Goal: Task Accomplishment & Management: Complete application form

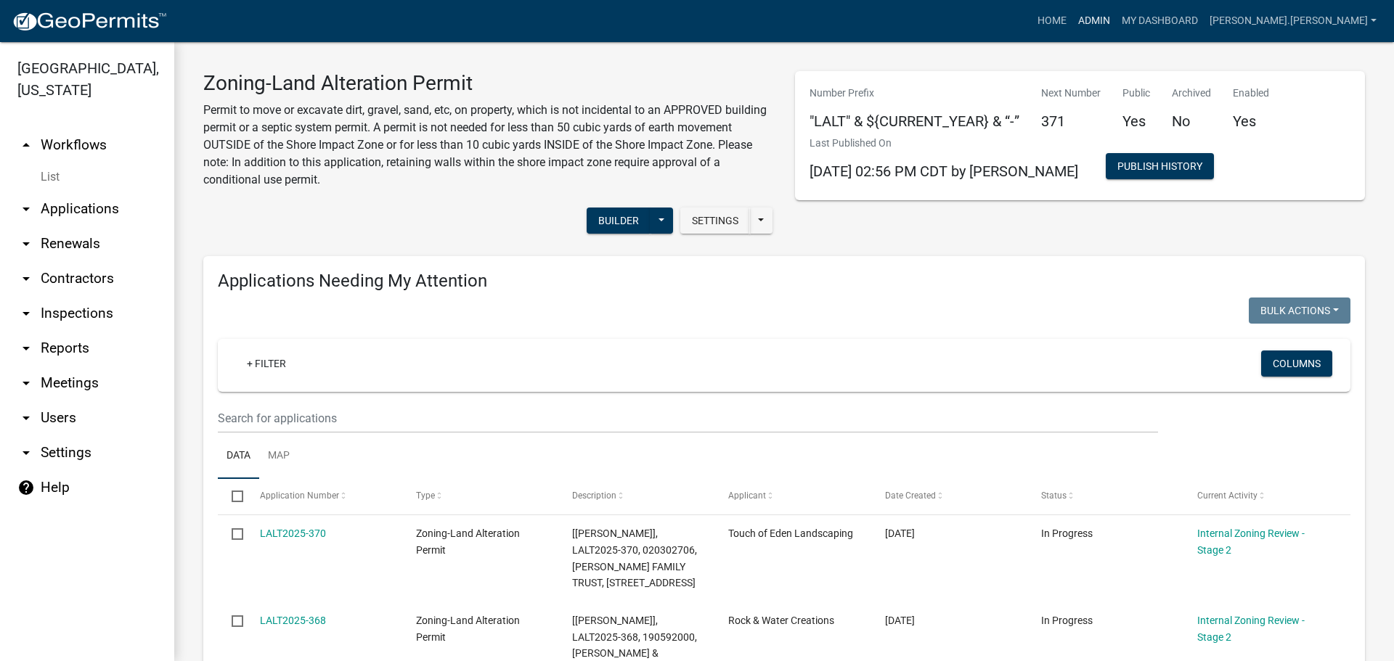
click at [1116, 17] on link "Admin" at bounding box center [1094, 21] width 44 height 28
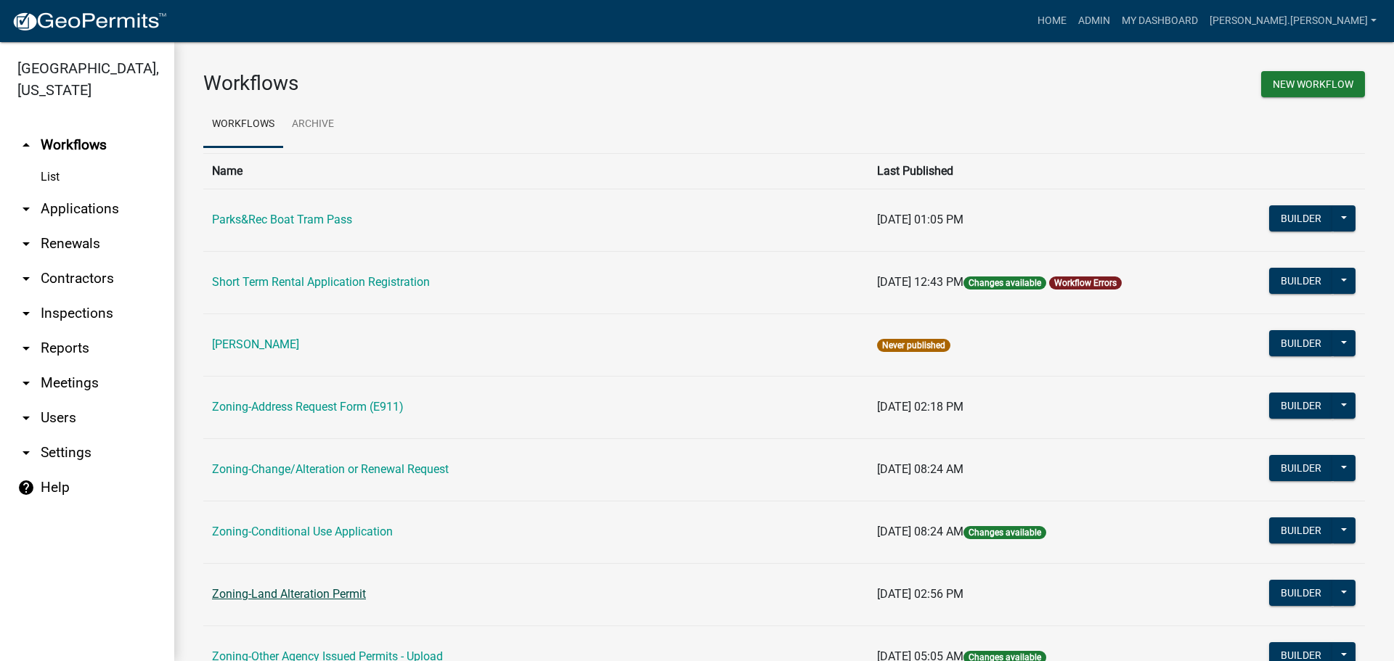
click at [314, 598] on link "Zoning-Land Alteration Permit" at bounding box center [289, 594] width 154 height 14
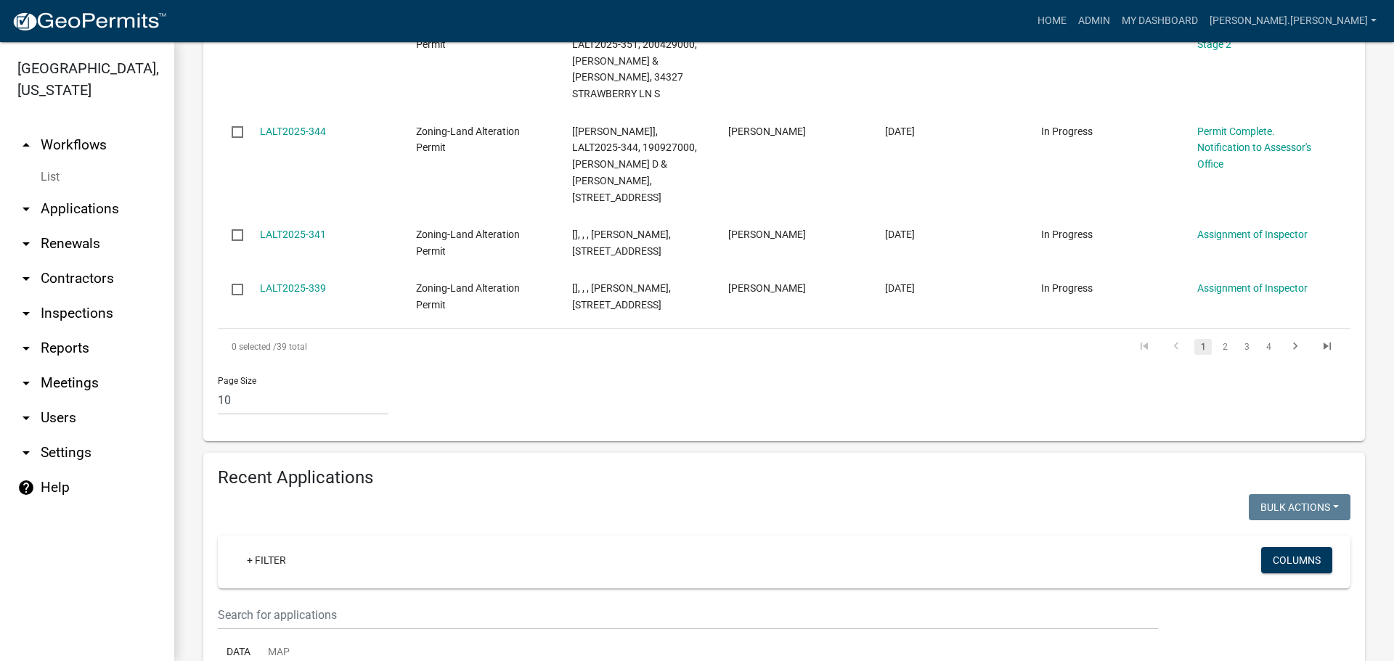
scroll to position [1234, 0]
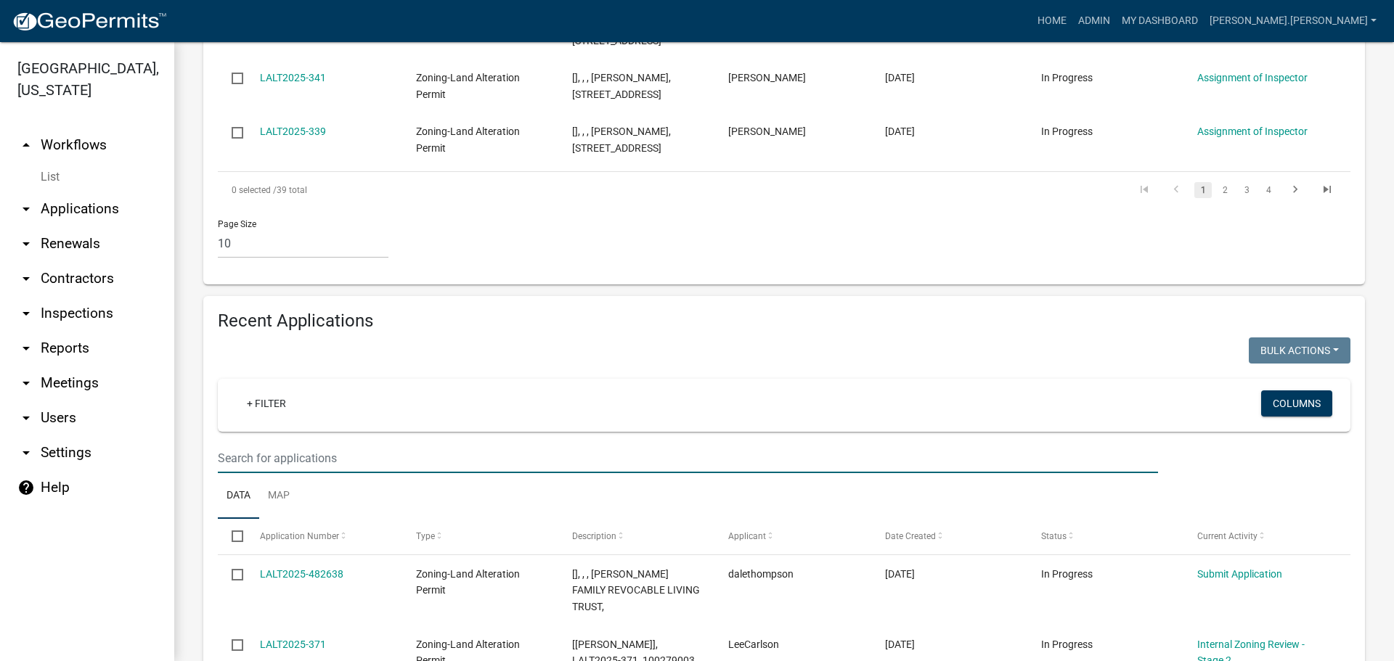
click at [437, 444] on input "text" at bounding box center [688, 459] width 940 height 30
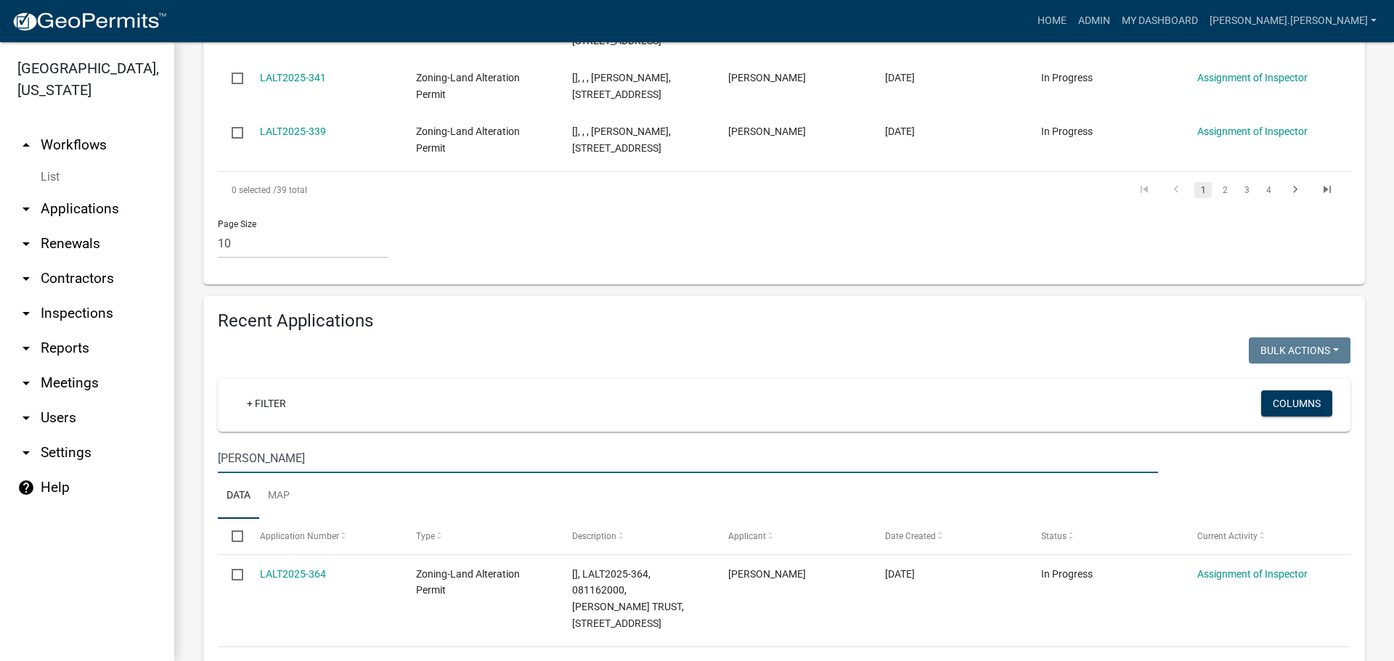
drag, startPoint x: 228, startPoint y: 457, endPoint x: 102, endPoint y: 458, distance: 126.3
click at [102, 458] on div "Becker County, Minnesota arrow_drop_up Workflows List arrow_drop_down Applicati…" at bounding box center [697, 351] width 1394 height 619
type input "carlson"
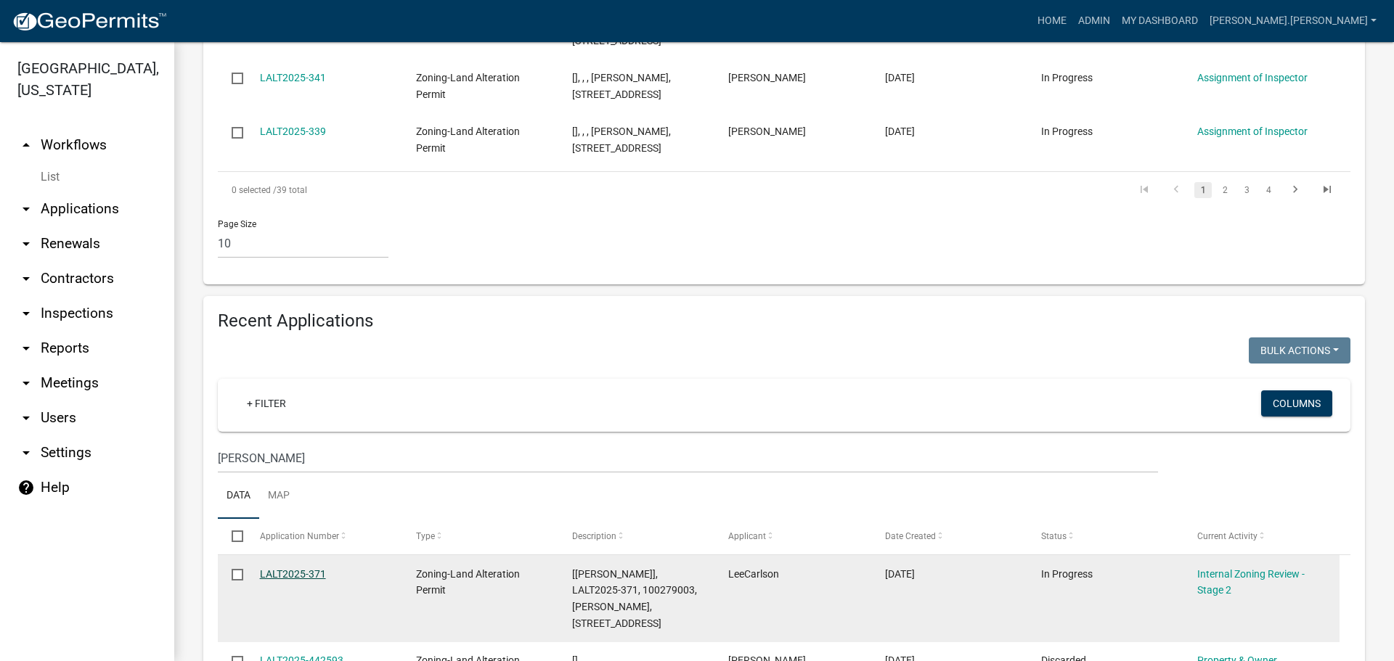
click at [308, 568] on link "LALT2025-371" at bounding box center [293, 574] width 66 height 12
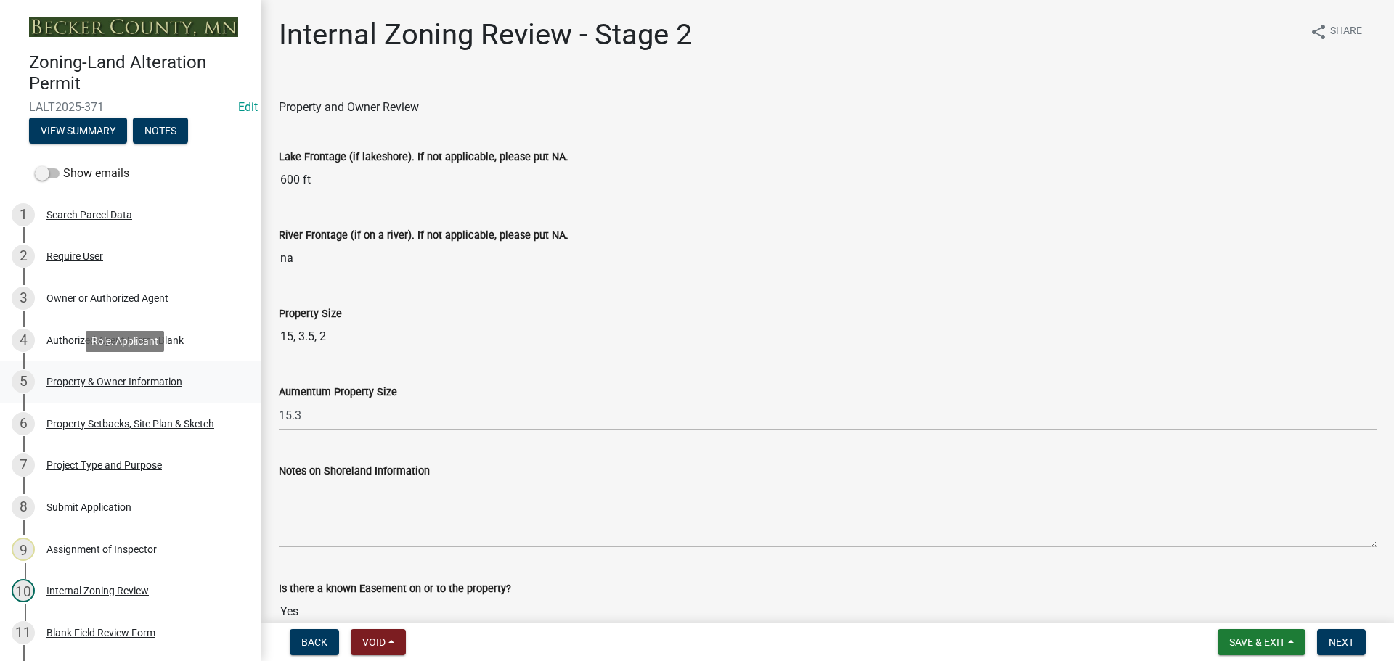
click at [119, 380] on div "Property & Owner Information" at bounding box center [114, 382] width 136 height 10
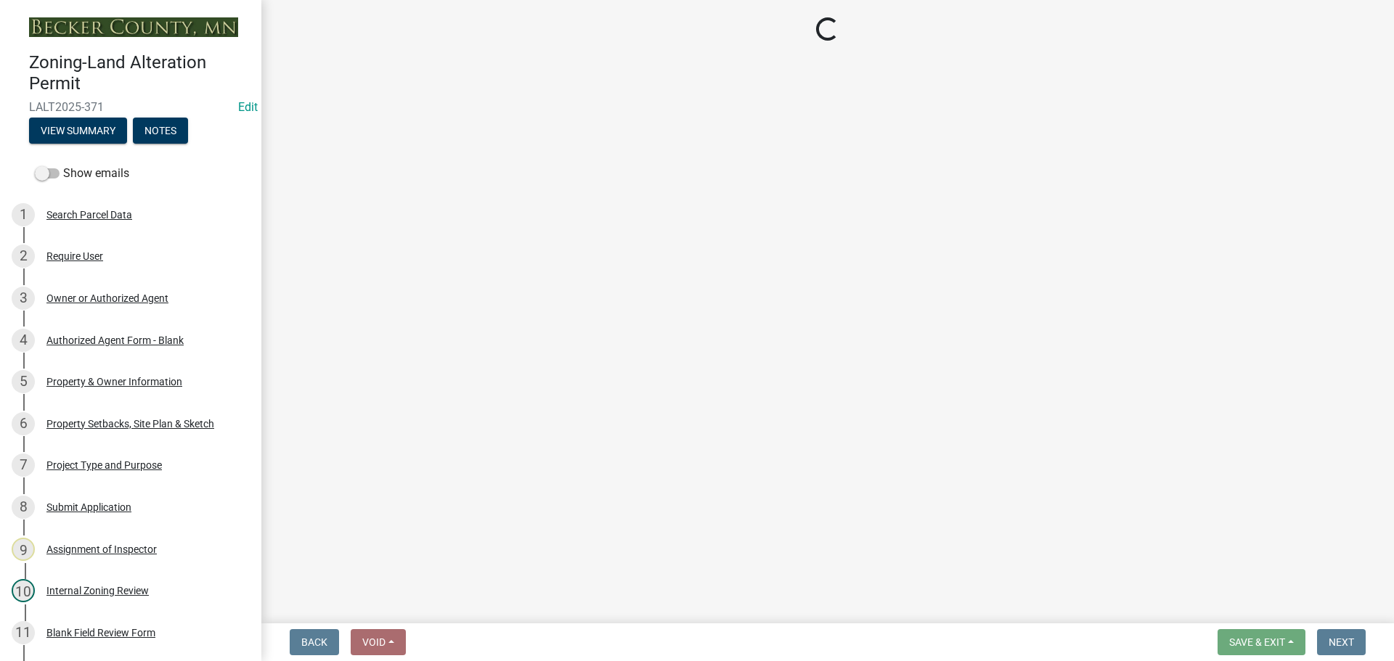
select select "5f41a604-8b91-453d-8de3-98cc9e8acc9b"
select select "6837e37a-bb3a-41d7-8deb-4ed11ac85a70"
select select "d4d80fd2-4592-4b42-b162-92c6ae87a66c"
select select "63fdc9ee-e332-4569-8127-5358fdfa7dfc"
select select "a20b5604-88ec-44b1-8277-10e6e0ae6ac6"
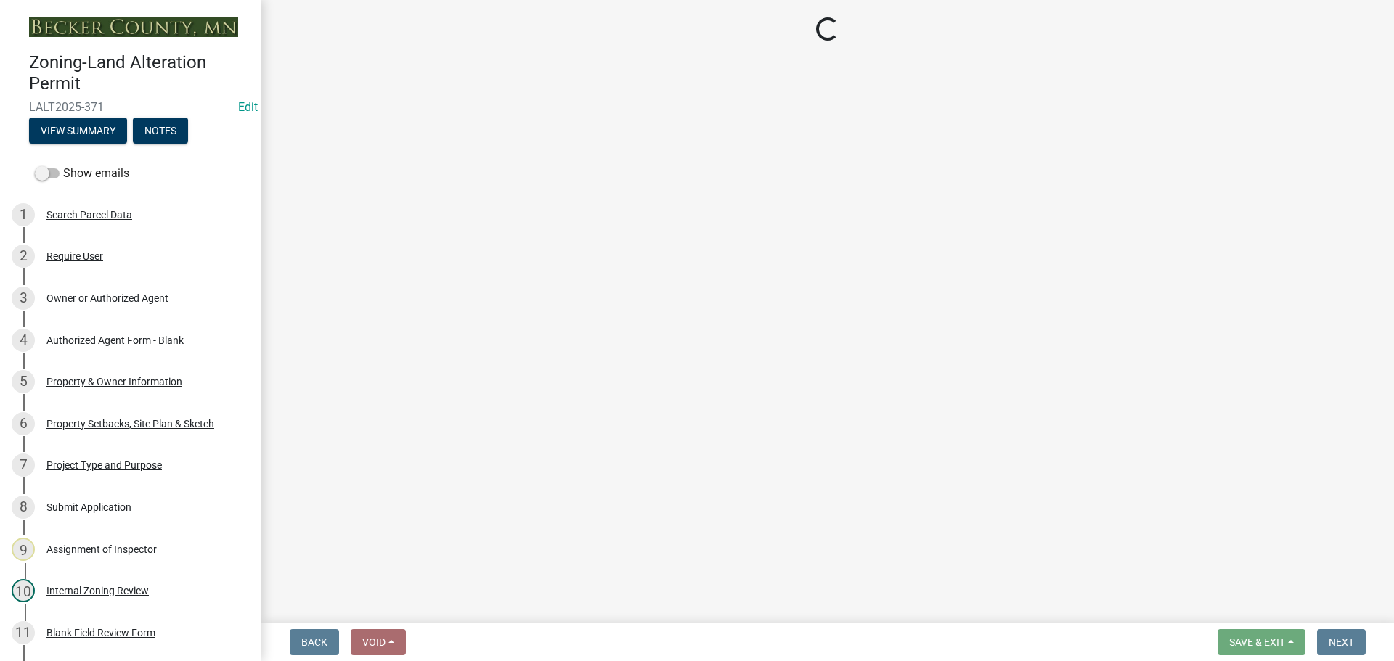
select select "c1c19f9b-ed98-4a80-b19c-b5d7b660d61e"
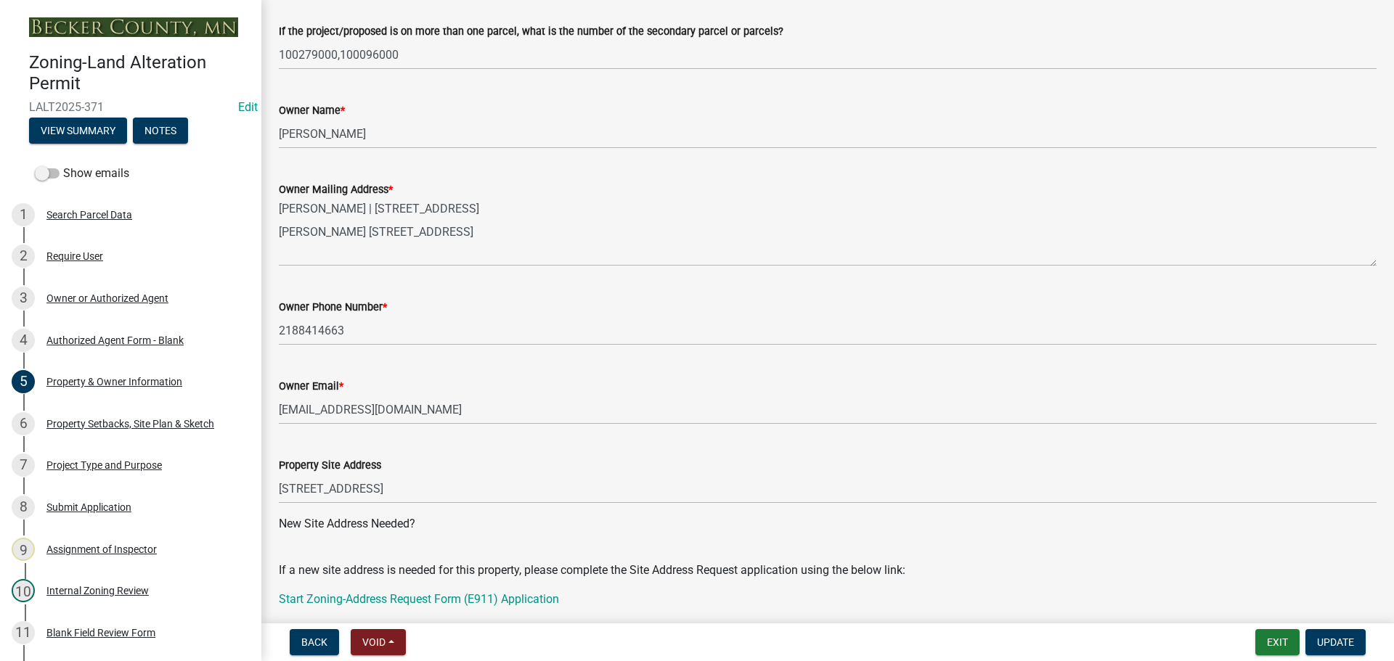
scroll to position [218, 0]
click at [1279, 648] on button "Exit" at bounding box center [1277, 642] width 44 height 26
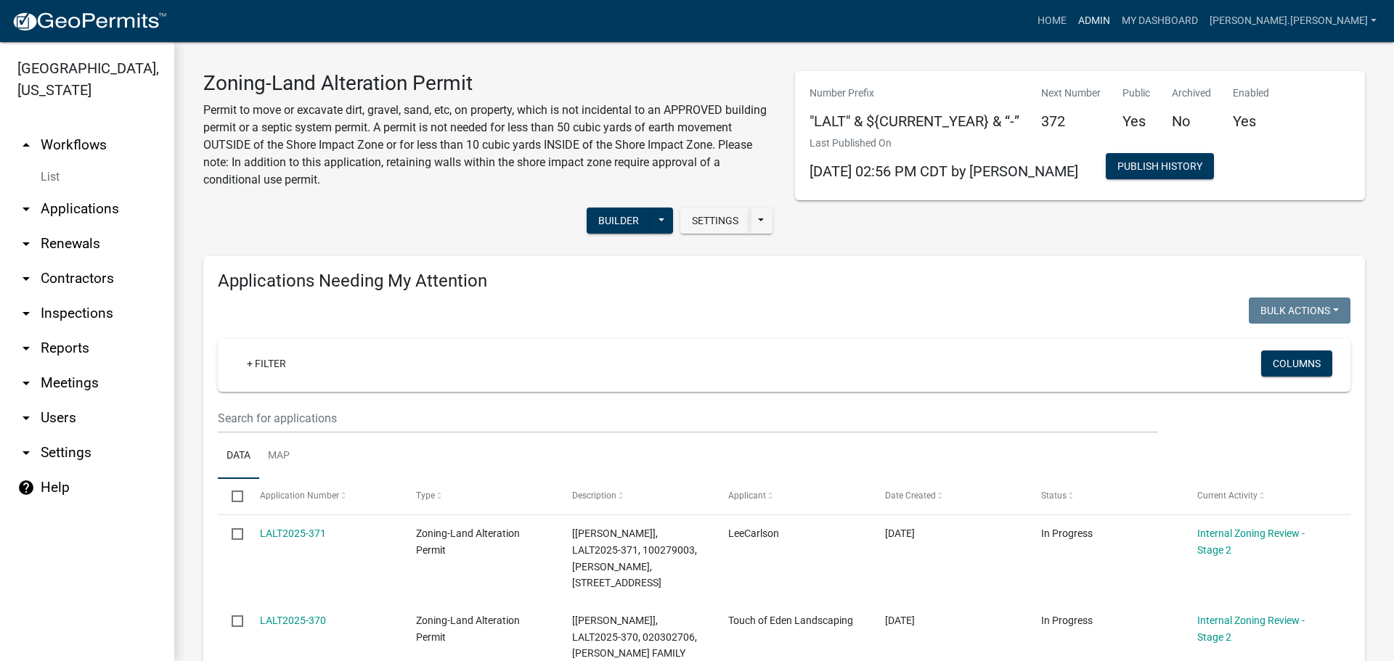
click at [1116, 24] on link "Admin" at bounding box center [1094, 21] width 44 height 28
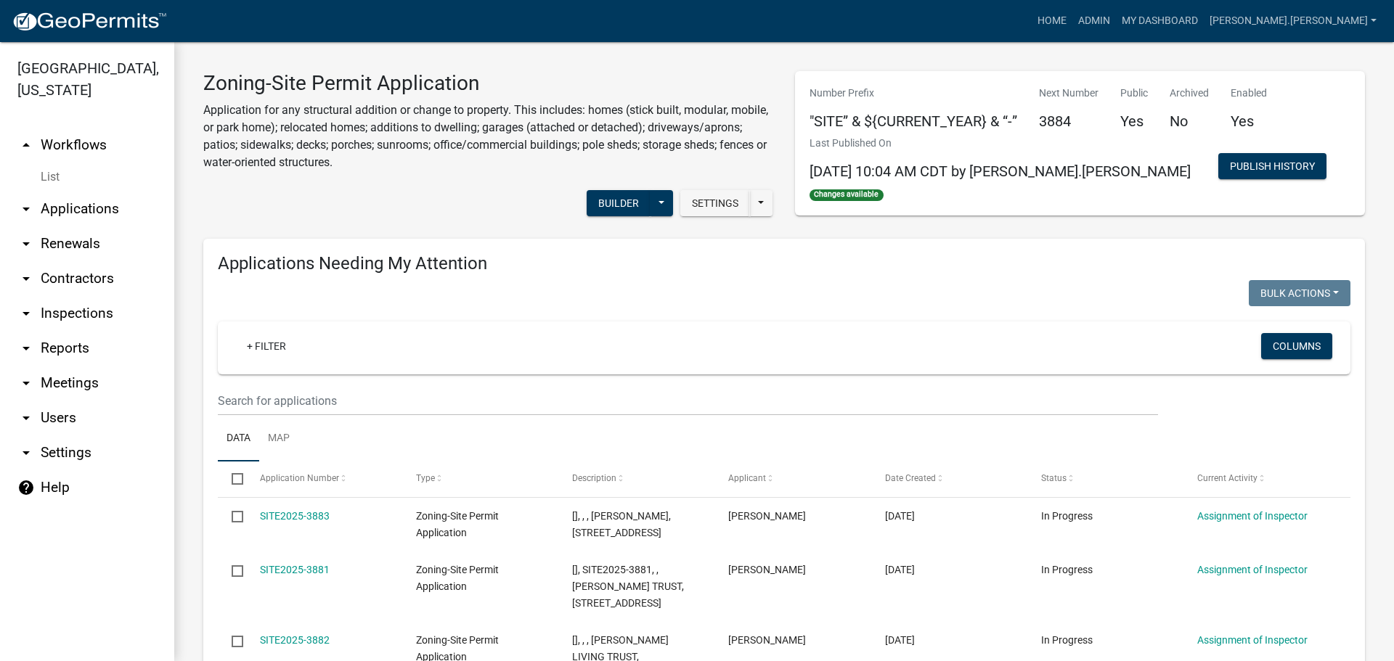
scroll to position [1112, 0]
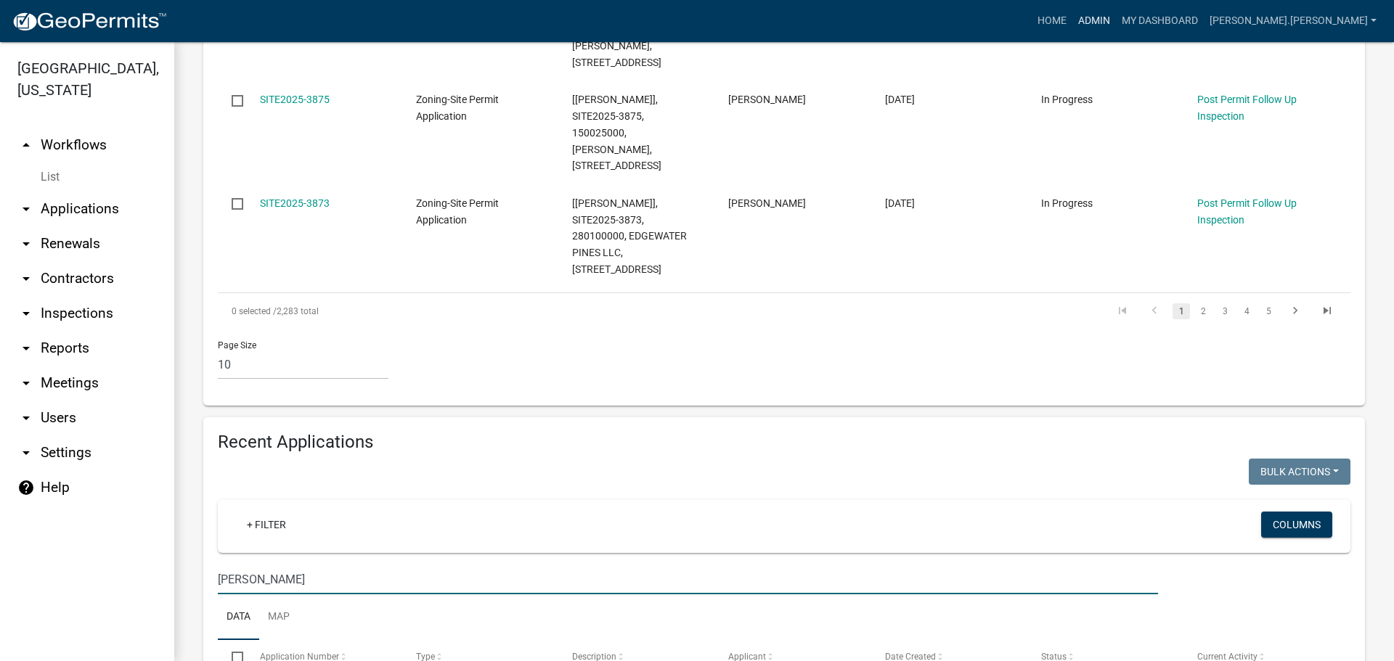
click at [1116, 15] on link "Admin" at bounding box center [1094, 21] width 44 height 28
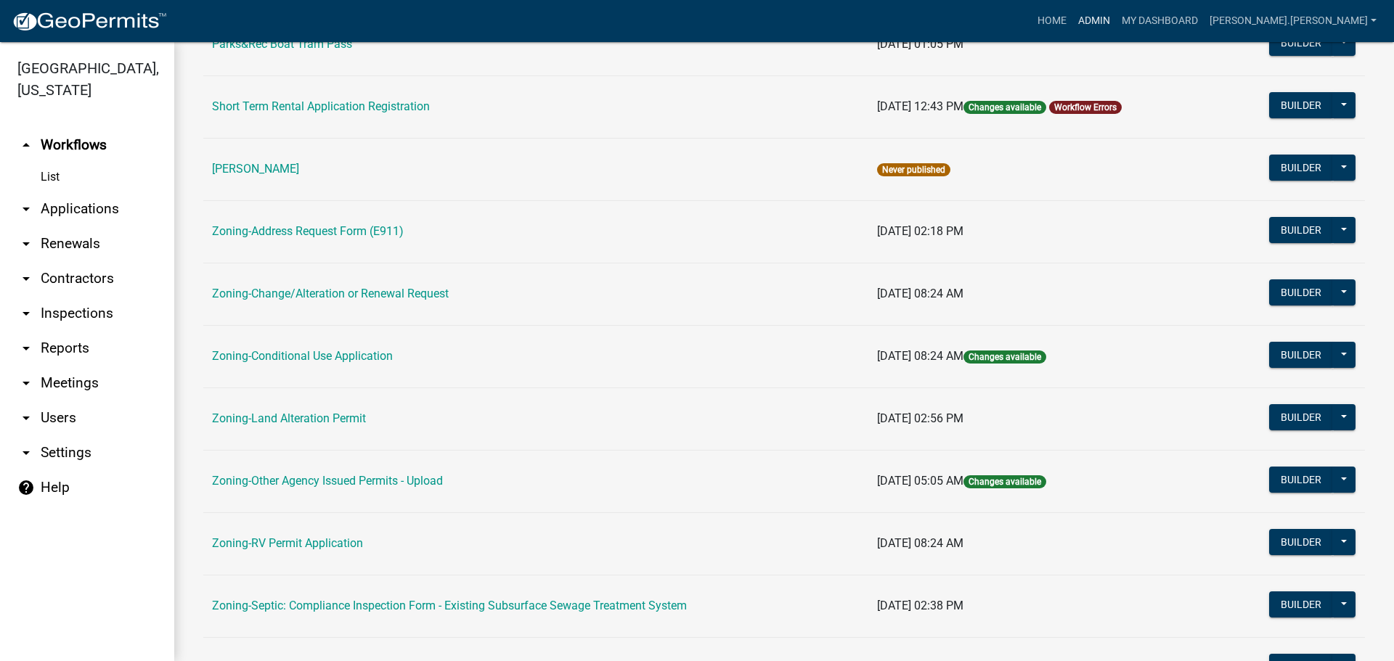
scroll to position [363, 0]
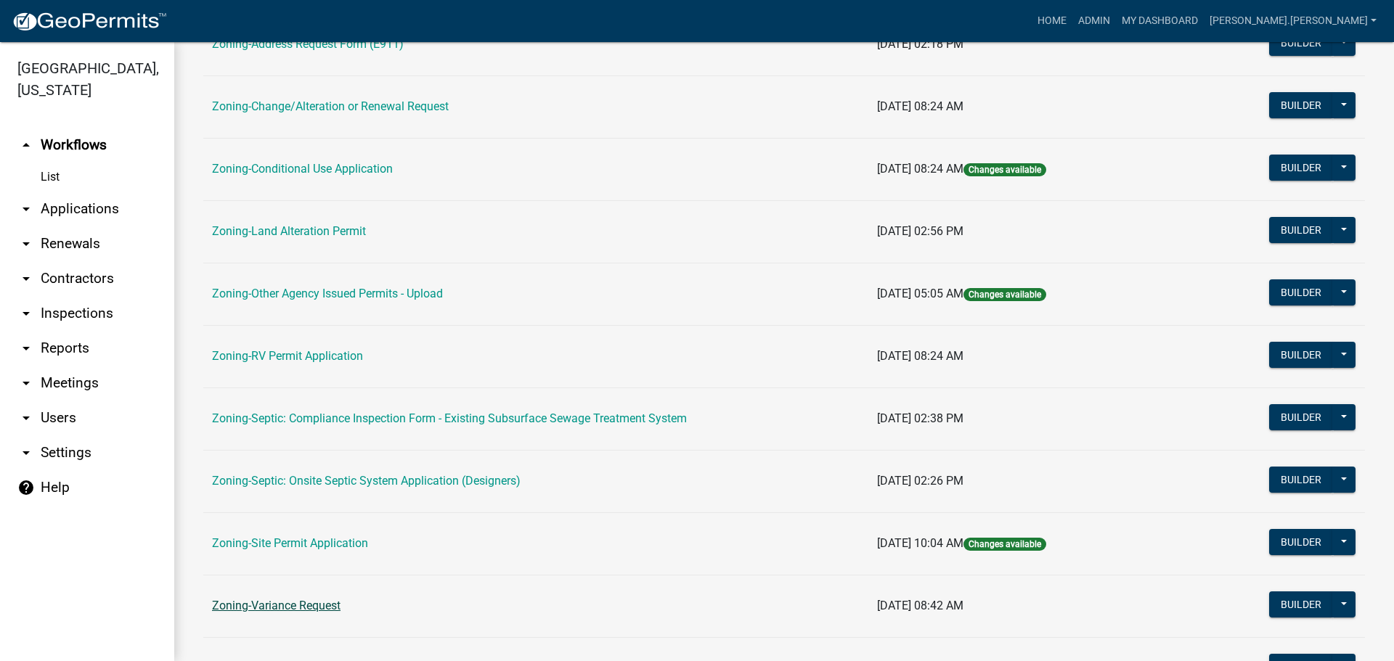
click at [318, 603] on link "Zoning-Variance Request" at bounding box center [276, 606] width 129 height 14
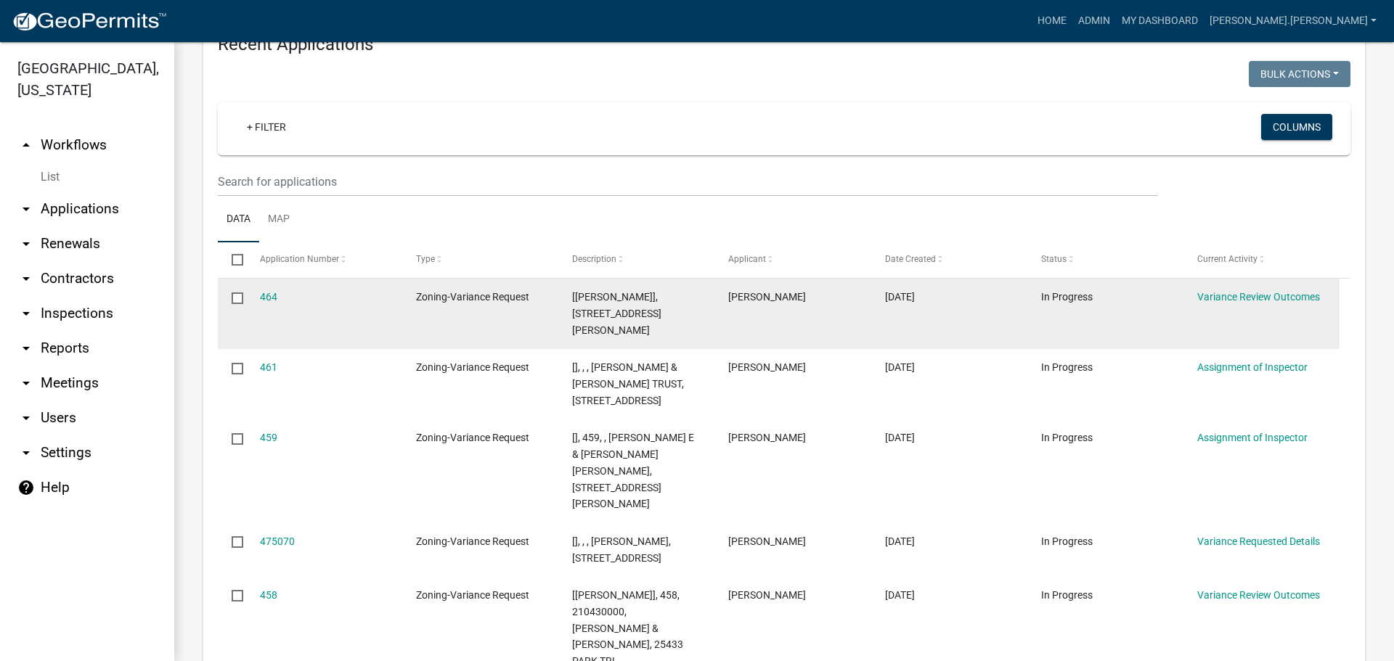
scroll to position [1379, 0]
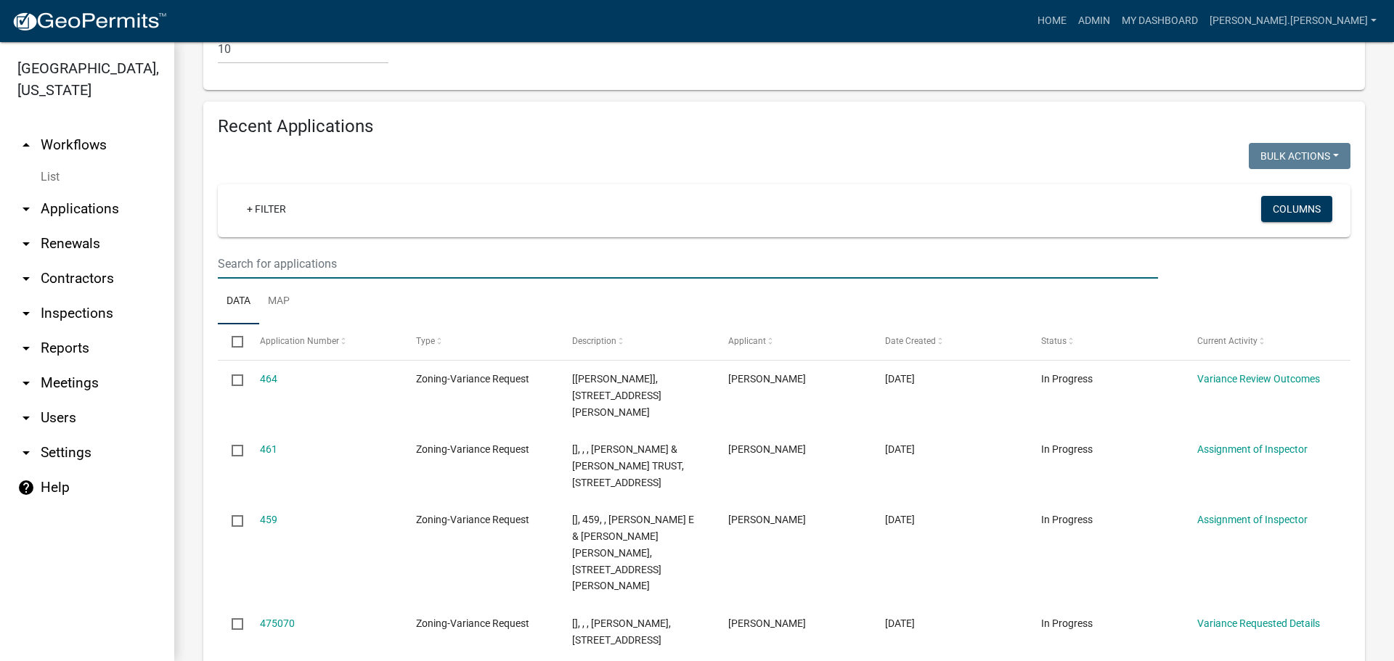
click at [232, 249] on input "text" at bounding box center [688, 264] width 940 height 30
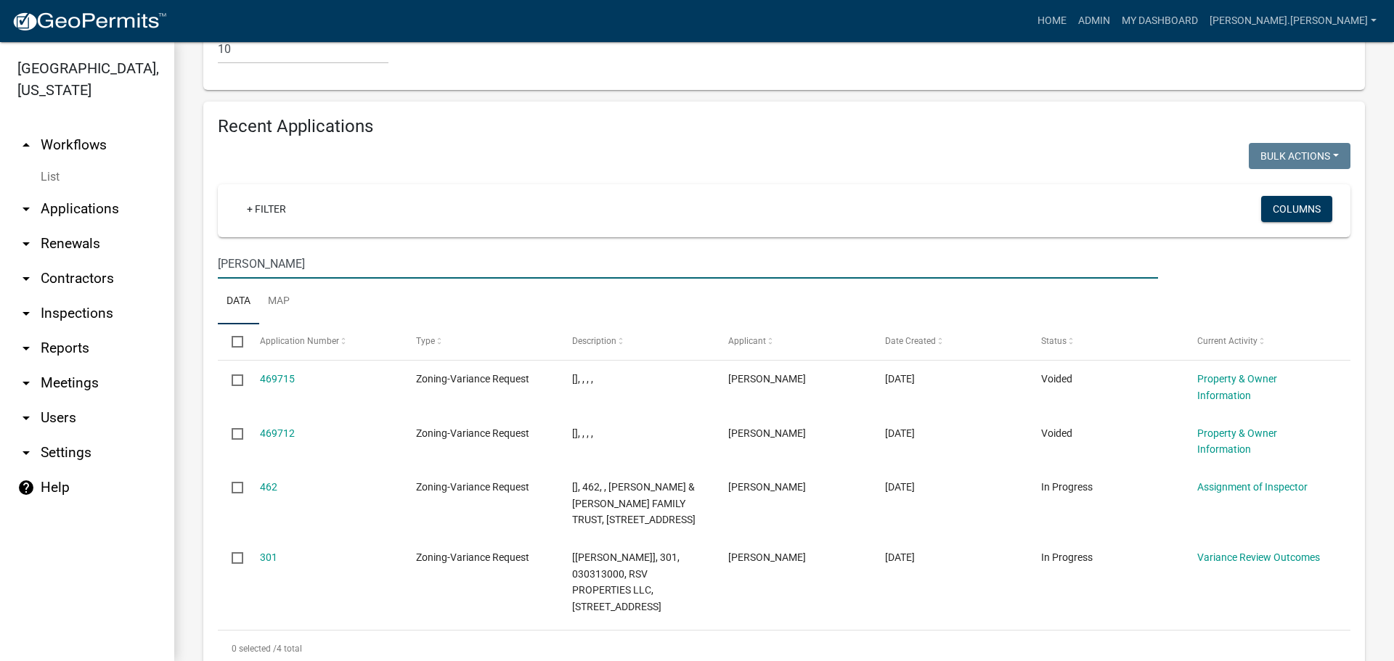
scroll to position [1346, 0]
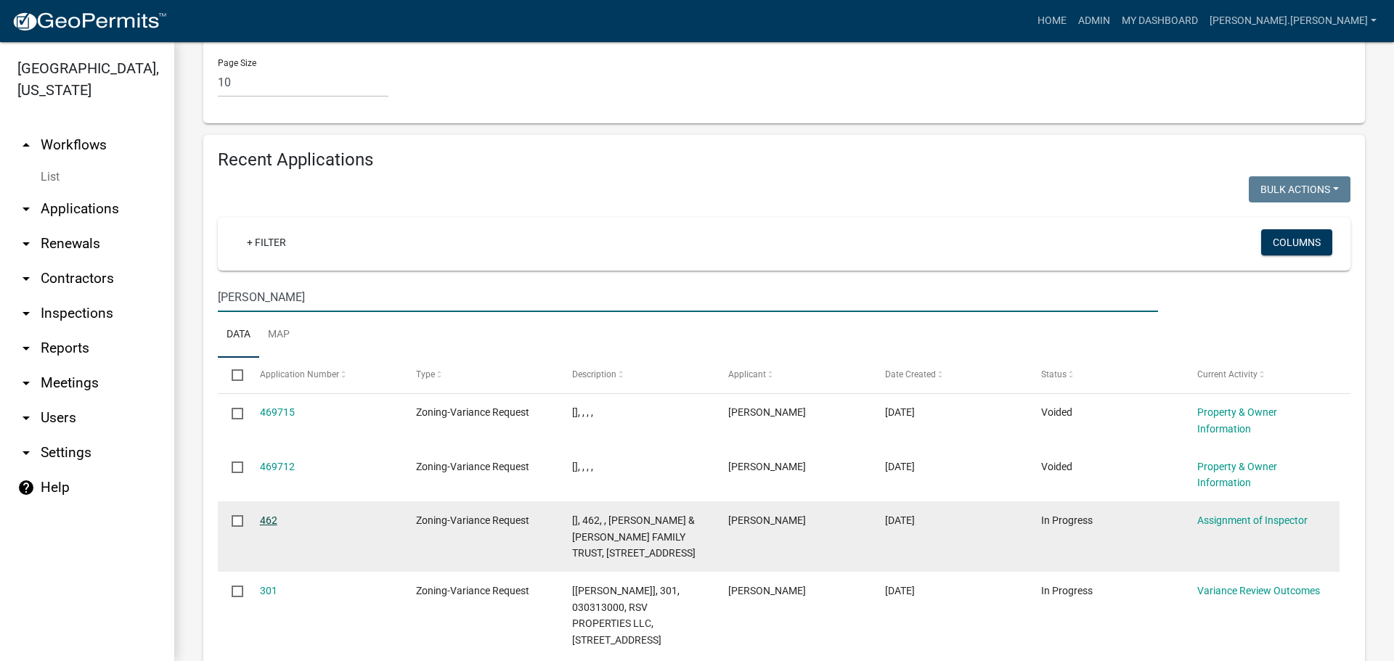
type input "[PERSON_NAME]"
click at [269, 515] on link "462" at bounding box center [268, 521] width 17 height 12
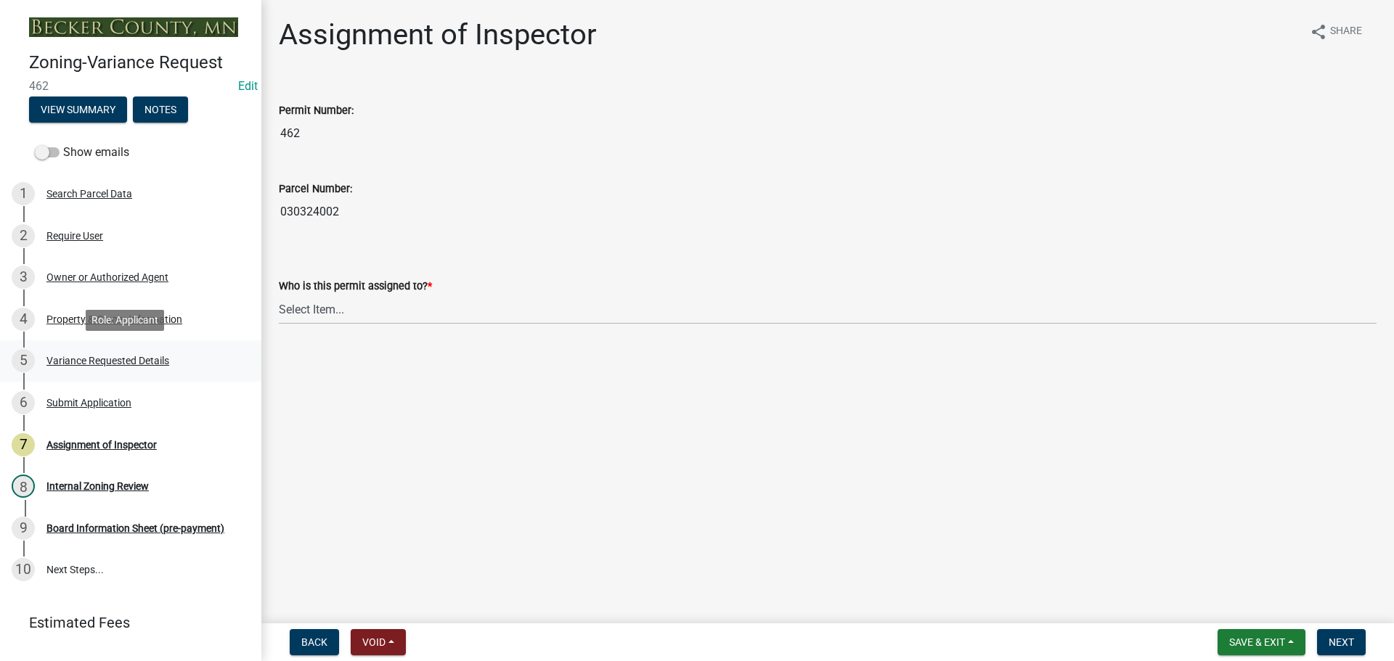
click at [131, 357] on div "Variance Requested Details" at bounding box center [107, 361] width 123 height 10
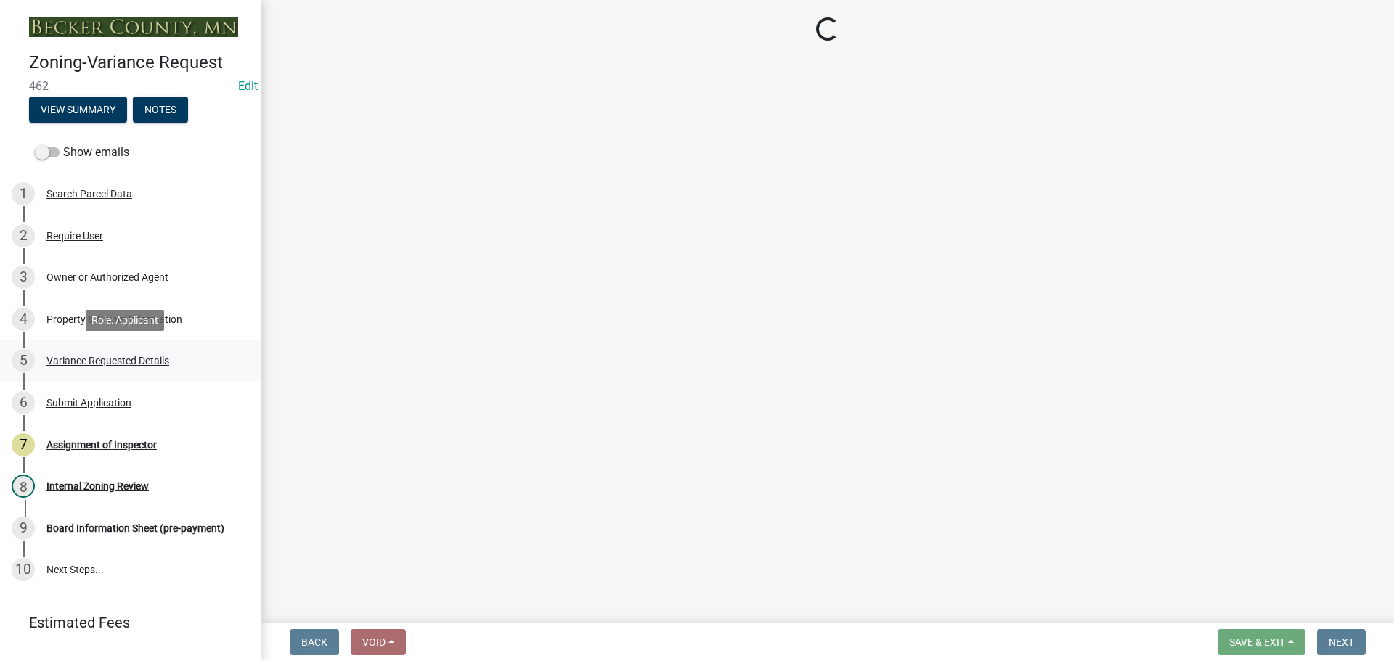
select select "edc6b78d-c029-41a6-a436-e6f76b5f0855"
select select "a5c6235c-6fe0-43e3-9b64-f3566618e99d"
select select "a60f612c-e64d-4767-92b2-cb2f842b6e0b"
select select "bb2b5e43-03c1-4874-9abf-a65f400af928"
select select "8ea3e6c3-8fed-4904-aa20-2f643744aa0c"
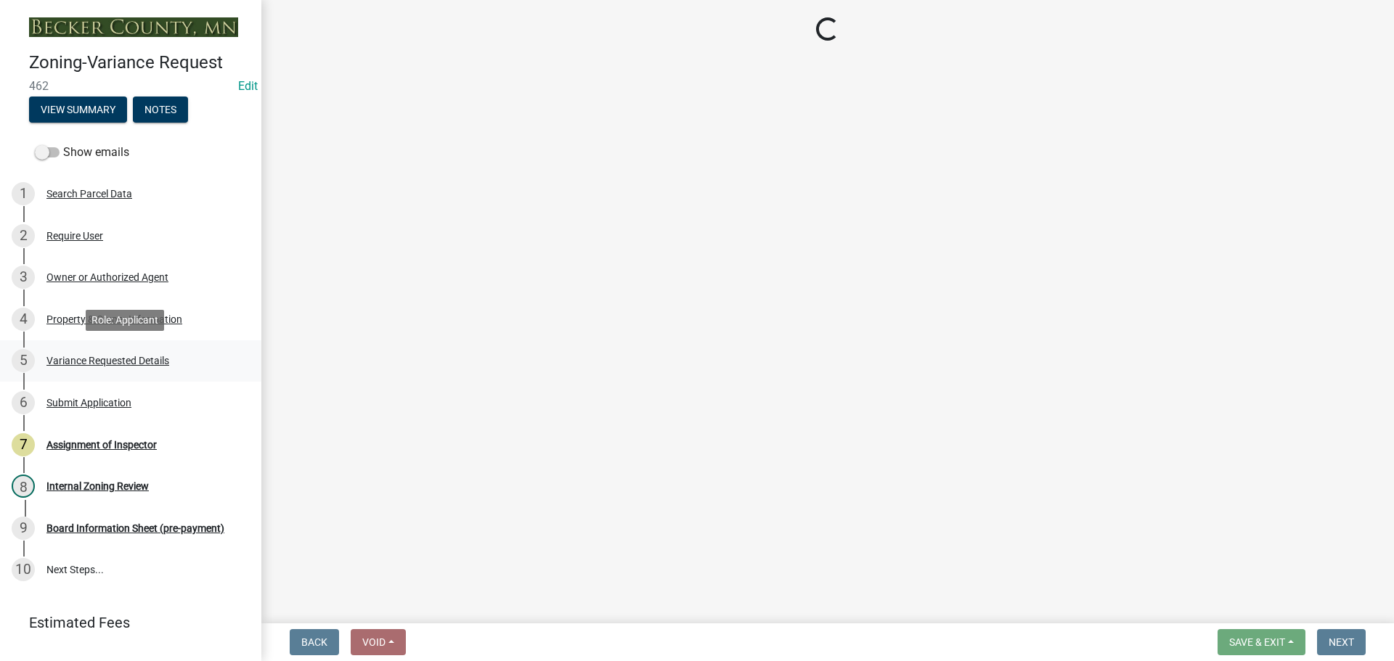
select select "860afd09-da87-482b-bca4-413f5cf53582"
select select "ee8740c3-f4d5-48cf-ad42-c8f7342b480c"
select select "1aa51e34-4f0a-4095-a3f3-287665056048"
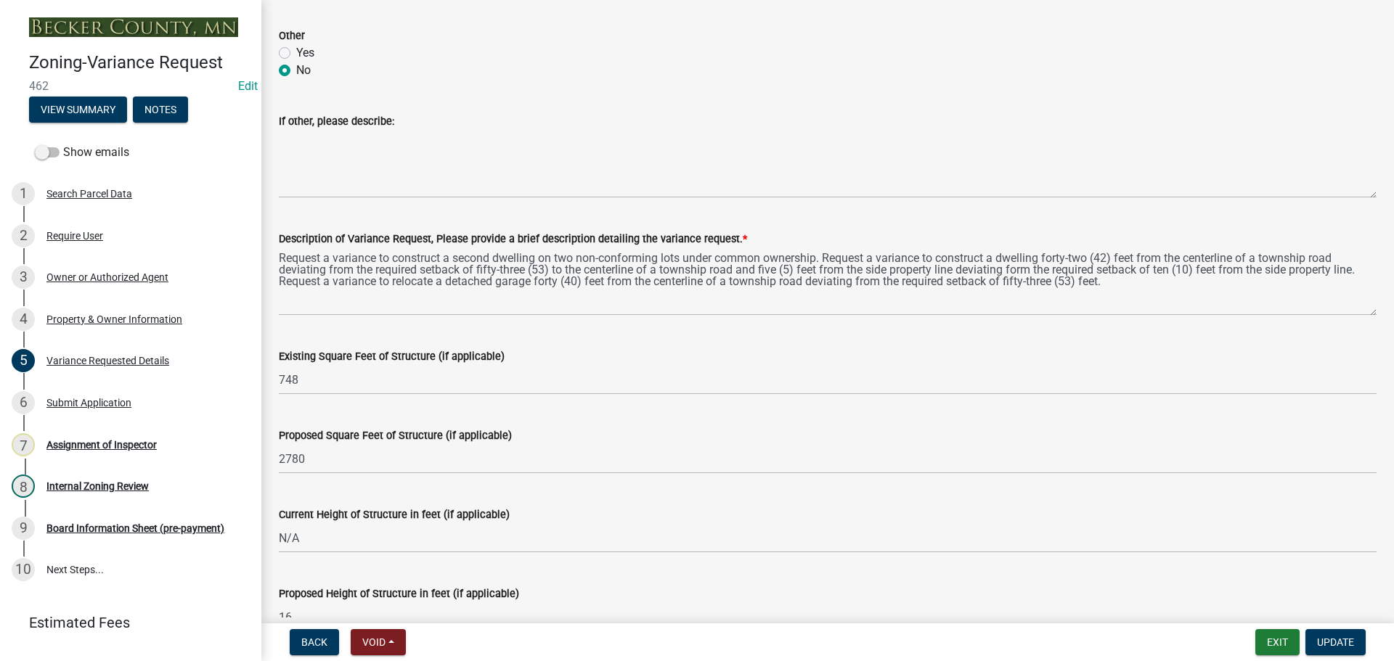
scroll to position [1016, 0]
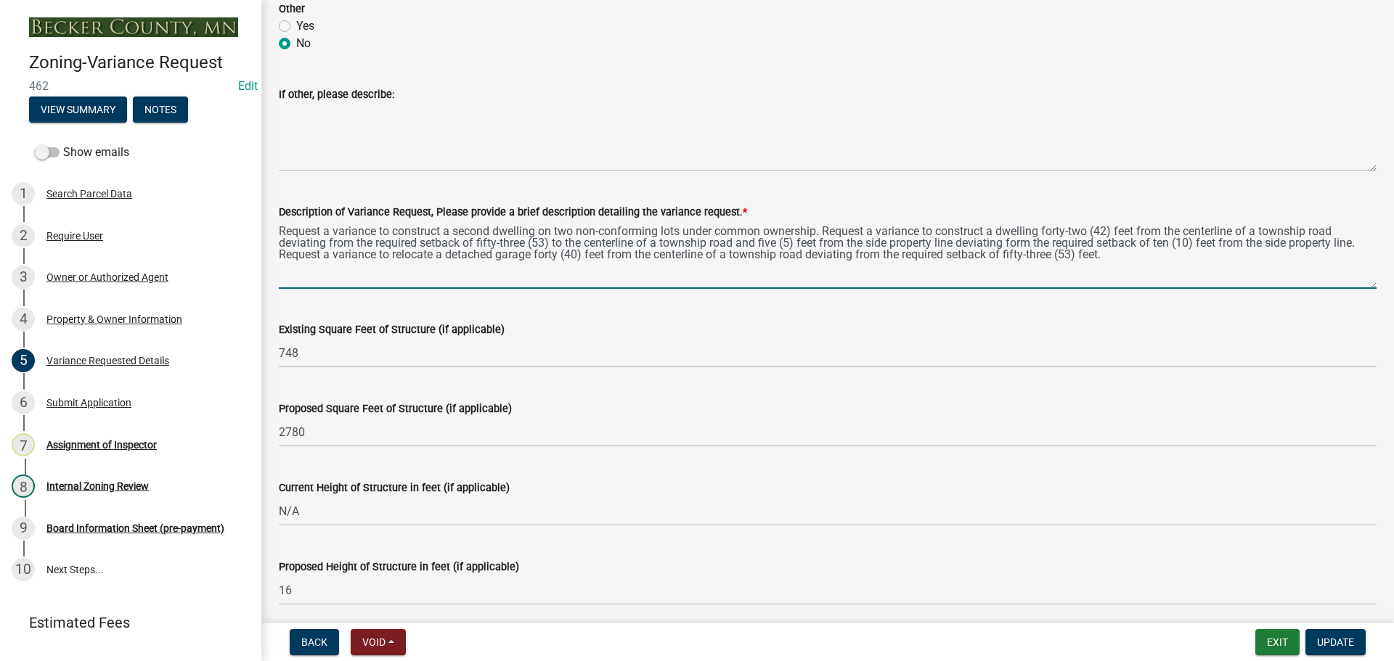
drag, startPoint x: 392, startPoint y: 228, endPoint x: 402, endPoint y: 184, distance: 45.3
click at [392, 227] on textarea "Request a variance to construct a second dwelling on two non-conforming lots un…" at bounding box center [828, 255] width 1098 height 68
click at [837, 232] on textarea "Request a variance to 1) construct a second dwelling on two non-conforming lots…" at bounding box center [828, 255] width 1098 height 68
click at [949, 231] on textarea "Request a variance to 1) construct a second dwelling on two non-conforming lots…" at bounding box center [828, 255] width 1098 height 68
drag, startPoint x: 389, startPoint y: 232, endPoint x: 389, endPoint y: 221, distance: 10.2
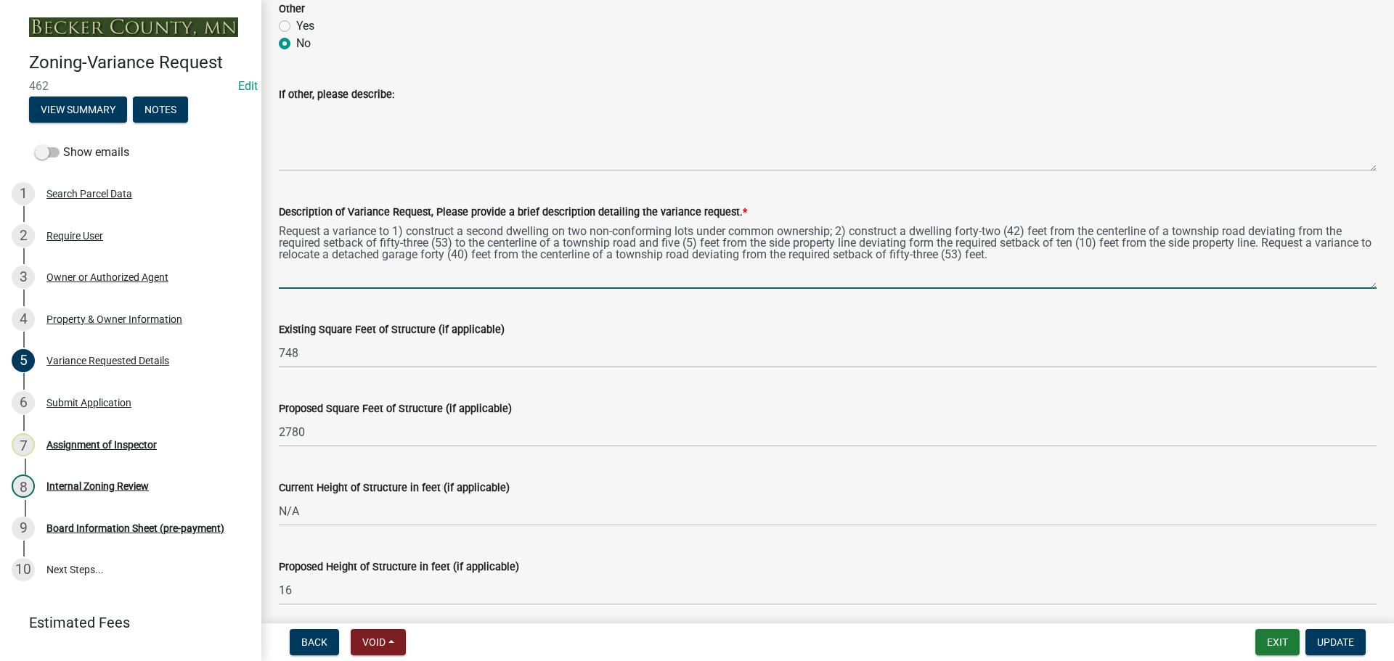
click at [389, 230] on textarea "Request a variance to 1) construct a second dwelling on two non-conforming lots…" at bounding box center [828, 255] width 1098 height 68
click at [640, 243] on textarea "Request a variance to: 1) construct a second dwelling on two non-conforming lot…" at bounding box center [828, 255] width 1098 height 68
drag, startPoint x: 665, startPoint y: 242, endPoint x: 713, endPoint y: 168, distance: 88.2
click at [667, 239] on textarea "Request a variance to: 1) construct a second dwelling on two non-conforming lot…" at bounding box center [828, 255] width 1098 height 68
click at [962, 229] on textarea "Request a variance to: 1) construct a second dwelling on two non-conforming lot…" at bounding box center [828, 255] width 1098 height 68
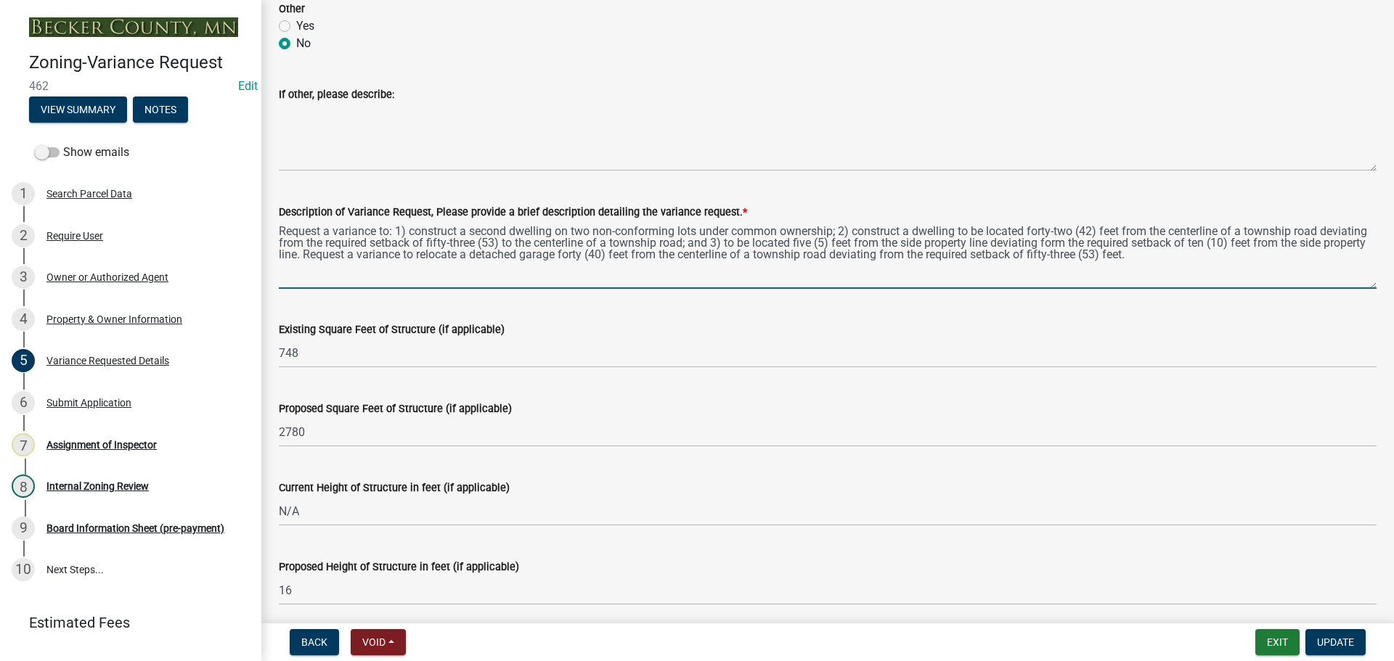
click at [1227, 230] on textarea "Request a variance to: 1) construct a second dwelling on two non-conforming lot…" at bounding box center [828, 255] width 1098 height 68
drag, startPoint x: 1228, startPoint y: 229, endPoint x: 1332, endPoint y: 229, distance: 104.6
click at [1332, 229] on textarea "Request a variance to: 1) construct a second dwelling on two non-conforming lot…" at bounding box center [828, 255] width 1098 height 68
drag, startPoint x: 466, startPoint y: 242, endPoint x: 495, endPoint y: 184, distance: 64.9
click at [469, 238] on textarea "Request a variance to: 1) construct a second dwelling on two non-conforming lot…" at bounding box center [828, 255] width 1098 height 68
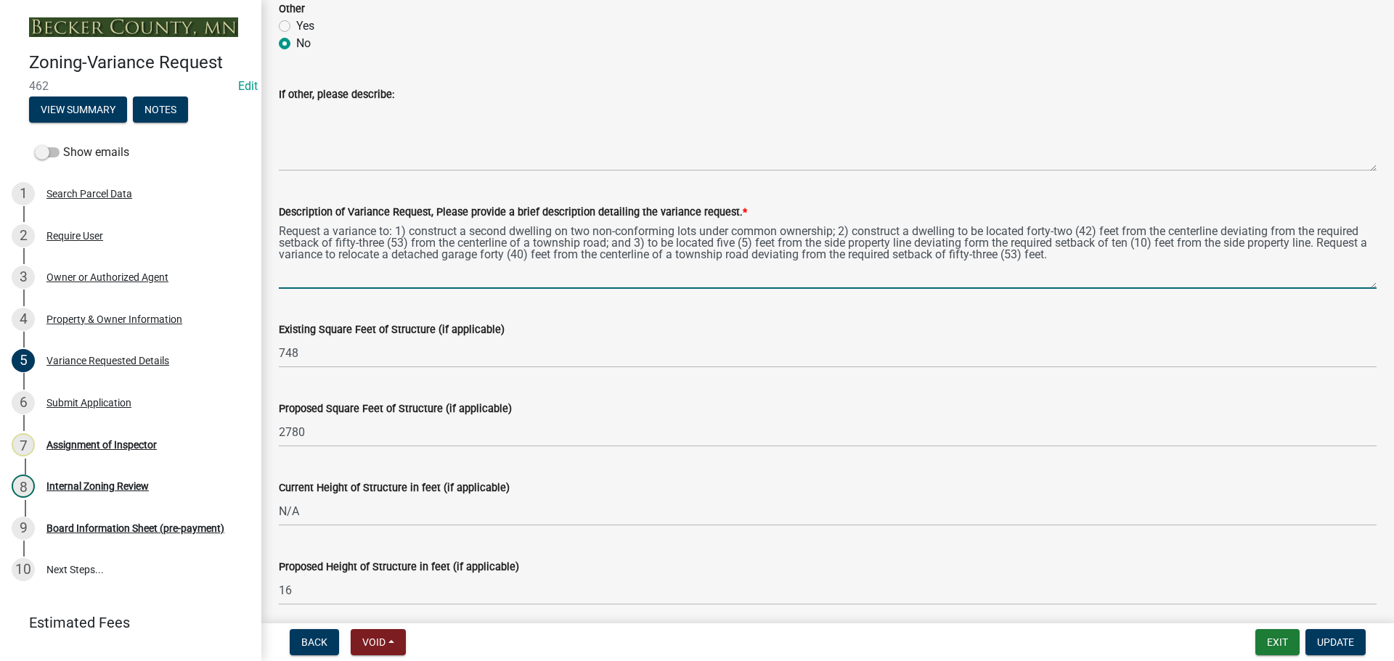
drag, startPoint x: 1231, startPoint y: 242, endPoint x: 300, endPoint y: 264, distance: 931.0
click at [300, 264] on textarea "Request a variance to: 1) construct a second dwelling on two non-conforming lot…" at bounding box center [828, 255] width 1098 height 68
click at [679, 245] on textarea "Request a variance to: 1) construct a second dwelling on two non-conforming lot…" at bounding box center [828, 255] width 1098 height 68
drag, startPoint x: 1212, startPoint y: 242, endPoint x: 1310, endPoint y: 244, distance: 98.0
click at [1310, 244] on textarea "Request a variance to: 1) construct a second dwelling on two non-conforming lot…" at bounding box center [828, 255] width 1098 height 68
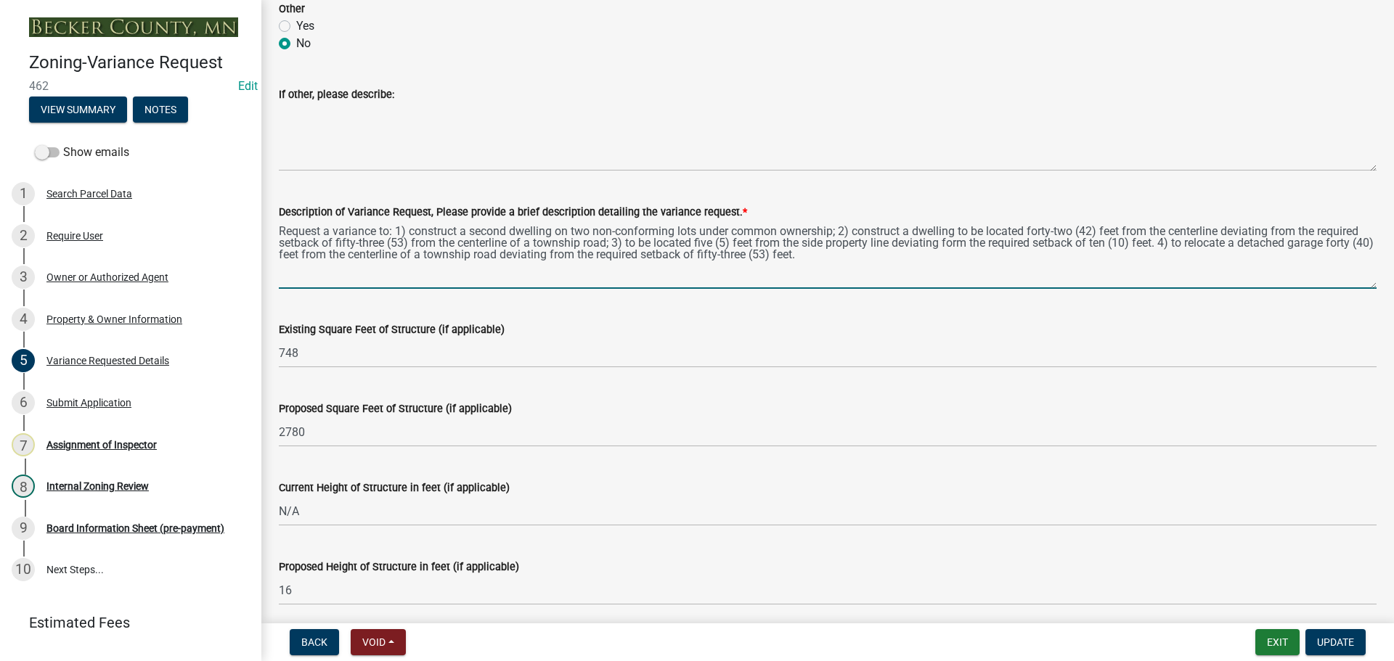
click at [388, 232] on textarea "Request a variance to: 1) construct a second dwelling on two non-conforming lot…" at bounding box center [828, 255] width 1098 height 68
click at [857, 229] on textarea "Request a variance: 1) to construct a second dwelling on two non-conforming lot…" at bounding box center [828, 255] width 1098 height 68
drag, startPoint x: 489, startPoint y: 255, endPoint x: 589, endPoint y: 253, distance: 99.5
click at [589, 253] on textarea "Request a variance: 1) to construct a second dwelling on two non-conforming lot…" at bounding box center [828, 255] width 1098 height 68
click at [788, 257] on textarea "Request a variance: 1) to construct a second dwelling on two non-conforming lot…" at bounding box center [828, 255] width 1098 height 68
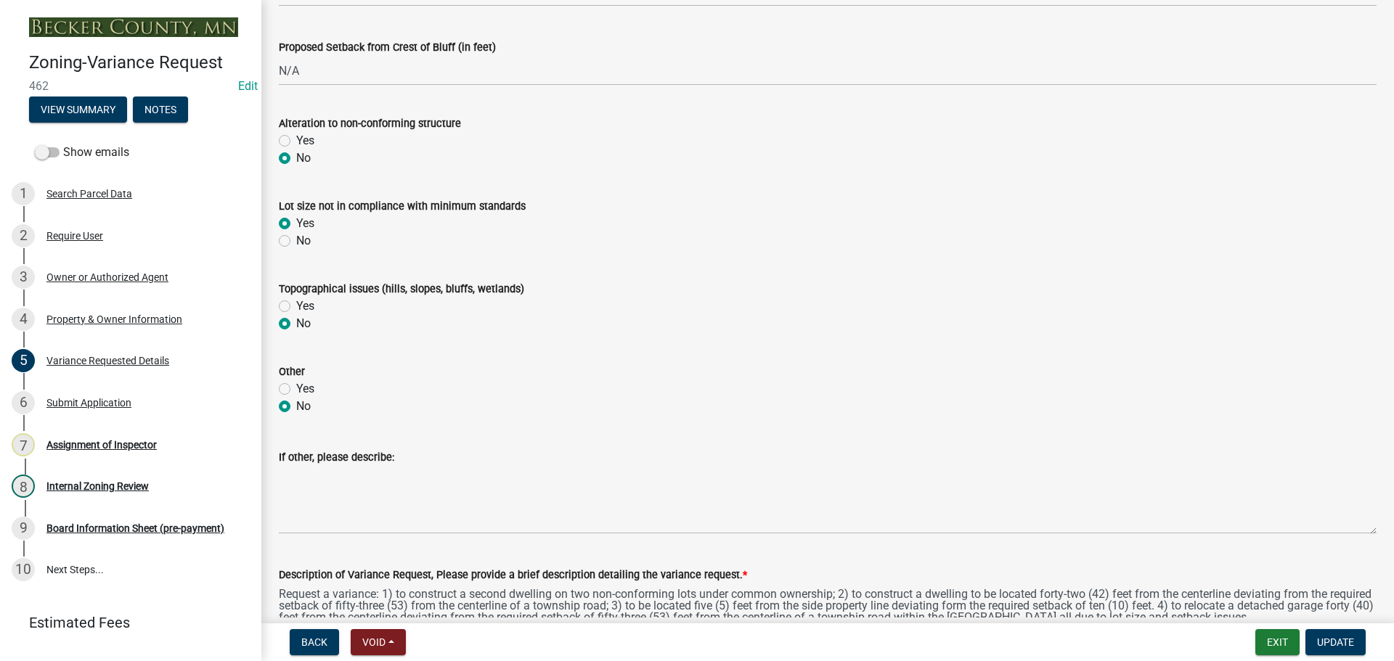
scroll to position [871, 0]
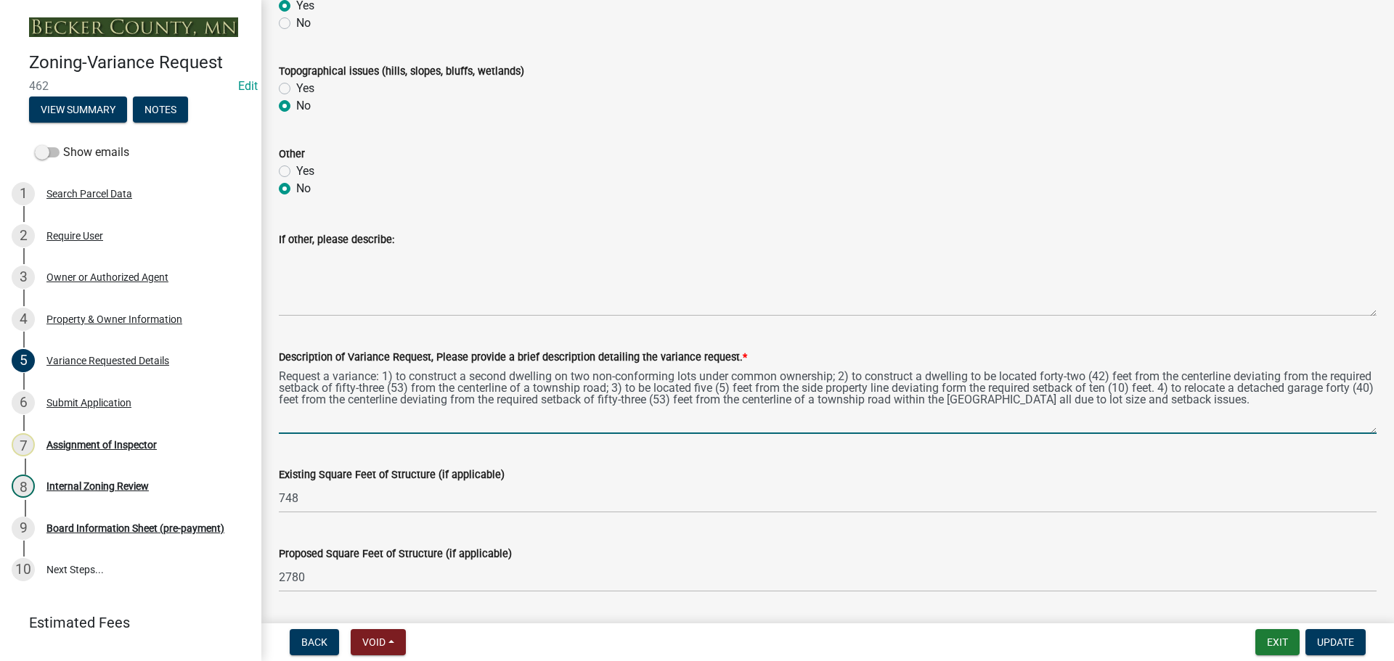
click at [652, 389] on textarea "Request a variance: 1) to construct a second dwelling on two non-conforming lot…" at bounding box center [828, 400] width 1098 height 68
type textarea "Request a variance: 1) to construct a second dwelling on two non-conforming lot…"
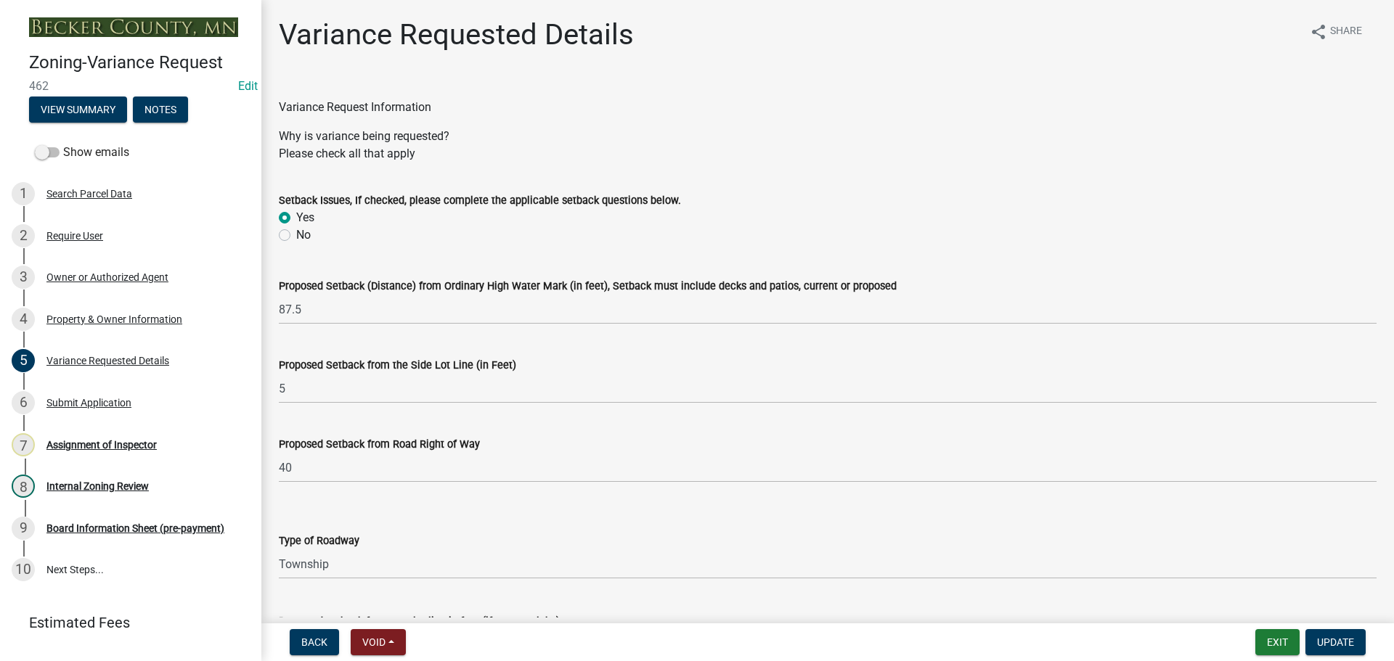
select select "edc6b78d-c029-41a6-a436-e6f76b5f0855"
select select "a5c6235c-6fe0-43e3-9b64-f3566618e99d"
select select "a60f612c-e64d-4767-92b2-cb2f842b6e0b"
select select "bb2b5e43-03c1-4874-9abf-a65f400af928"
select select "8ea3e6c3-8fed-4904-aa20-2f643744aa0c"
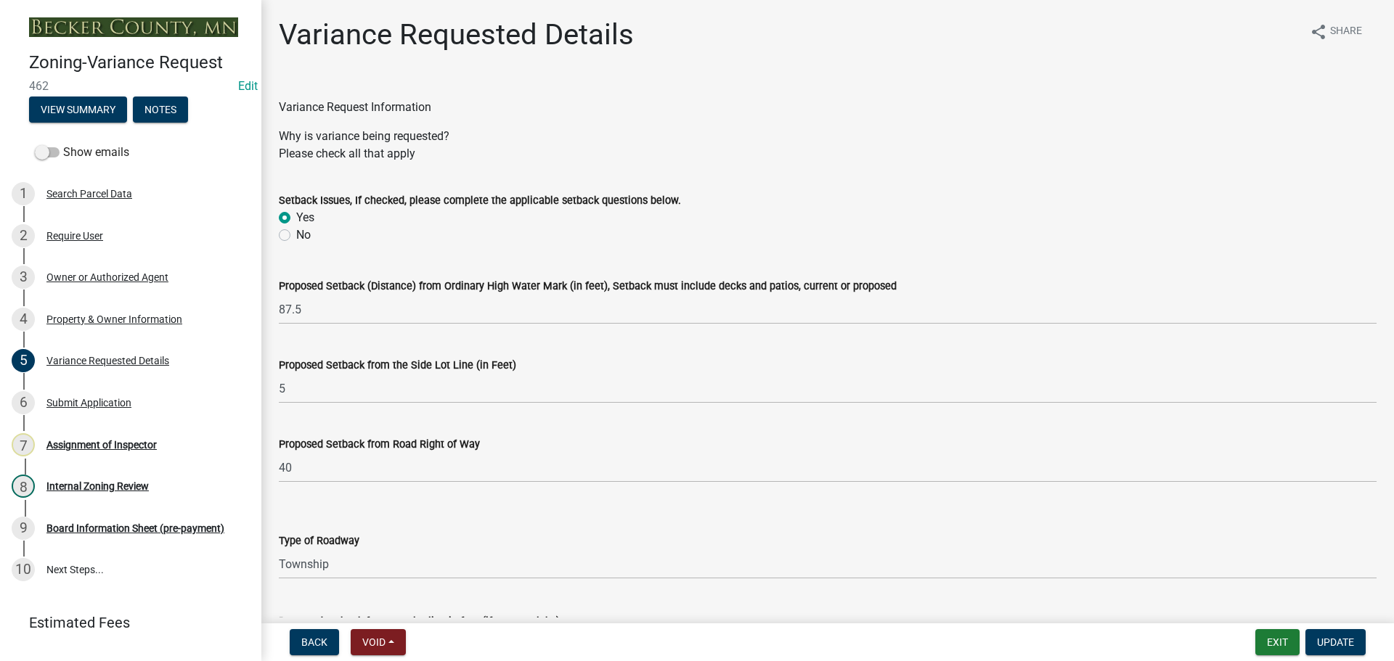
select select "860afd09-da87-482b-bca4-413f5cf53582"
select select "ee8740c3-f4d5-48cf-ad42-c8f7342b480c"
select select "1aa51e34-4f0a-4095-a3f3-287665056048"
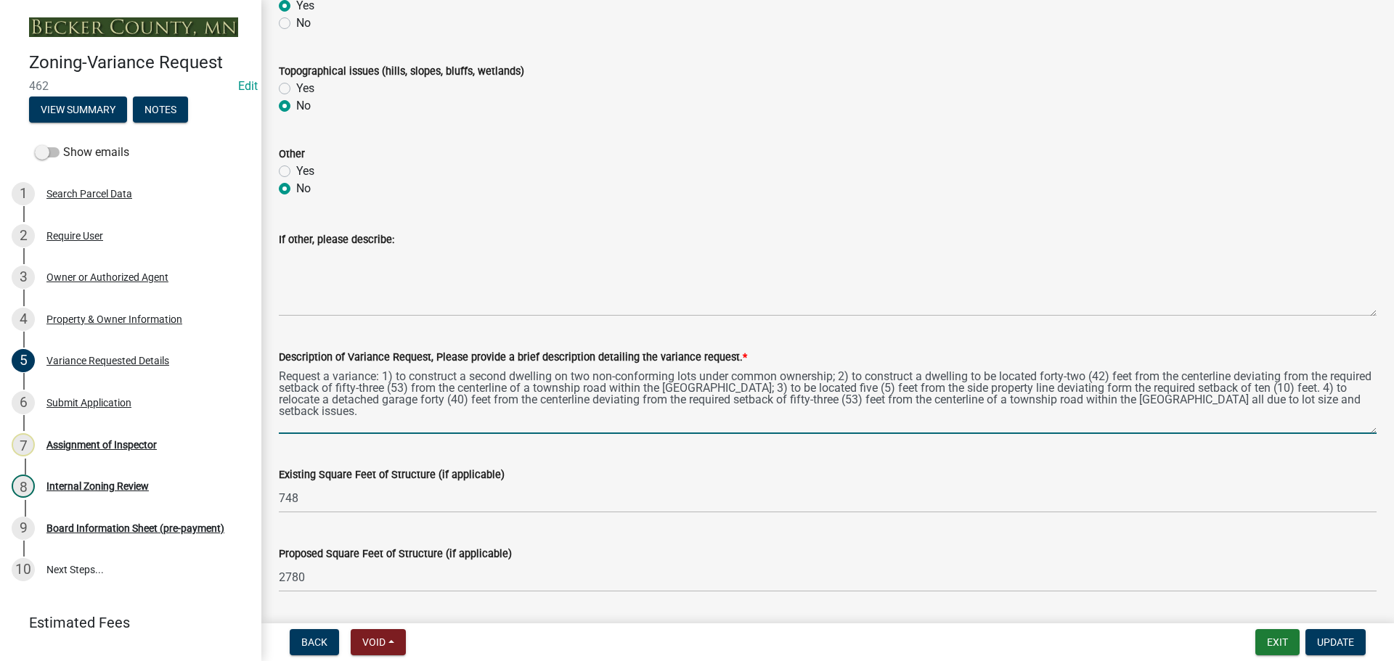
click at [1353, 389] on textarea "Request a variance: 1) to construct a second dwelling on two non-conforming lot…" at bounding box center [828, 400] width 1098 height 68
click at [447, 404] on textarea "Request a variance: 1) to construct a second dwelling on two non-conforming lot…" at bounding box center [828, 400] width 1098 height 68
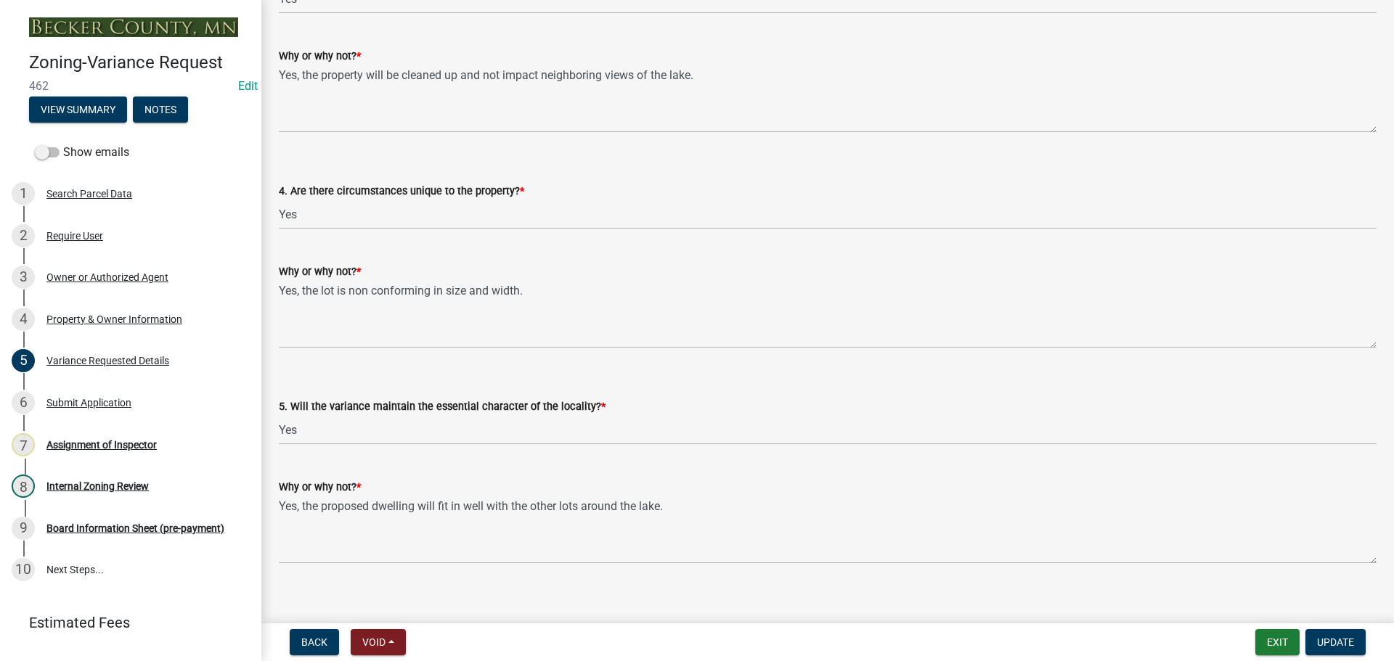
scroll to position [3049, 0]
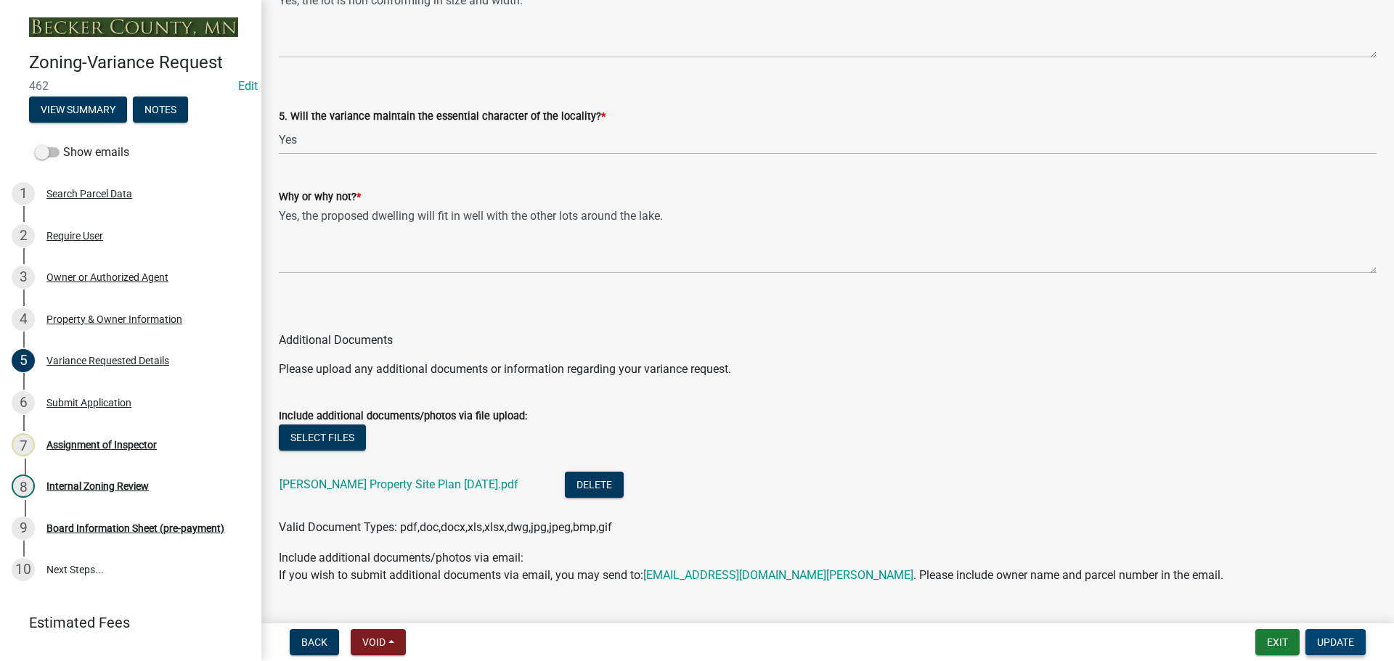
type textarea "Request a variance: 1) to construct a second dwelling on two non-conforming lot…"
click at [1329, 639] on span "Update" at bounding box center [1335, 643] width 37 height 12
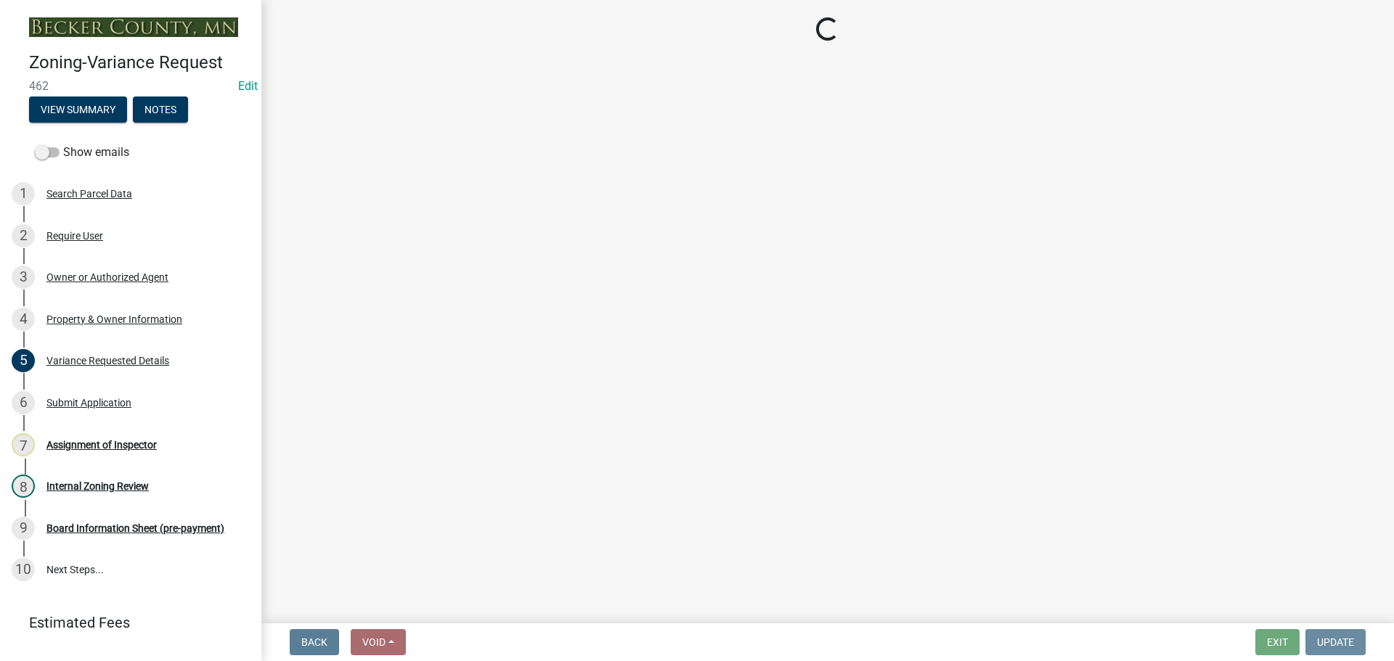
scroll to position [0, 0]
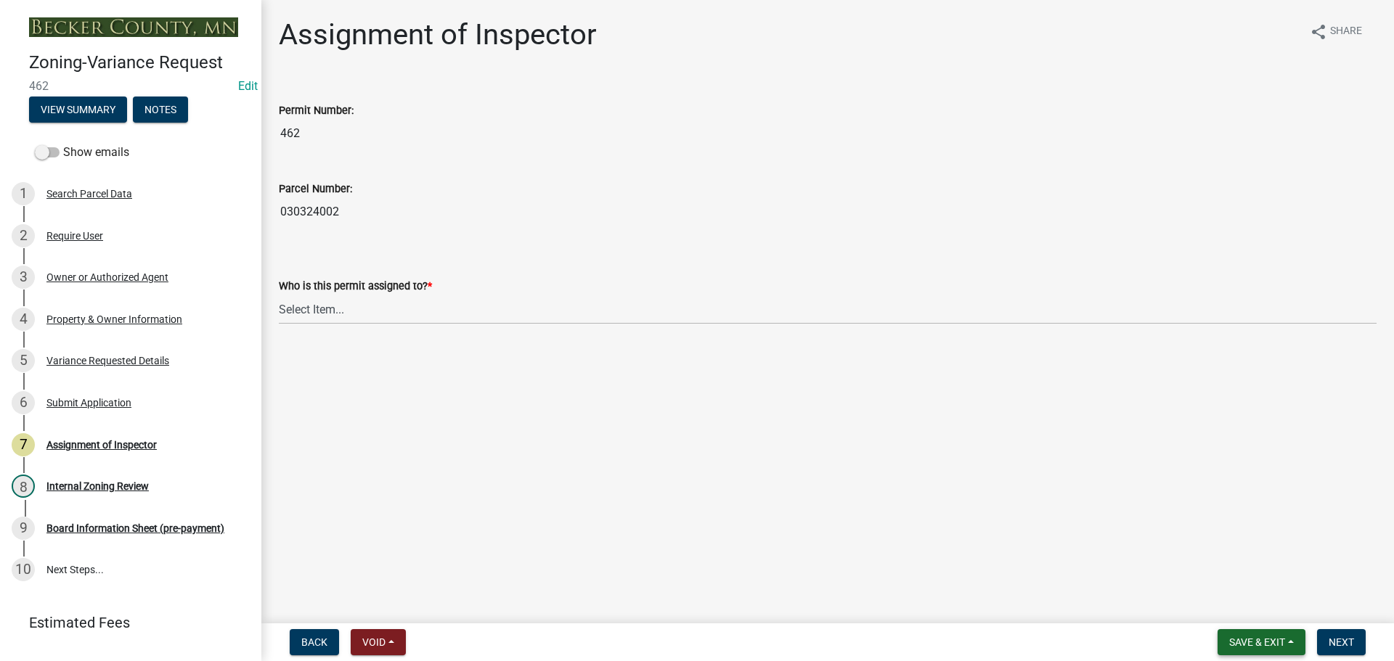
click at [1250, 643] on span "Save & Exit" at bounding box center [1257, 643] width 56 height 12
click at [786, 647] on div "Back Void Withdraw Lock Expire Void Save & Exit Save Save & Exit Next" at bounding box center [827, 642] width 1109 height 26
click at [1235, 637] on span "Save & Exit" at bounding box center [1257, 643] width 56 height 12
click at [1230, 600] on button "Save & Exit" at bounding box center [1247, 604] width 116 height 35
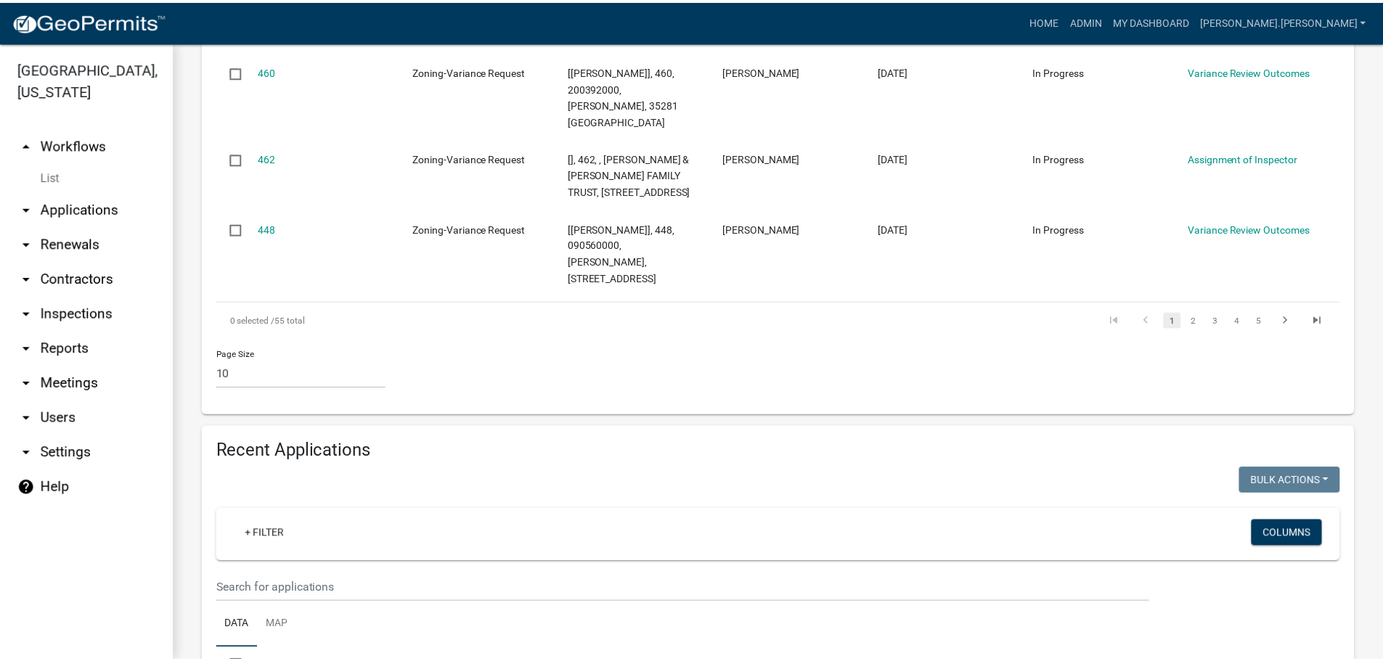
scroll to position [1162, 0]
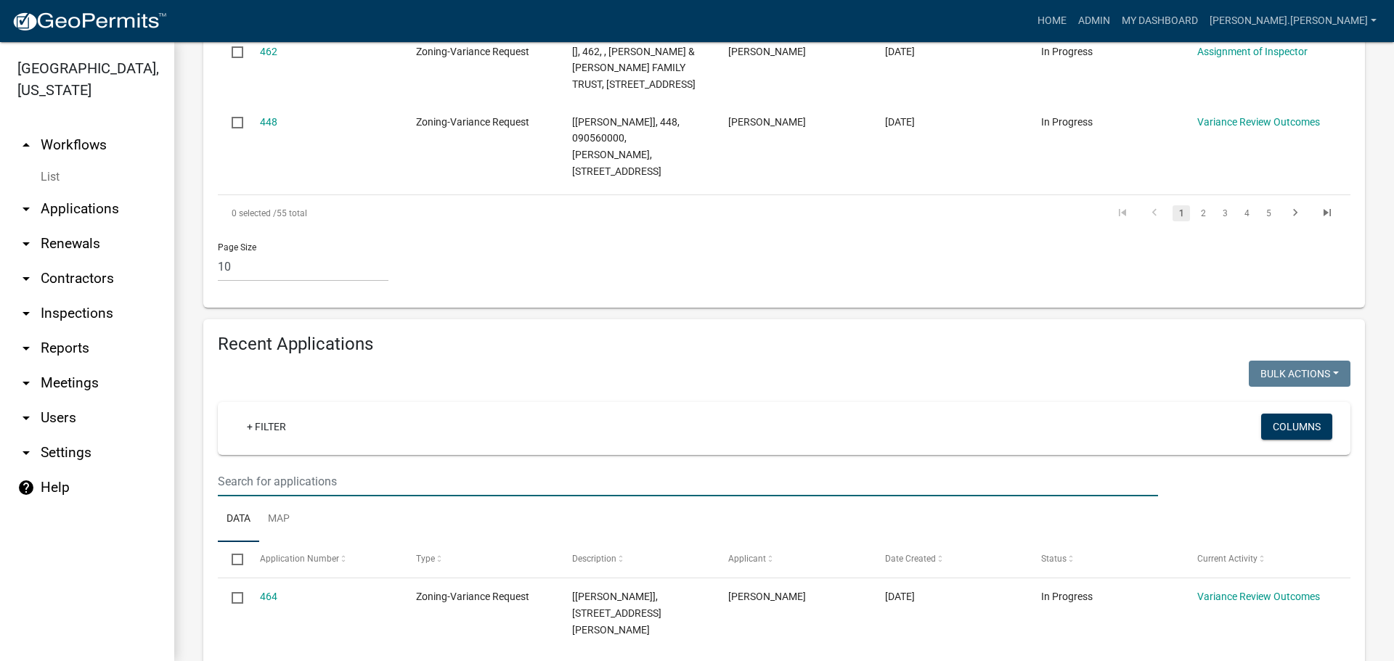
click at [309, 467] on input "text" at bounding box center [688, 482] width 940 height 30
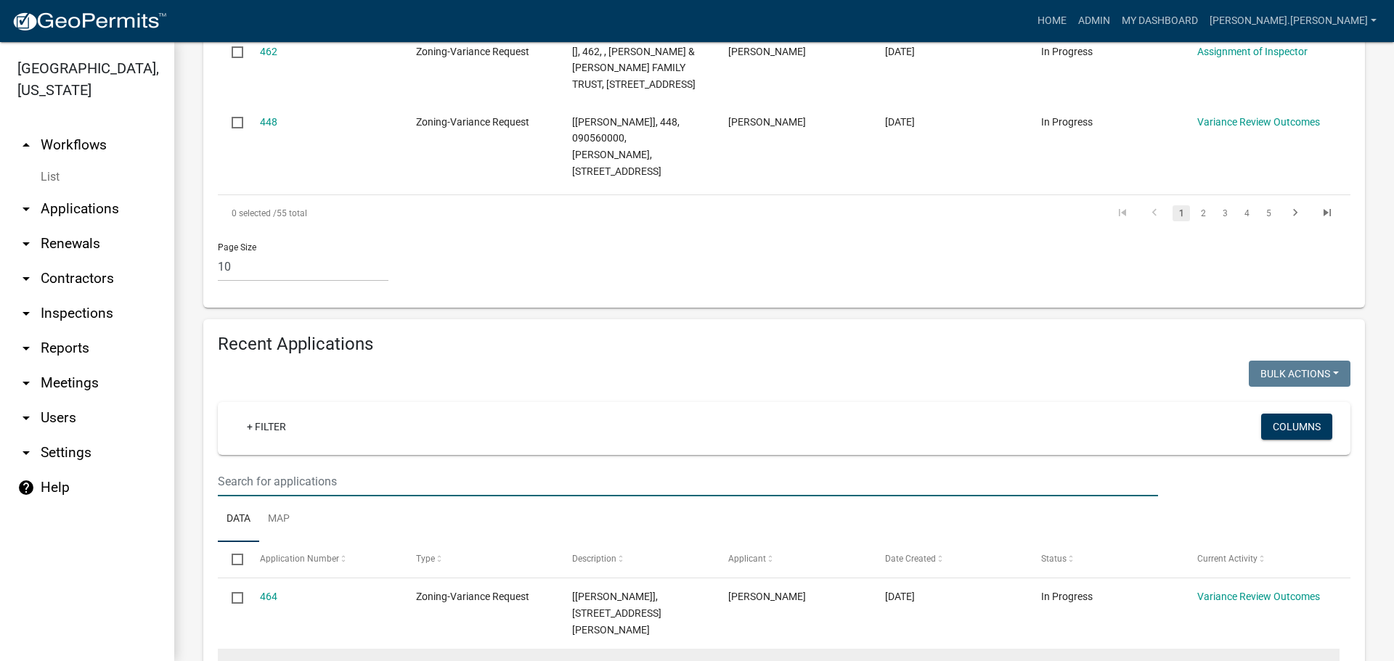
click at [266, 661] on link "461" at bounding box center [268, 667] width 17 height 12
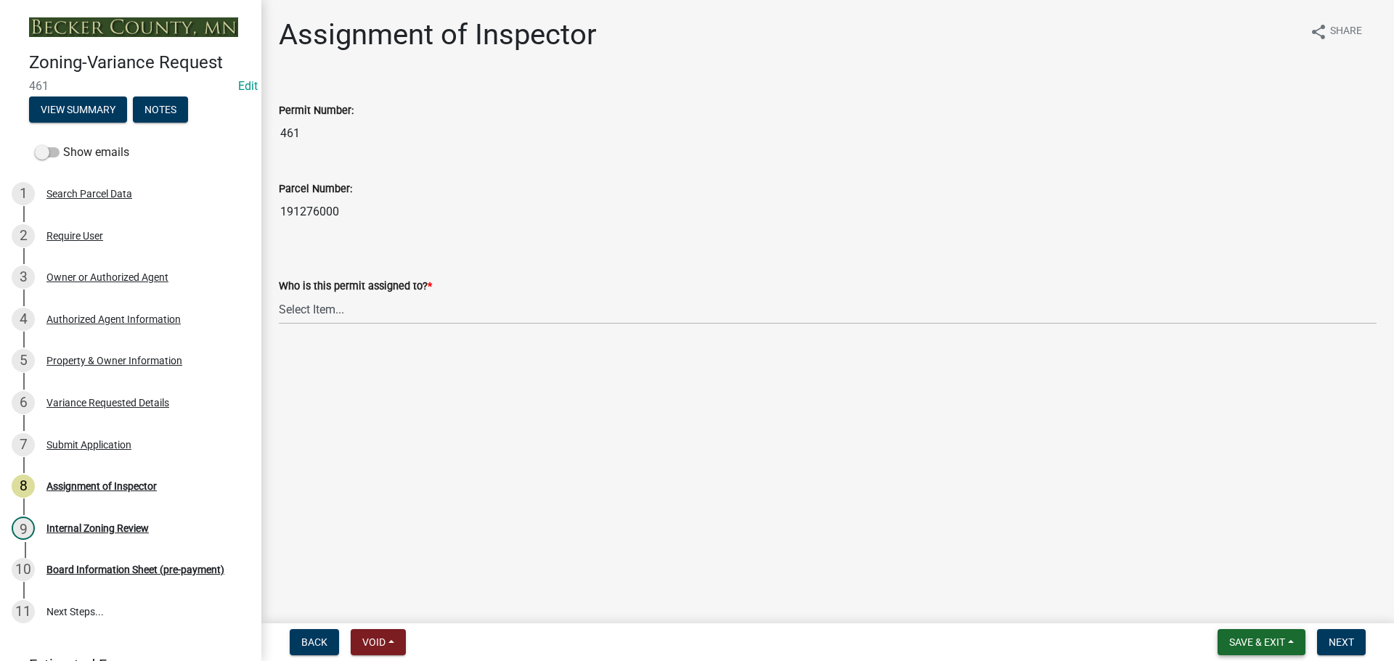
click at [1239, 643] on span "Save & Exit" at bounding box center [1257, 643] width 56 height 12
click at [1230, 612] on button "Save & Exit" at bounding box center [1247, 604] width 116 height 35
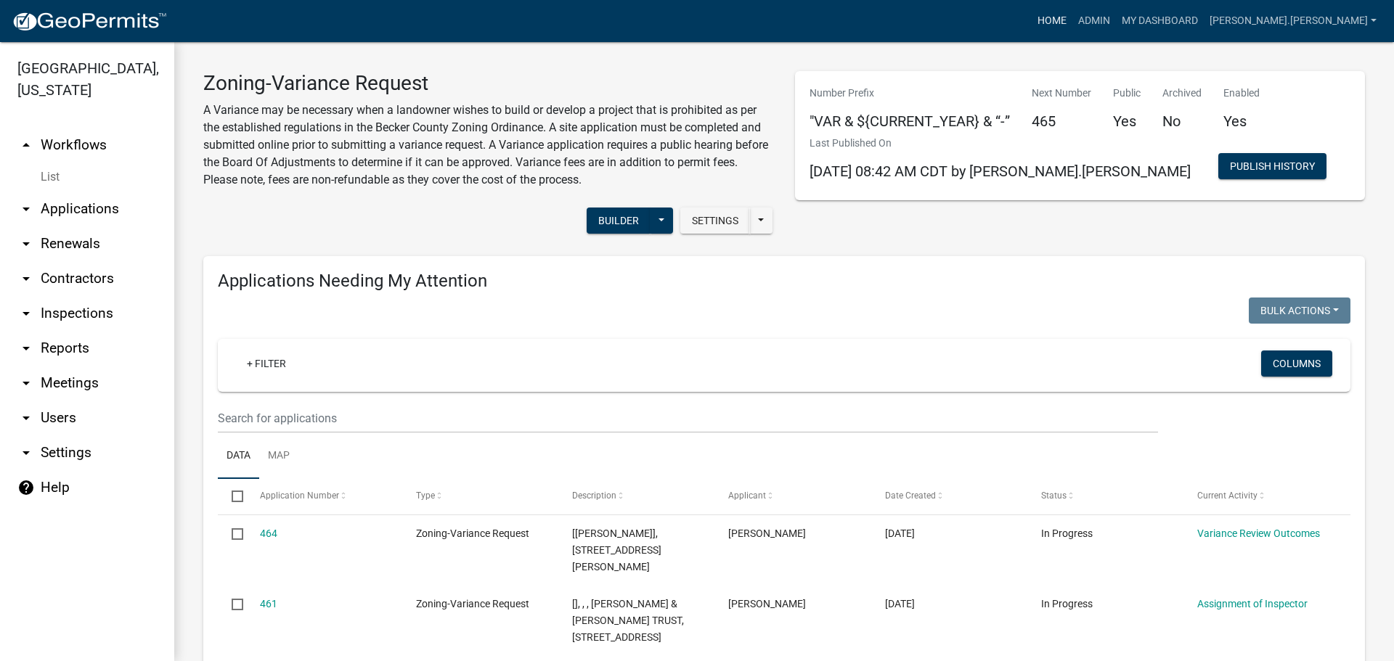
click at [1072, 13] on link "Home" at bounding box center [1052, 21] width 41 height 28
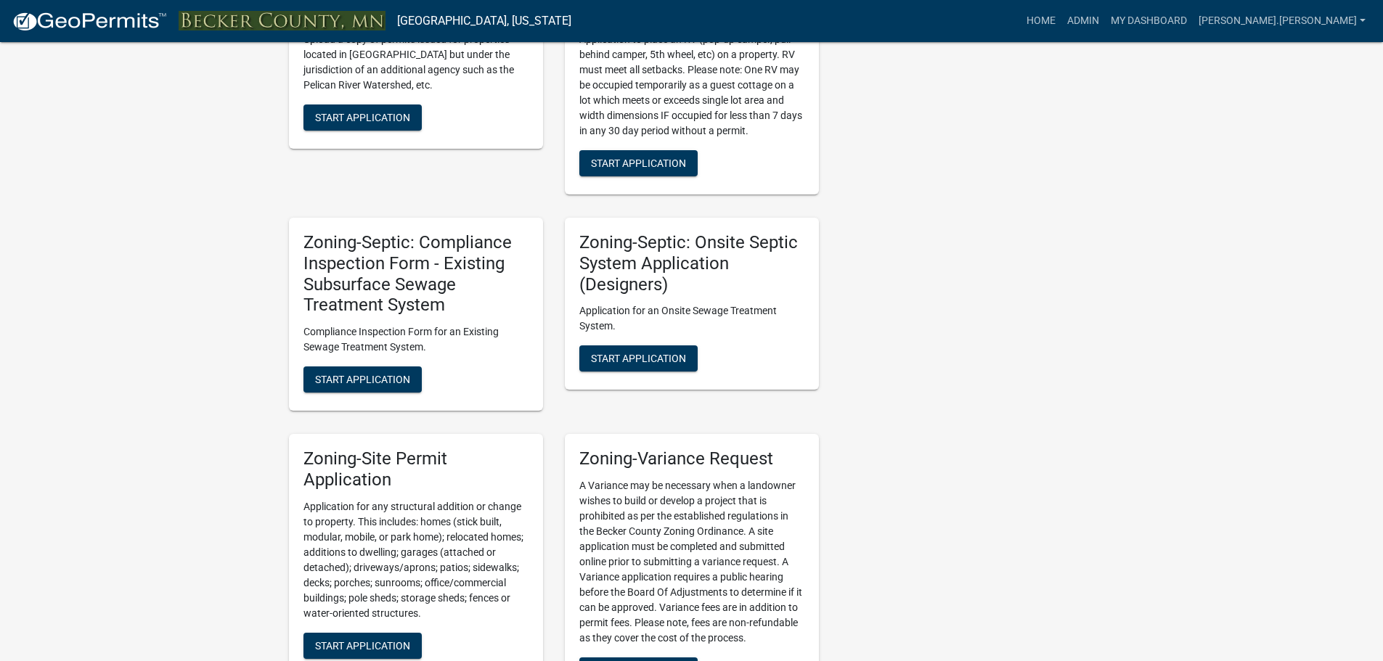
scroll to position [1597, 0]
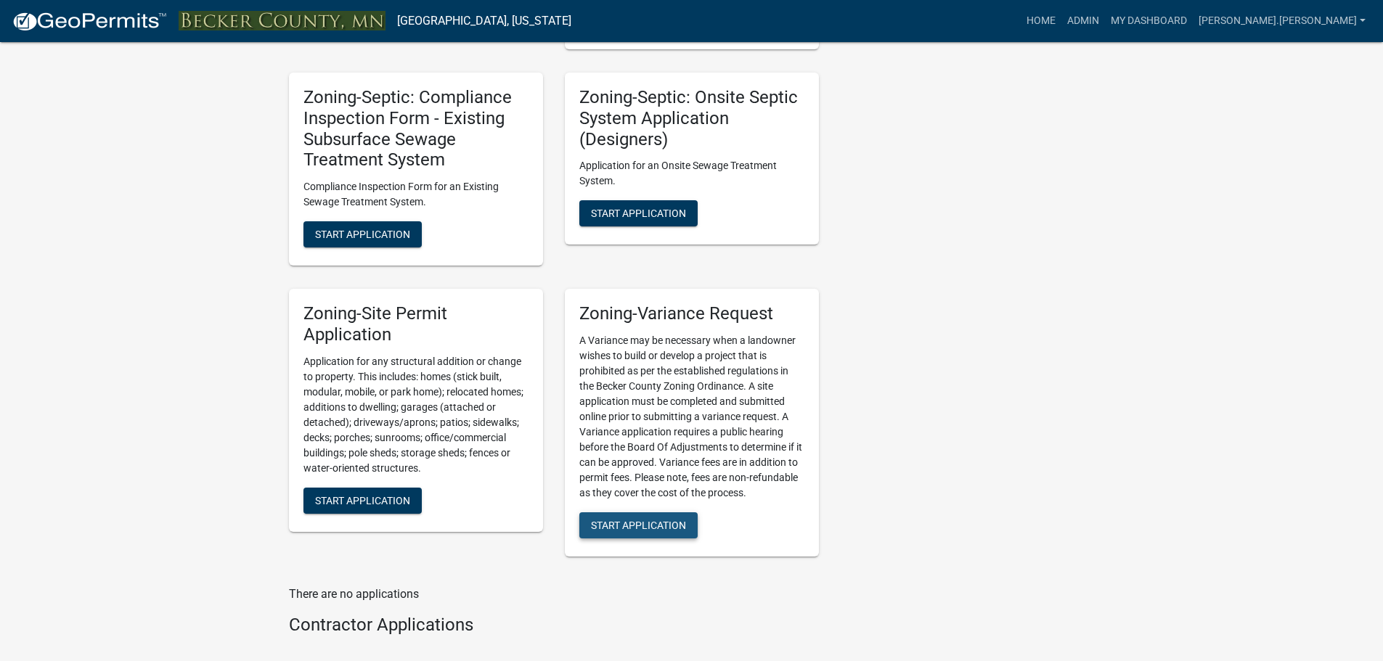
click at [636, 531] on span "Start Application" at bounding box center [638, 526] width 95 height 12
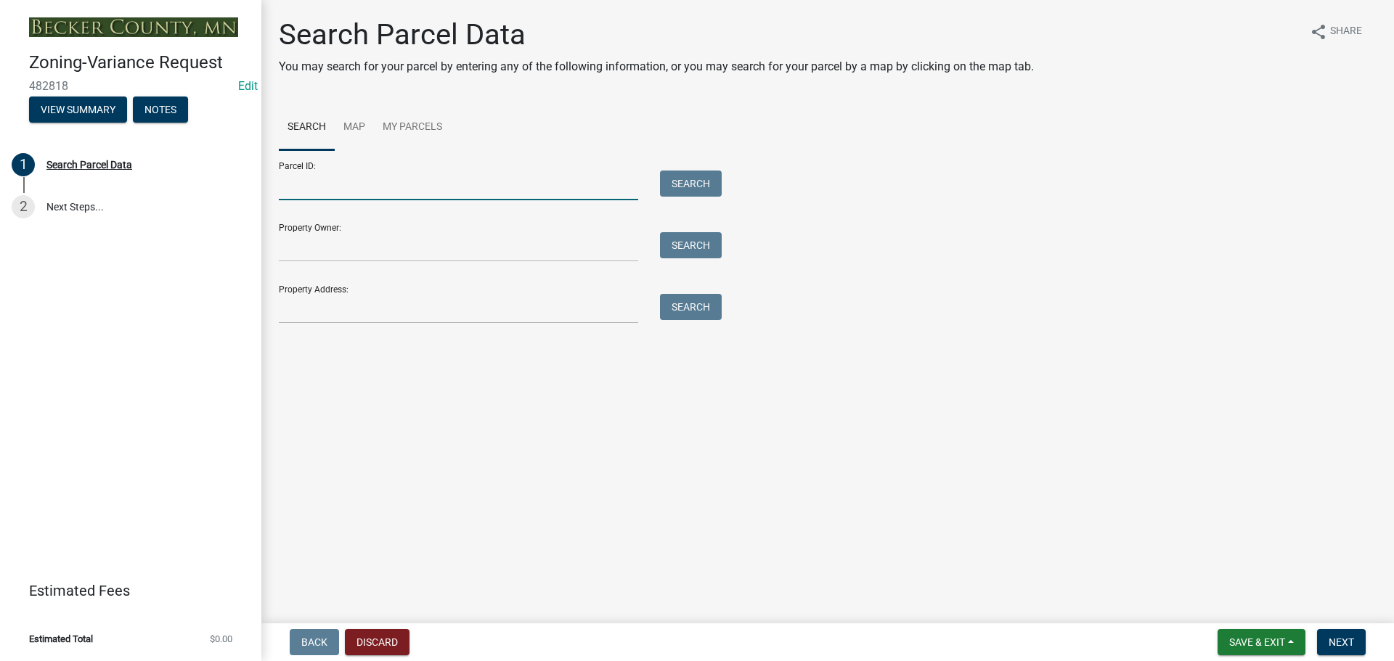
click at [402, 178] on input "Parcel ID:" at bounding box center [458, 186] width 359 height 30
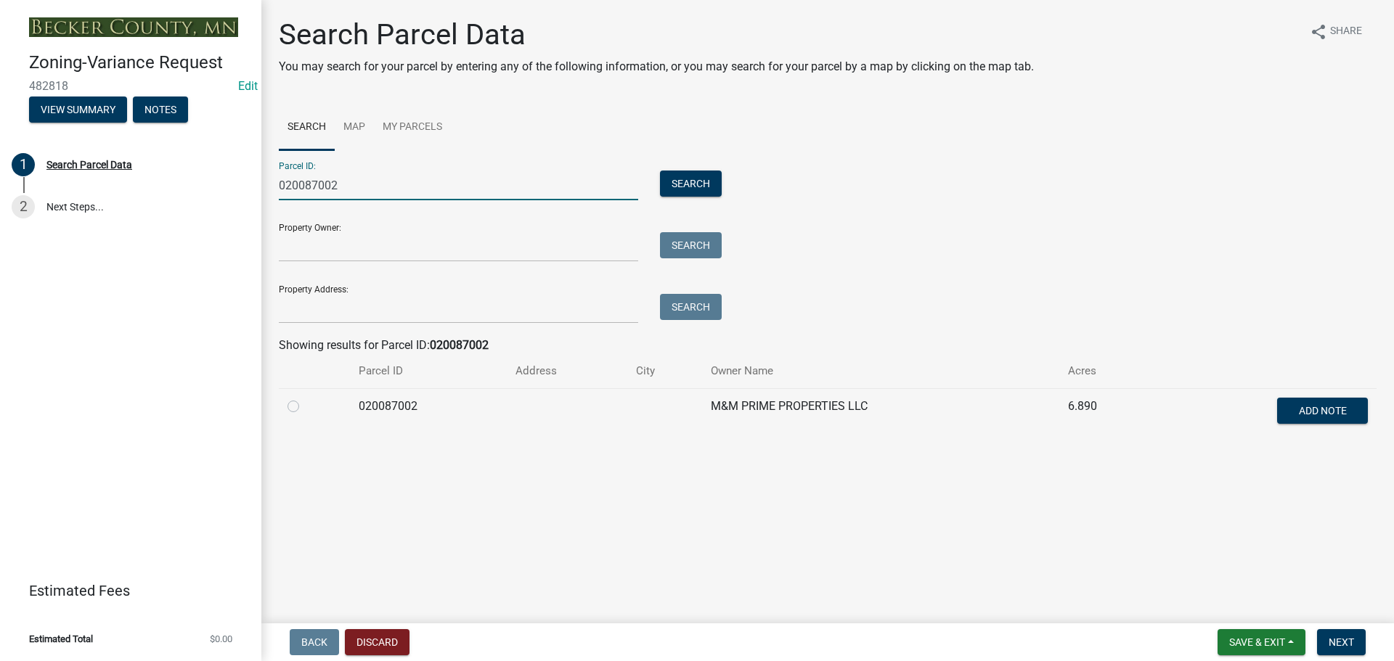
type input "020087002"
click at [305, 398] on label at bounding box center [305, 398] width 0 height 0
click at [305, 407] on input "radio" at bounding box center [309, 402] width 9 height 9
radio input "true"
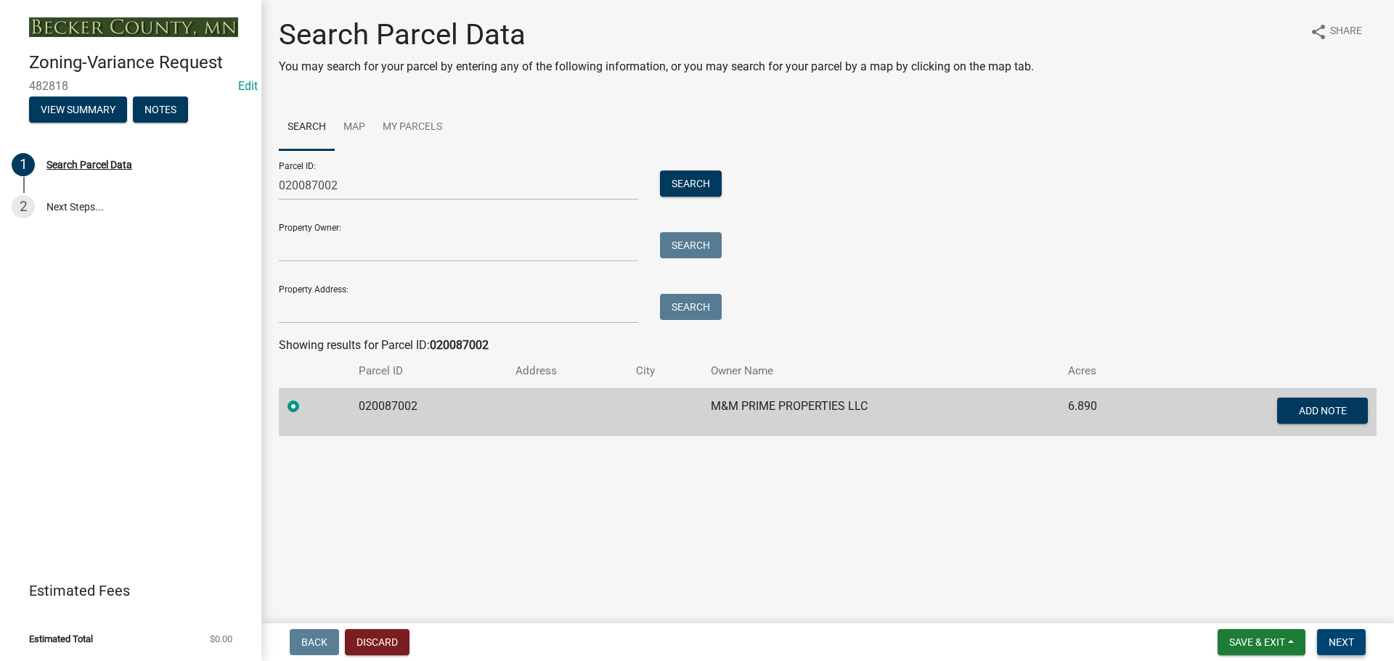
click at [1337, 645] on span "Next" at bounding box center [1341, 643] width 25 height 12
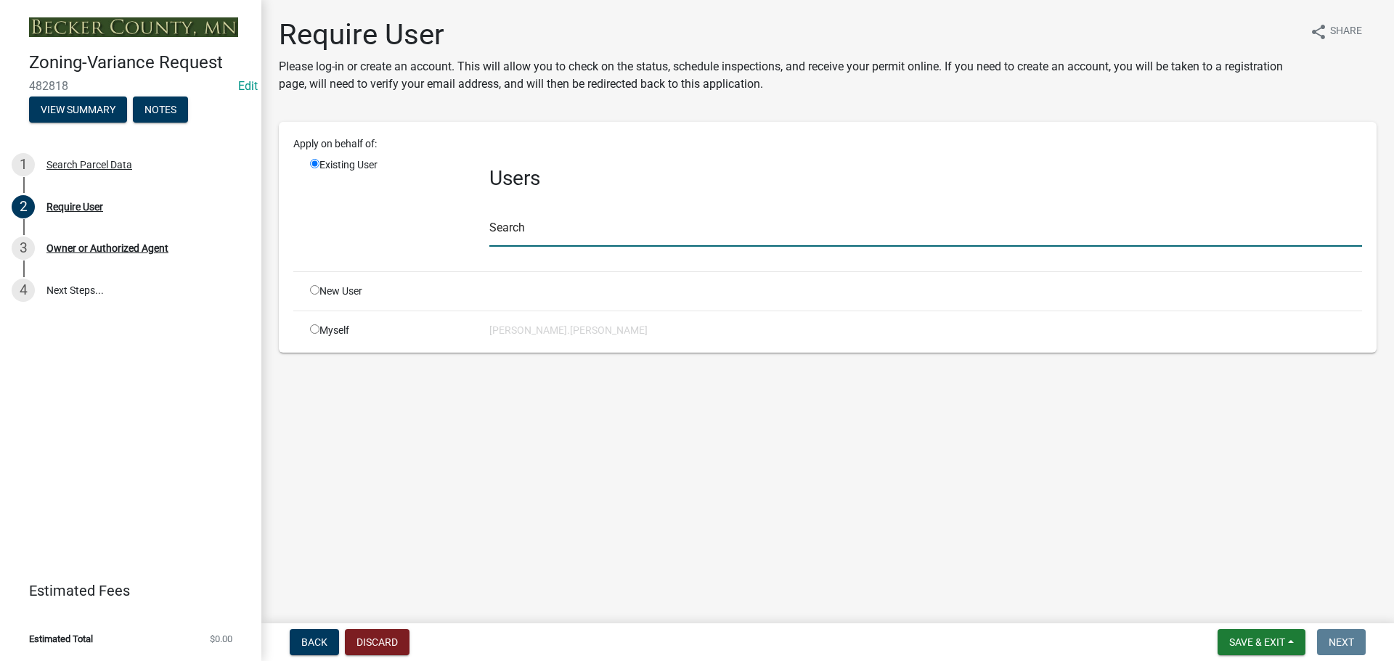
click at [576, 227] on input "text" at bounding box center [925, 232] width 873 height 30
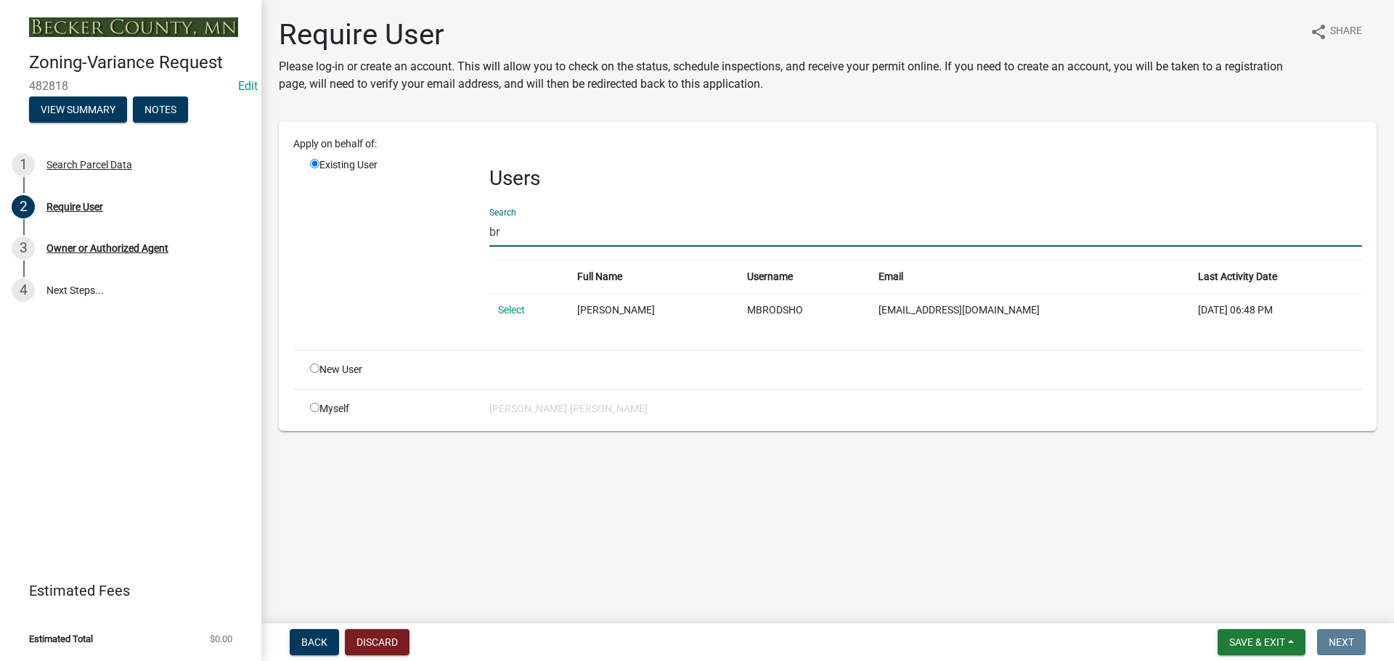
type input "b"
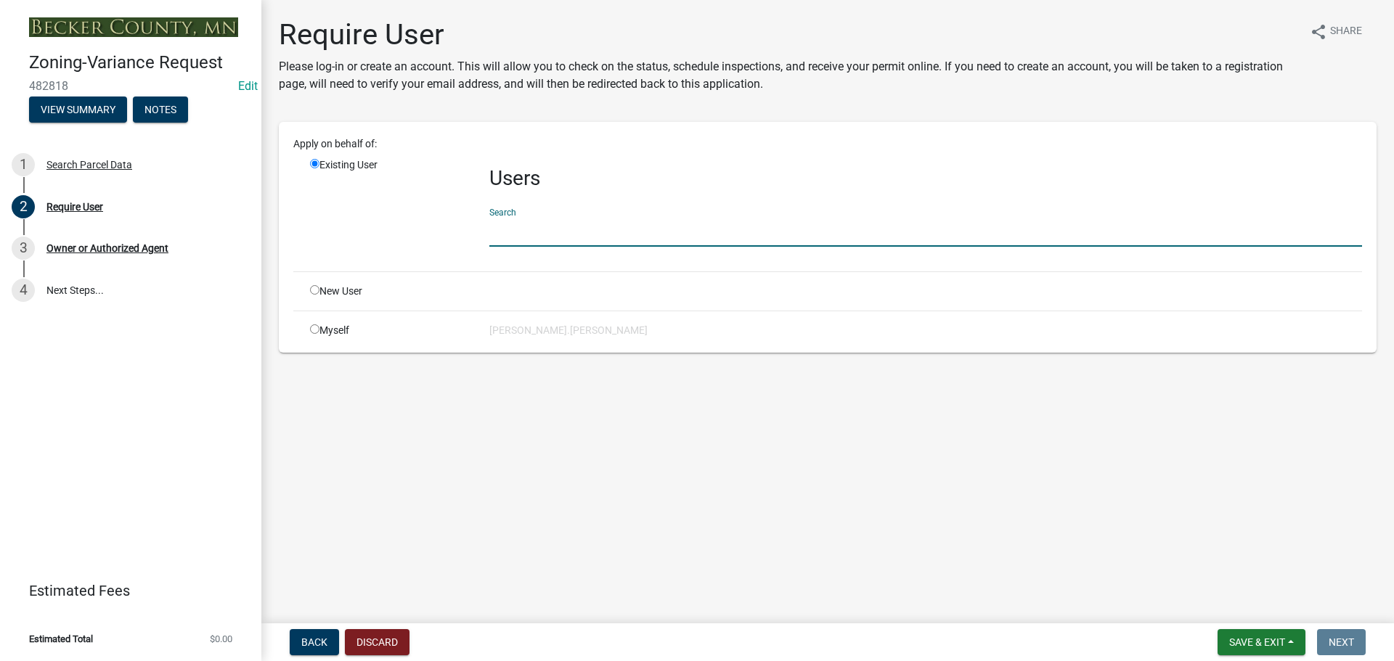
type input "m"
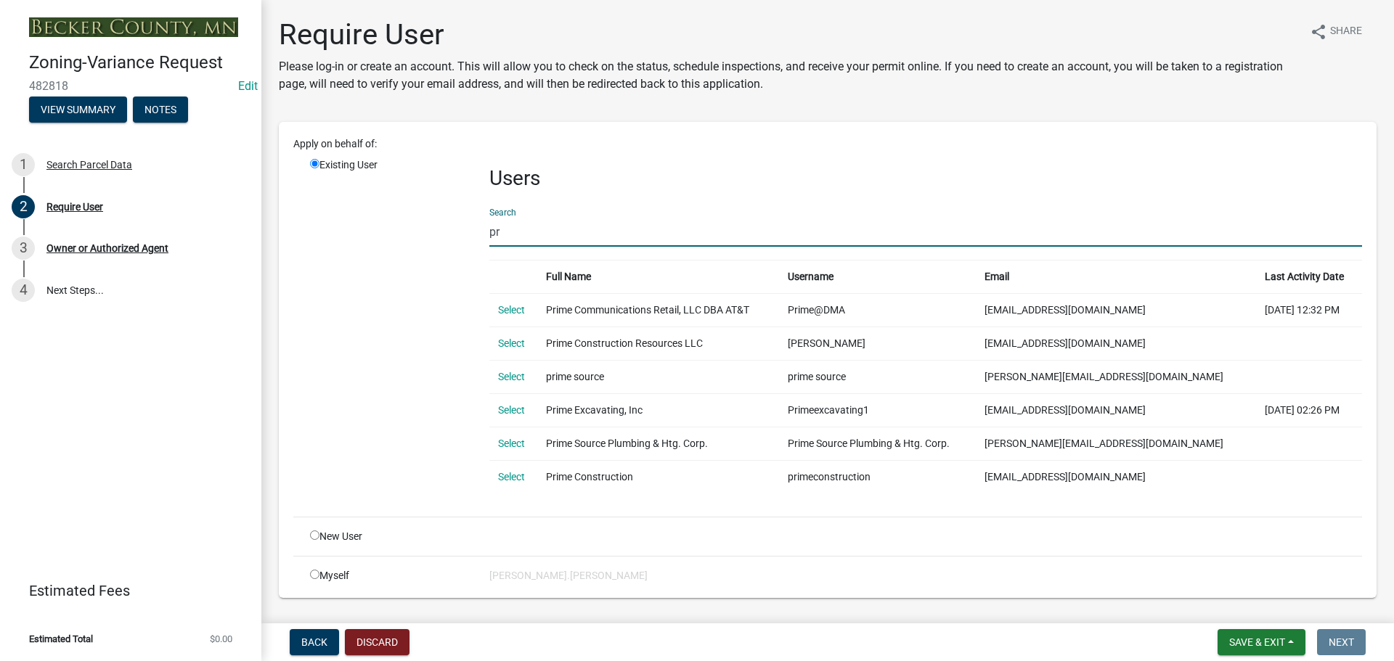
type input "p"
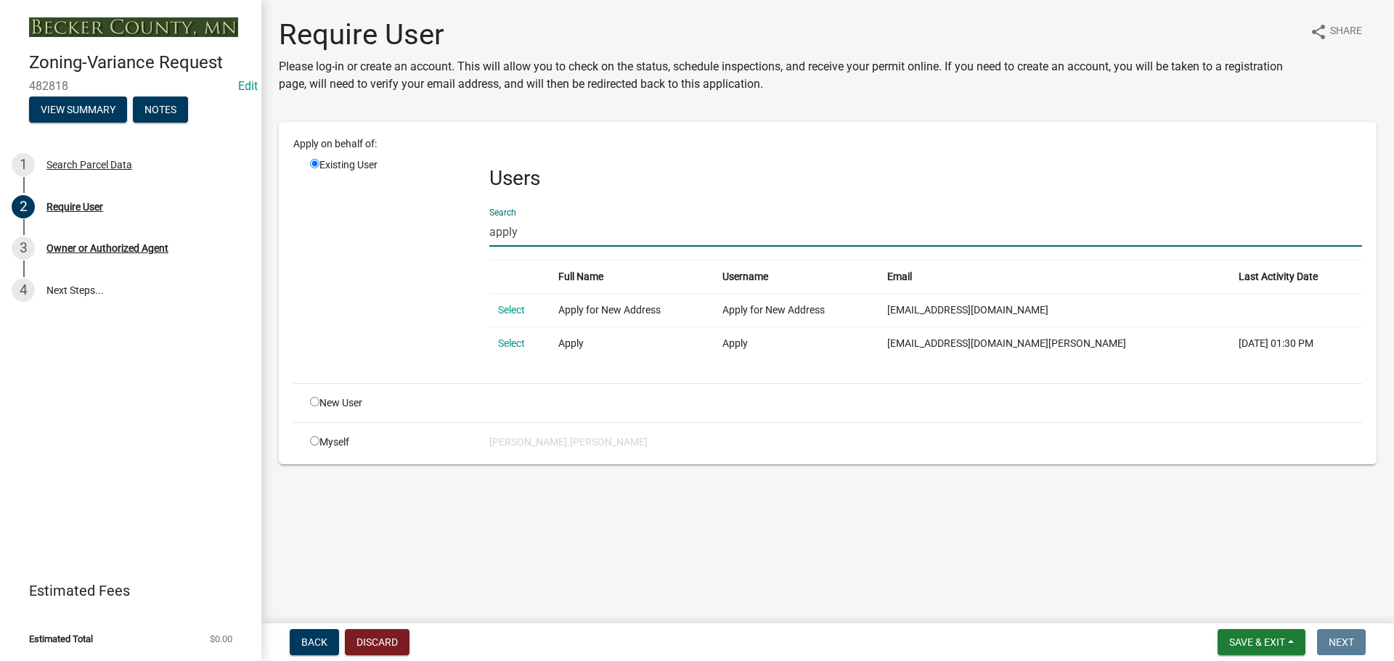
type input "apply"
click at [513, 328] on td "Select" at bounding box center [519, 343] width 61 height 33
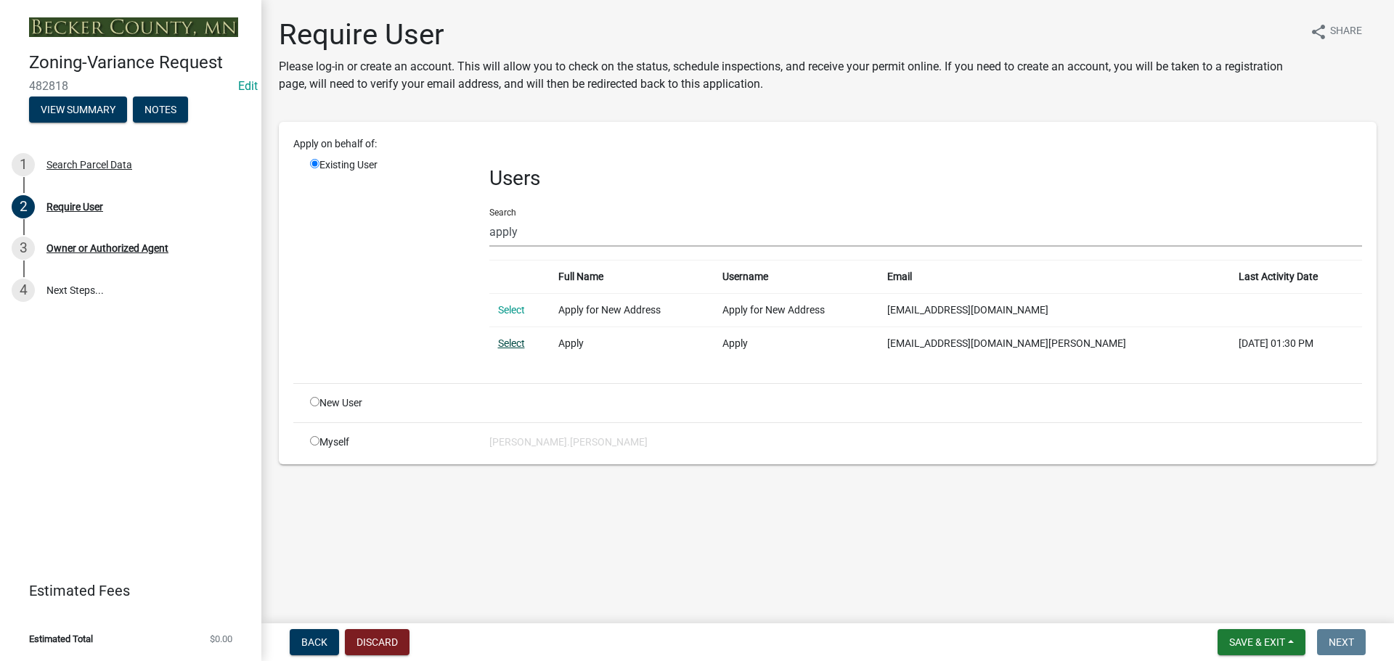
click at [510, 338] on link "Select" at bounding box center [511, 344] width 27 height 12
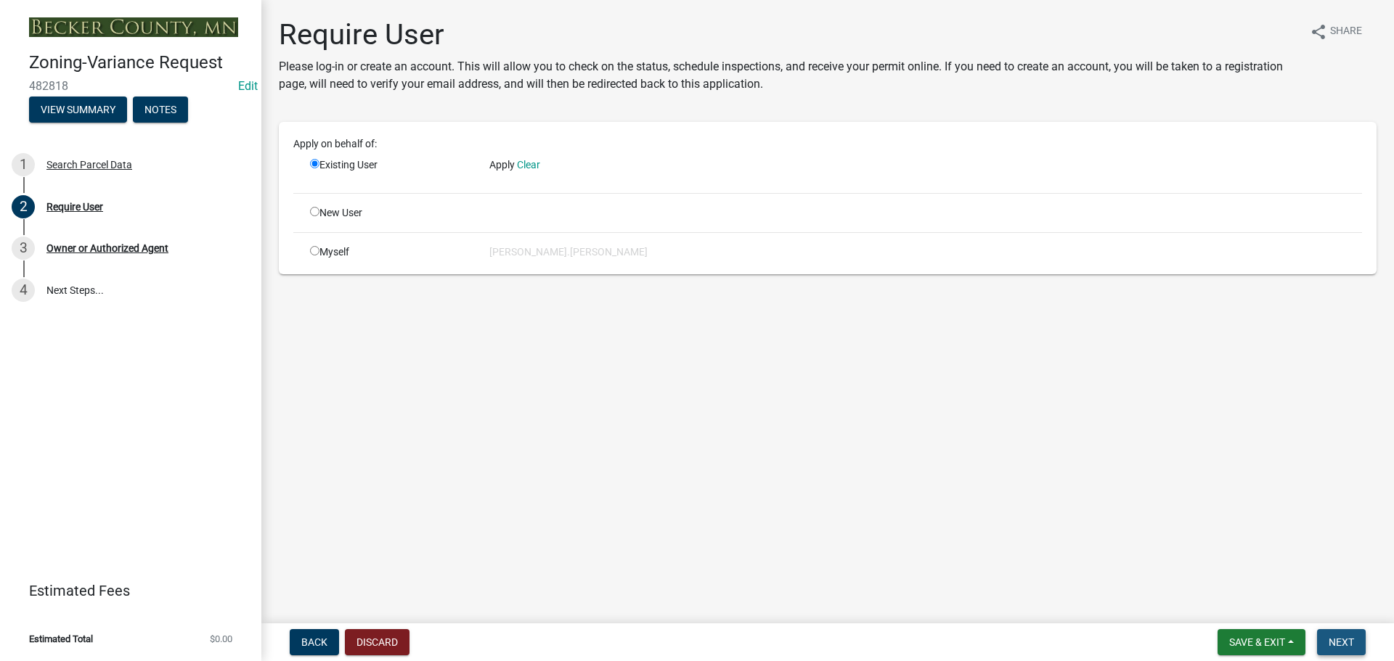
click at [1352, 647] on span "Next" at bounding box center [1341, 643] width 25 height 12
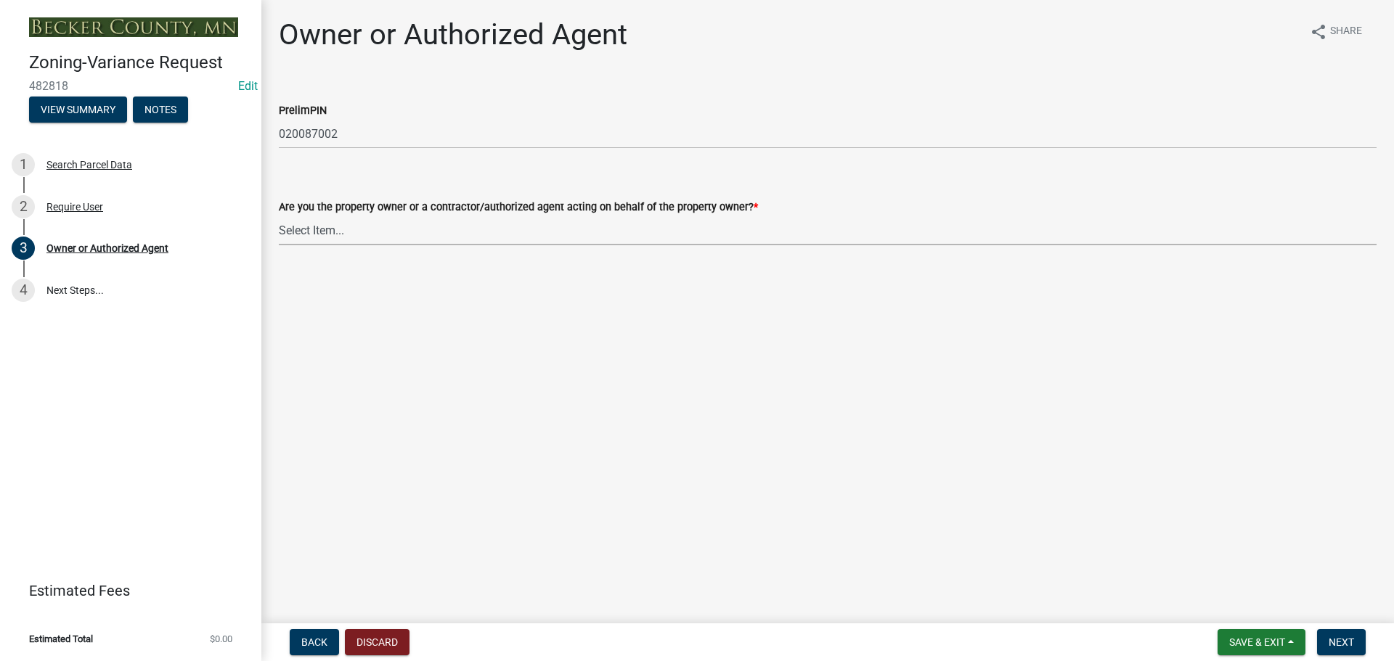
click at [393, 230] on select "Select Item... Property Owner Authorized Agent" at bounding box center [828, 231] width 1098 height 30
click at [279, 216] on select "Select Item... Property Owner Authorized Agent" at bounding box center [828, 231] width 1098 height 30
select select "05d0b37b-91e3-4c3b-aa7d-ec969703f475"
click at [1349, 645] on span "Next" at bounding box center [1341, 643] width 25 height 12
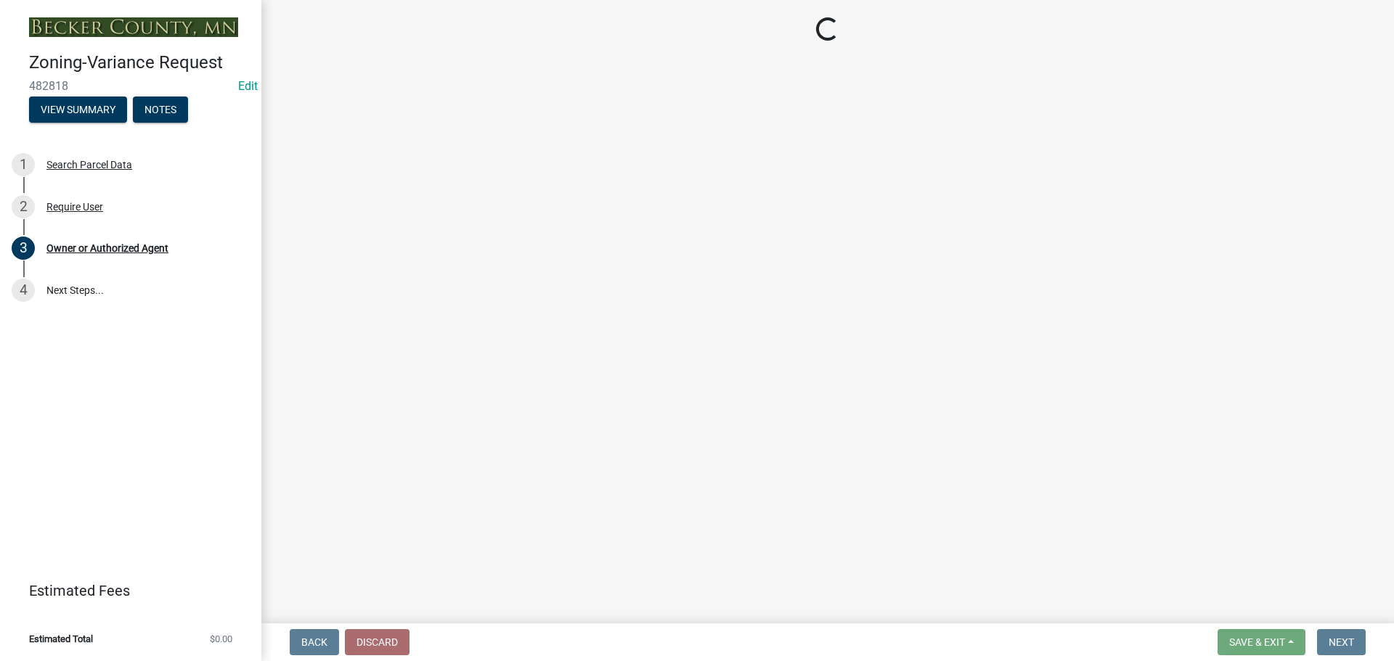
select select "86f6bbc2-da91-496d-b55e-92456f44c4fe"
select select "303247f2-d14b-4cd3-9fdc-6e6670bf7763"
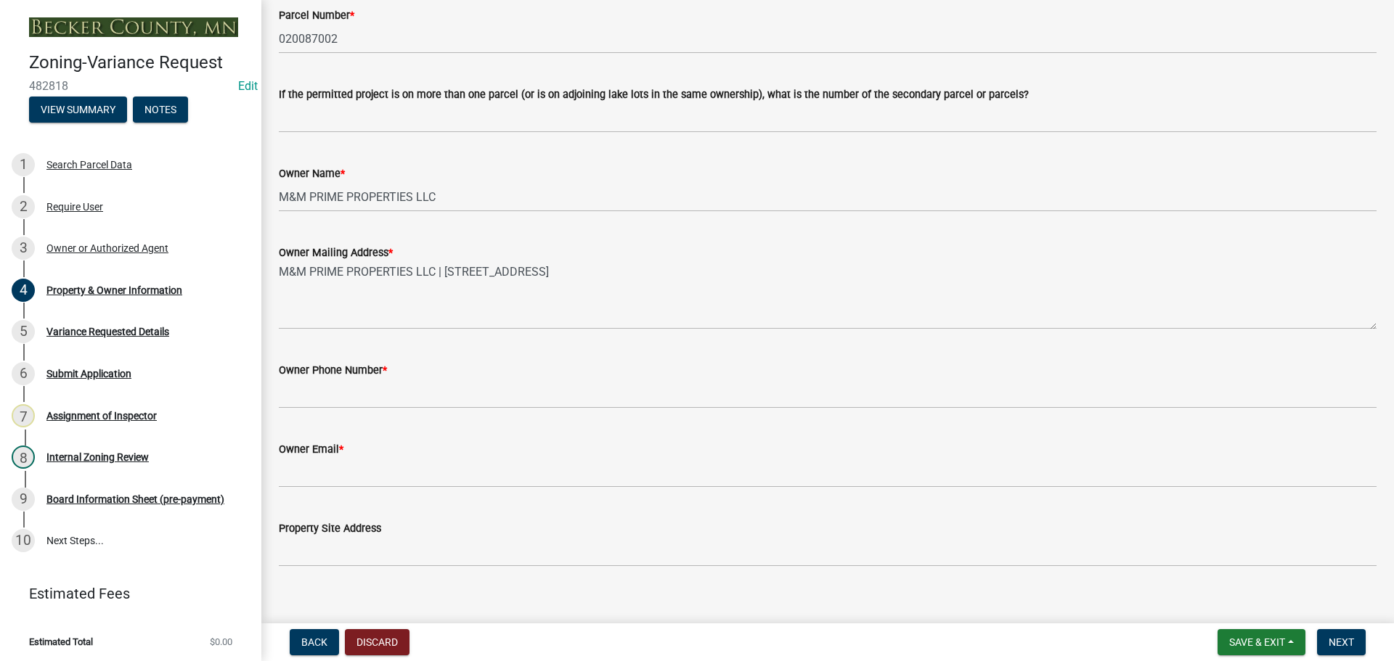
scroll to position [145, 0]
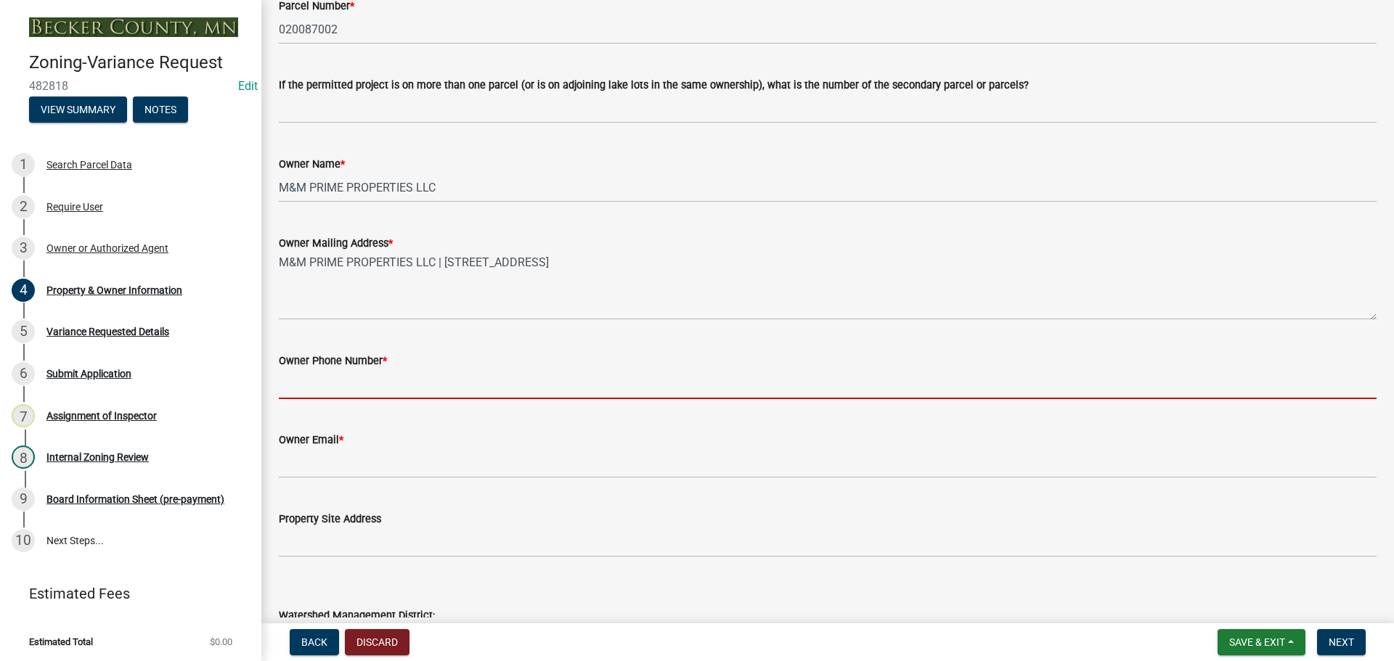
click at [298, 388] on input "Owner Phone Number *" at bounding box center [828, 385] width 1098 height 30
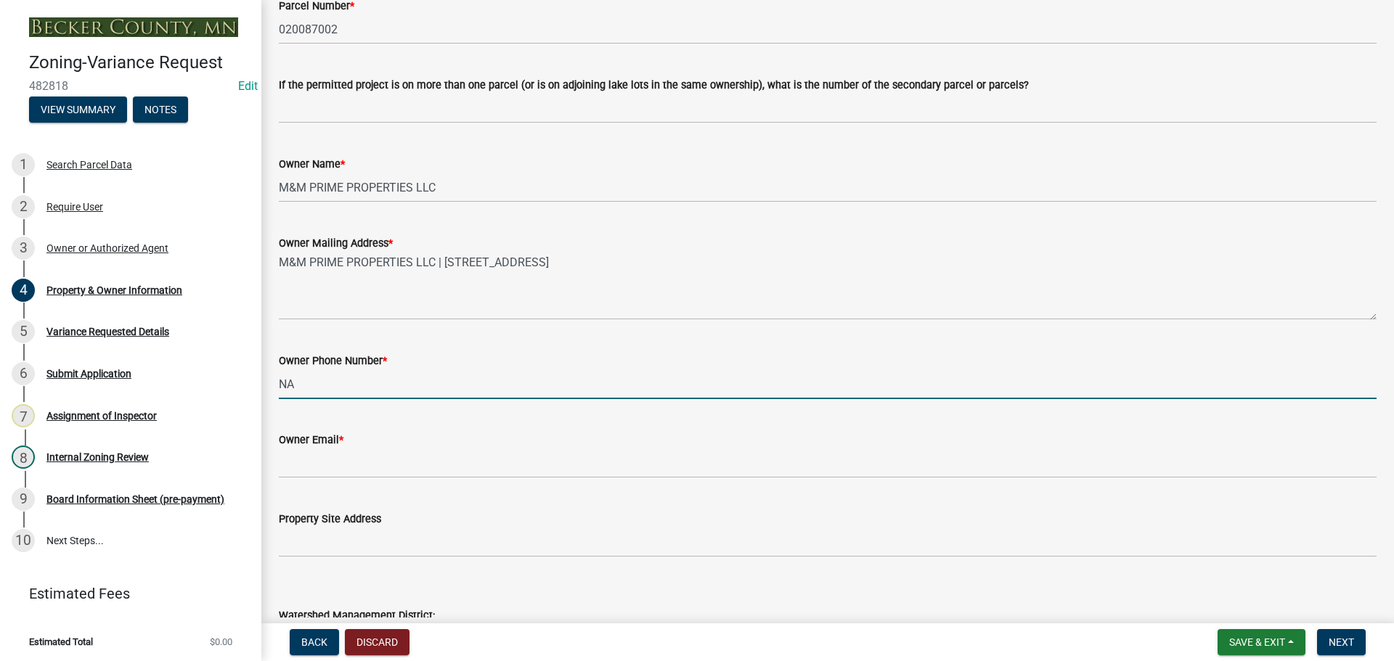
type input "NA"
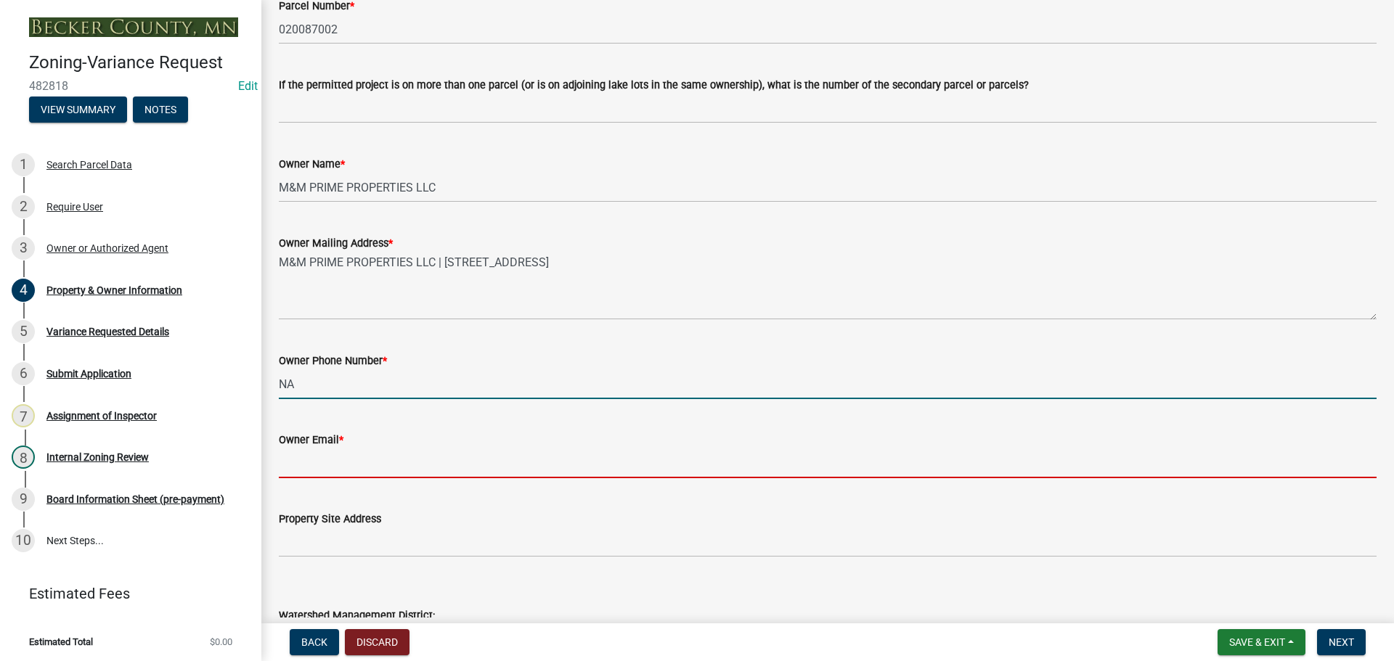
click at [299, 465] on input "Owner Email *" at bounding box center [828, 464] width 1098 height 30
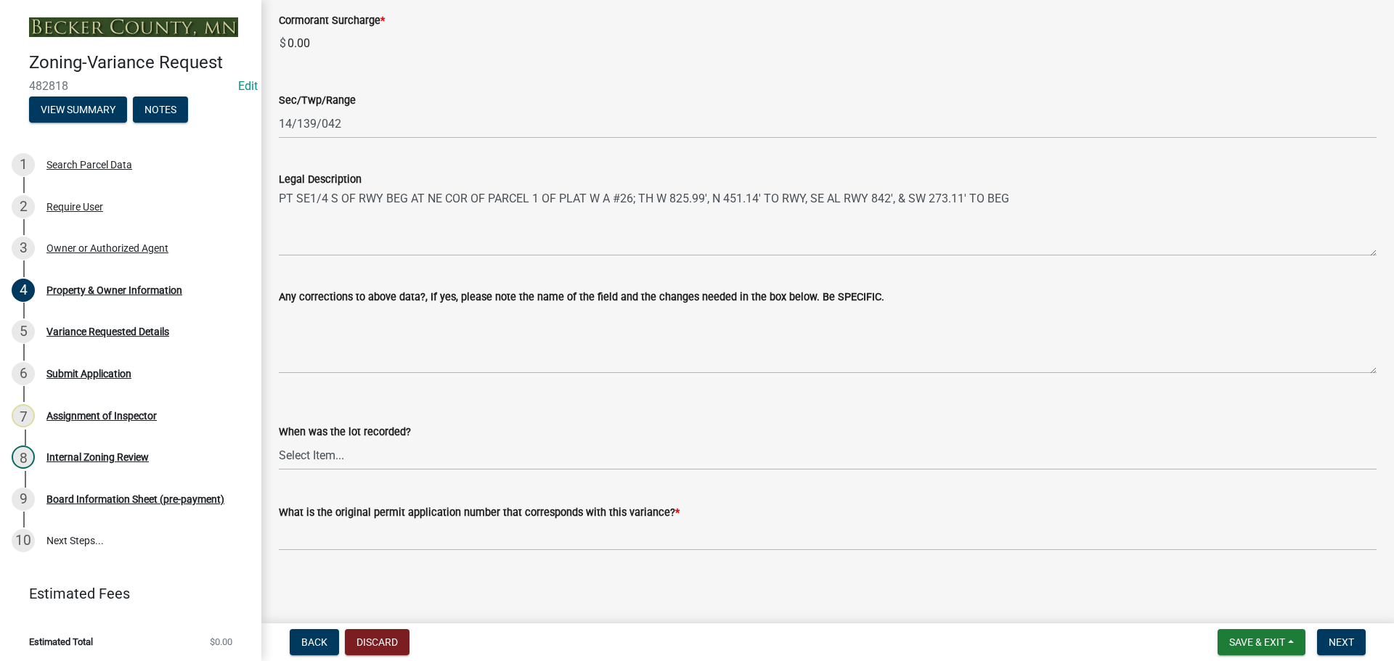
scroll to position [950, 0]
type input "NA"
click at [439, 597] on main "Property & Owner Information Property & Owner Information Please complete the b…" at bounding box center [827, 309] width 1133 height 618
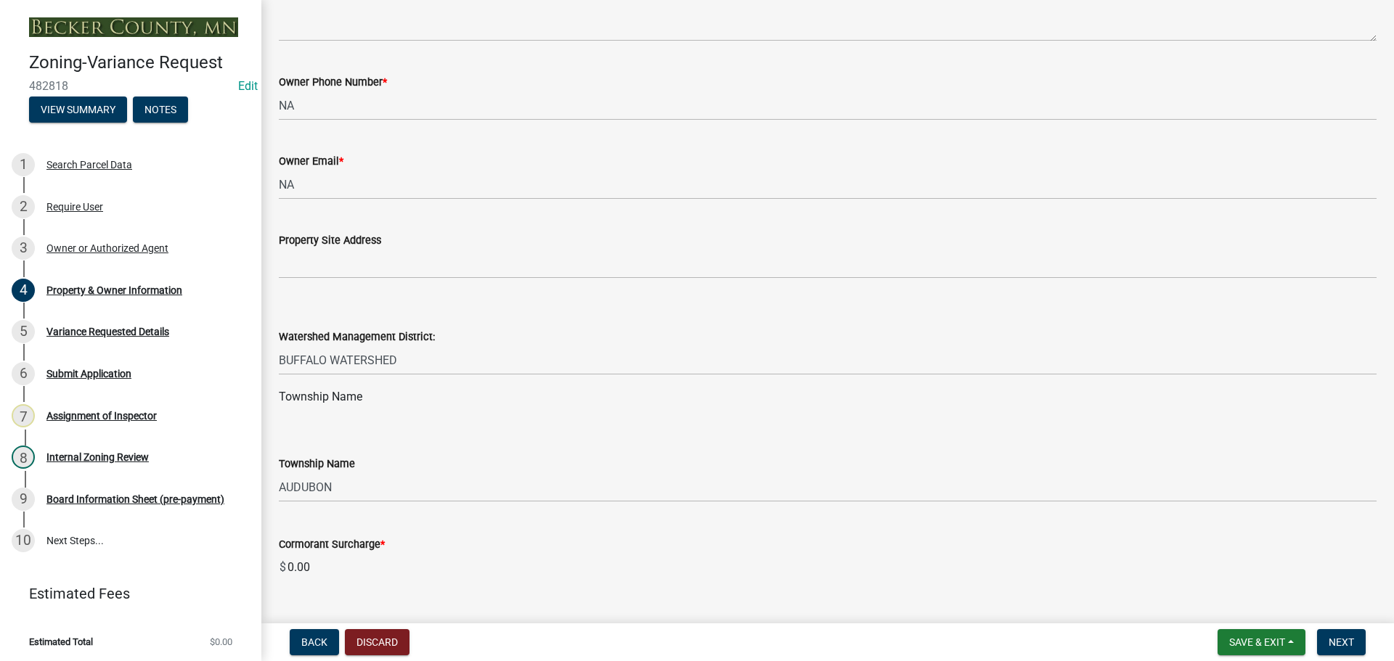
scroll to position [224, 0]
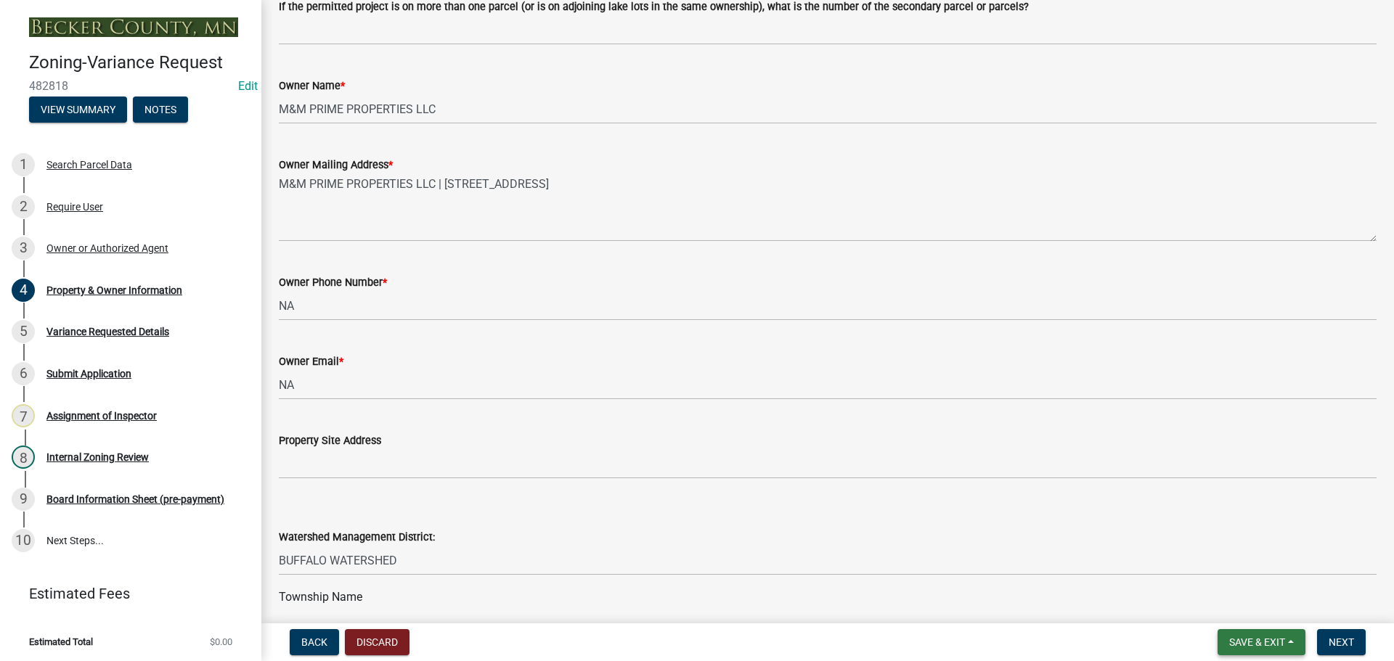
click at [1236, 643] on span "Save & Exit" at bounding box center [1257, 643] width 56 height 12
click at [1214, 571] on button "Save" at bounding box center [1247, 570] width 116 height 35
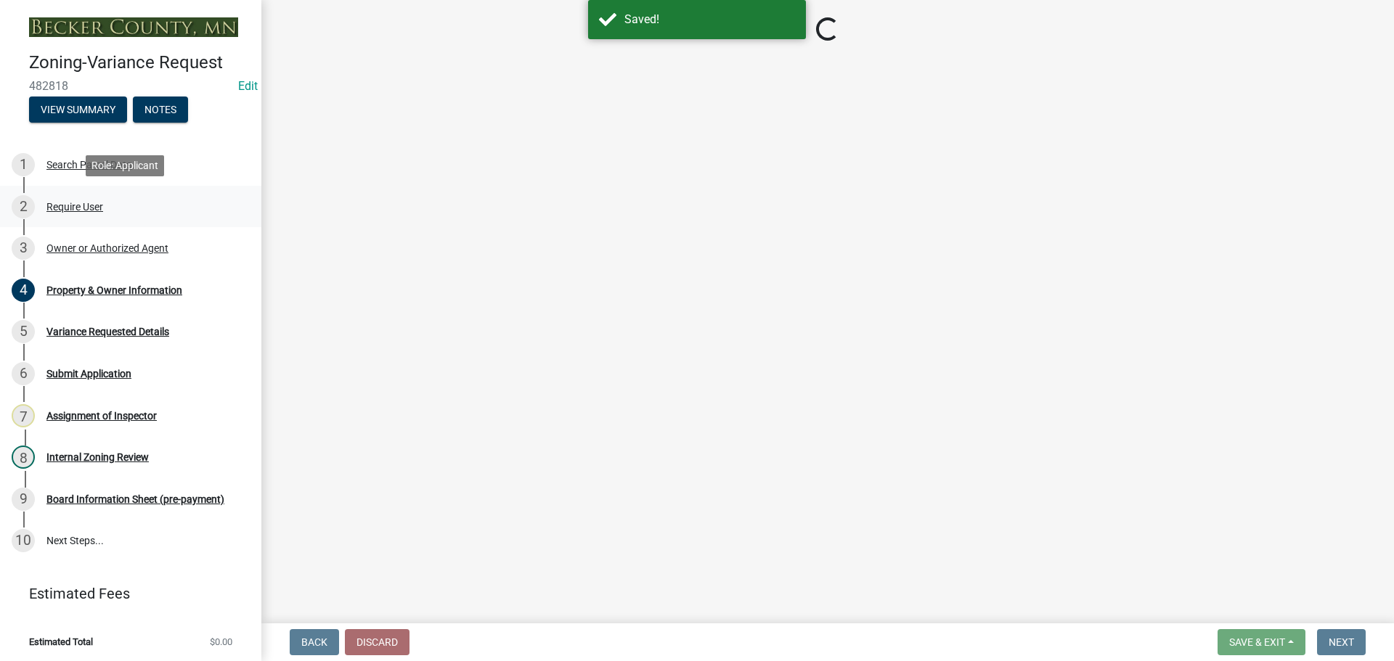
select select "86f6bbc2-da91-496d-b55e-92456f44c4fe"
select select "303247f2-d14b-4cd3-9fdc-6e6670bf7763"
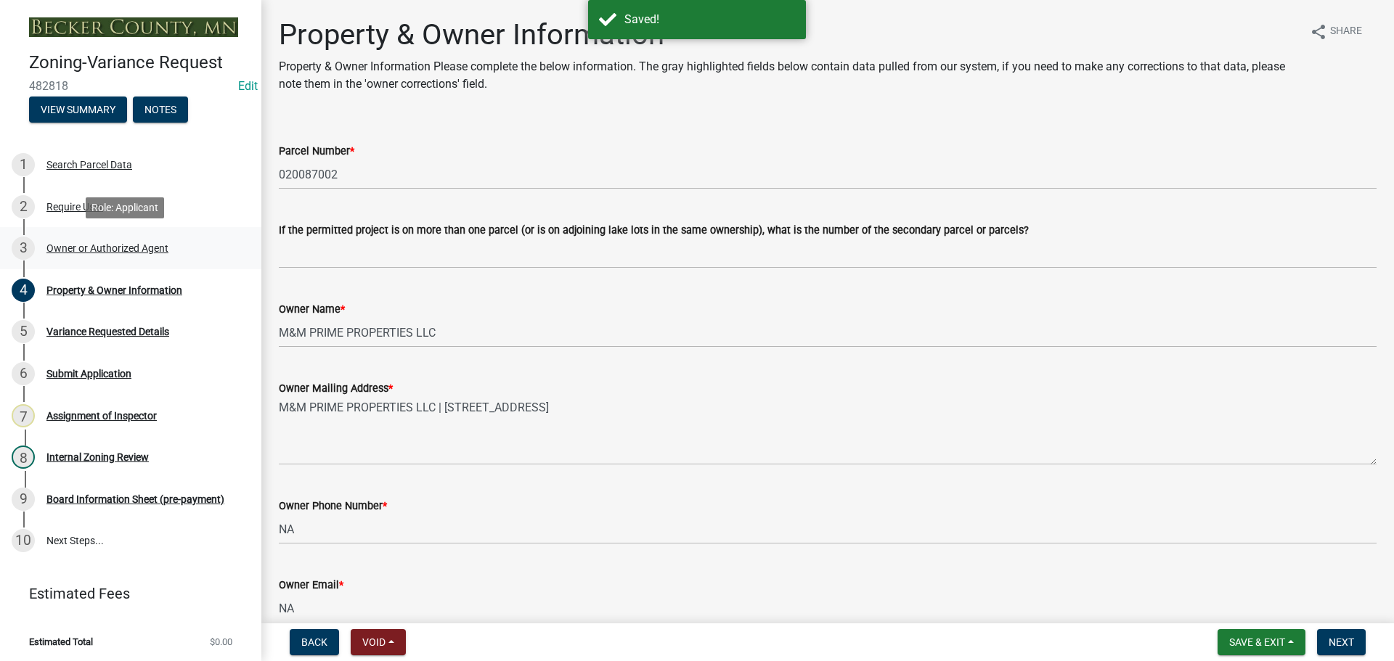
click at [114, 246] on div "Owner or Authorized Agent" at bounding box center [107, 248] width 122 height 10
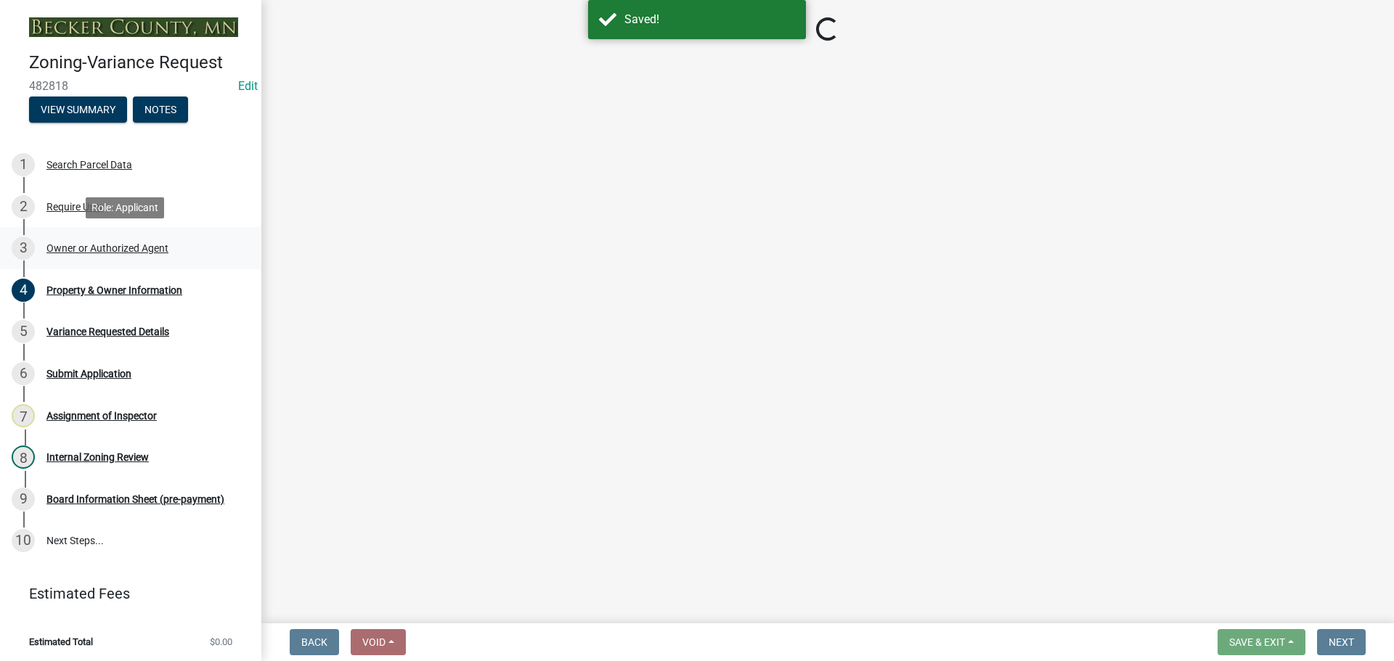
select select "05d0b37b-91e3-4c3b-aa7d-ec969703f475"
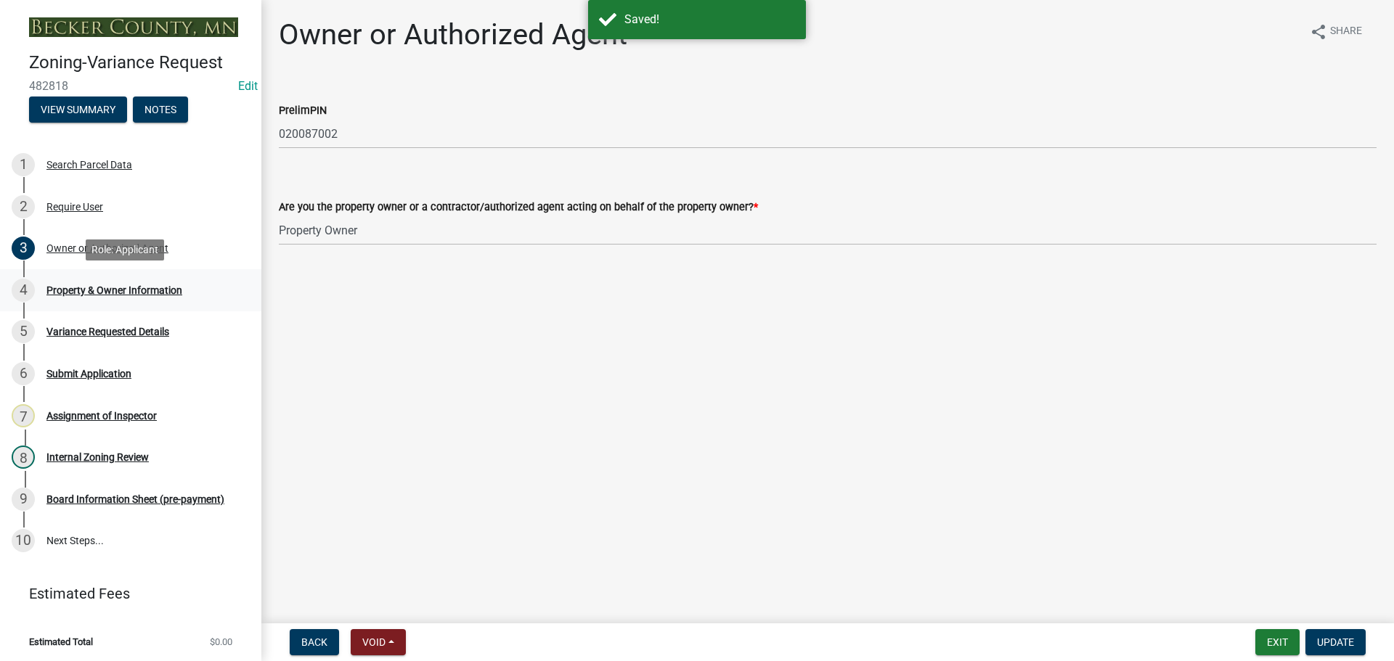
click at [120, 293] on div "Property & Owner Information" at bounding box center [114, 290] width 136 height 10
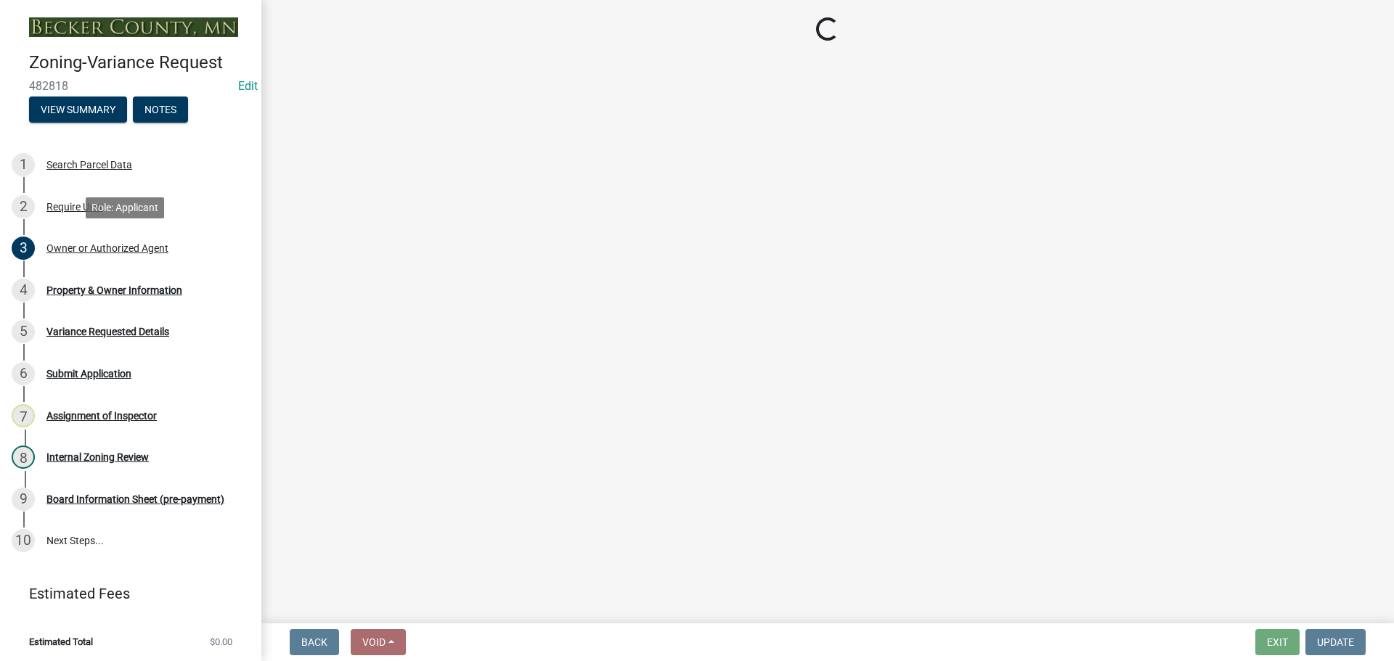
select select "86f6bbc2-da91-496d-b55e-92456f44c4fe"
select select "303247f2-d14b-4cd3-9fdc-6e6670bf7763"
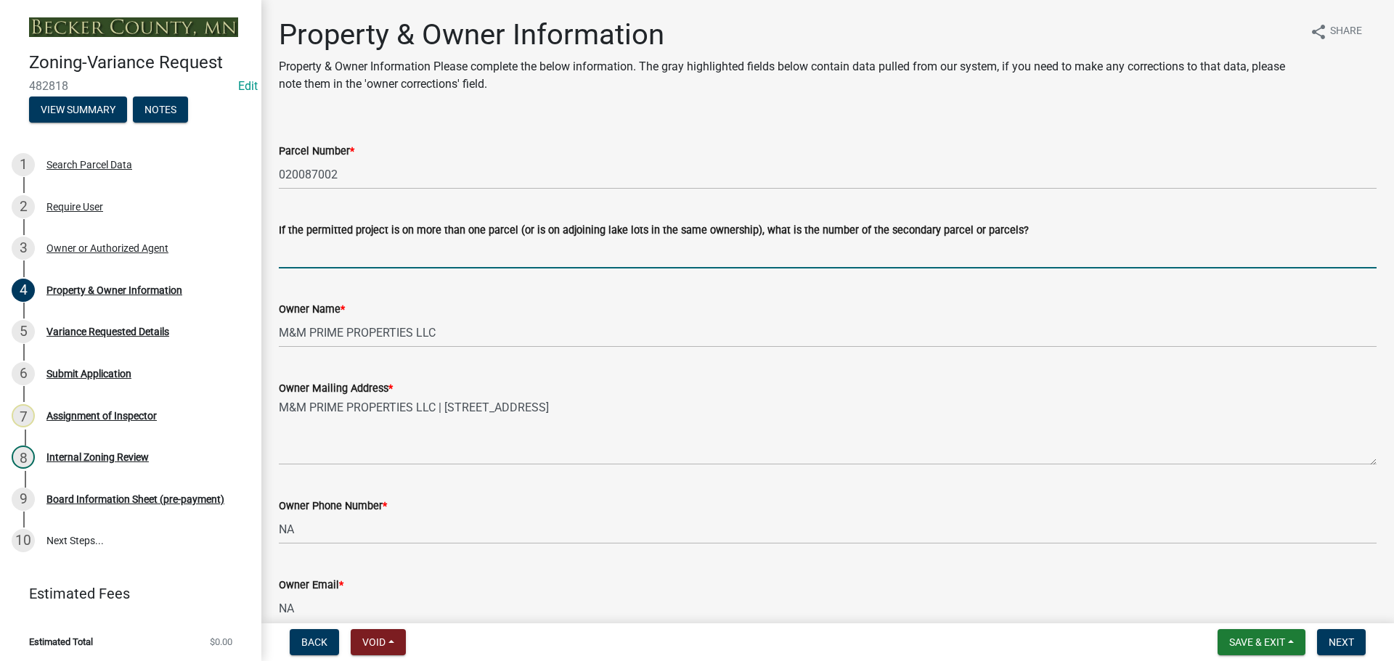
click at [343, 262] on input "If the permitted project is on more than one parcel (or is on adjoining lake lo…" at bounding box center [828, 254] width 1098 height 30
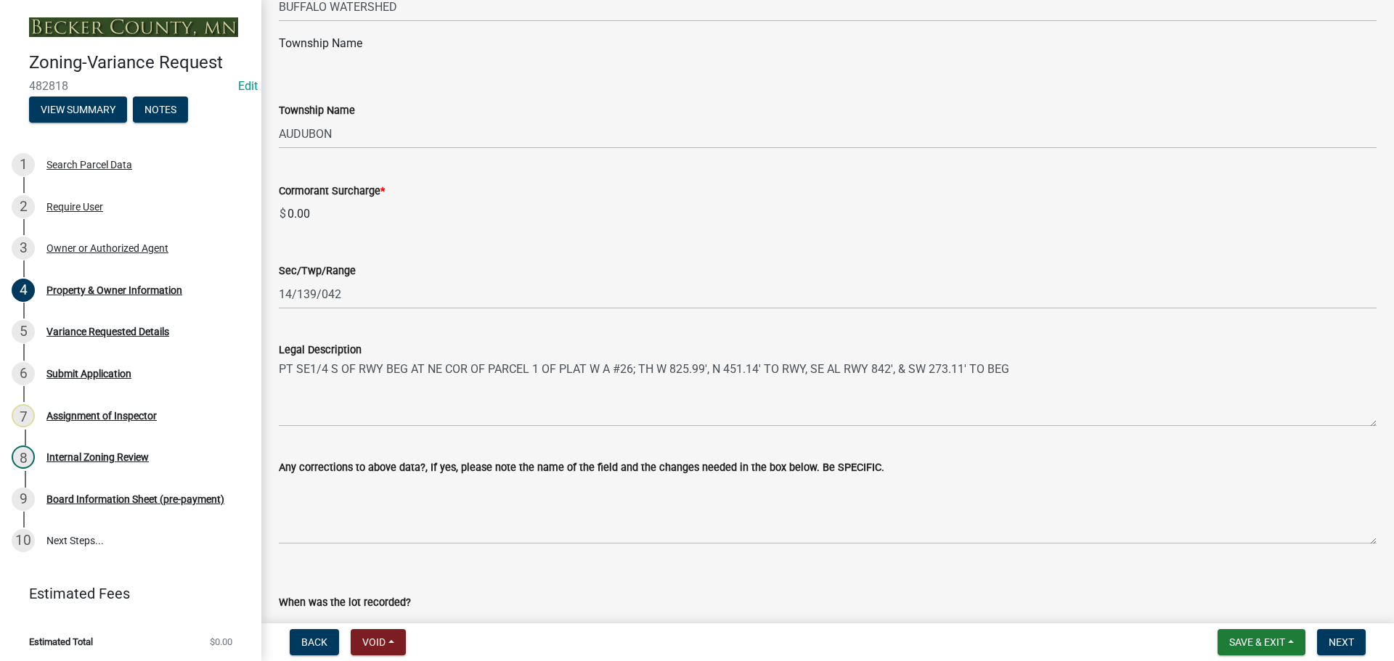
scroll to position [950, 0]
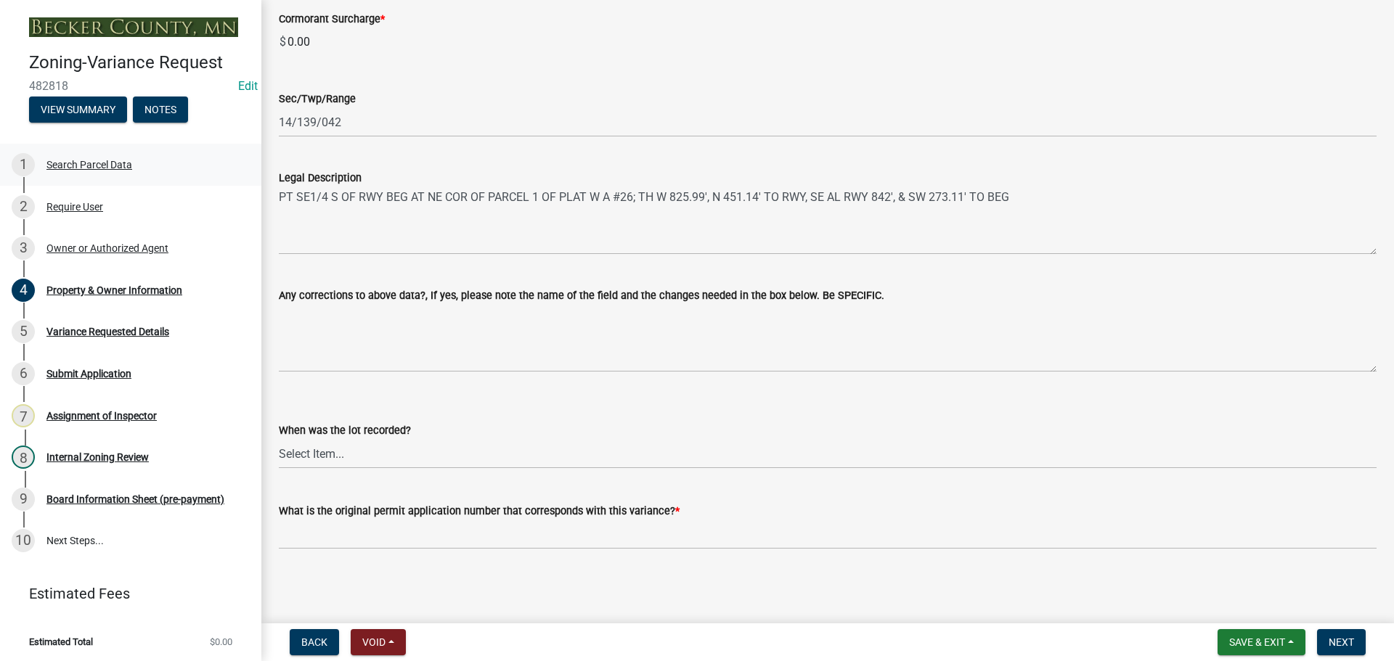
type input "020090000"
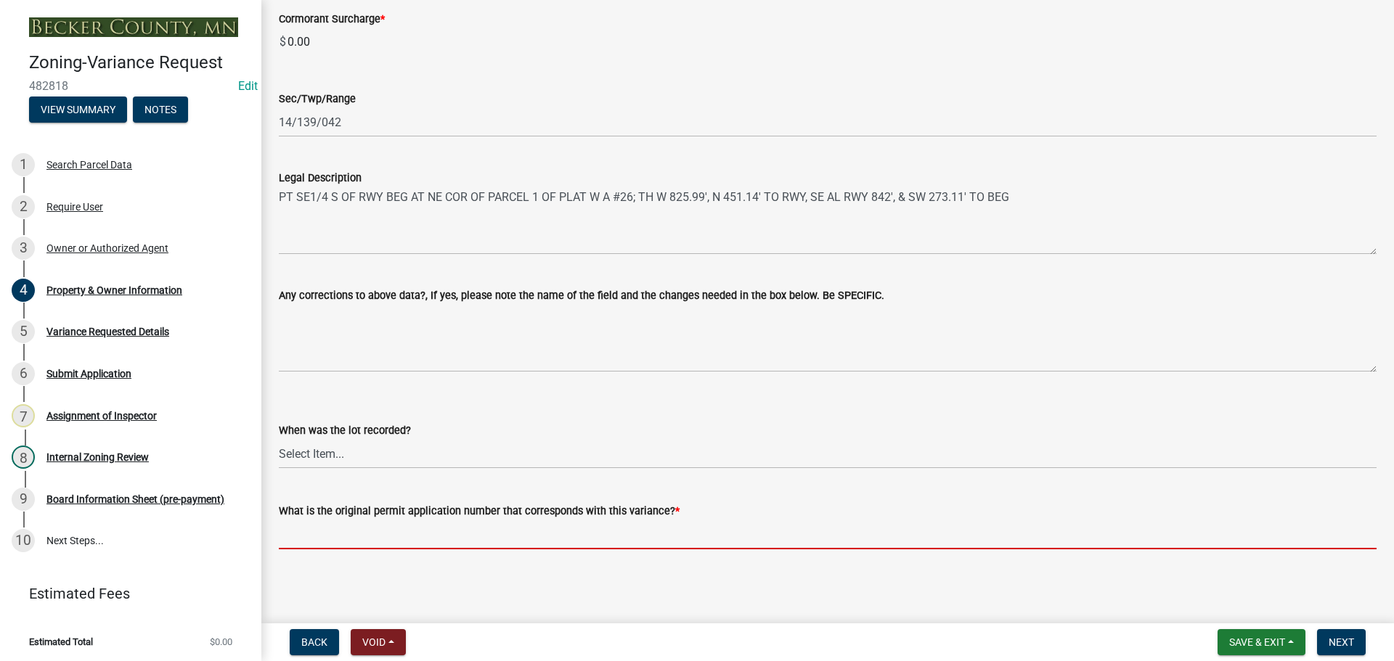
click at [428, 531] on input "What is the original permit application number that corresponds with this varia…" at bounding box center [828, 535] width 1098 height 30
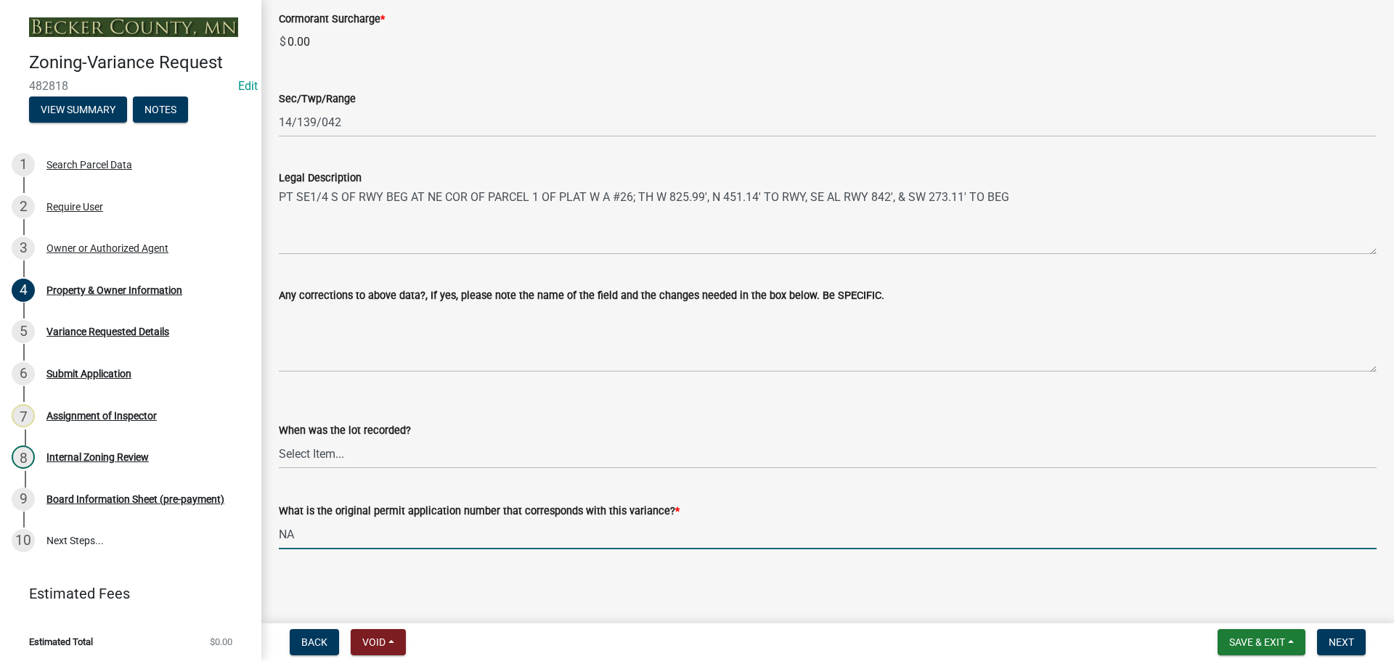
type input "NA"
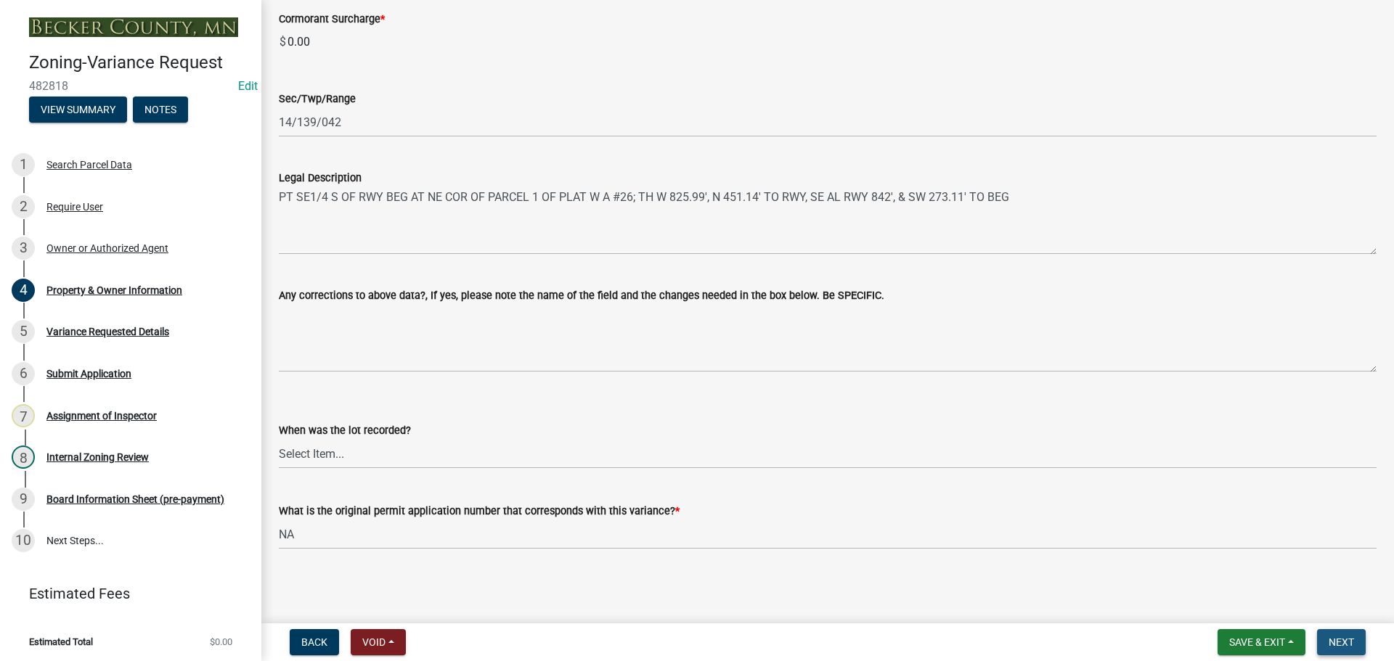
click at [1341, 654] on button "Next" at bounding box center [1341, 642] width 49 height 26
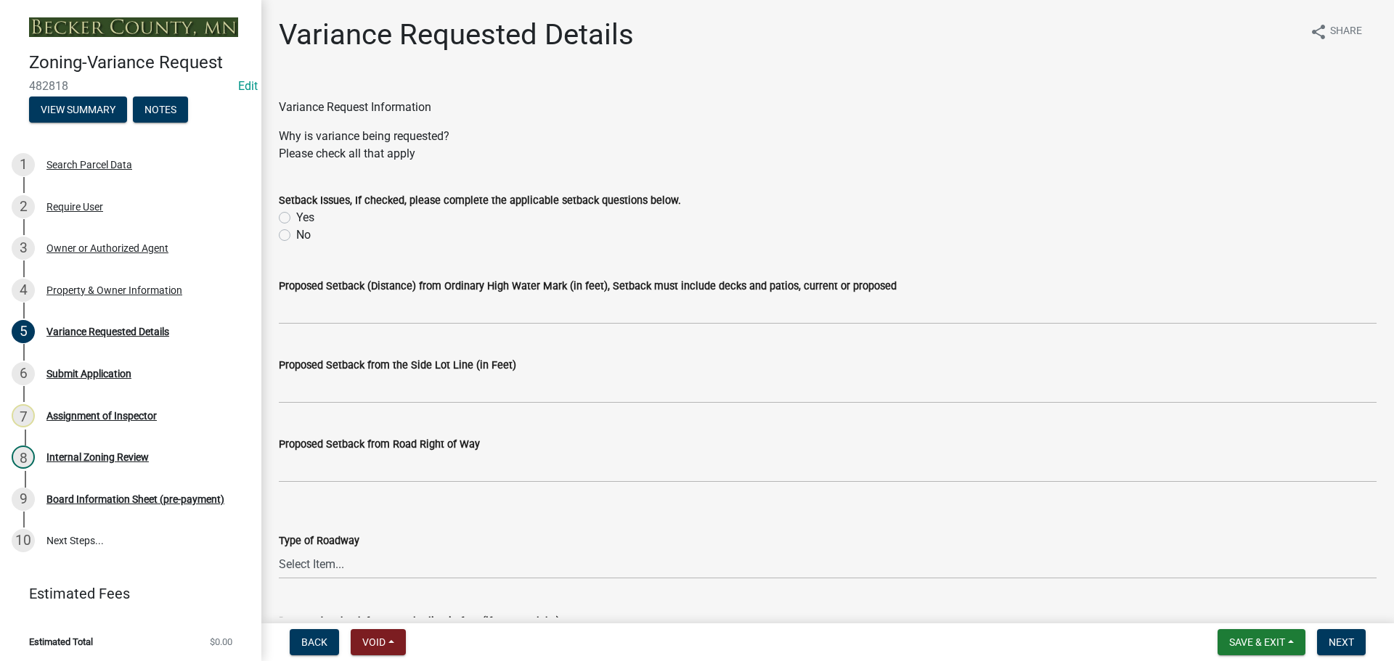
click at [296, 218] on label "Yes" at bounding box center [305, 217] width 18 height 17
click at [296, 218] on input "Yes" at bounding box center [300, 213] width 9 height 9
radio input "true"
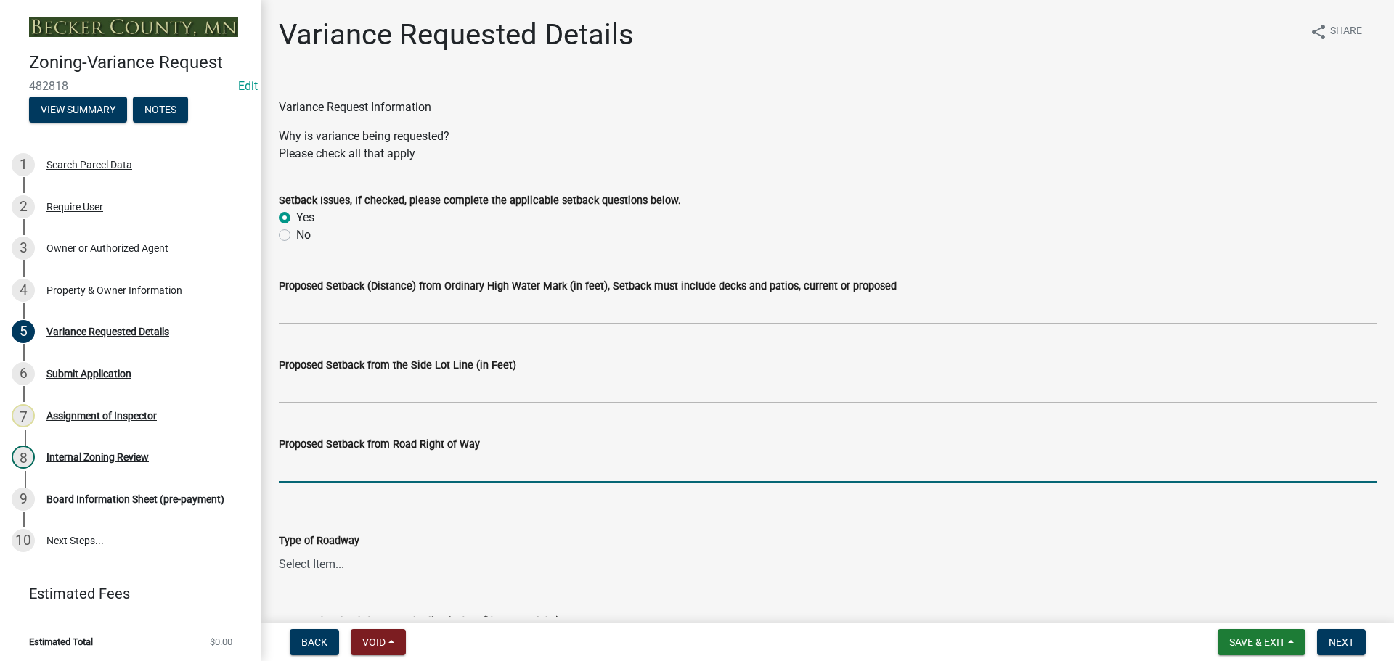
click at [384, 478] on input "Proposed Setback from Road Right of Way" at bounding box center [828, 468] width 1098 height 30
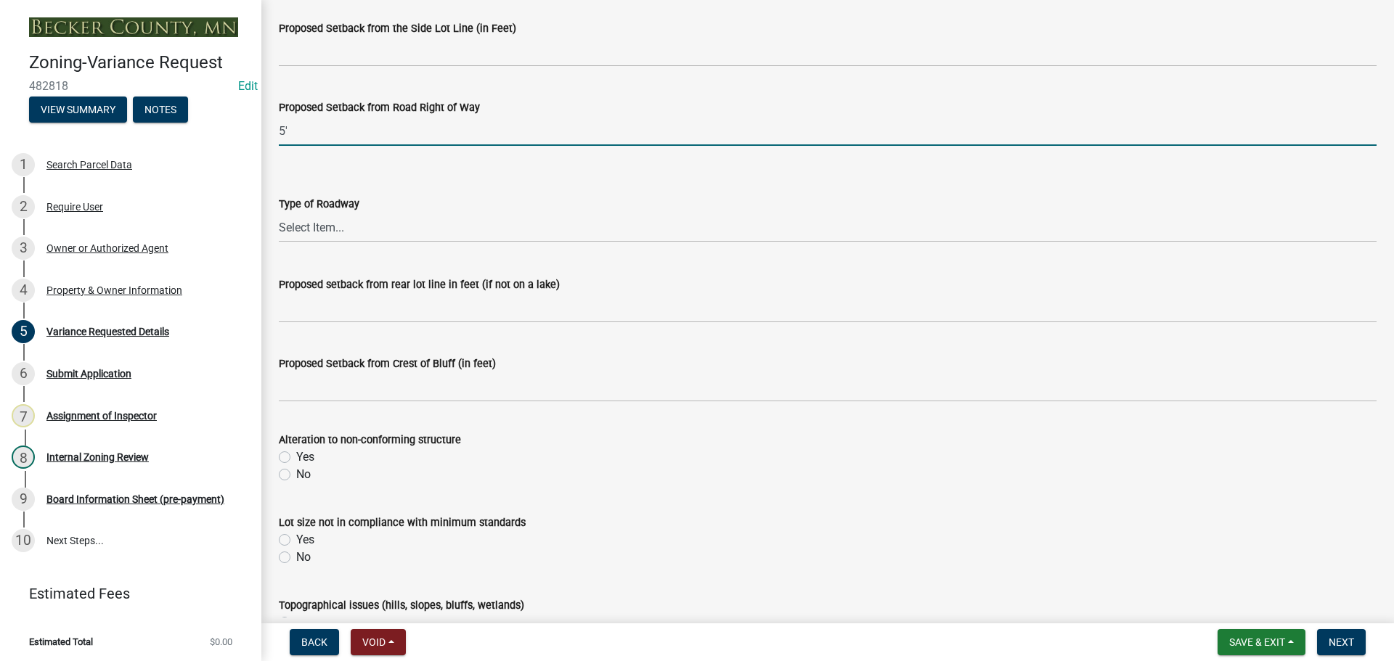
scroll to position [363, 0]
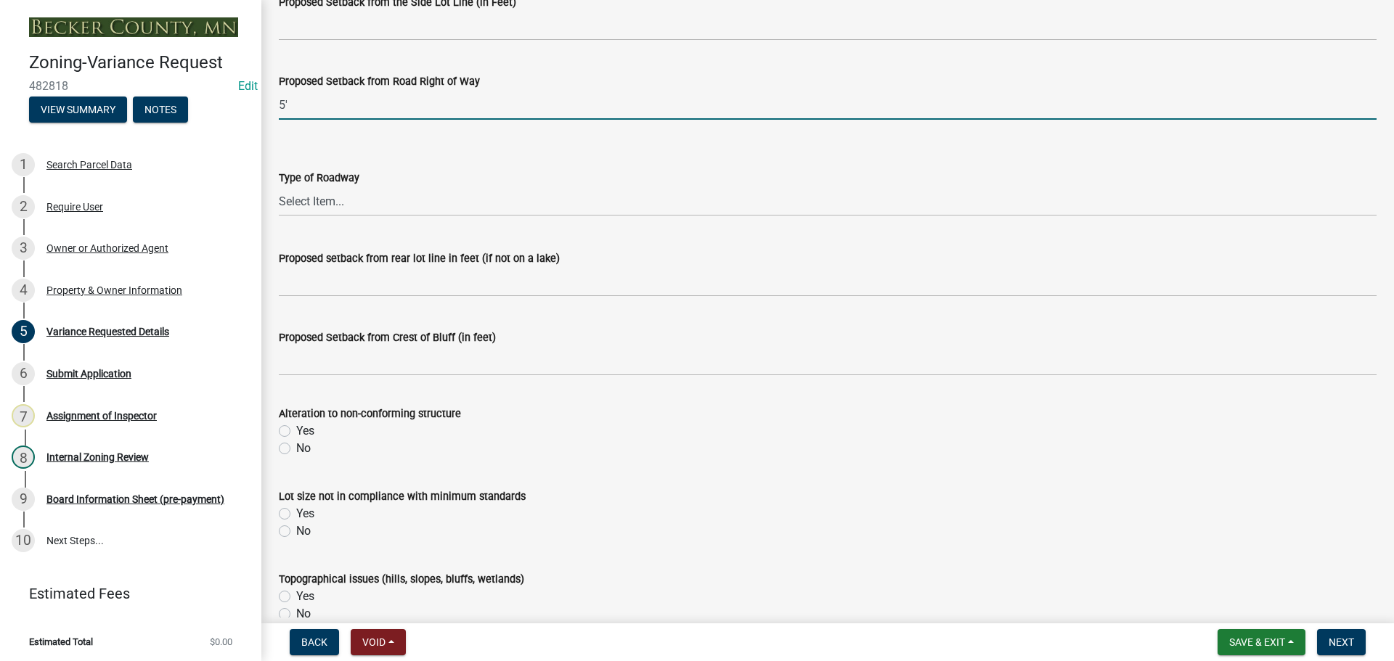
type input "5'"
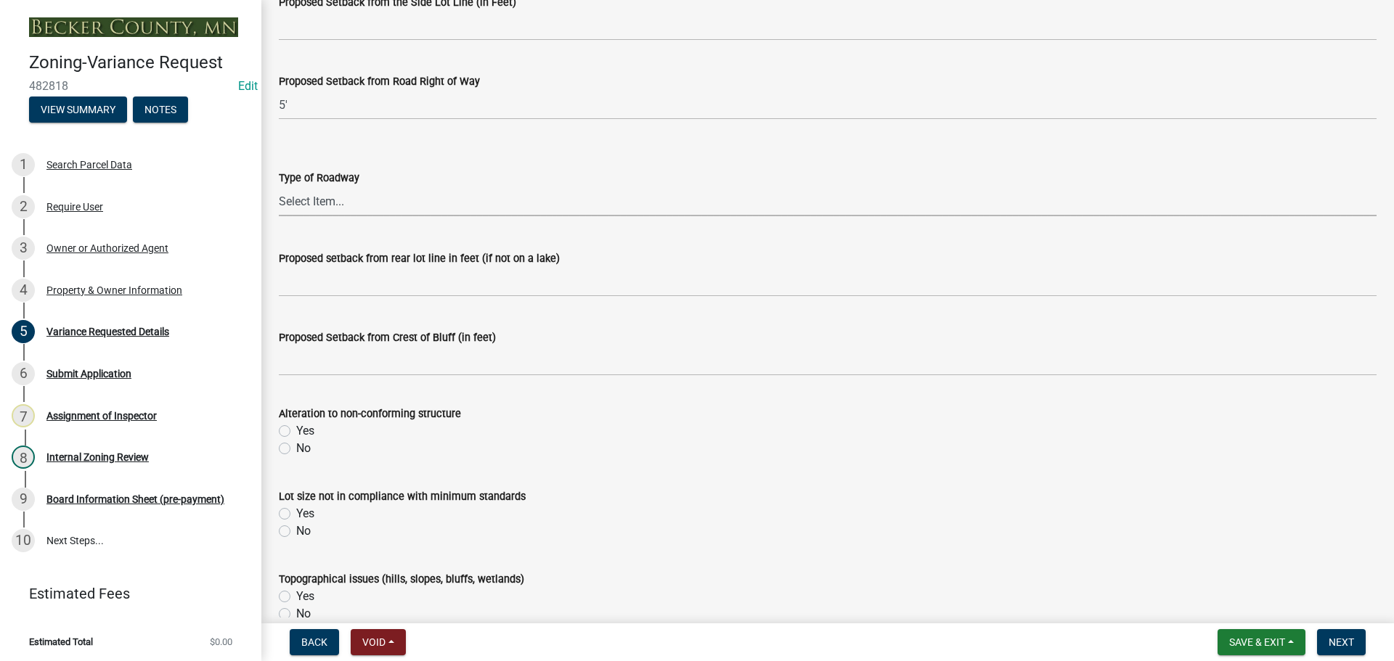
click at [416, 206] on select "Select Item... Township County State" at bounding box center [828, 202] width 1098 height 30
click at [279, 187] on select "Select Item... Township County State" at bounding box center [828, 202] width 1098 height 30
select select "32e67864-8882-4fa5-a22d-3a040de41780"
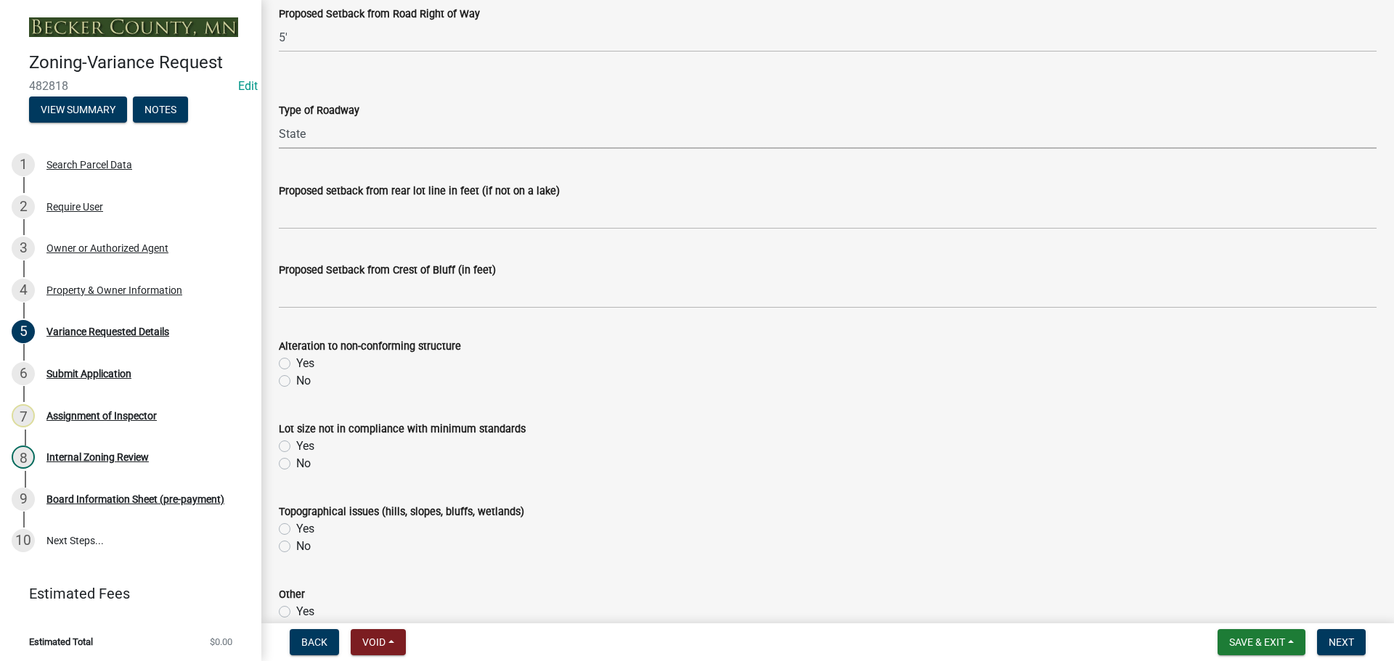
scroll to position [508, 0]
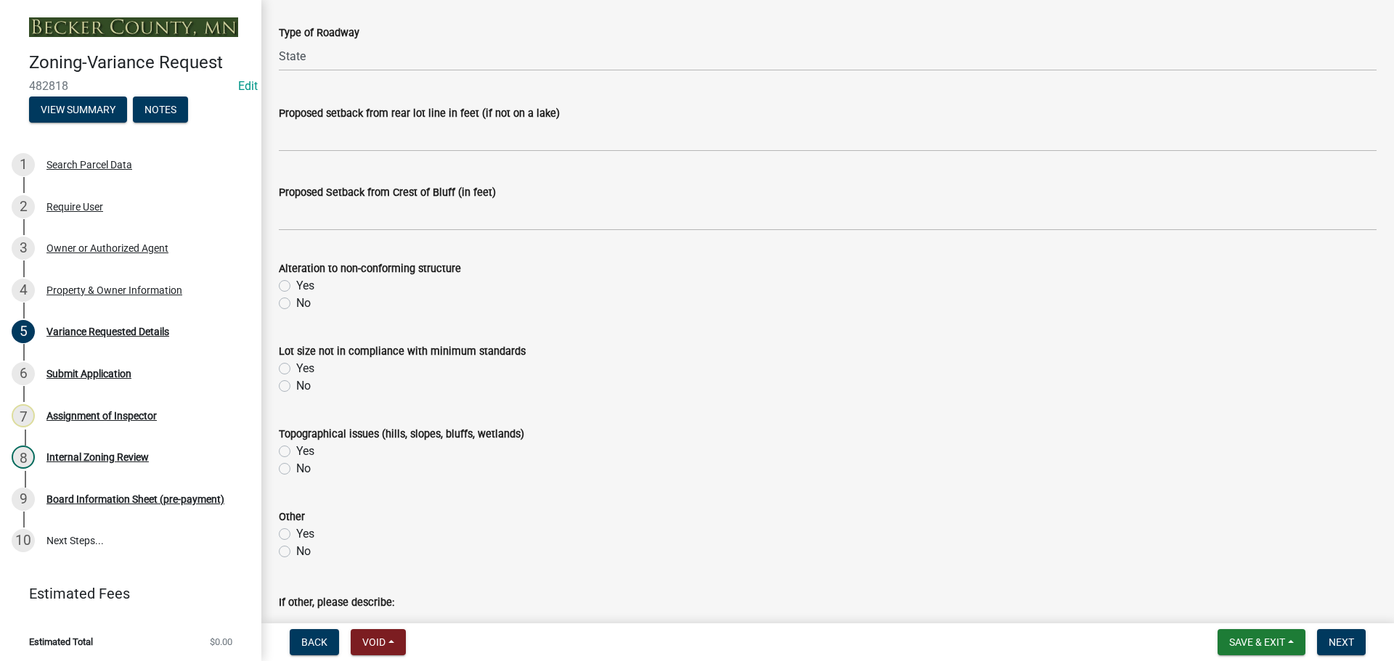
click at [296, 303] on label "No" at bounding box center [303, 303] width 15 height 17
click at [296, 303] on input "No" at bounding box center [300, 299] width 9 height 9
radio input "true"
click at [296, 386] on label "No" at bounding box center [303, 386] width 15 height 17
click at [296, 386] on input "No" at bounding box center [300, 382] width 9 height 9
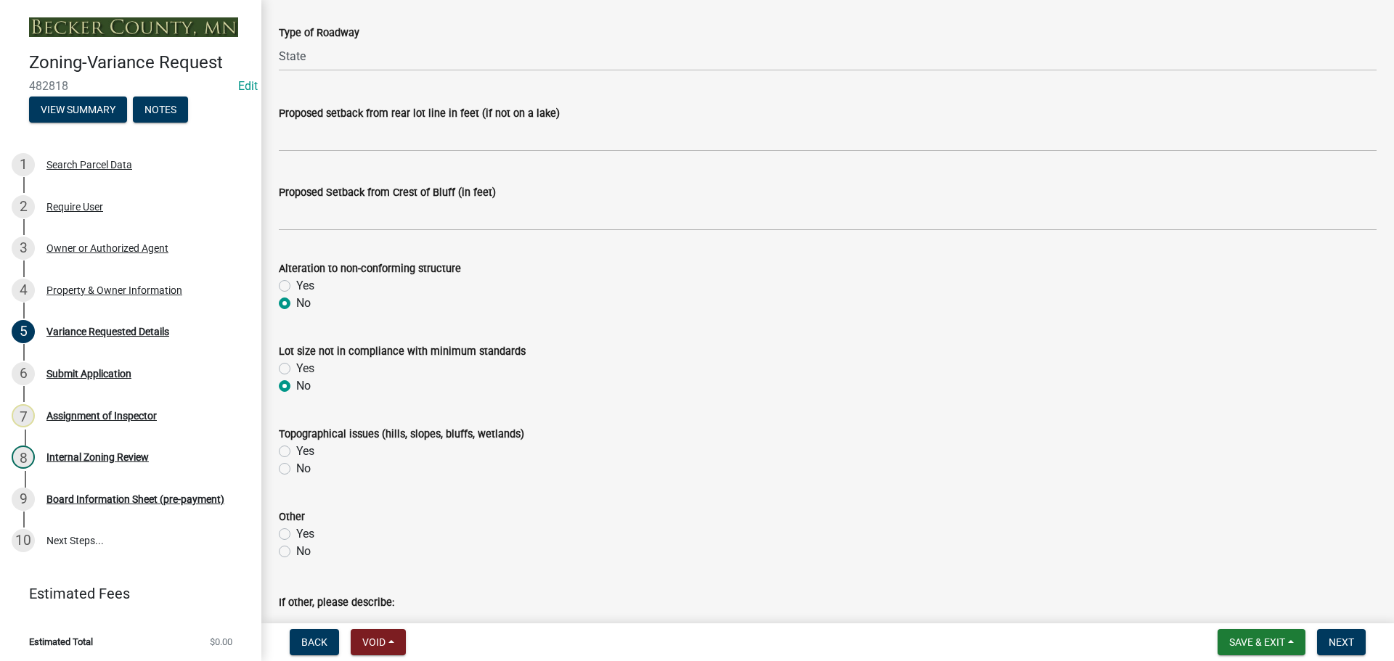
radio input "true"
click at [1241, 648] on span "Save & Exit" at bounding box center [1257, 643] width 56 height 12
click at [1223, 608] on button "Save & Exit" at bounding box center [1247, 604] width 116 height 35
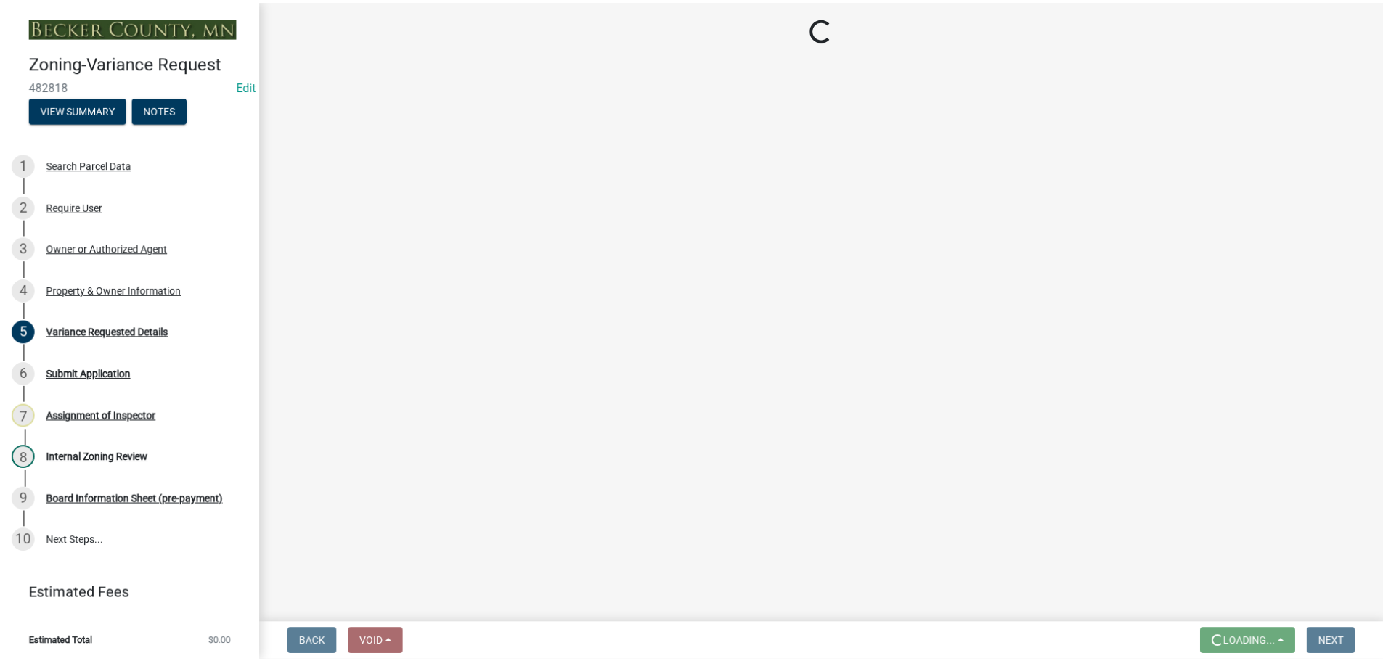
scroll to position [0, 0]
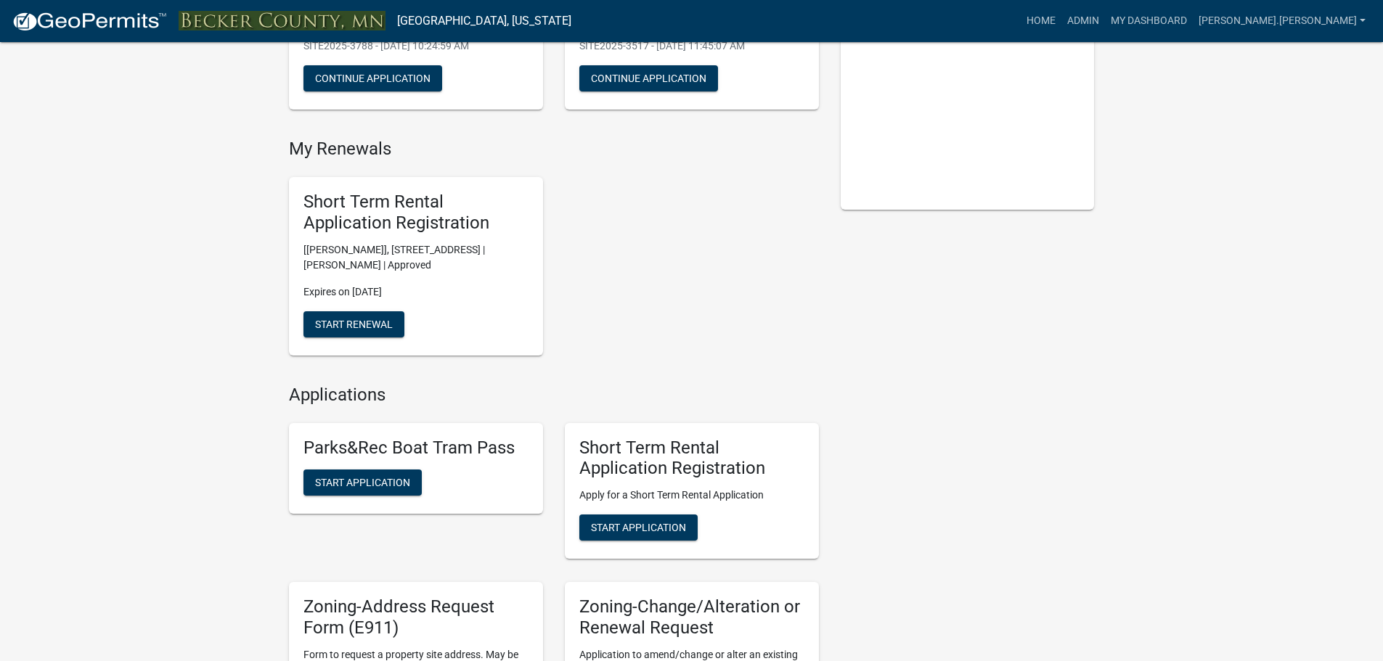
scroll to position [363, 0]
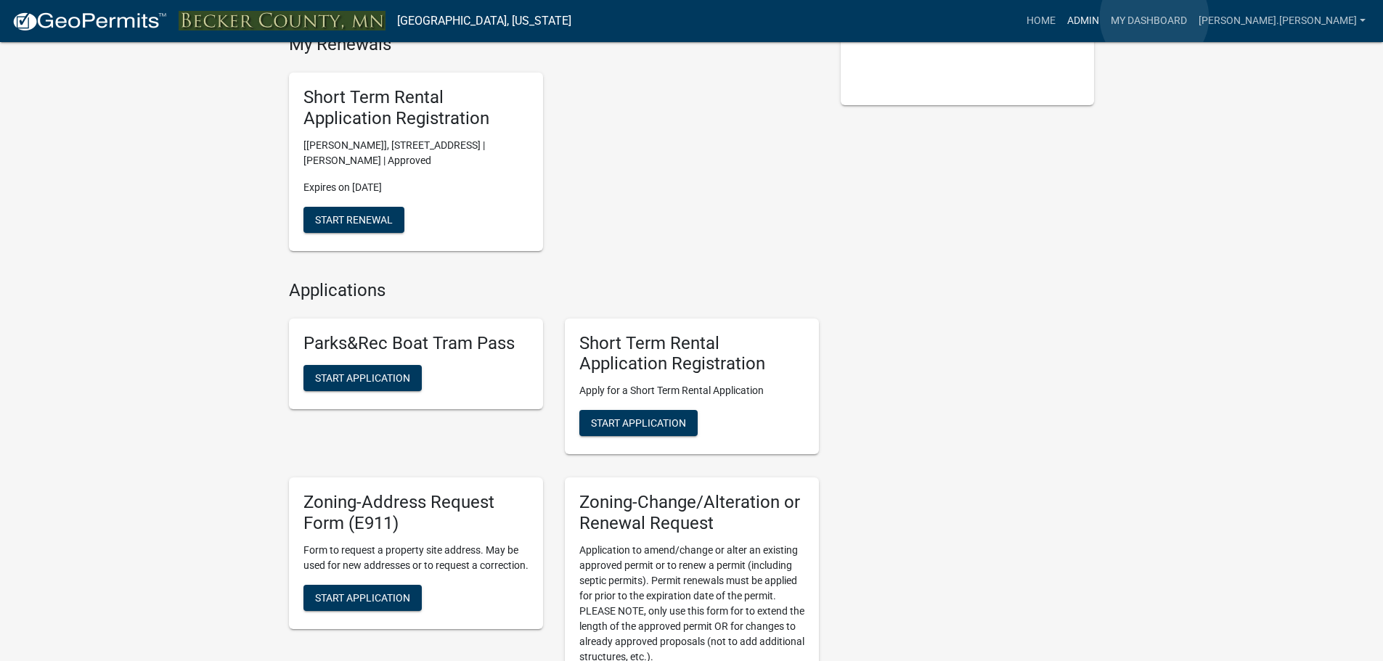
click at [1105, 17] on link "Admin" at bounding box center [1083, 21] width 44 height 28
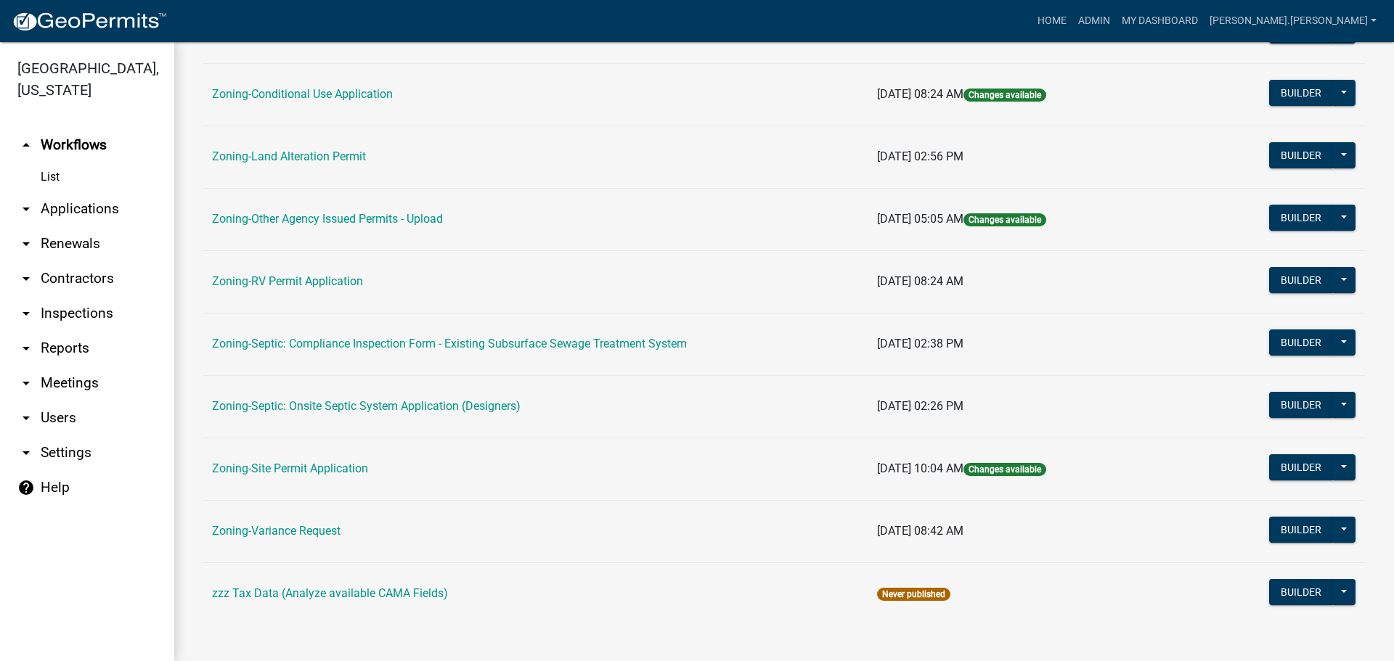
scroll to position [442, 0]
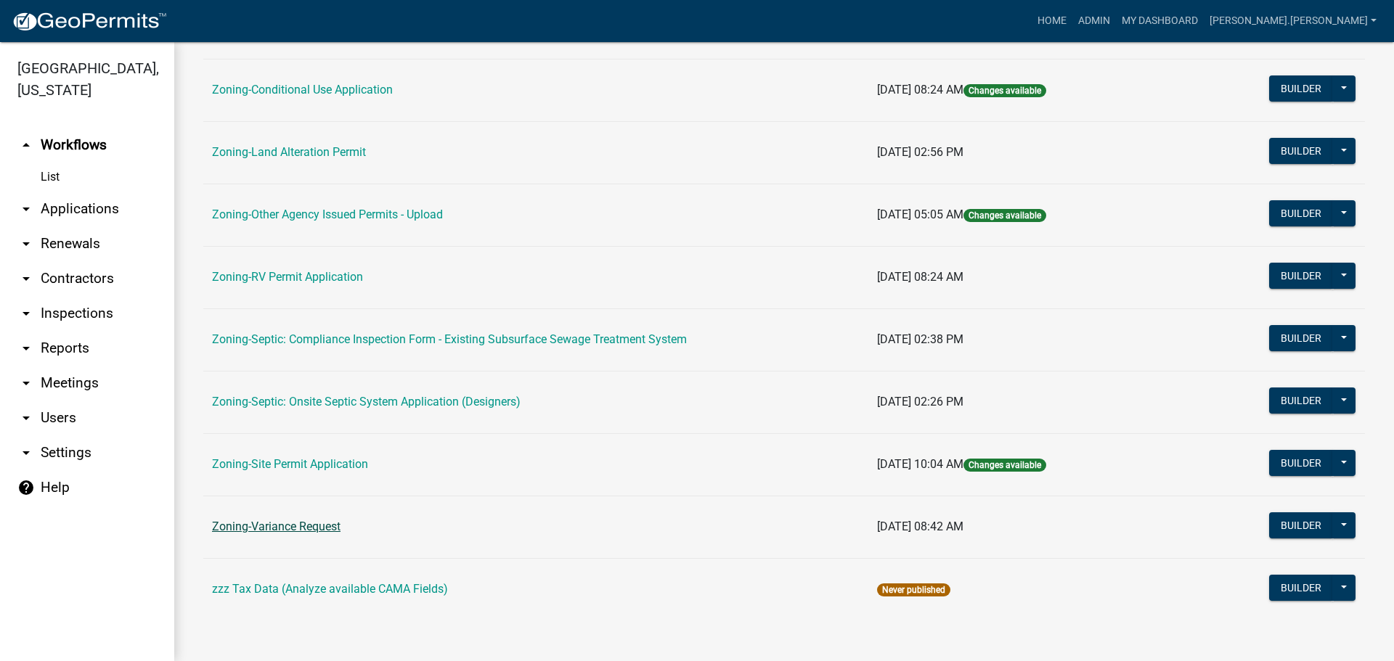
click at [289, 521] on link "Zoning-Variance Request" at bounding box center [276, 527] width 129 height 14
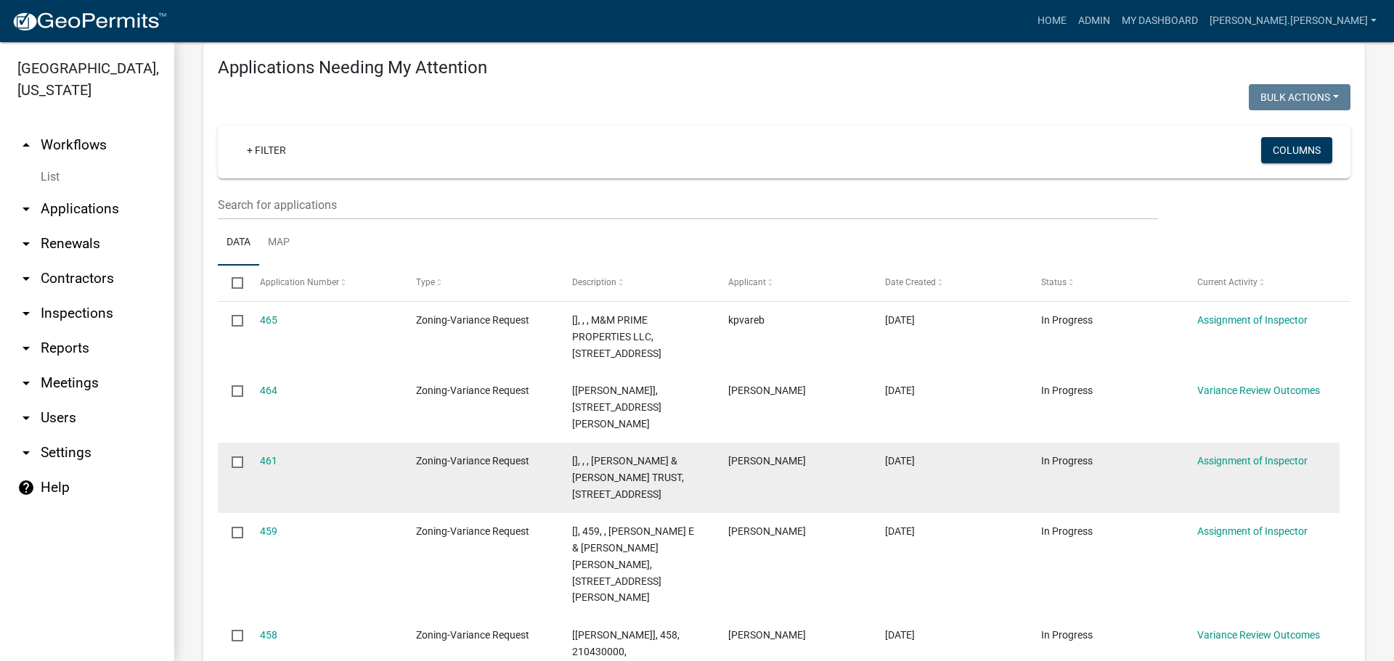
scroll to position [218, 0]
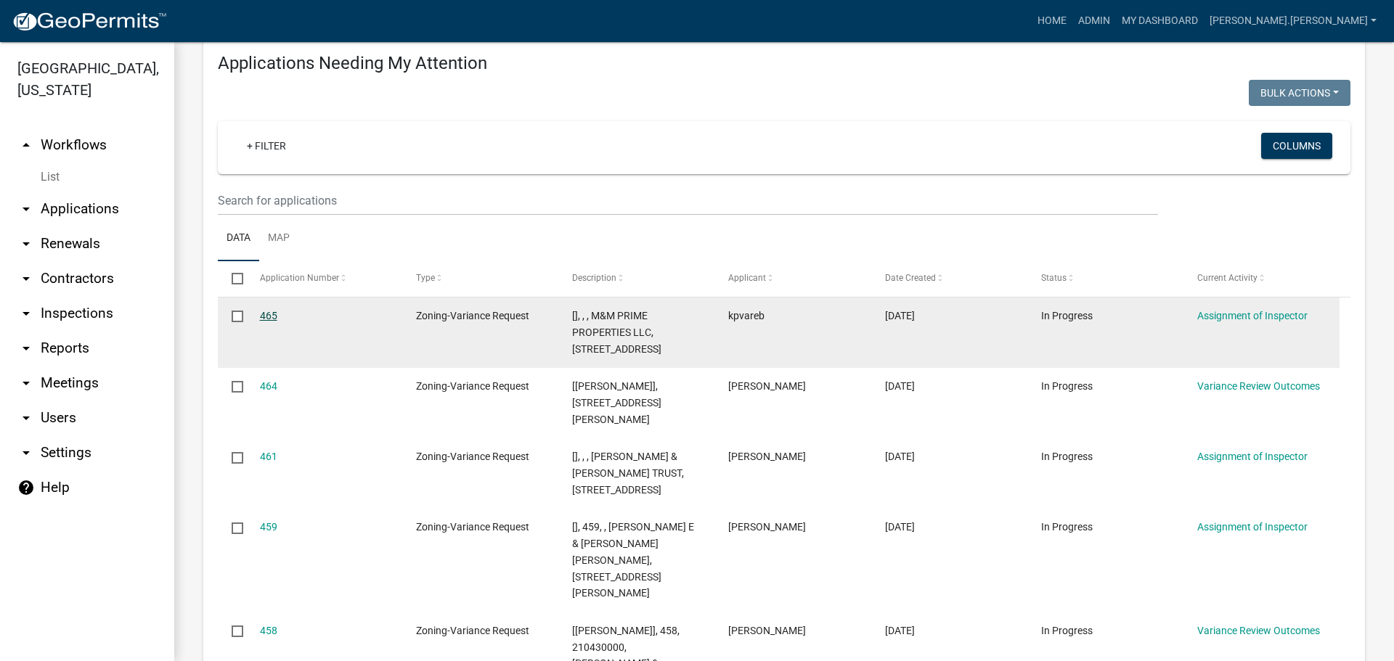
click at [268, 317] on link "465" at bounding box center [268, 316] width 17 height 12
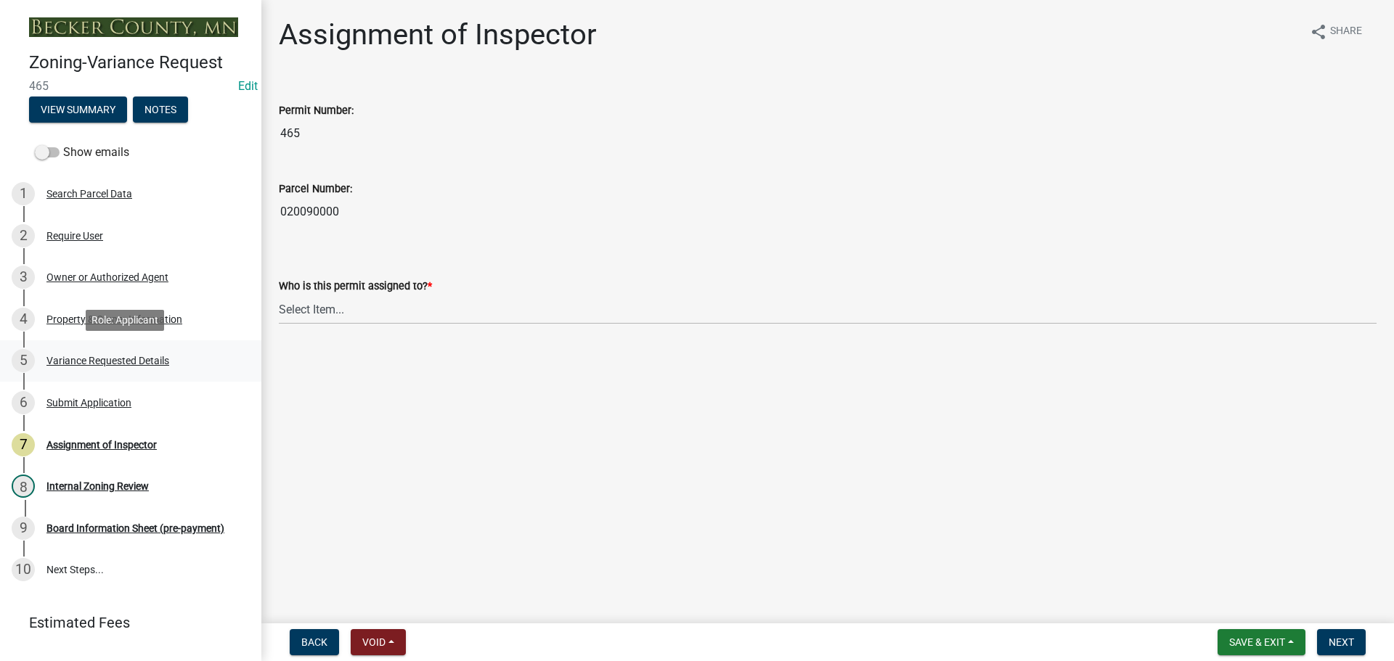
click at [137, 358] on div "Variance Requested Details" at bounding box center [107, 361] width 123 height 10
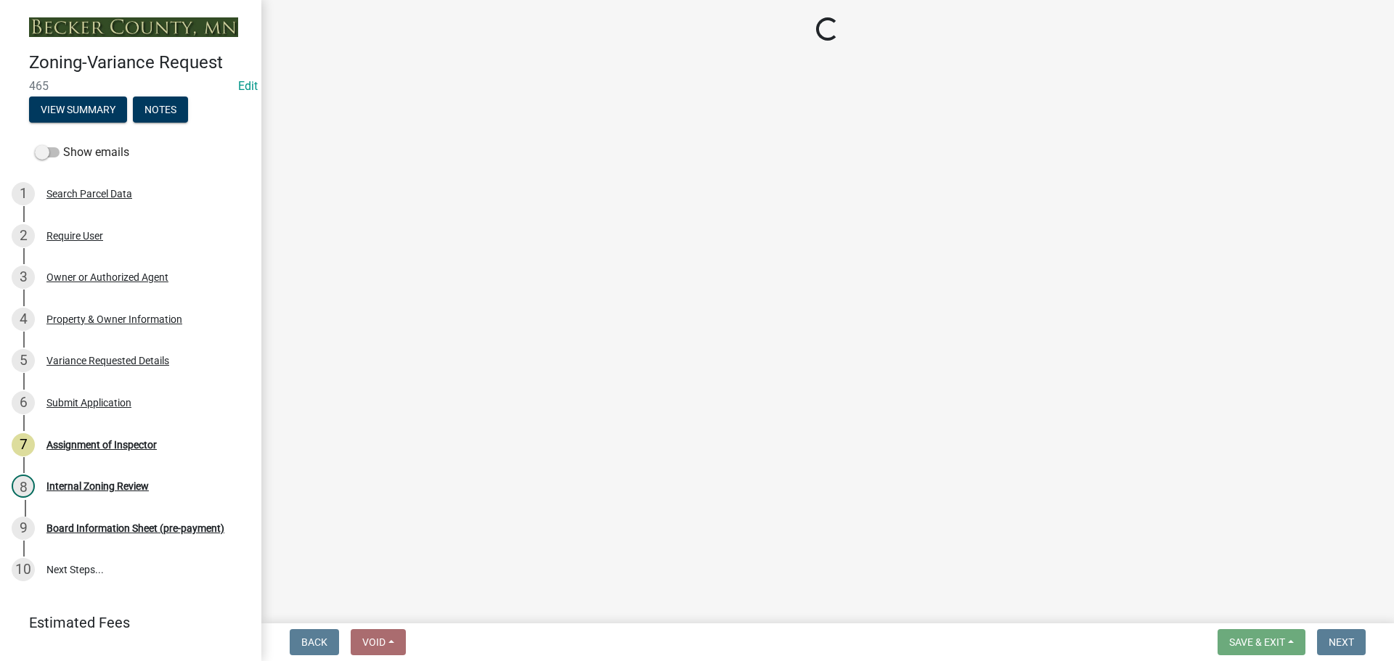
select select "edc6b78d-c029-41a6-a436-e6f76b5f0855"
select select "a5c6235c-6fe0-43e3-9b64-f3566618e99d"
select select "a60f612c-e64d-4767-92b2-cb2f842b6e0b"
select select "bb2b5e43-03c1-4874-9abf-a65f400af928"
select select "8ea3e6c3-8fed-4904-aa20-2f643744aa0c"
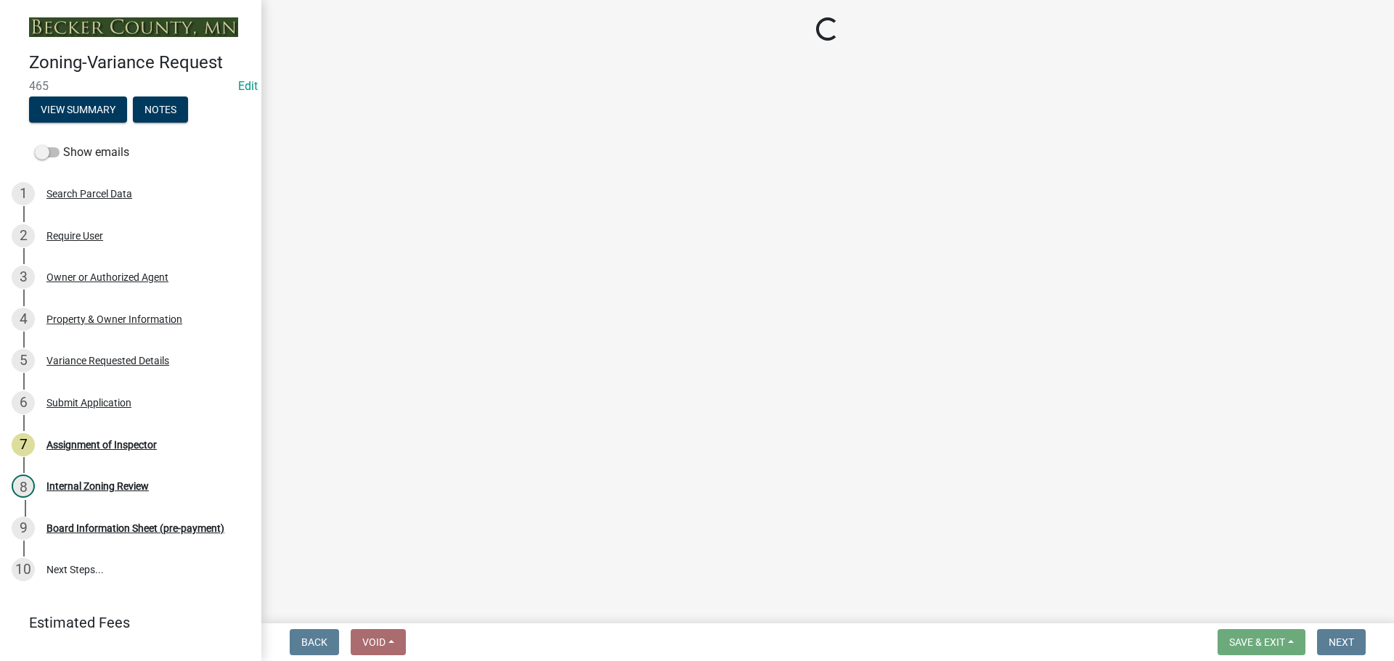
select select "860afd09-da87-482b-bca4-413f5cf53582"
select select "ee8740c3-f4d5-48cf-ad42-c8f7342b480c"
select select "1aa51e34-4f0a-4095-a3f3-287665056048"
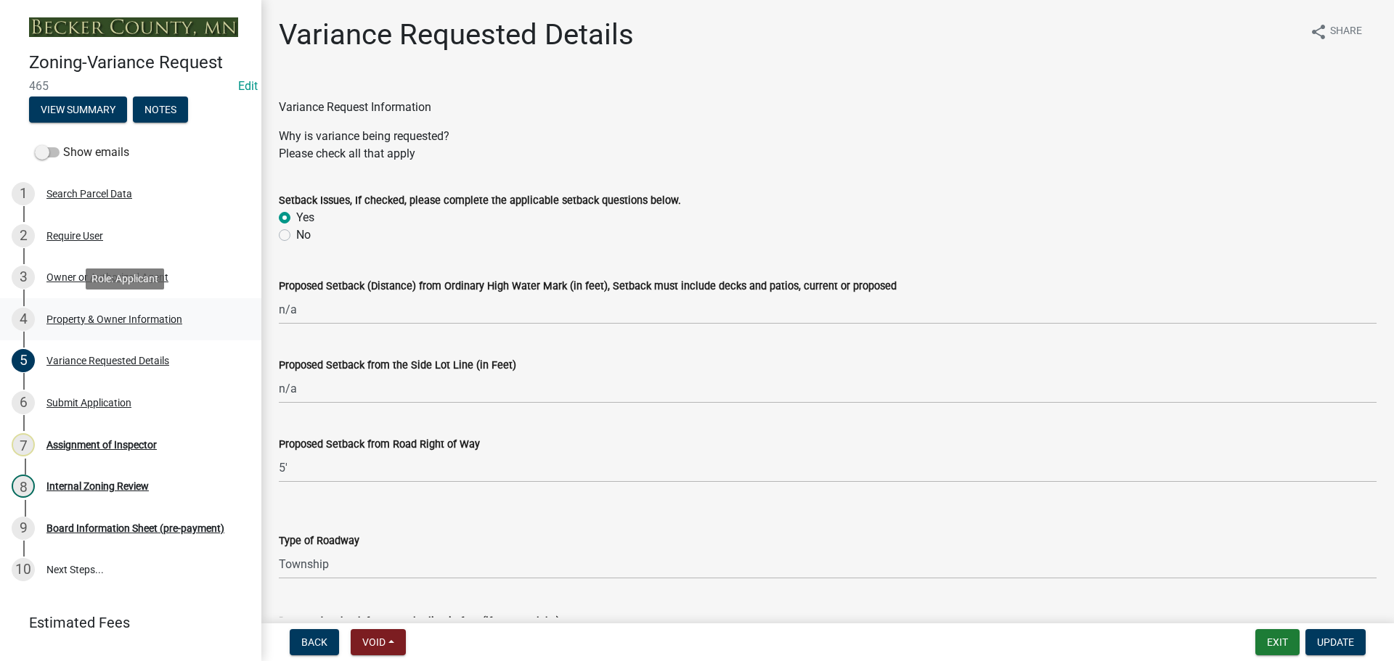
click at [105, 314] on div "Property & Owner Information" at bounding box center [114, 319] width 136 height 10
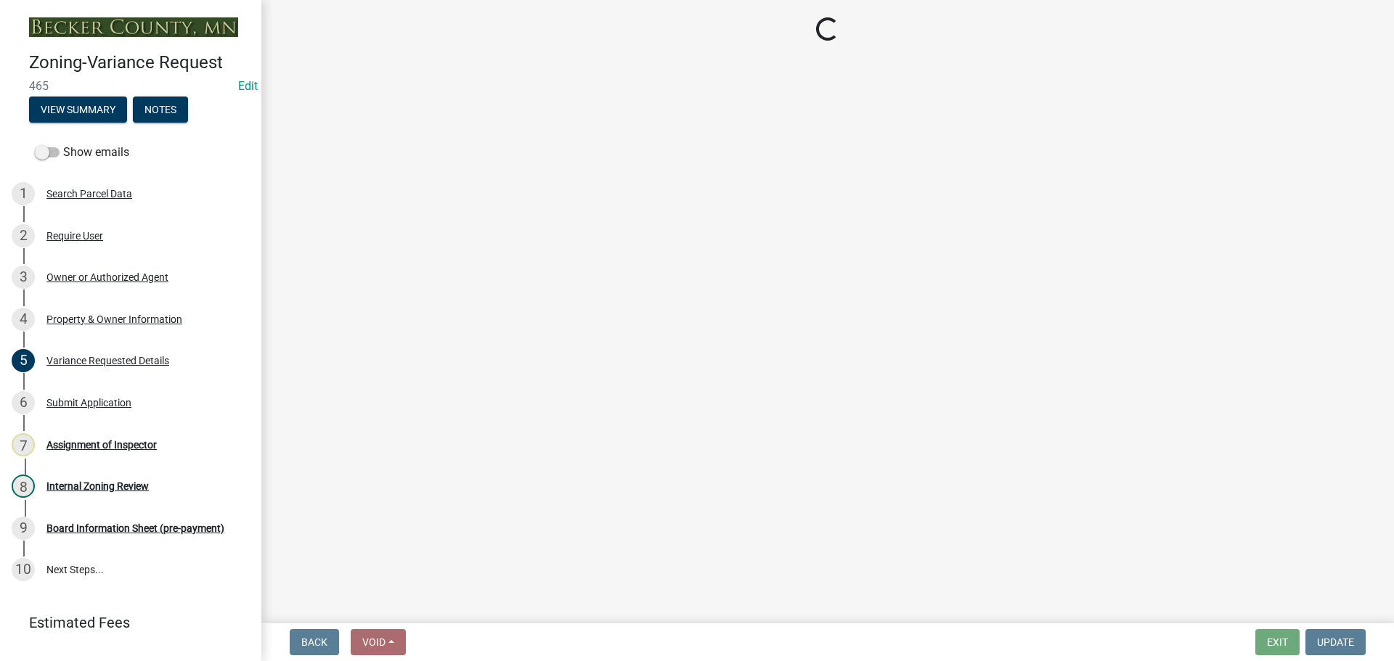
select select "86f6bbc2-da91-496d-b55e-92456f44c4fe"
select select "303247f2-d14b-4cd3-9fdc-6e6670bf7763"
select select "e1509b63-faad-48b6-a727-dce88822a300"
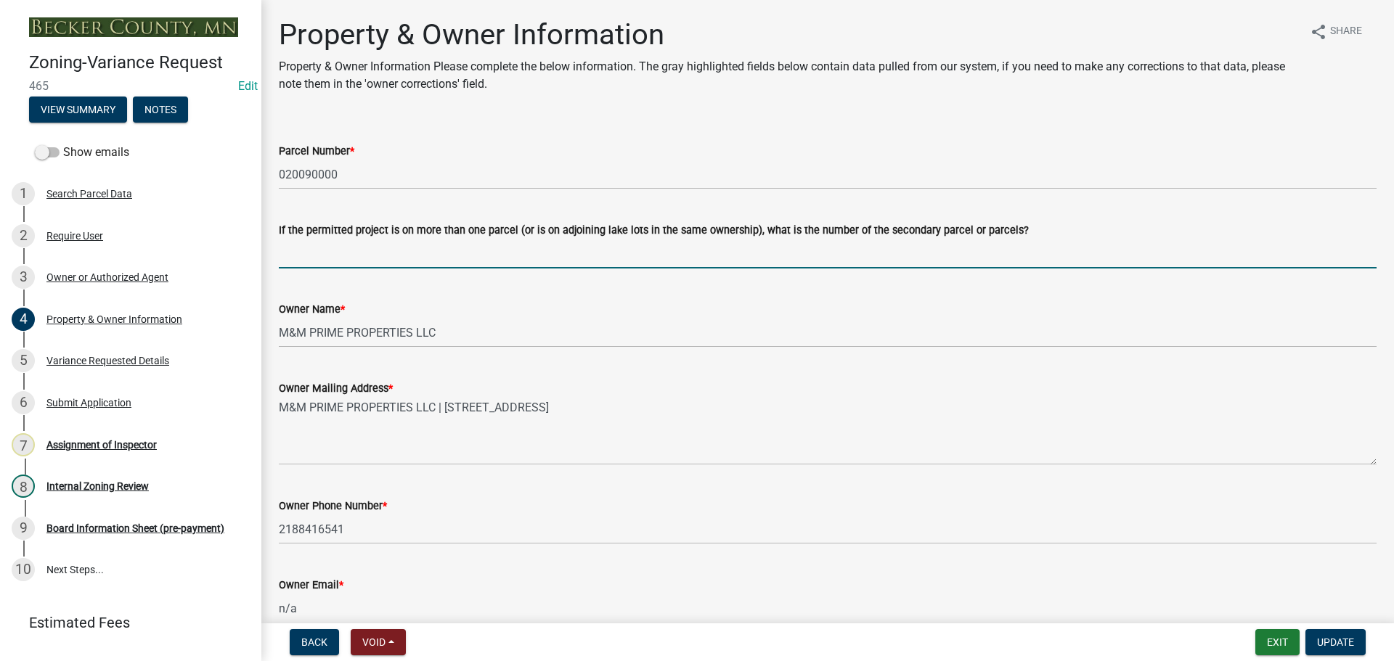
click at [409, 259] on input "If the permitted project is on more than one parcel (or is on adjoining lake lo…" at bounding box center [828, 254] width 1098 height 30
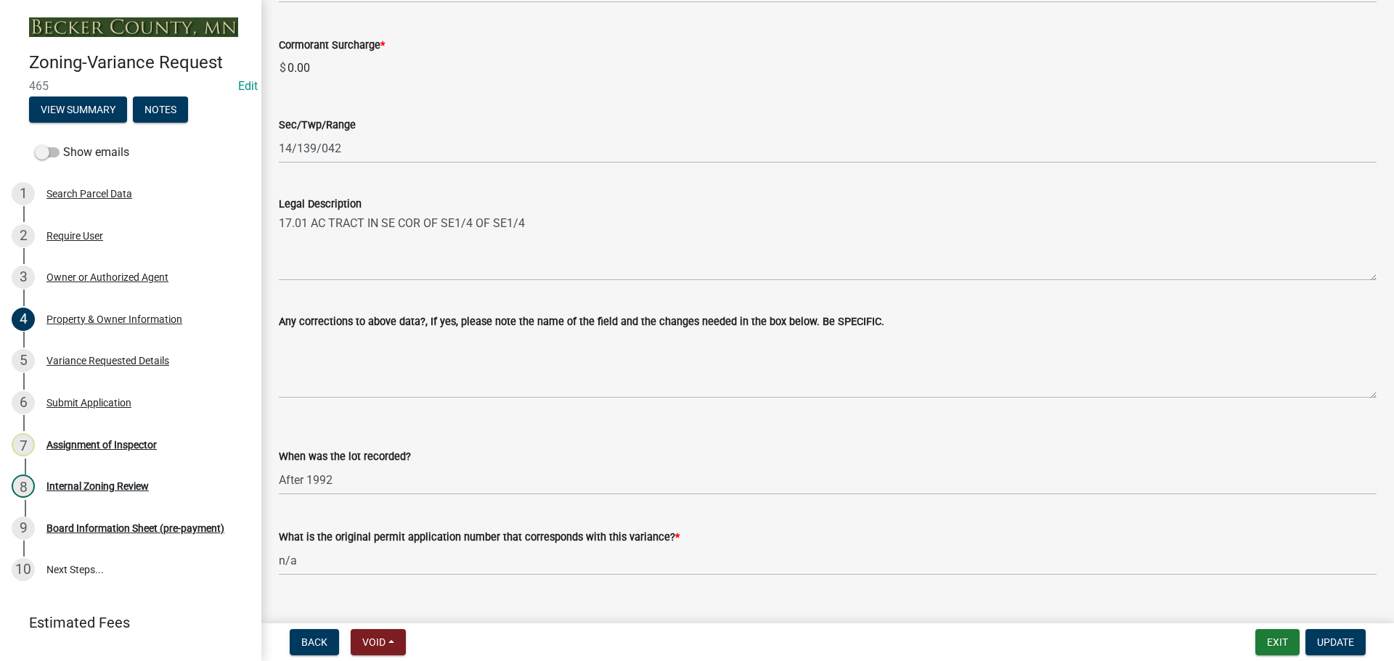
scroll to position [950, 0]
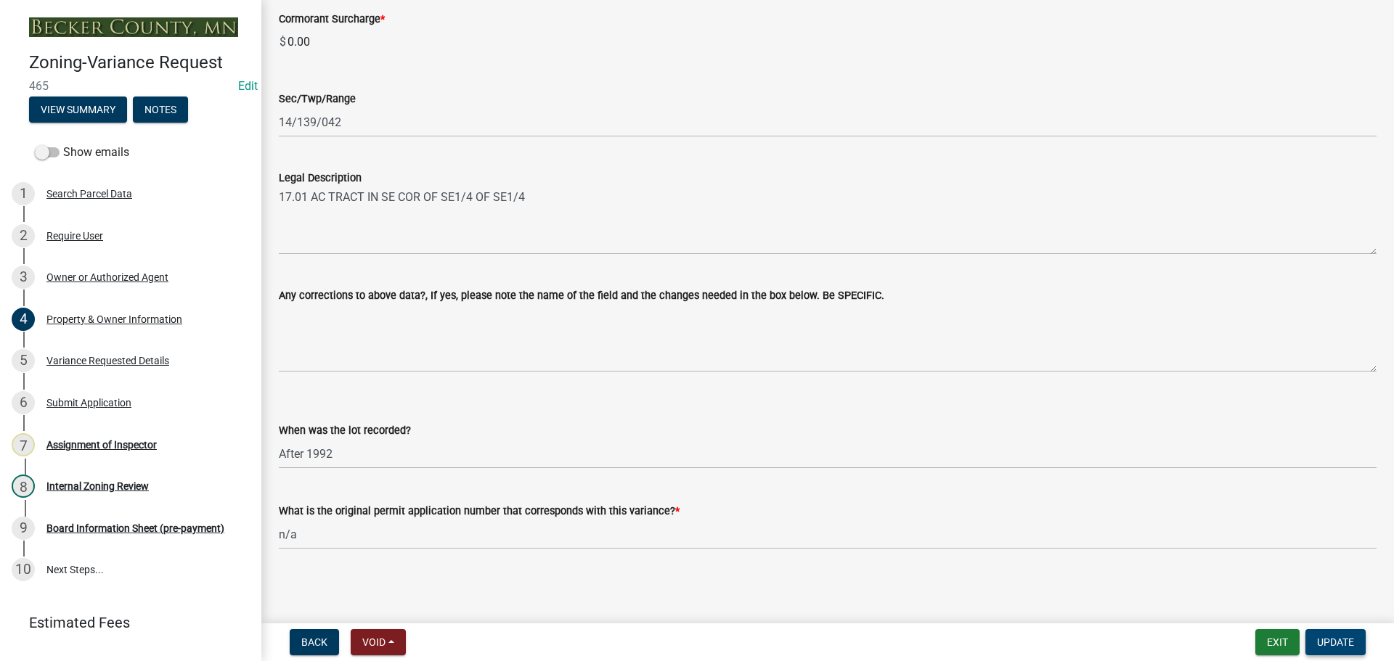
type input "020087002"
click at [1318, 641] on span "Update" at bounding box center [1335, 643] width 37 height 12
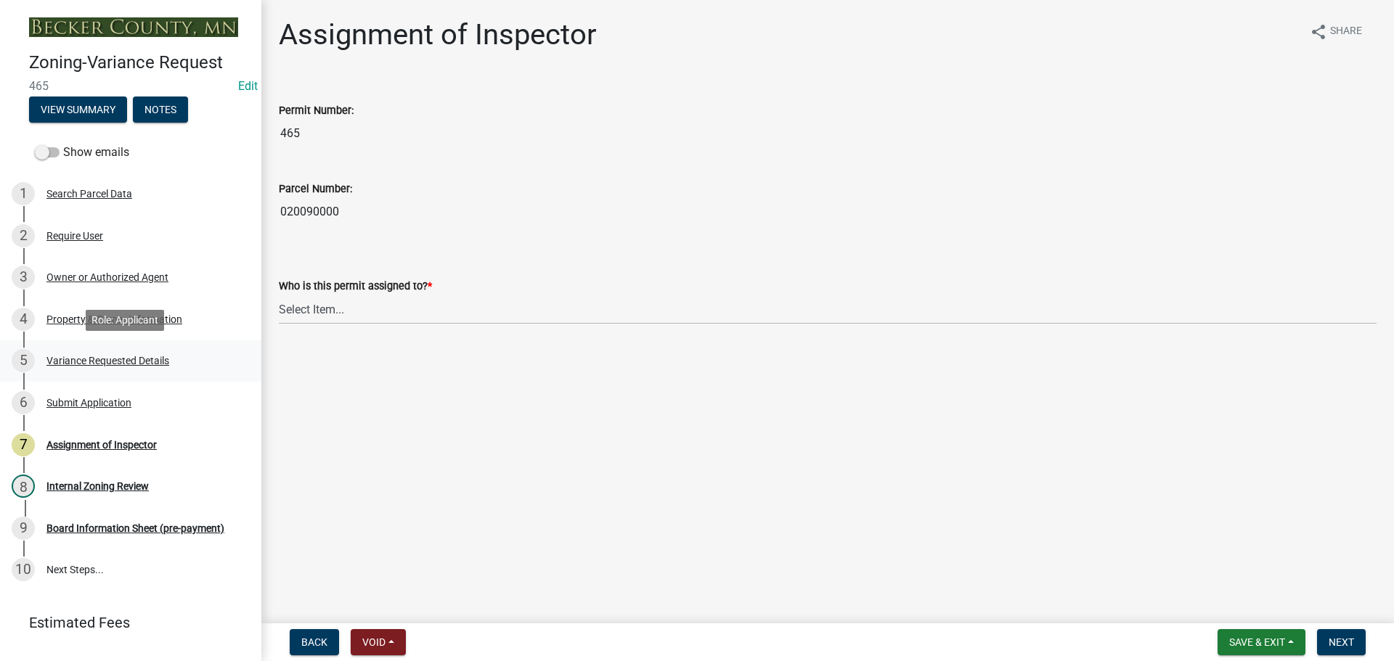
click at [133, 362] on div "Variance Requested Details" at bounding box center [107, 361] width 123 height 10
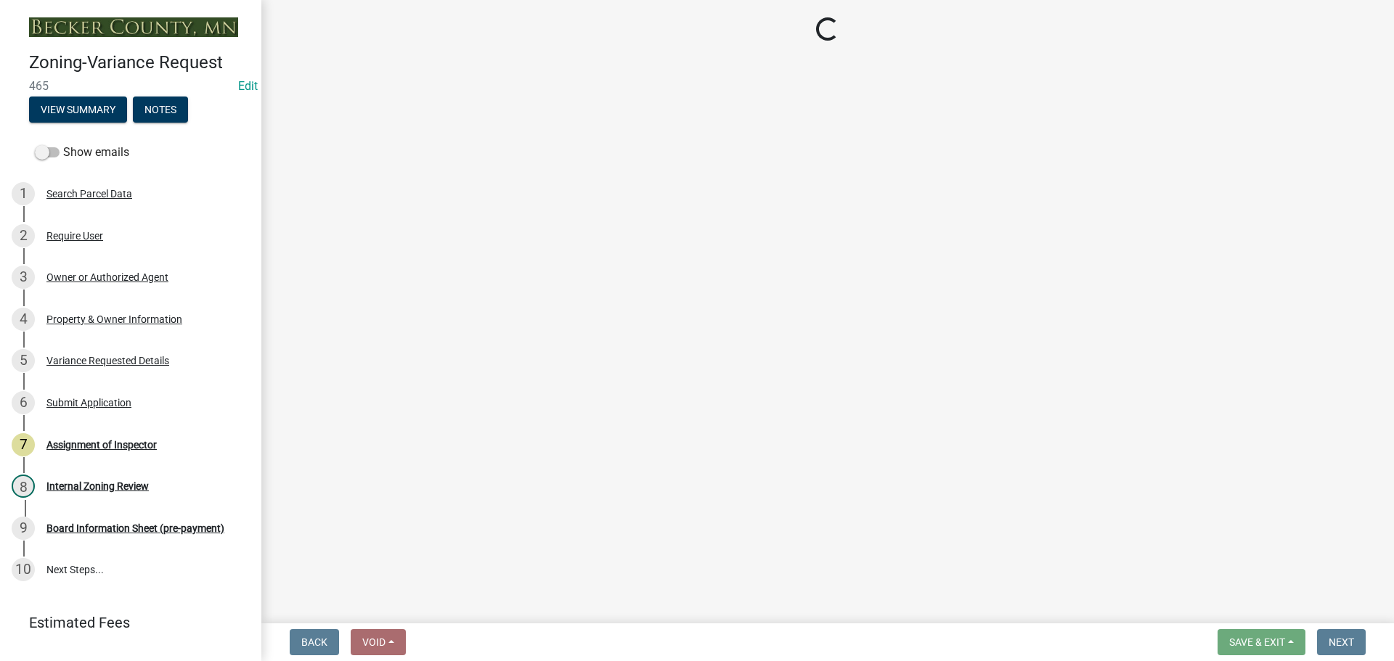
select select "edc6b78d-c029-41a6-a436-e6f76b5f0855"
select select "a5c6235c-6fe0-43e3-9b64-f3566618e99d"
select select "a60f612c-e64d-4767-92b2-cb2f842b6e0b"
select select "bb2b5e43-03c1-4874-9abf-a65f400af928"
select select "8ea3e6c3-8fed-4904-aa20-2f643744aa0c"
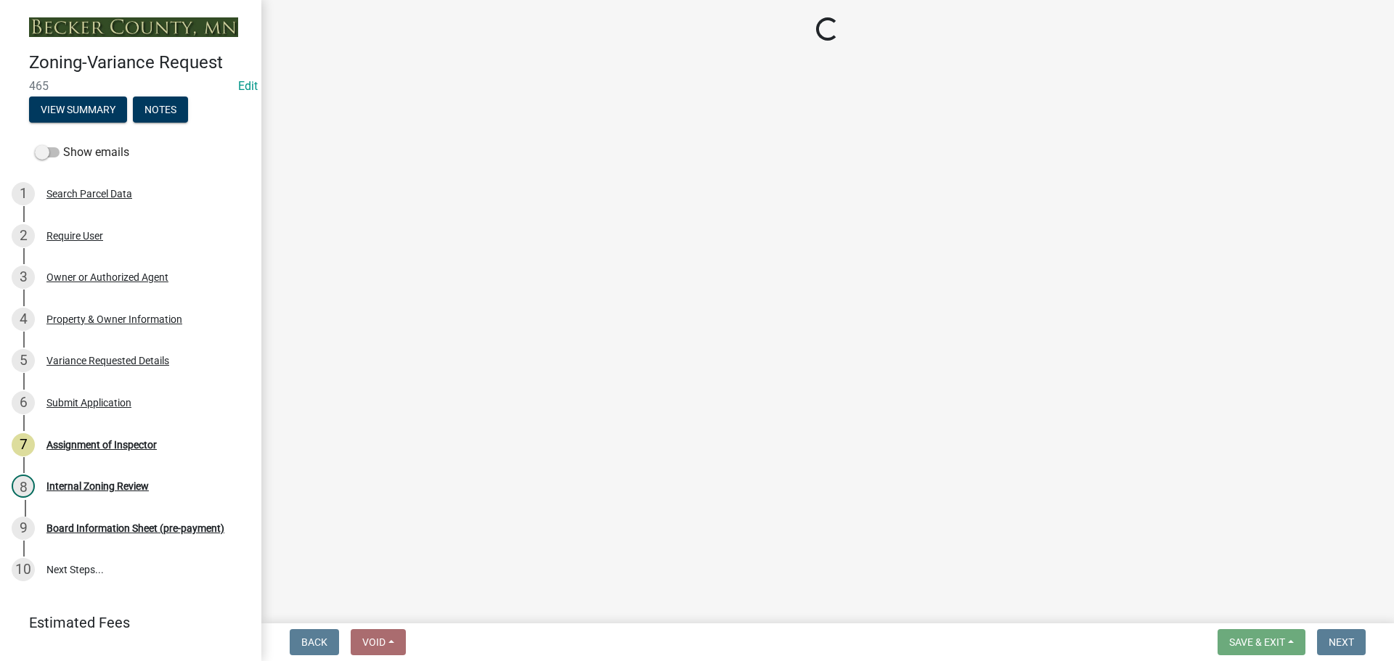
select select "860afd09-da87-482b-bca4-413f5cf53582"
select select "ee8740c3-f4d5-48cf-ad42-c8f7342b480c"
select select "1aa51e34-4f0a-4095-a3f3-287665056048"
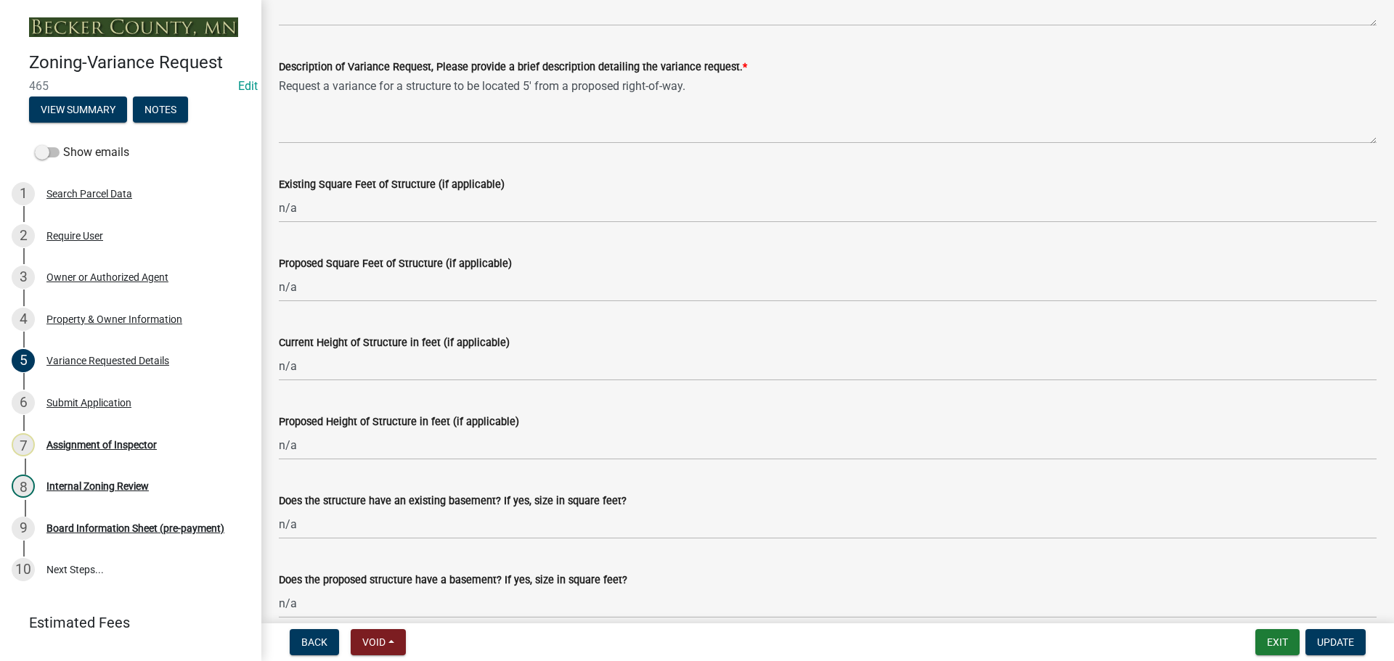
scroll to position [871, 0]
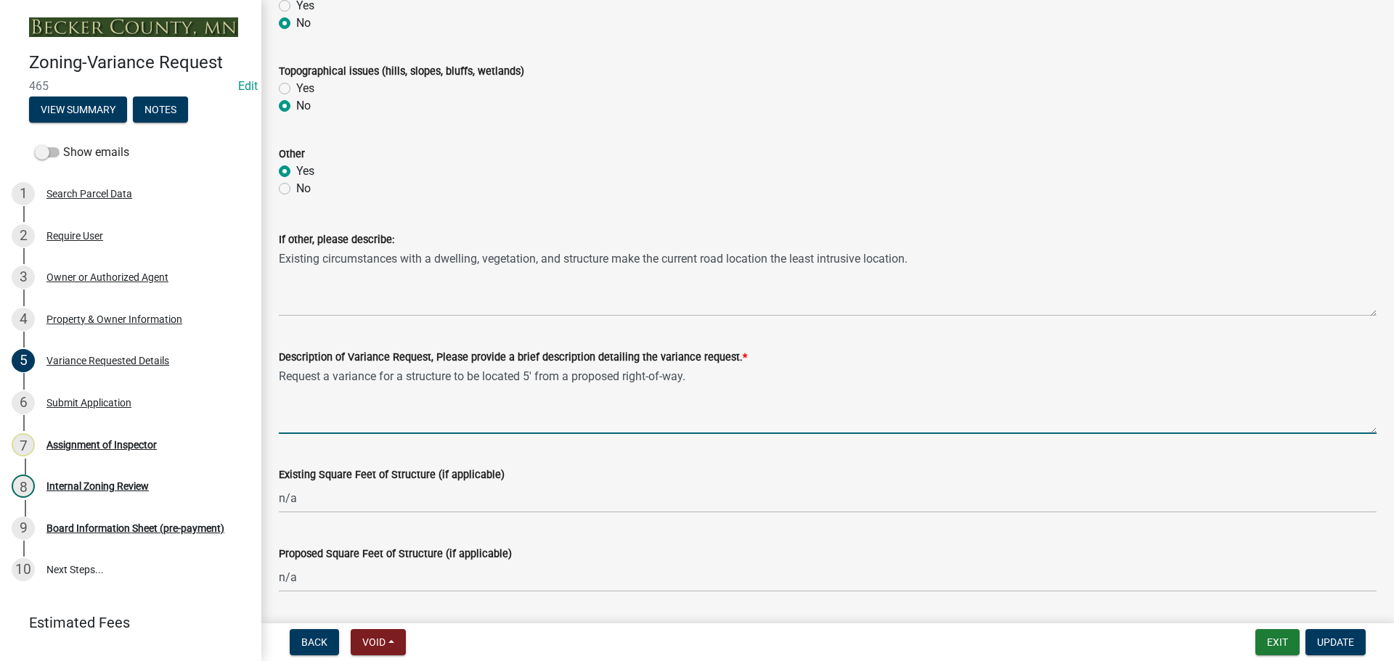
click at [704, 378] on textarea "Request a variance for a structure to be located 5' from a proposed right-of-wa…" at bounding box center [828, 400] width 1098 height 68
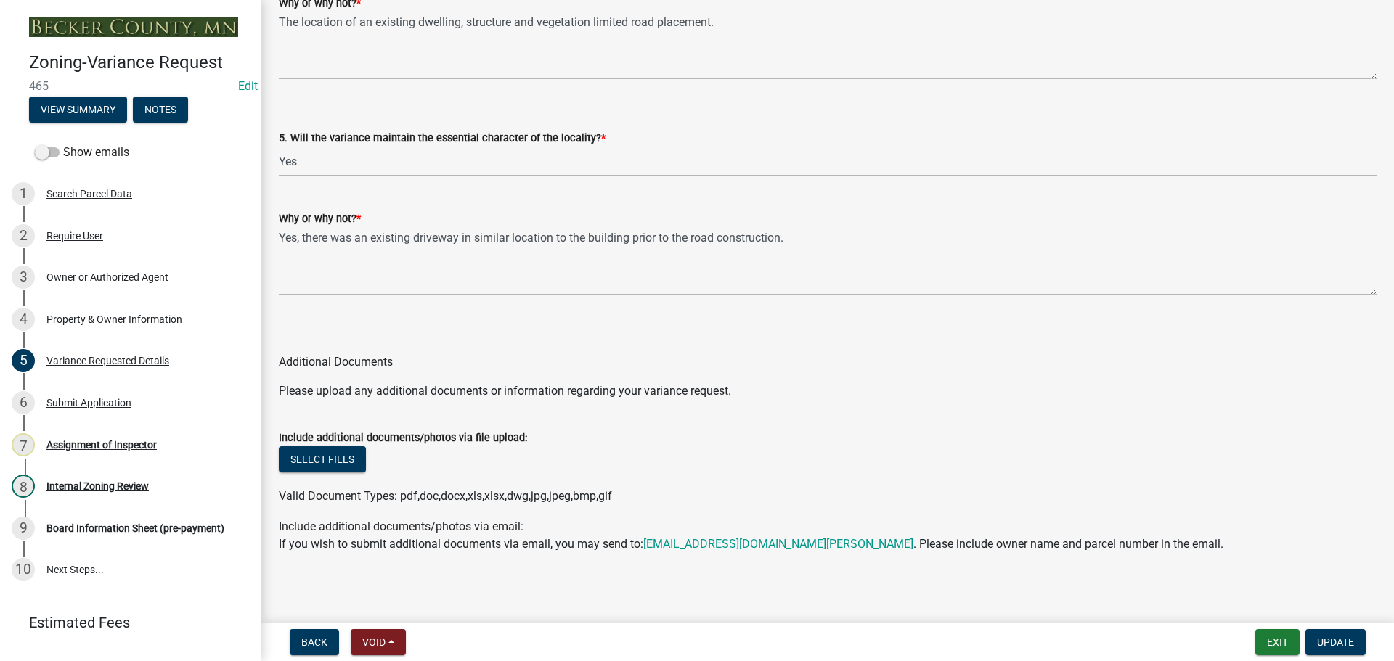
scroll to position [3031, 0]
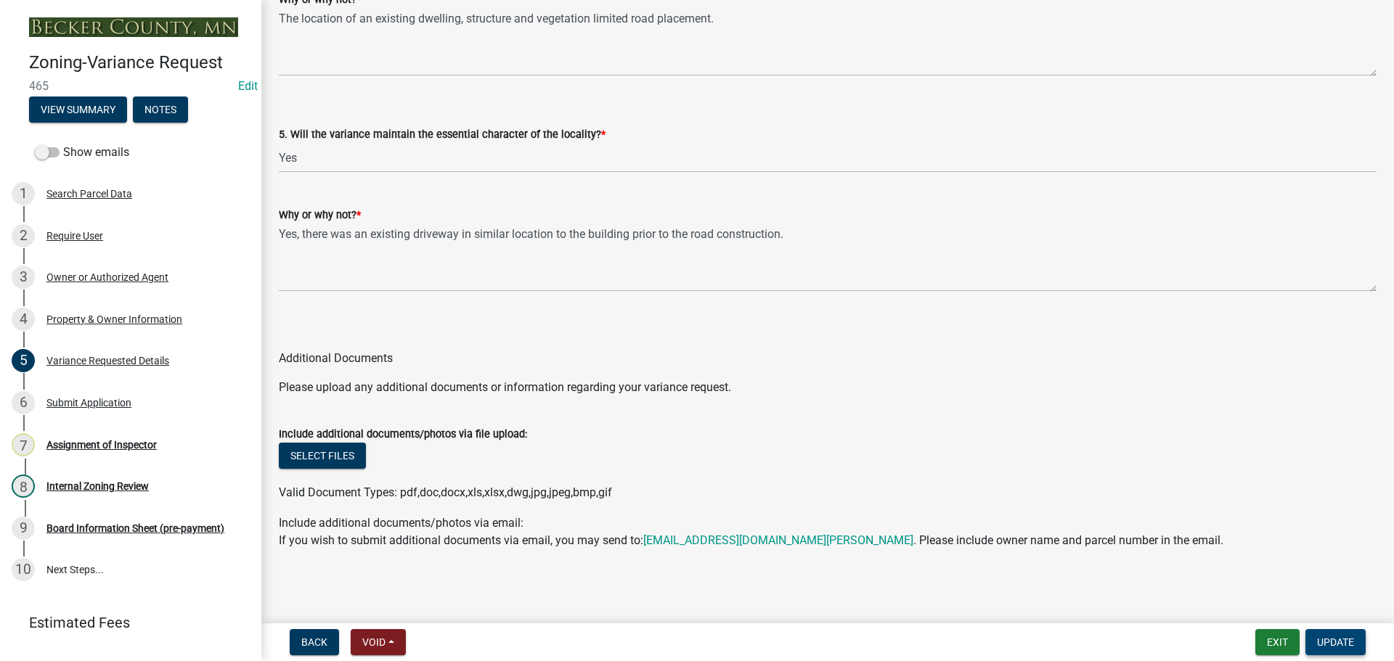
type textarea "Request a variance for a structure to be located 5' from a proposed right-of-wa…"
click at [1335, 648] on span "Update" at bounding box center [1335, 643] width 37 height 12
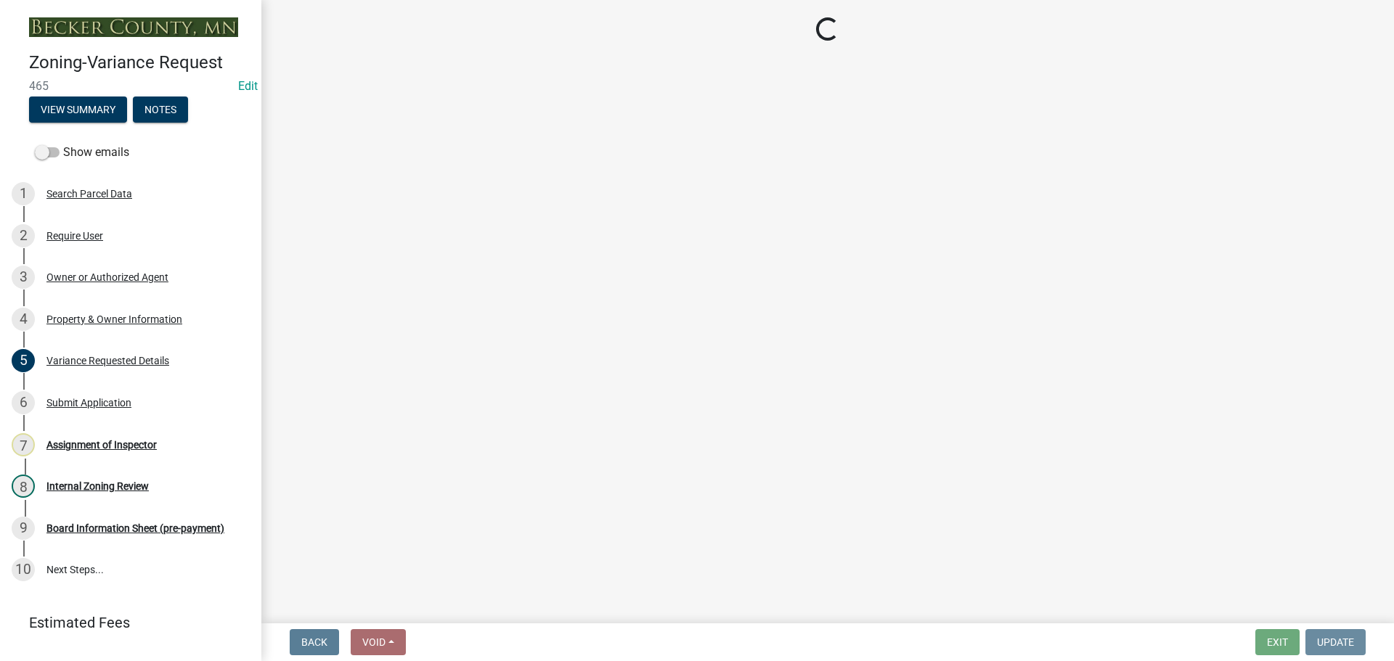
scroll to position [0, 0]
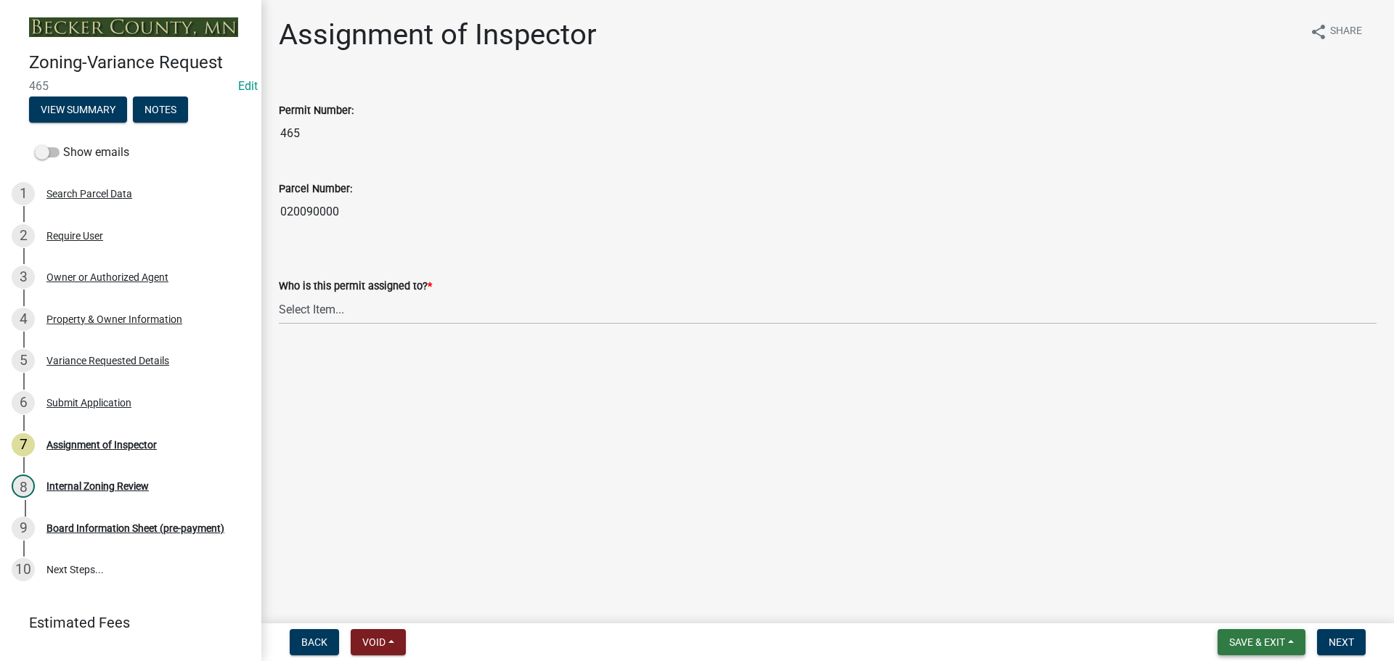
click at [1255, 648] on span "Save & Exit" at bounding box center [1257, 643] width 56 height 12
click at [1247, 614] on button "Save & Exit" at bounding box center [1247, 604] width 116 height 35
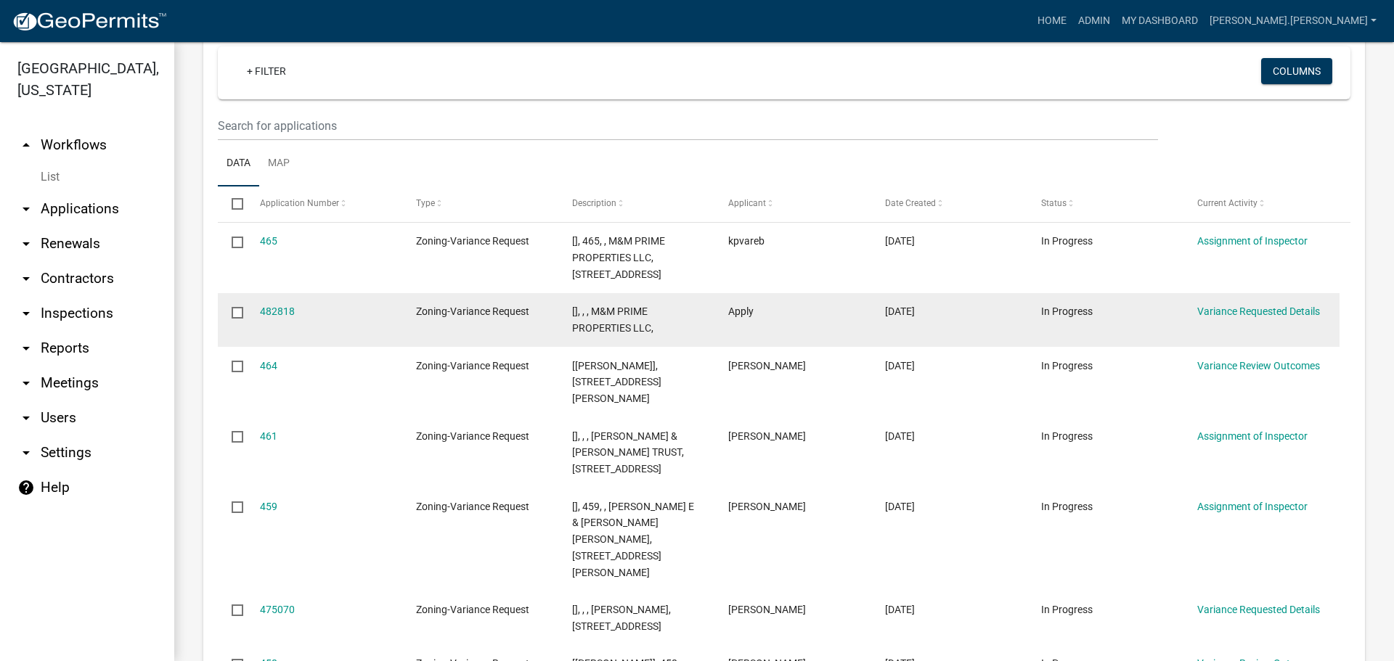
scroll to position [1525, 0]
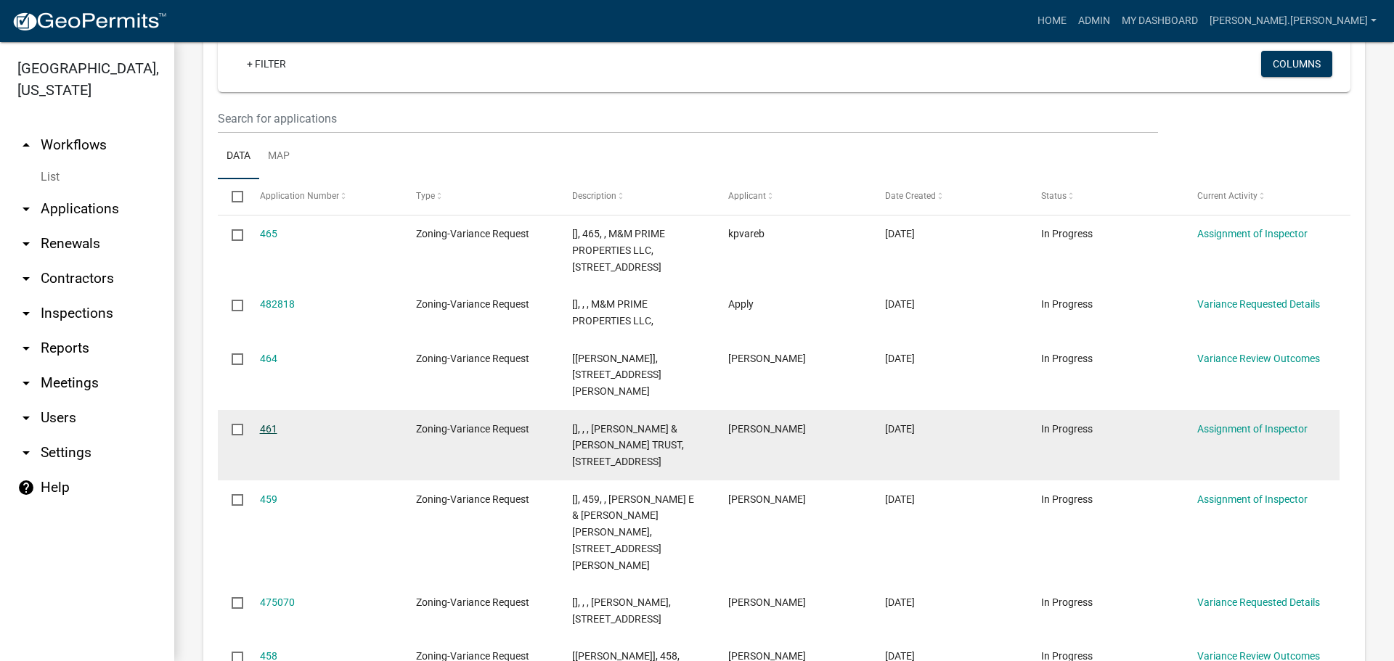
click at [268, 423] on link "461" at bounding box center [268, 429] width 17 height 12
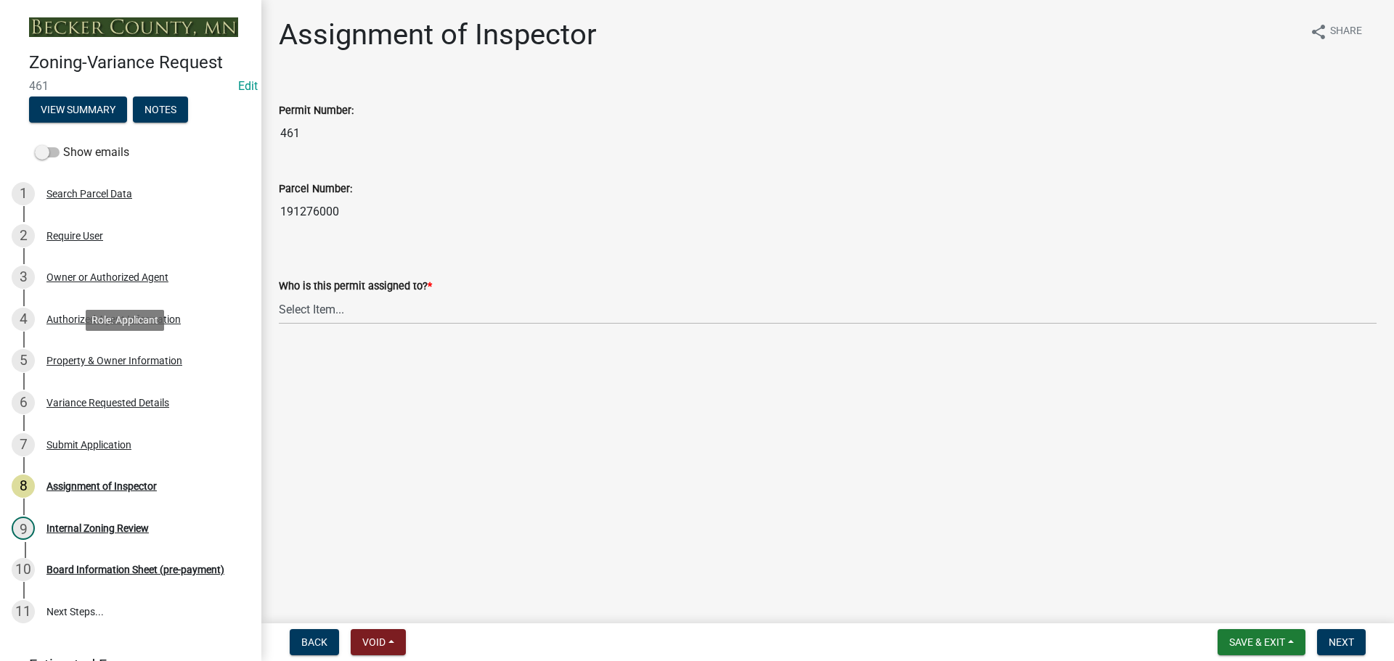
click at [149, 356] on div "Property & Owner Information" at bounding box center [114, 361] width 136 height 10
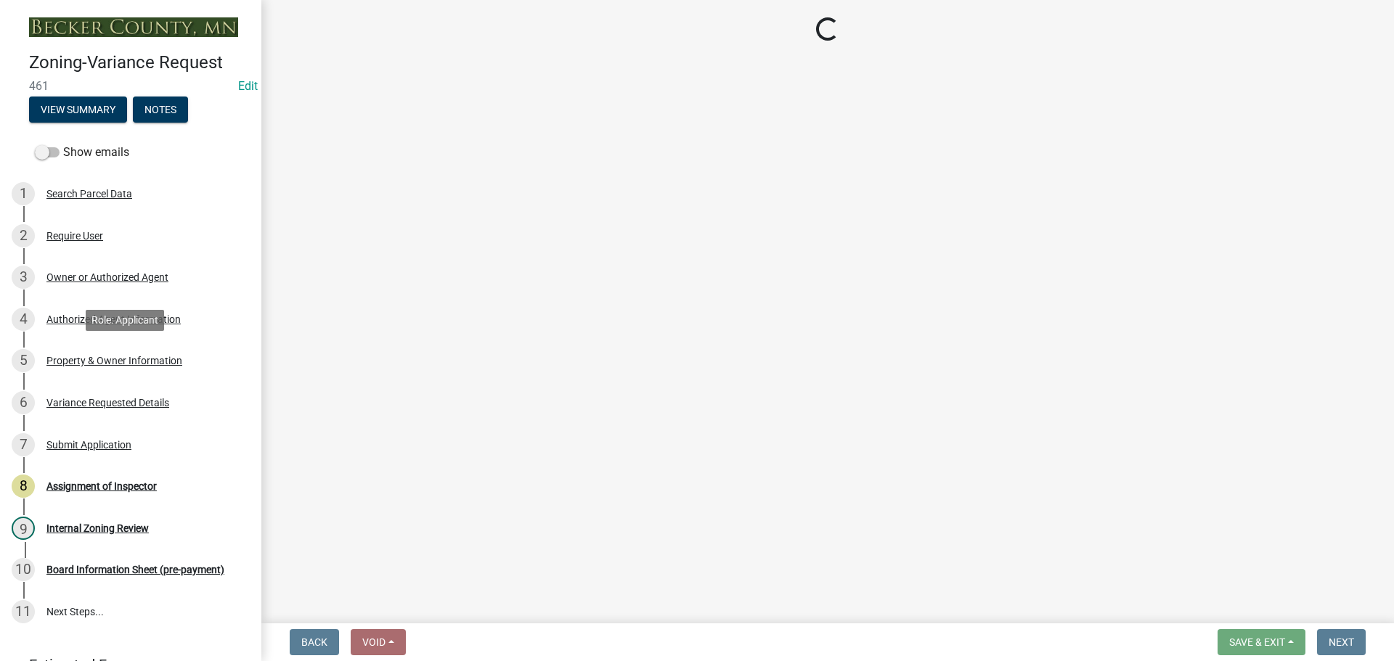
select select "bd6c4c96-e8c1-49bc-ade5-b37215bb1ac6"
select select "2b9210e5-8cac-47c3-9819-0b9c3513b258"
select select "8d5cb961-90f6-4593-998a-e9fa792b70fb"
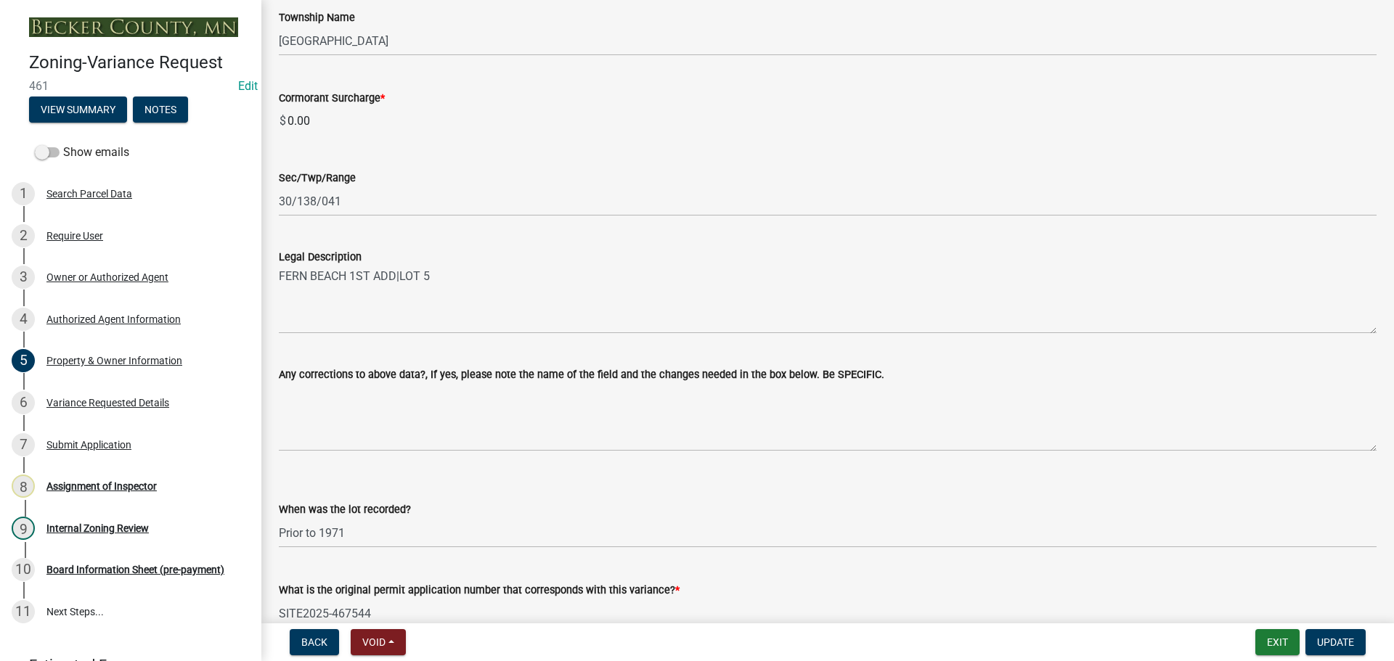
scroll to position [950, 0]
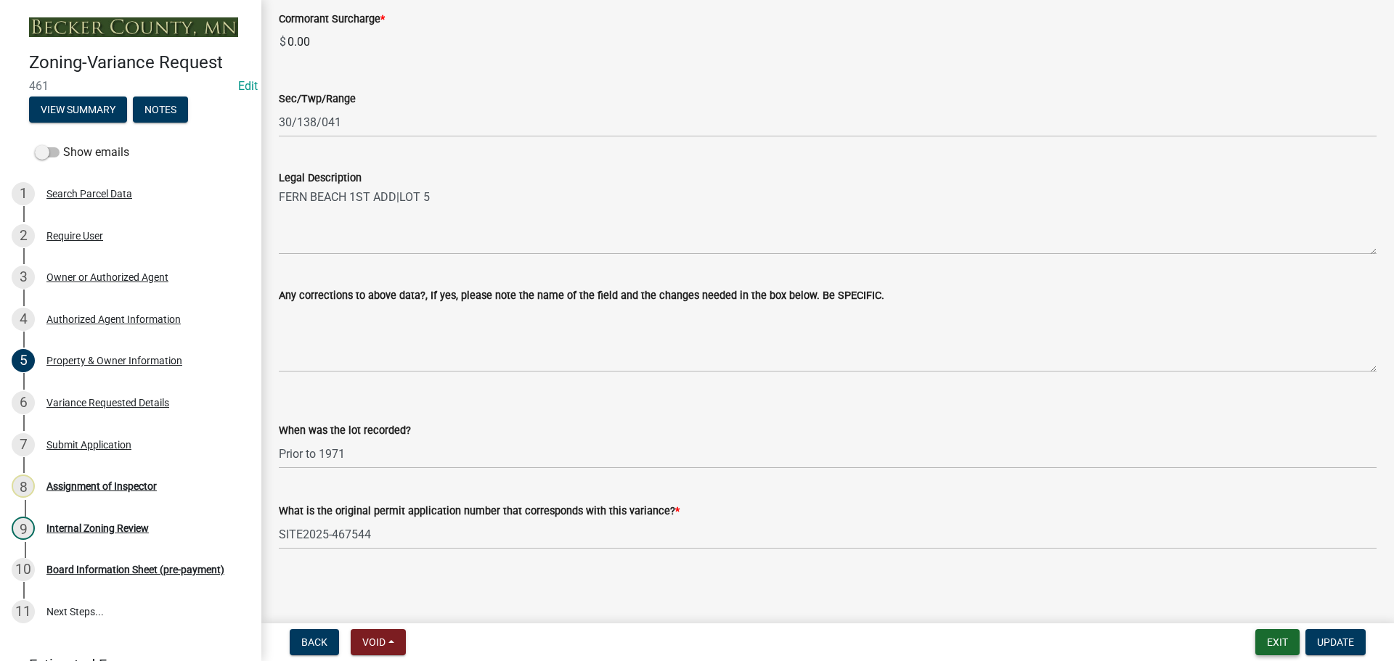
click at [1265, 646] on button "Exit" at bounding box center [1277, 642] width 44 height 26
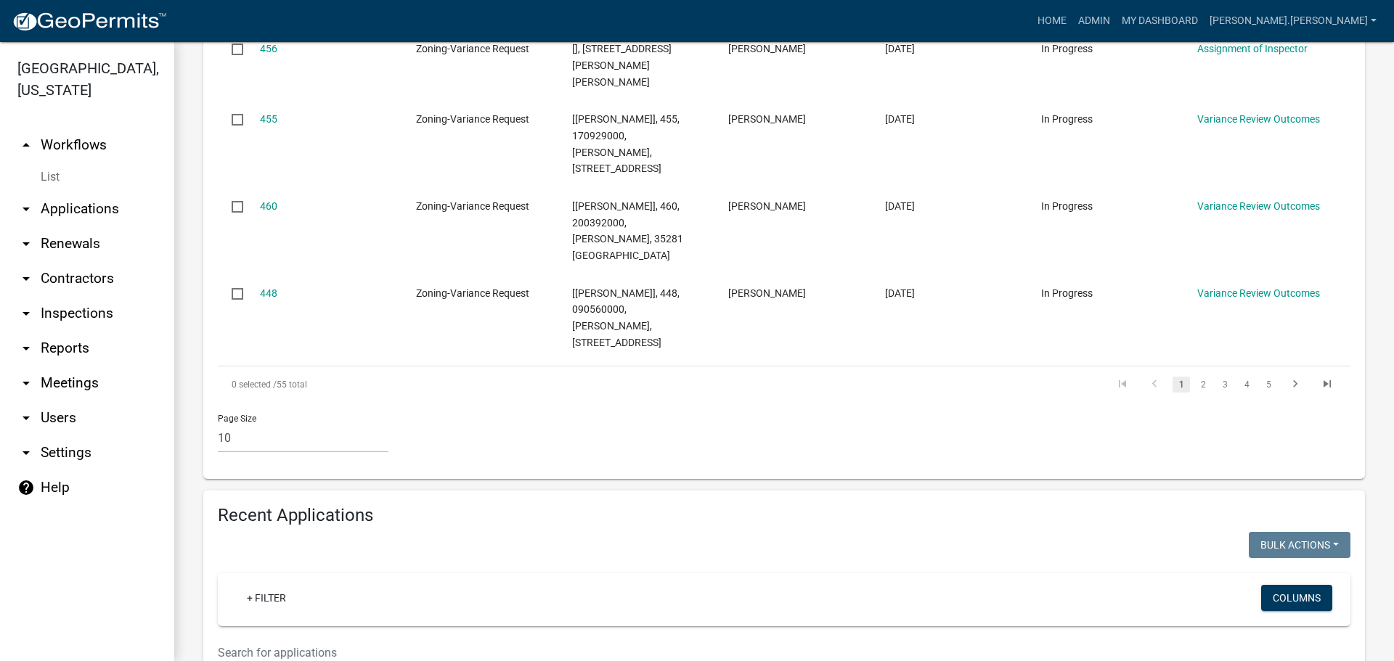
scroll to position [1016, 0]
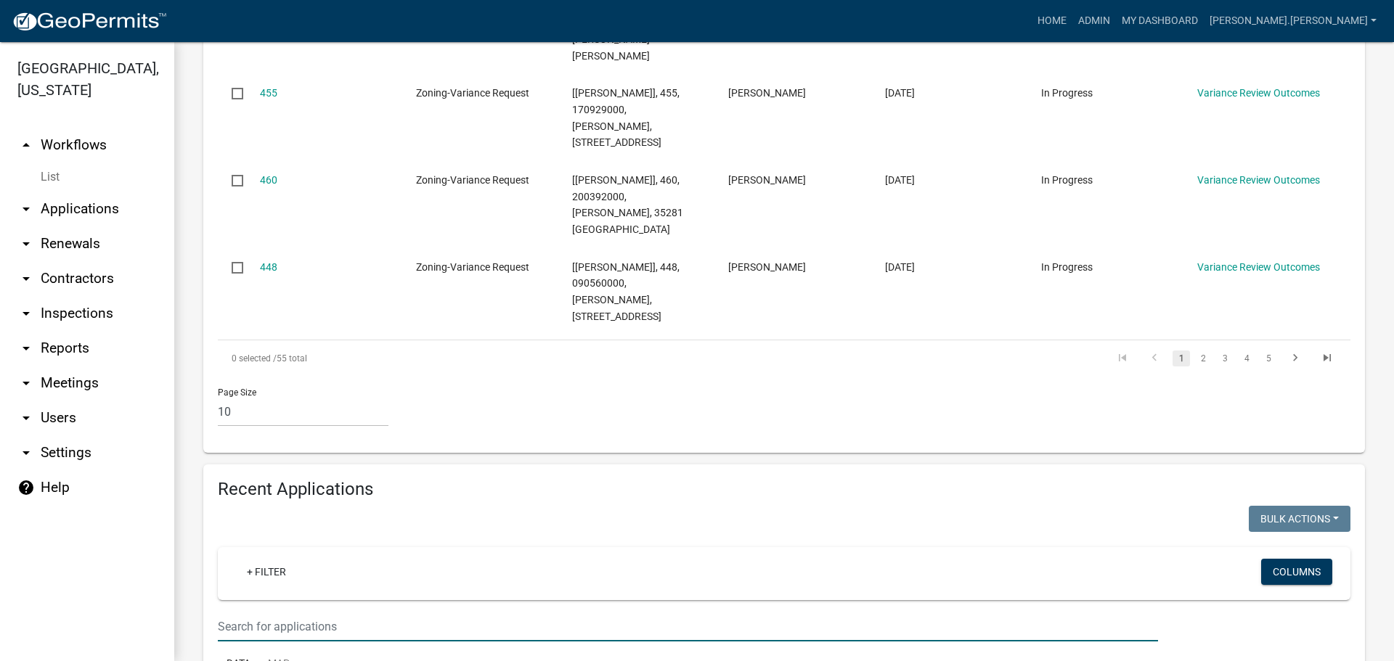
click at [344, 612] on input "text" at bounding box center [688, 627] width 940 height 30
type input "459"
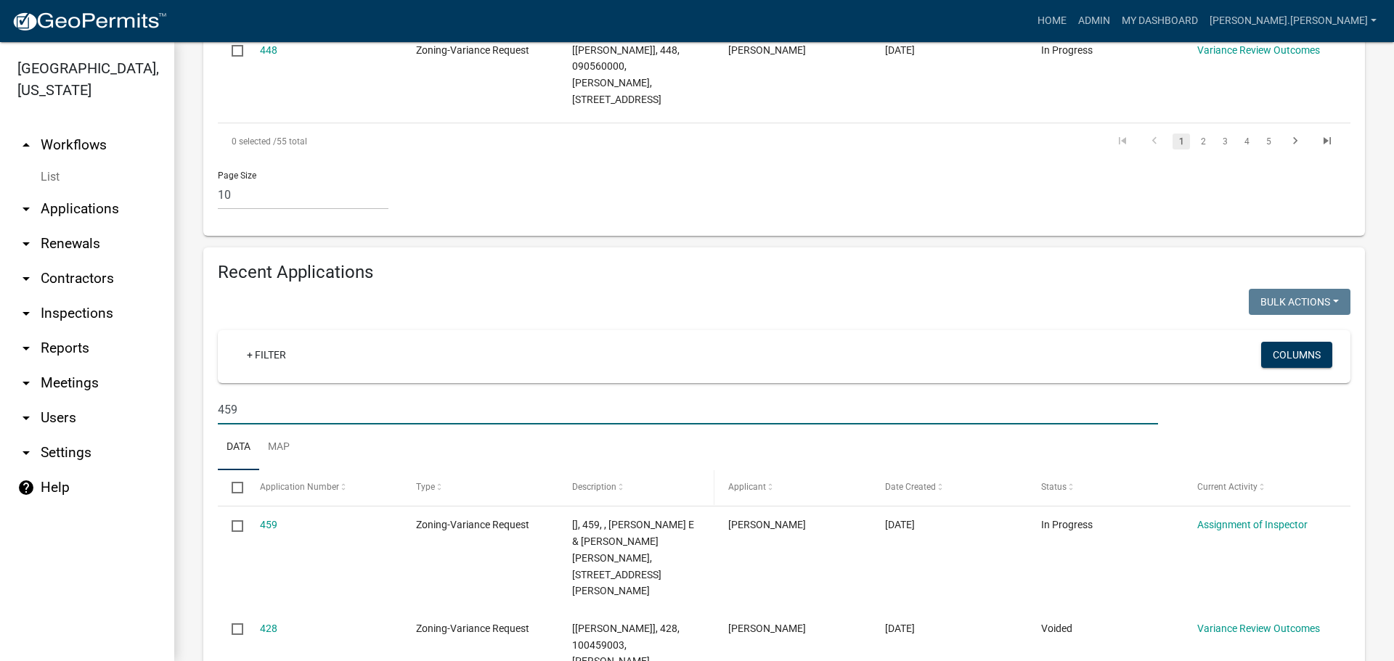
scroll to position [1234, 0]
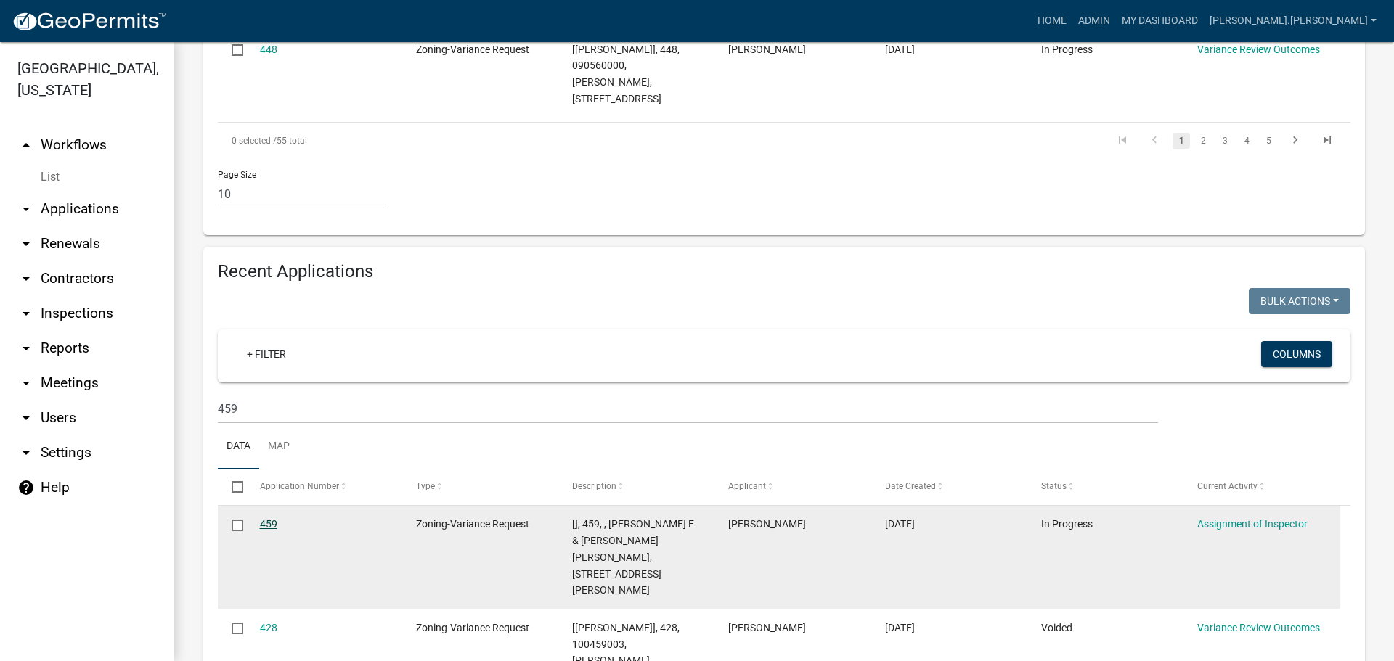
click at [264, 518] on link "459" at bounding box center [268, 524] width 17 height 12
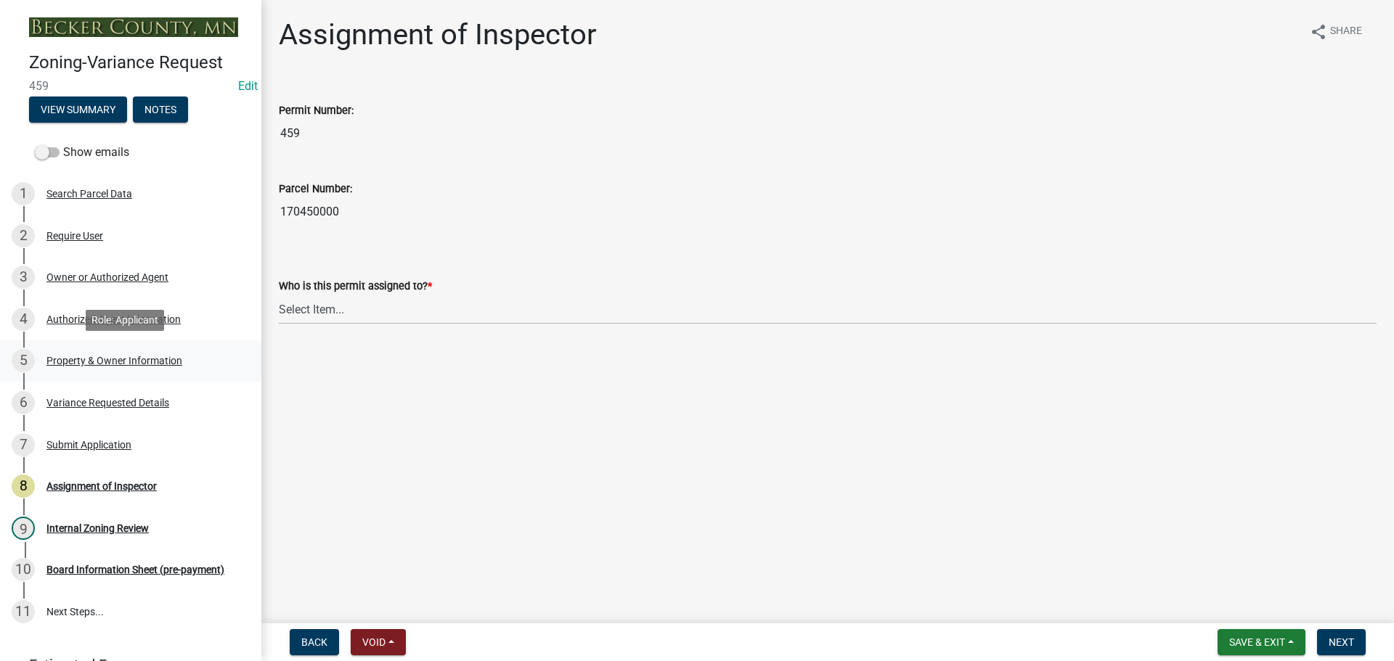
click at [106, 359] on div "Property & Owner Information" at bounding box center [114, 361] width 136 height 10
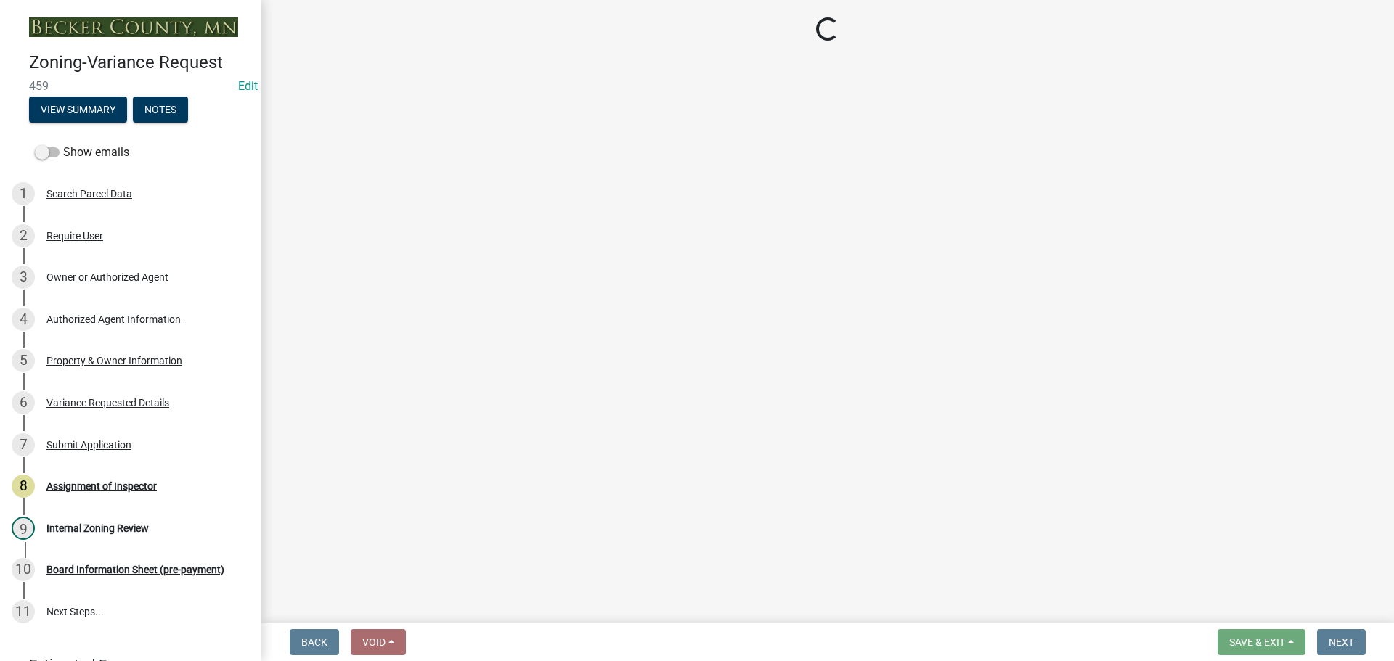
select select "90d9ef20-ac4b-4148-9027-57ce522bdd90"
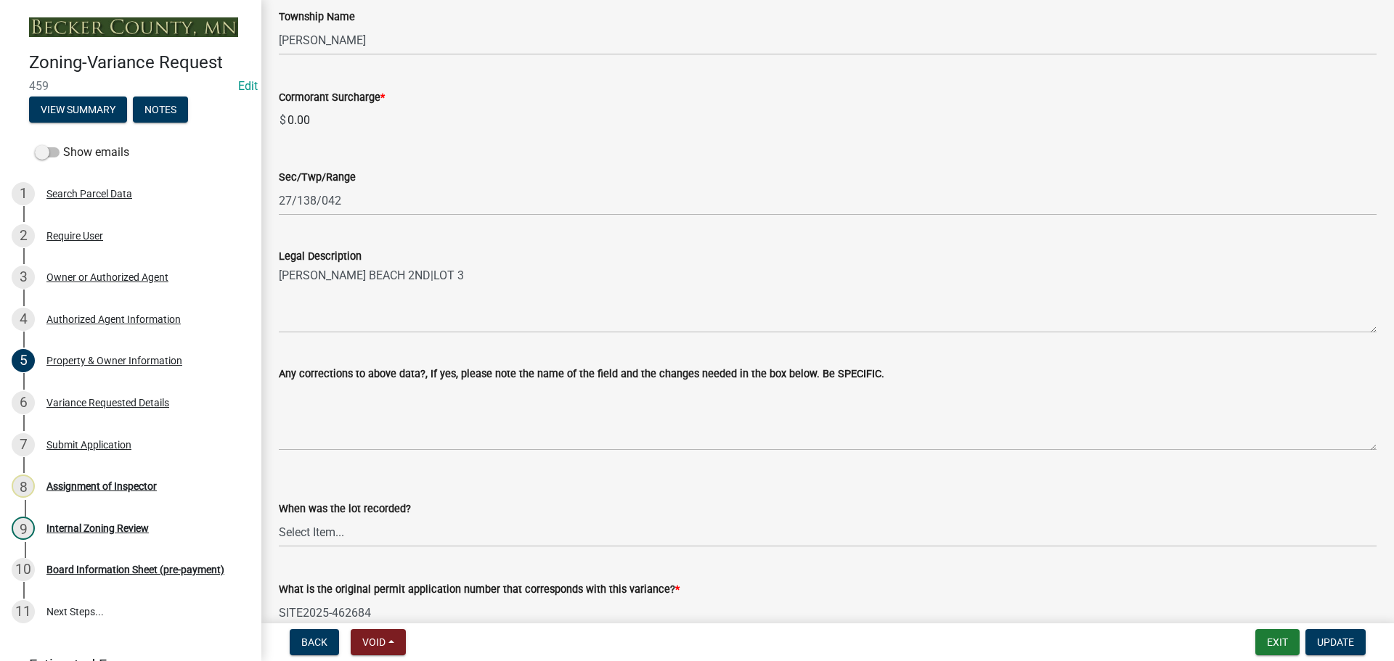
scroll to position [950, 0]
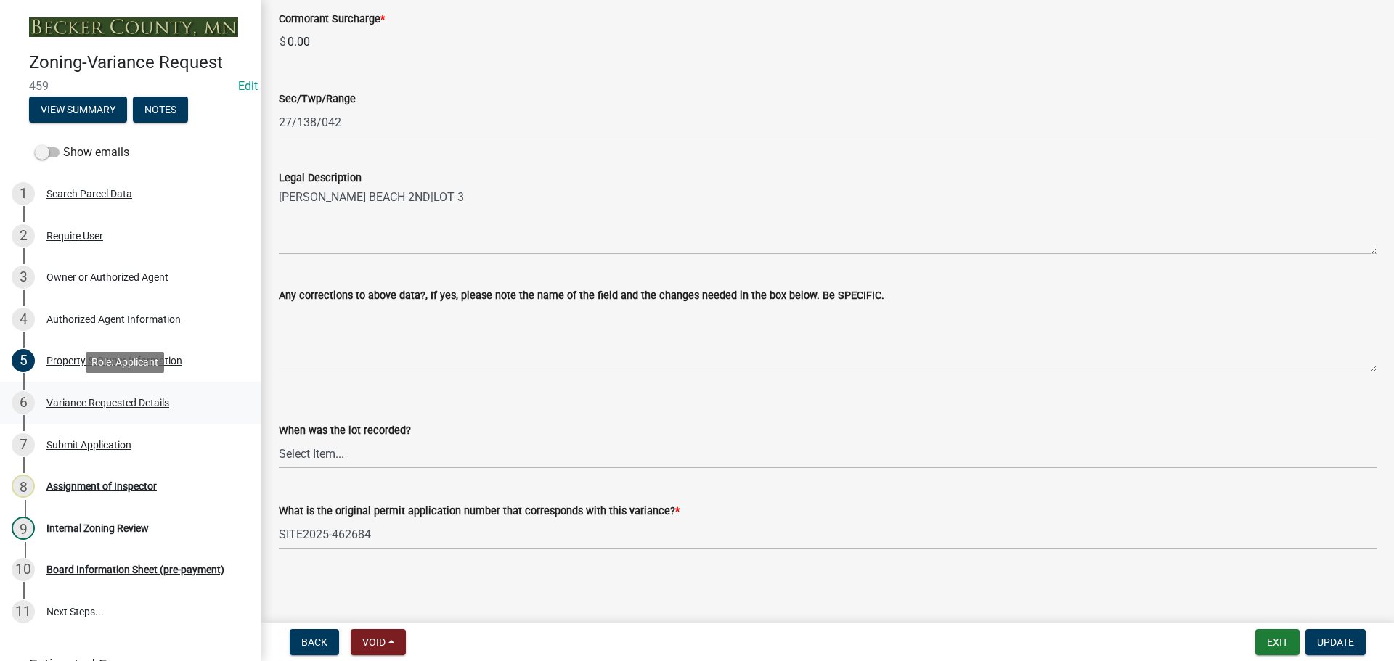
click at [95, 401] on div "Variance Requested Details" at bounding box center [107, 403] width 123 height 10
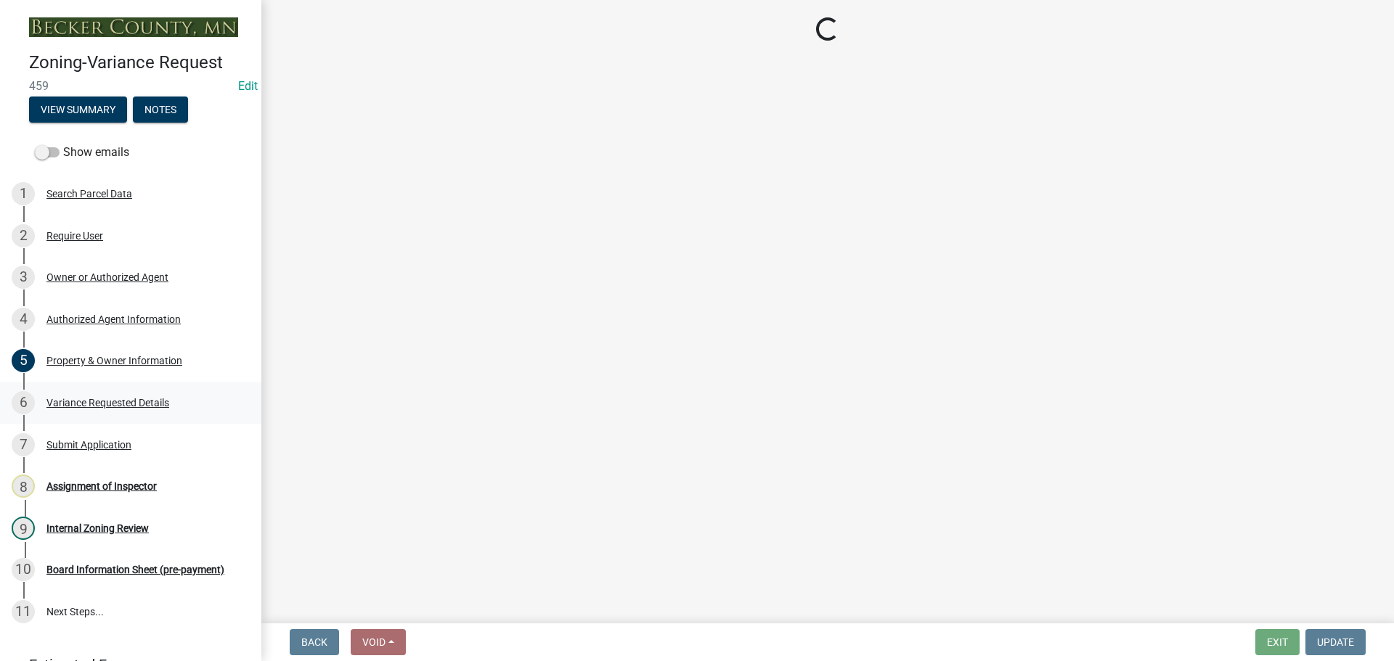
select select "edc6b78d-c029-41a6-a436-e6f76b5f0855"
select select "15bf2cec-1ca8-47a3-85db-999609351cbd"
select select "fa582be9-2d62-4523-84bf-021228ae85a0"
select select "bb2b5e43-03c1-4874-9abf-a65f400af928"
select select "8ea3e6c3-8fed-4904-aa20-2f643744aa0c"
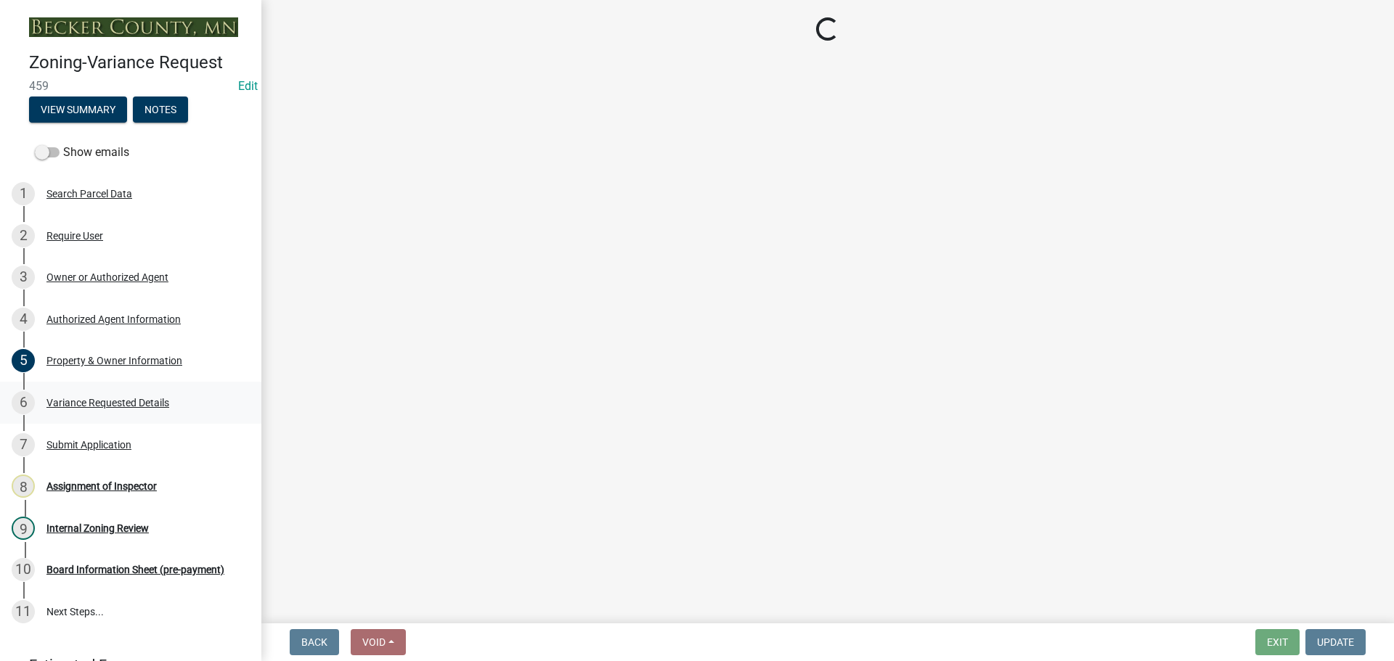
select select "860afd09-da87-482b-bca4-413f5cf53582"
select select "7ceadfd0-f0c9-4b9c-a53d-dc82f9dbdebf"
select select "1aa51e34-4f0a-4095-a3f3-287665056048"
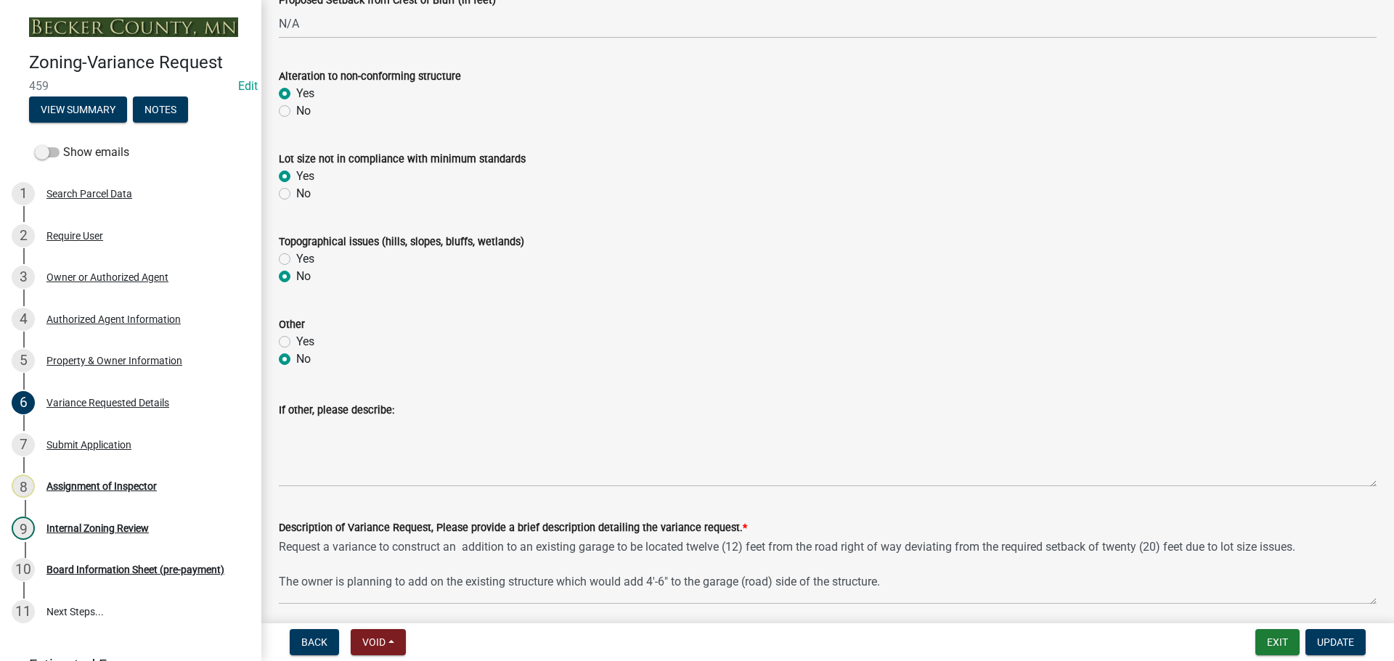
scroll to position [799, 0]
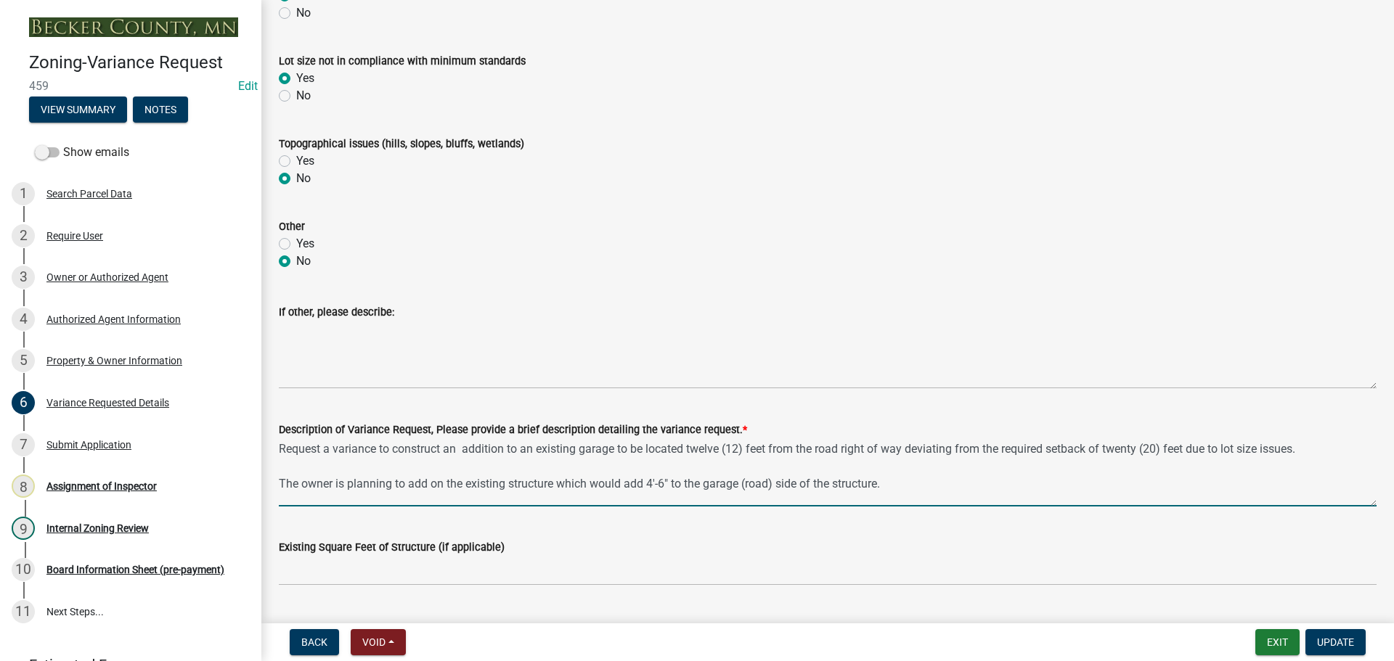
click at [1189, 449] on textarea "Request a variance to construct an addition to an existing garage to be located…" at bounding box center [828, 473] width 1098 height 68
click at [907, 449] on textarea "Request a variance to construct an addition to an existing garage to be located…" at bounding box center [828, 473] width 1098 height 68
drag, startPoint x: 1234, startPoint y: 450, endPoint x: 1233, endPoint y: 440, distance: 10.2
click at [1233, 450] on textarea "Request a variance to construct an addition to an existing garage to be located…" at bounding box center [828, 473] width 1098 height 68
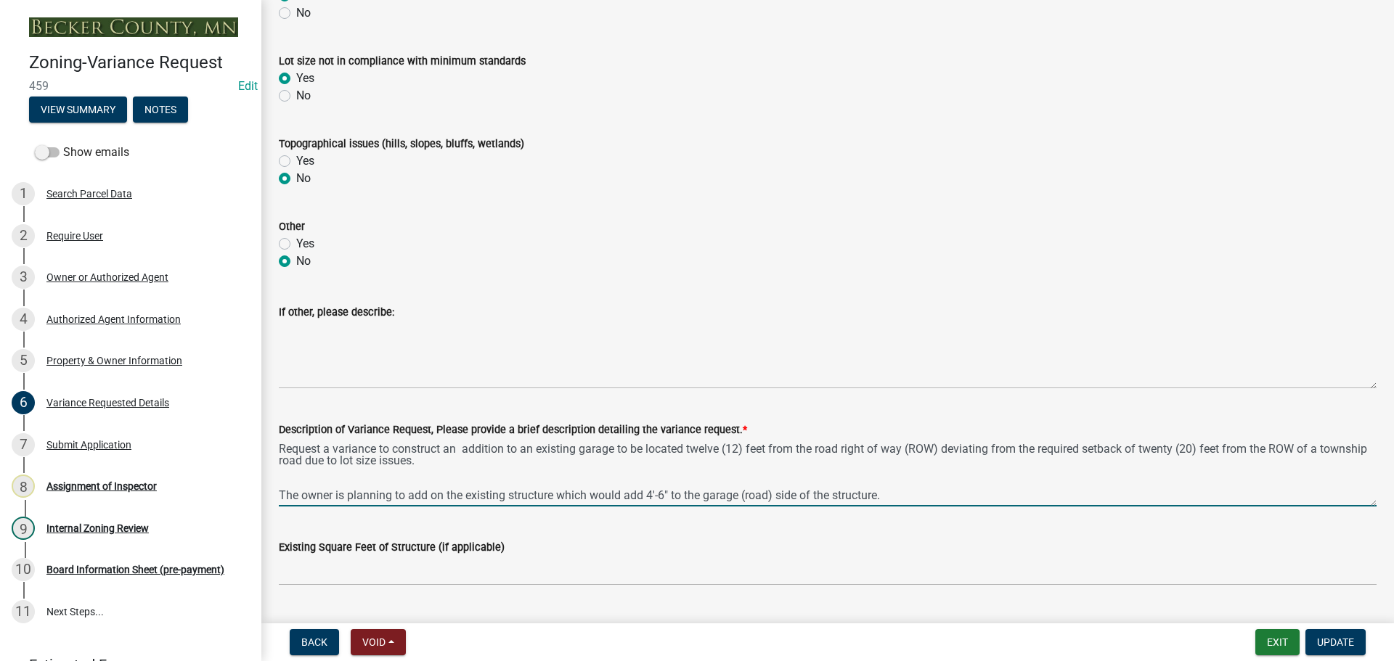
drag, startPoint x: 474, startPoint y: 462, endPoint x: 427, endPoint y: 463, distance: 47.2
click at [427, 463] on textarea "Request a variance to construct an addition to an existing garage to be located…" at bounding box center [828, 473] width 1098 height 68
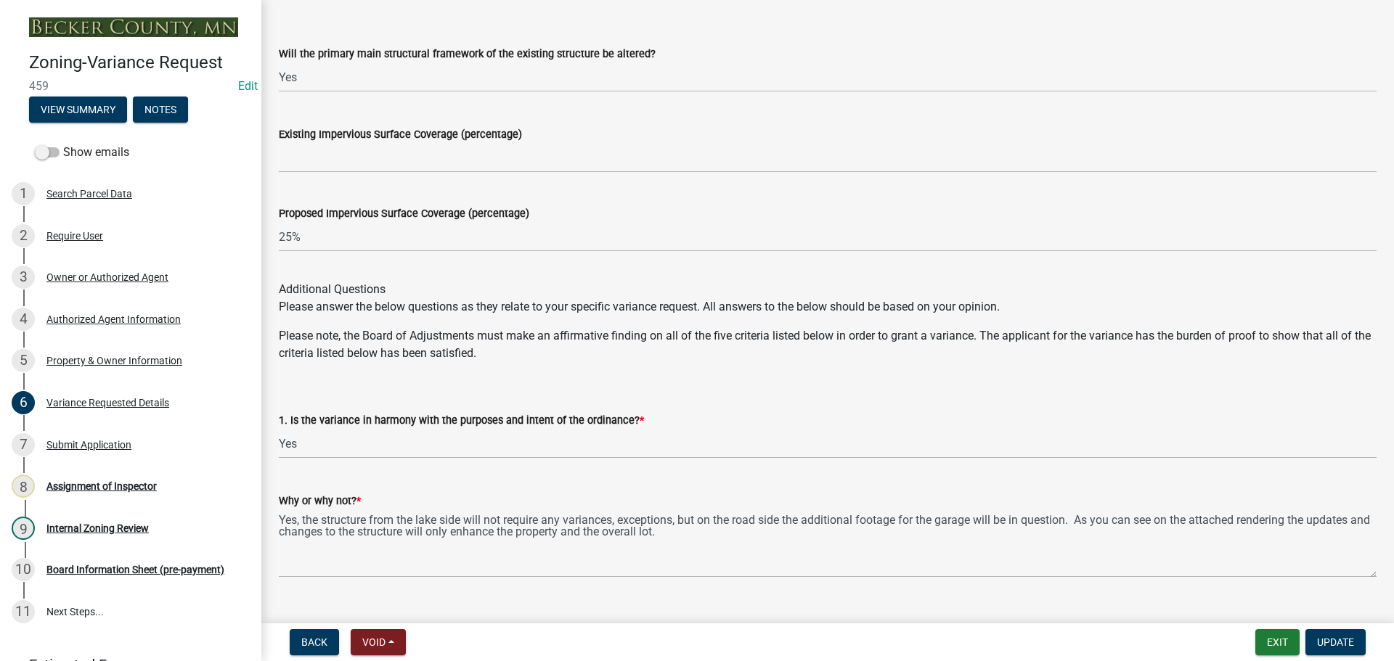
scroll to position [1888, 0]
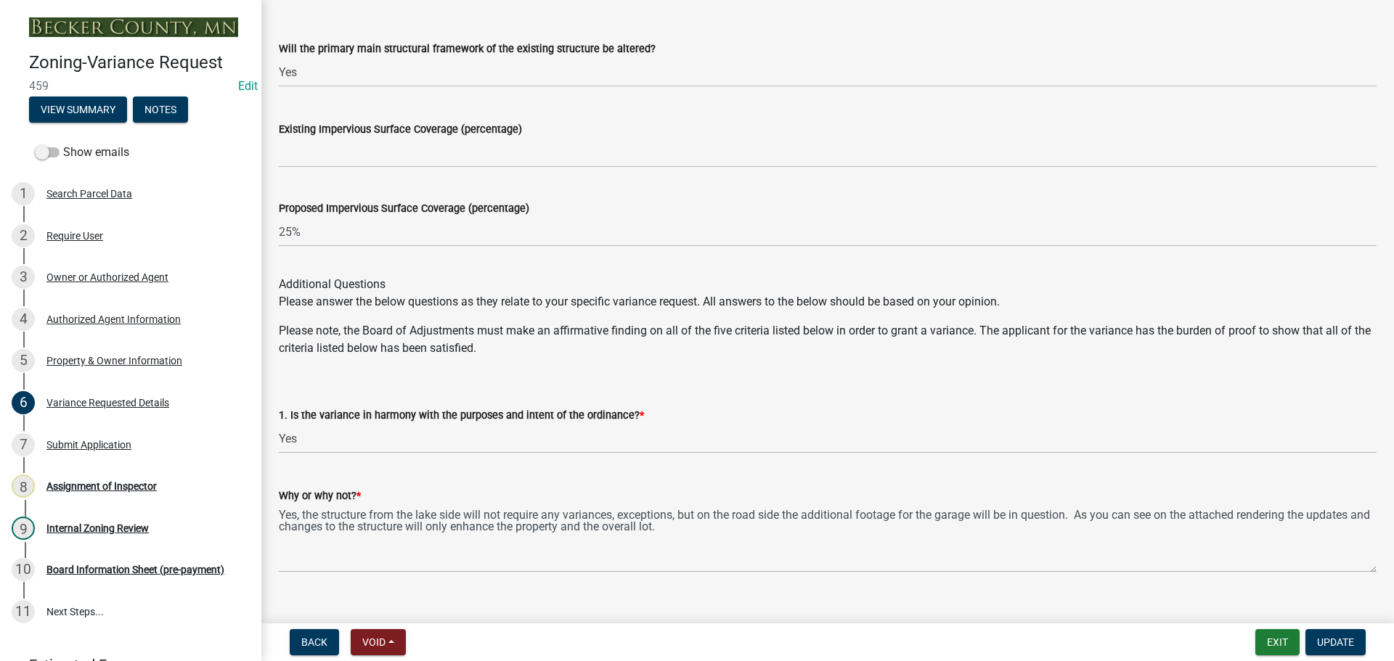
type textarea "Request a variance to construct an addition to an existing garage to be located…"
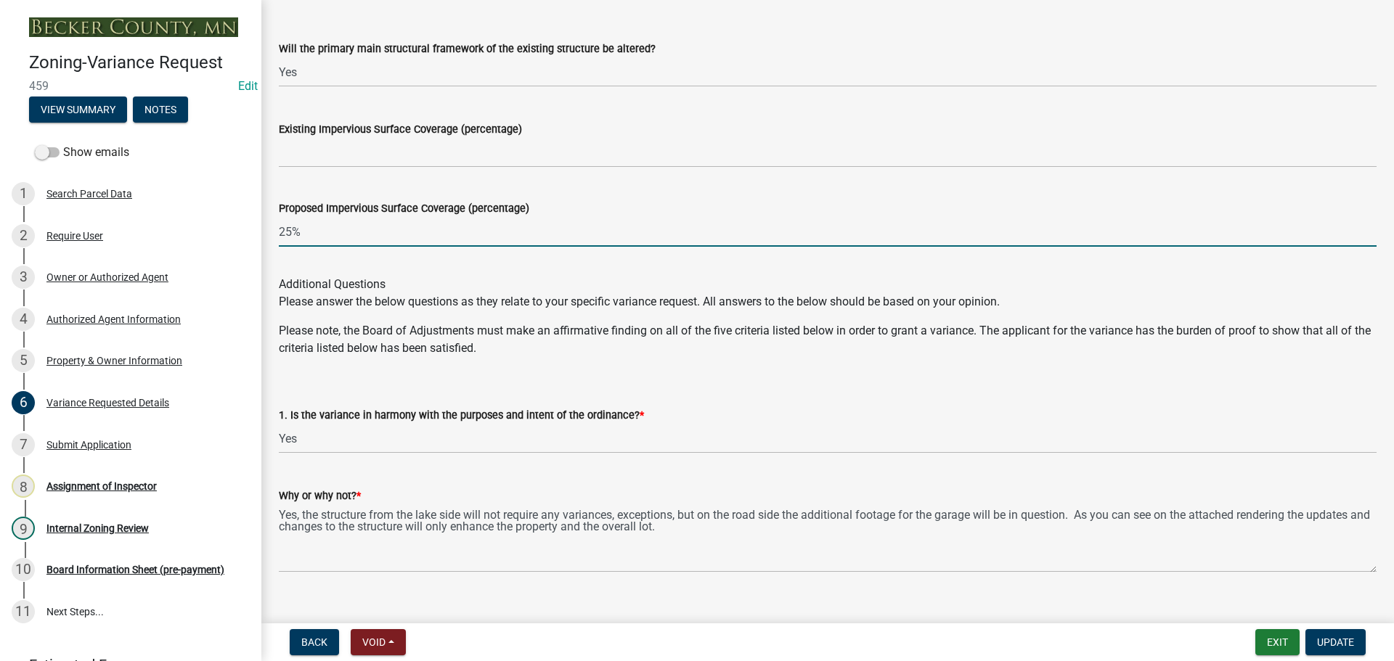
click at [319, 242] on input "25%" at bounding box center [828, 232] width 1098 height 30
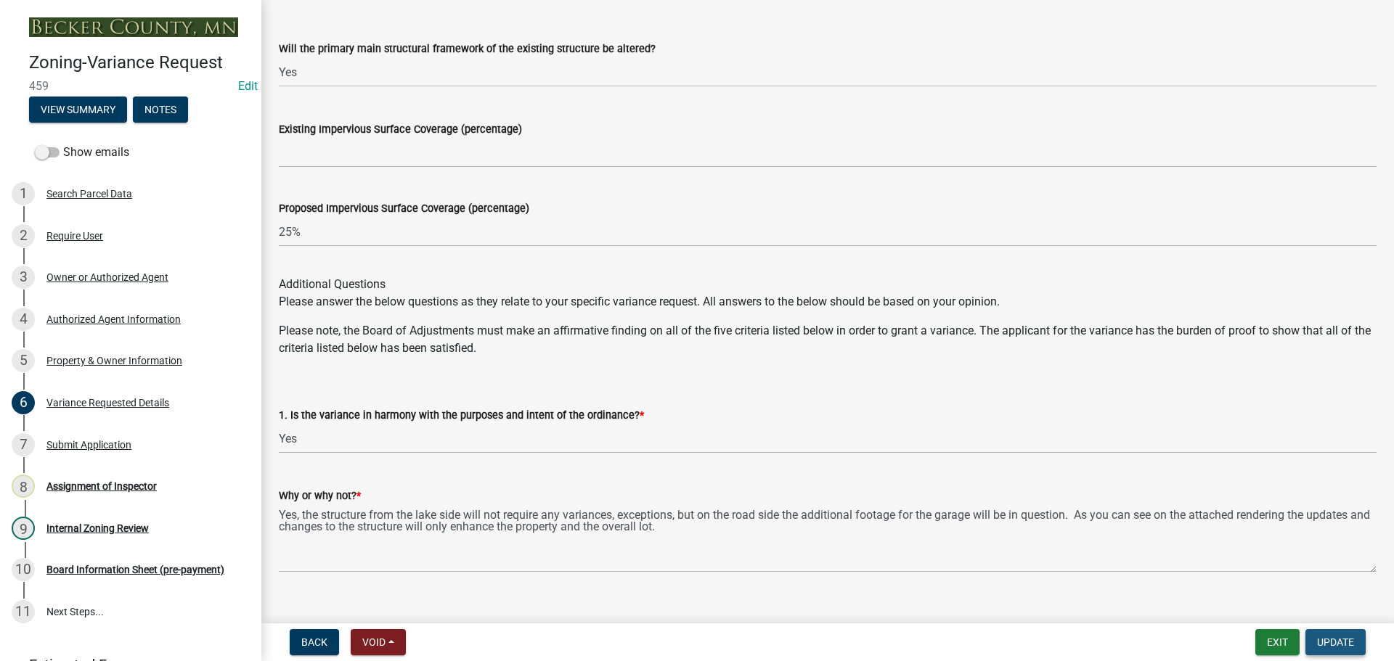
click at [1357, 644] on button "Update" at bounding box center [1335, 642] width 60 height 26
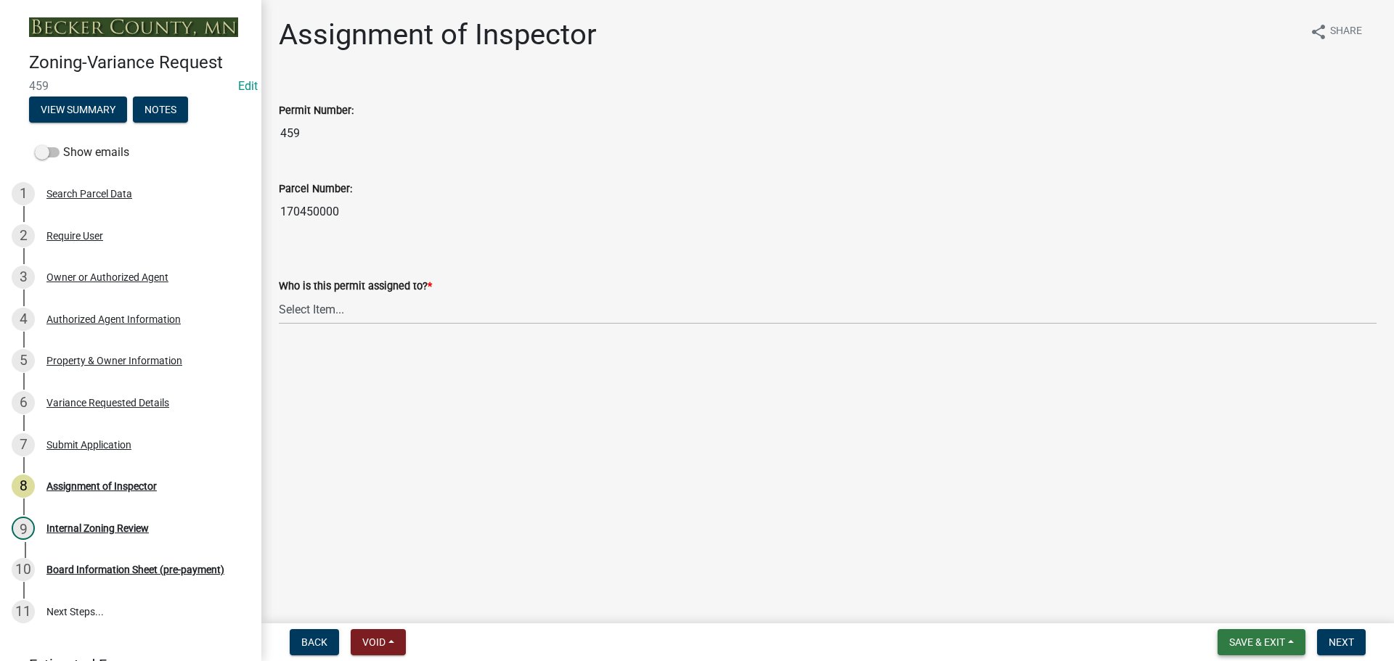
click at [1252, 648] on span "Save & Exit" at bounding box center [1257, 643] width 56 height 12
click at [1242, 621] on button "Save & Exit" at bounding box center [1247, 604] width 116 height 35
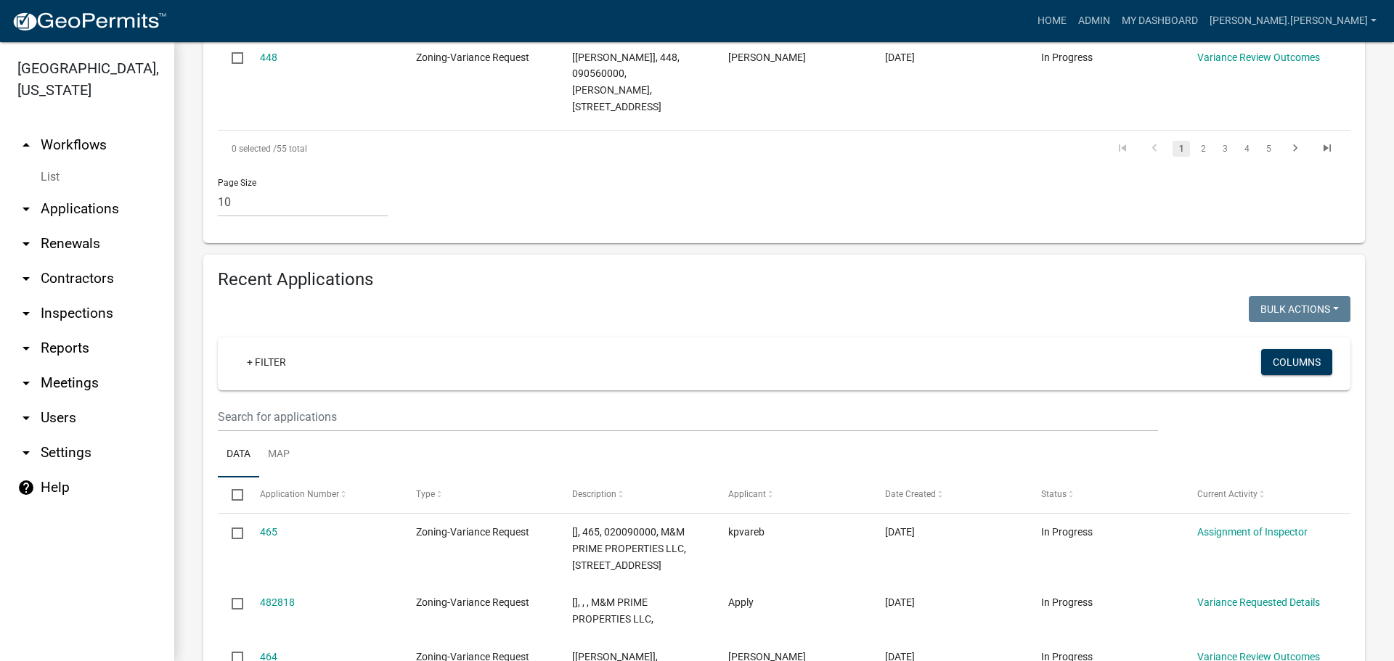
scroll to position [1234, 0]
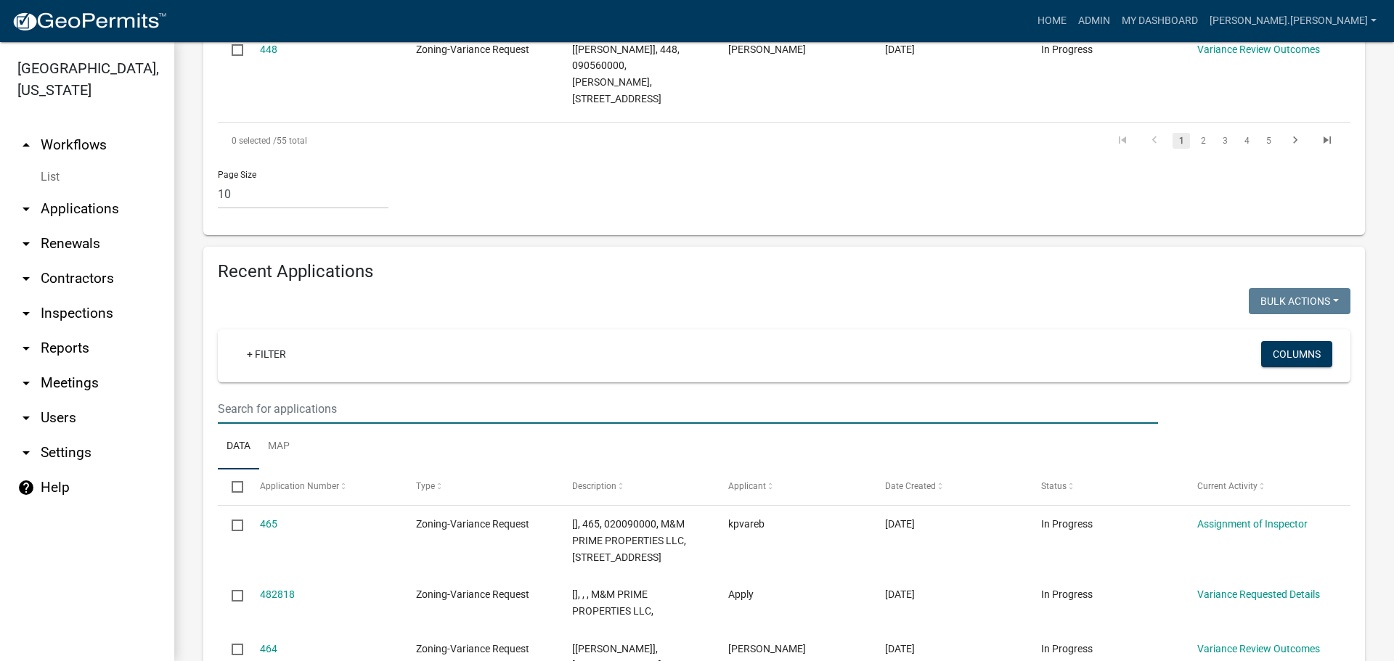
click at [353, 394] on input "text" at bounding box center [688, 409] width 940 height 30
type input "callahan"
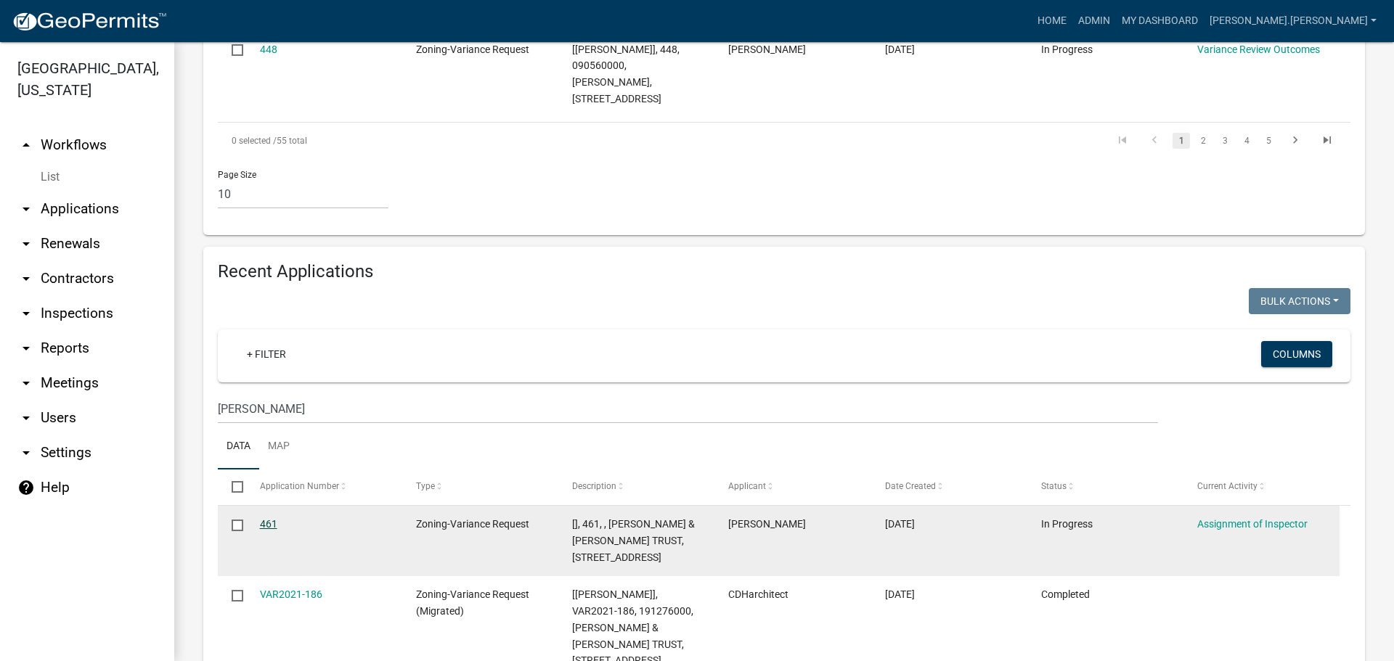
click at [265, 518] on link "461" at bounding box center [268, 524] width 17 height 12
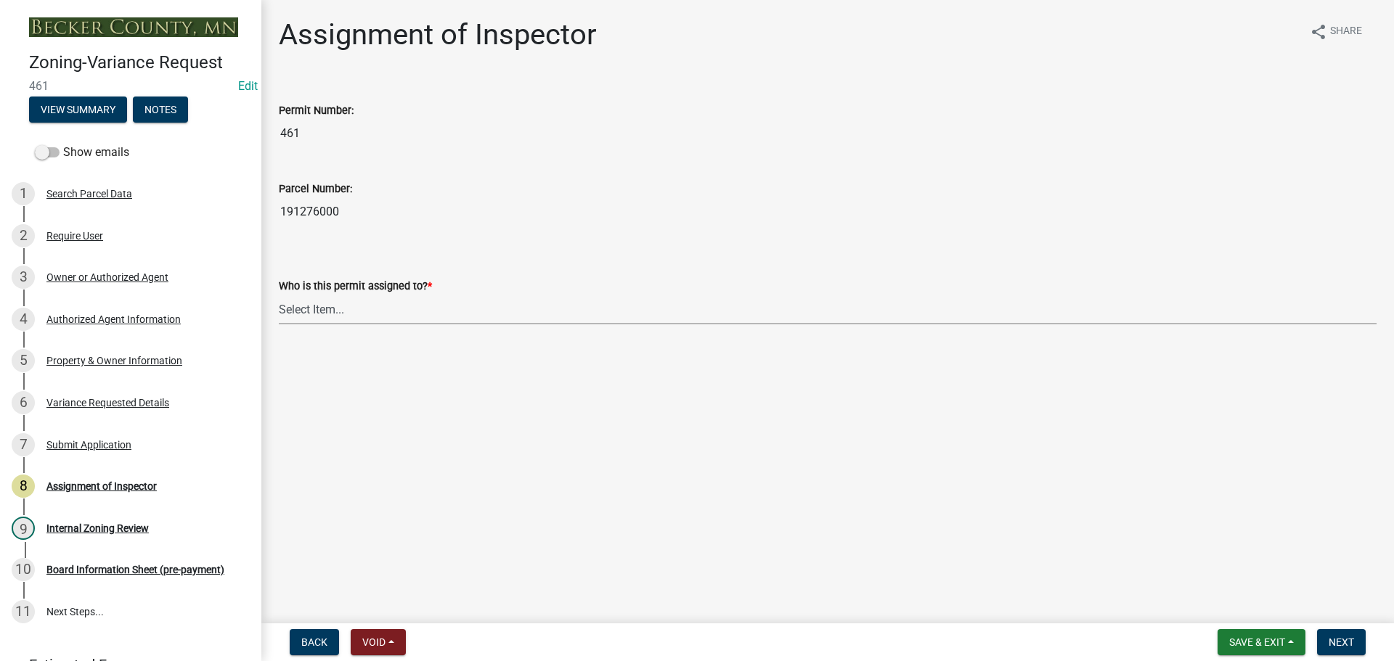
click at [284, 312] on select "Select Item... Jeff Rusness Kyle Vareberg Nicole Bradbury Susan Rockwell Tyler …" at bounding box center [828, 310] width 1098 height 30
click at [157, 402] on div "Variance Requested Details" at bounding box center [107, 403] width 123 height 10
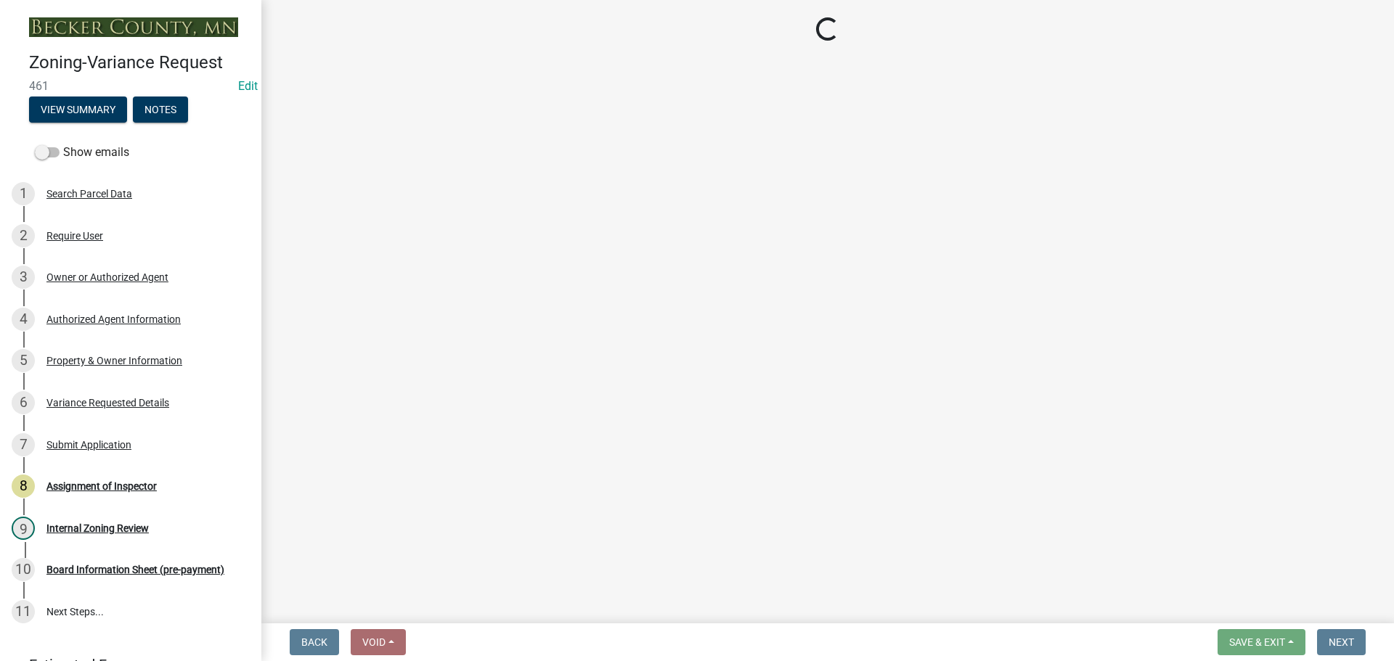
select select "edc6b78d-c029-41a6-a436-e6f76b5f0855"
select select "a5c6235c-6fe0-43e3-9b64-f3566618e99d"
select select "a60f612c-e64d-4767-92b2-cb2f842b6e0b"
select select "bb2b5e43-03c1-4874-9abf-a65f400af928"
select select "8ea3e6c3-8fed-4904-aa20-2f643744aa0c"
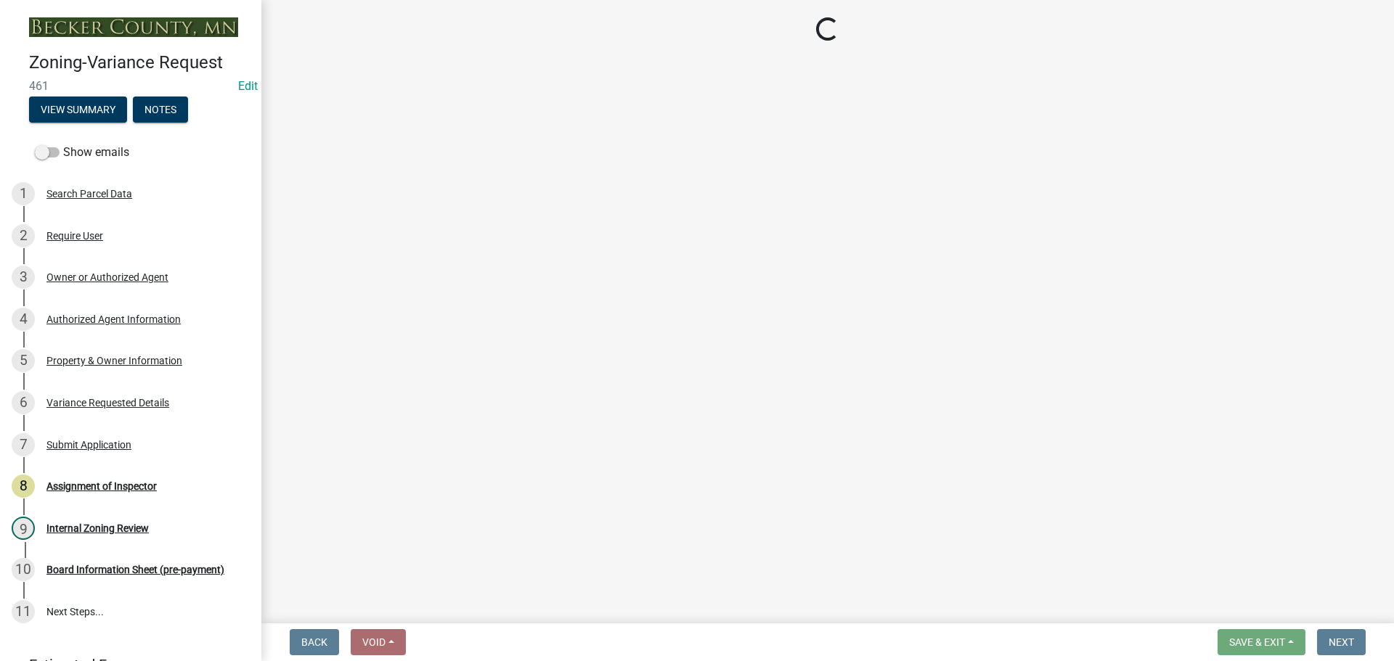
select select "860afd09-da87-482b-bca4-413f5cf53582"
select select "ee8740c3-f4d5-48cf-ad42-c8f7342b480c"
select select "1aa51e34-4f0a-4095-a3f3-287665056048"
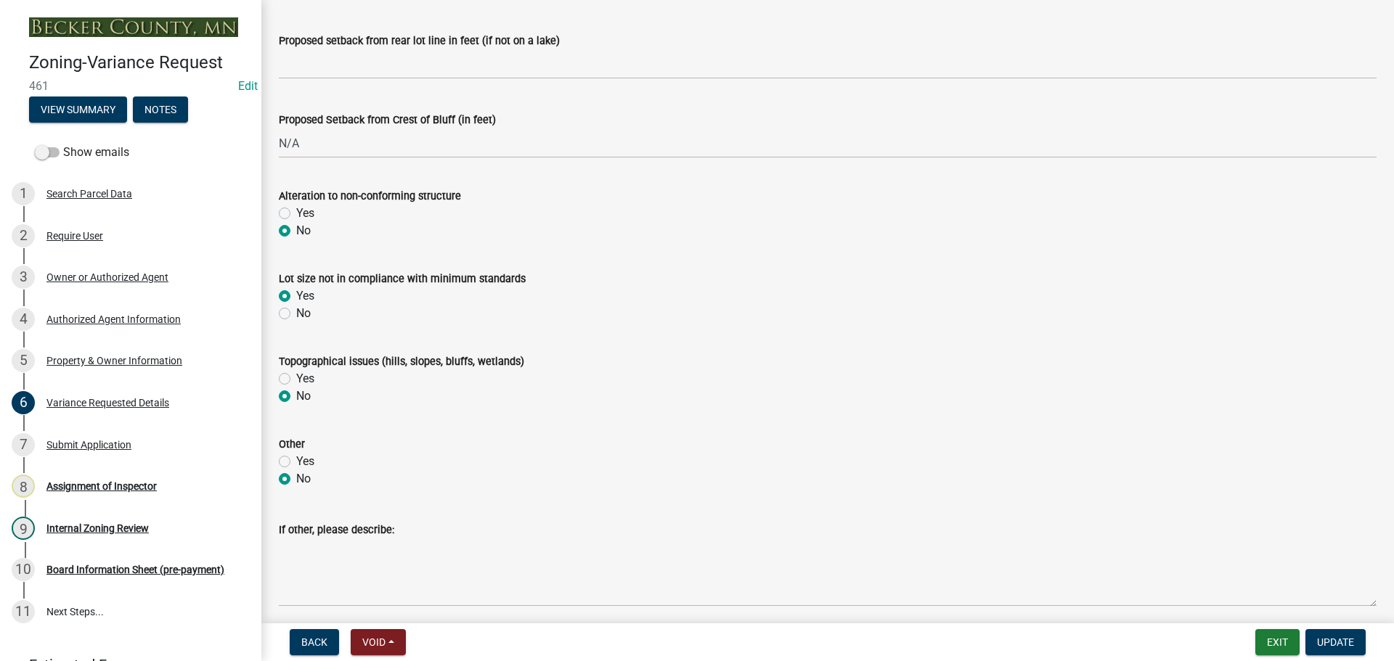
scroll to position [871, 0]
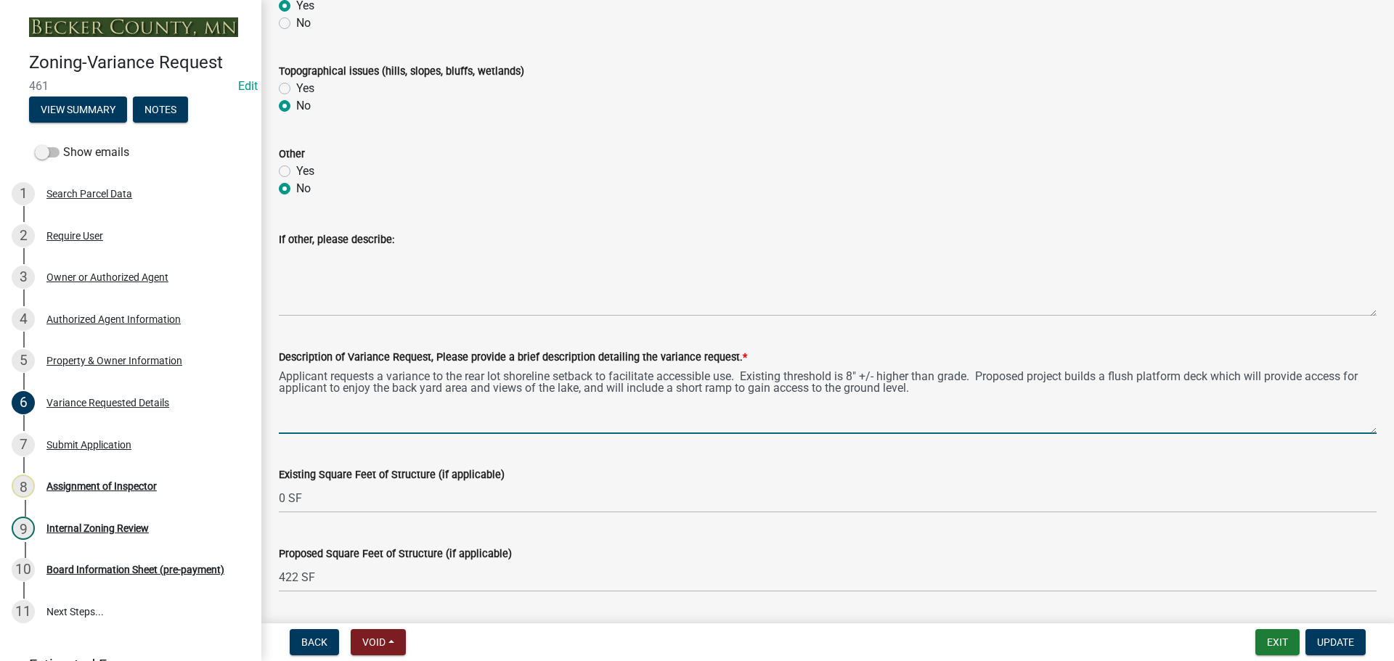
click at [279, 374] on textarea "Applicant requests a variance to the rear lot shoreline setback to facilitate a…" at bounding box center [828, 400] width 1098 height 68
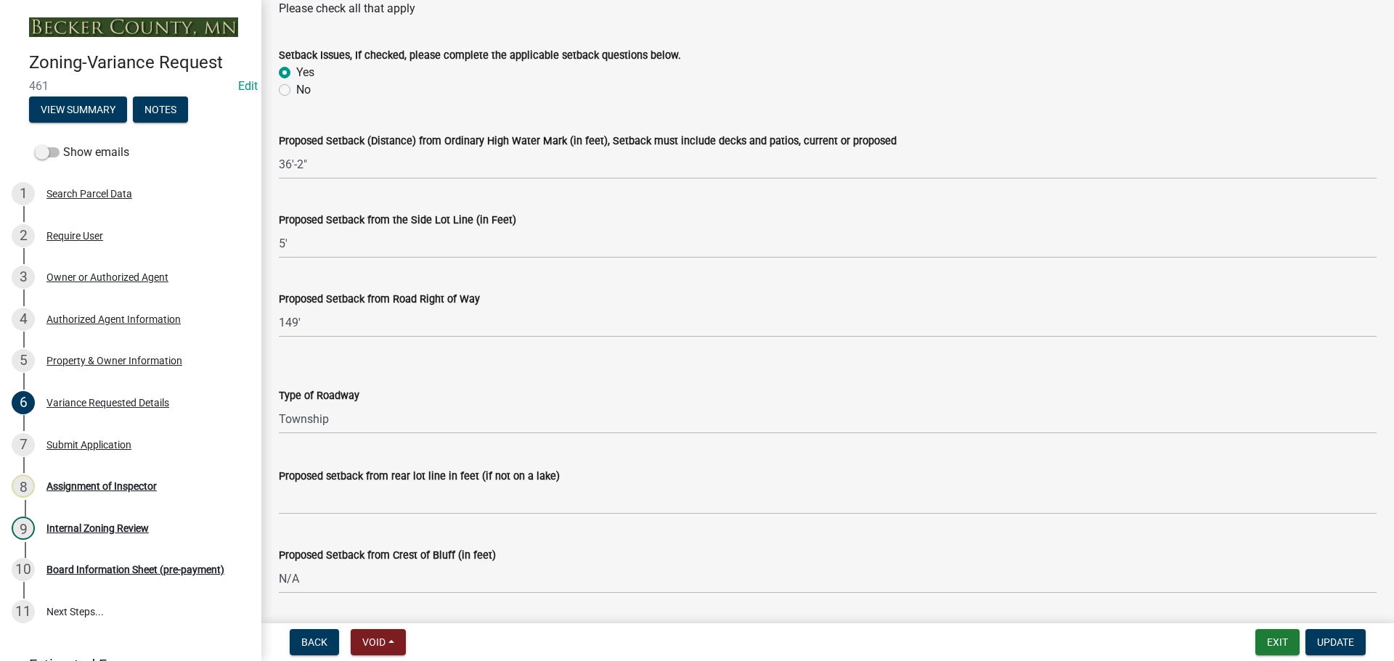
scroll to position [0, 0]
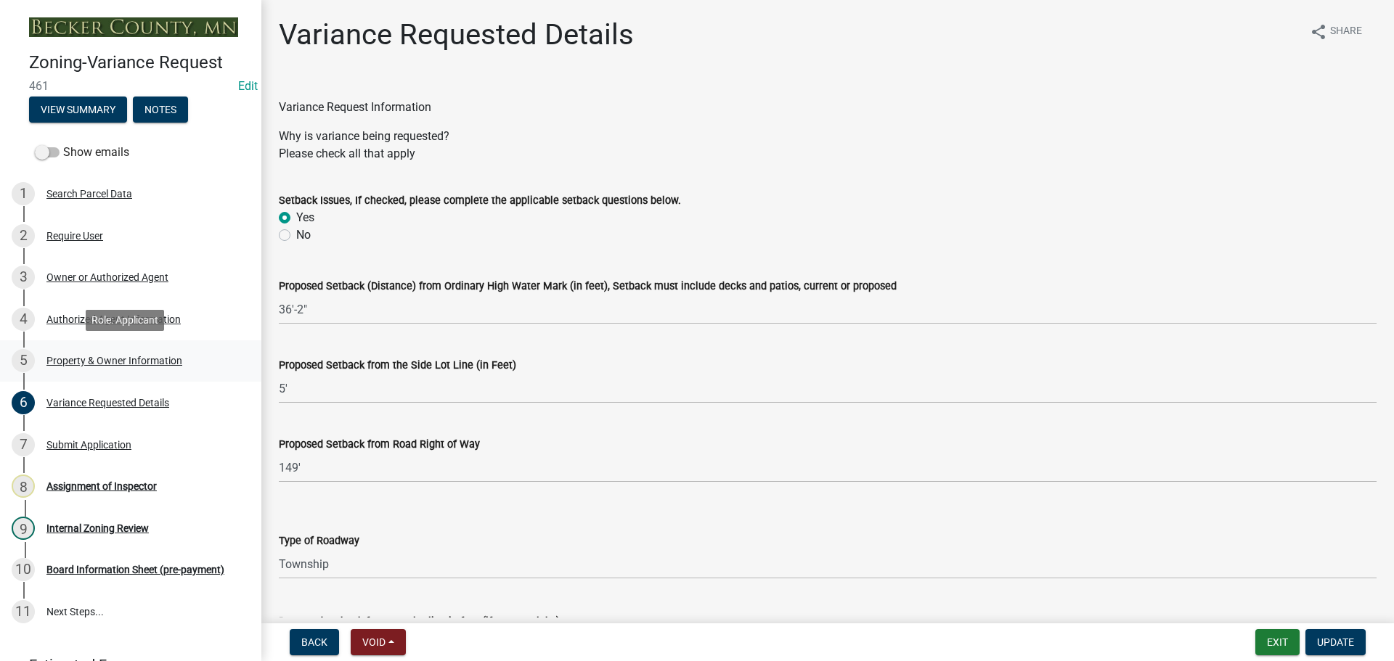
click at [138, 356] on div "Property & Owner Information" at bounding box center [114, 361] width 136 height 10
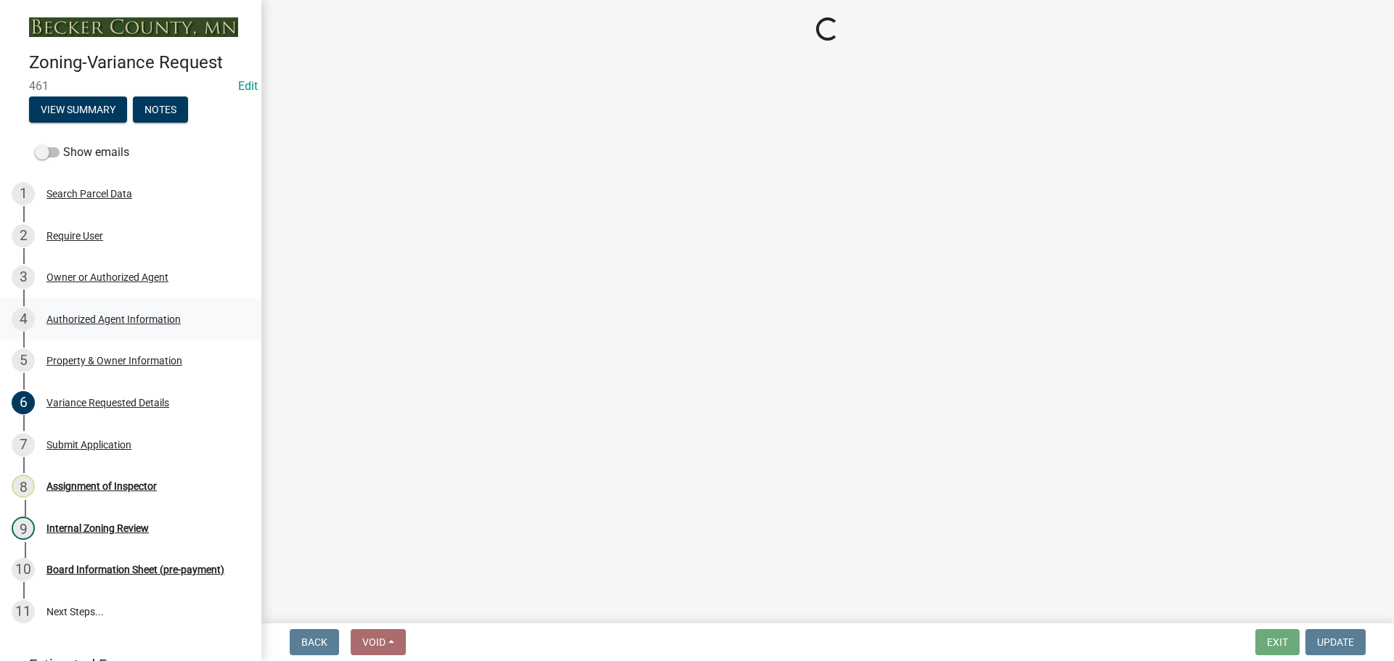
select select "bd6c4c96-e8c1-49bc-ade5-b37215bb1ac6"
select select "2b9210e5-8cac-47c3-9819-0b9c3513b258"
select select "8d5cb961-90f6-4593-998a-e9fa792b70fb"
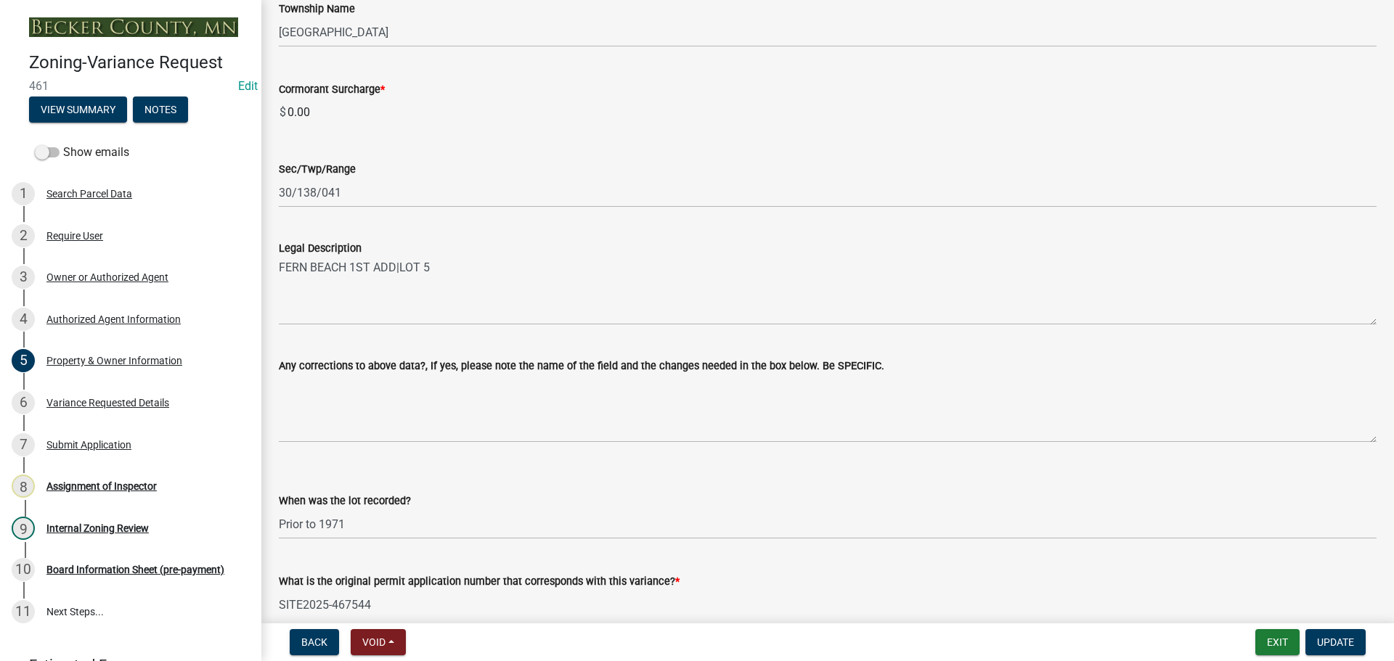
scroll to position [950, 0]
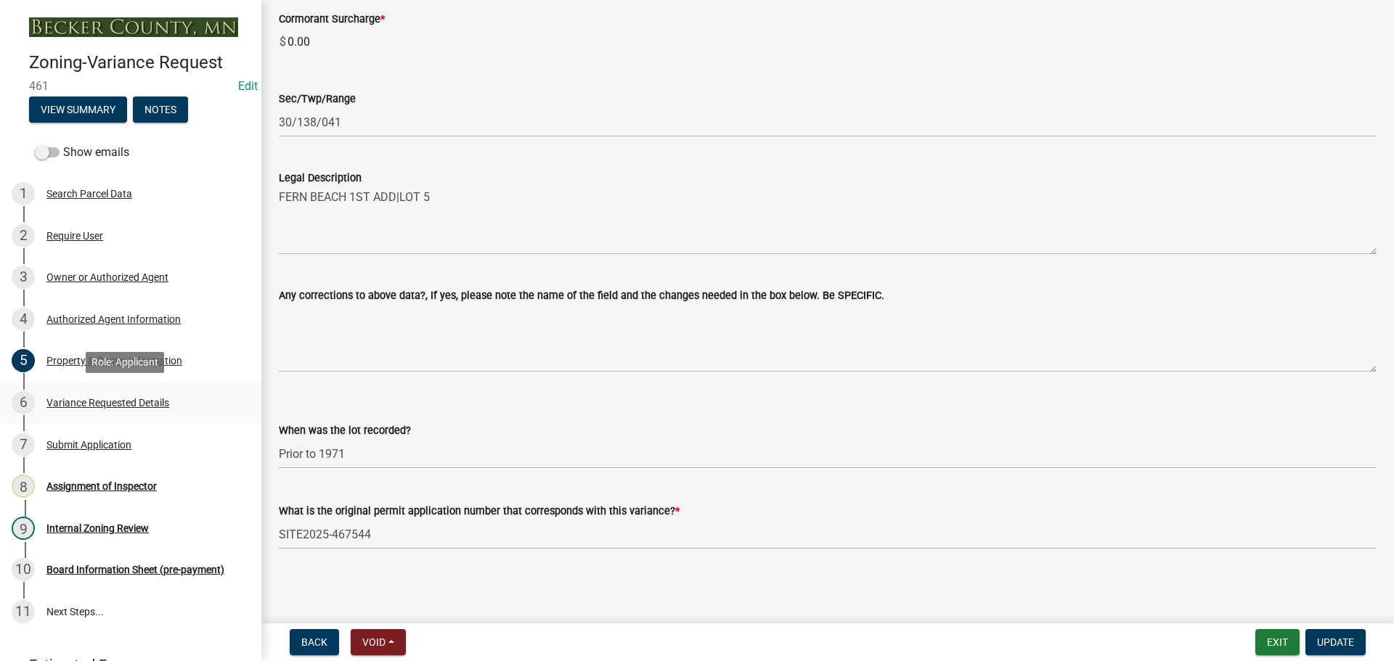
click at [106, 401] on div "Variance Requested Details" at bounding box center [107, 403] width 123 height 10
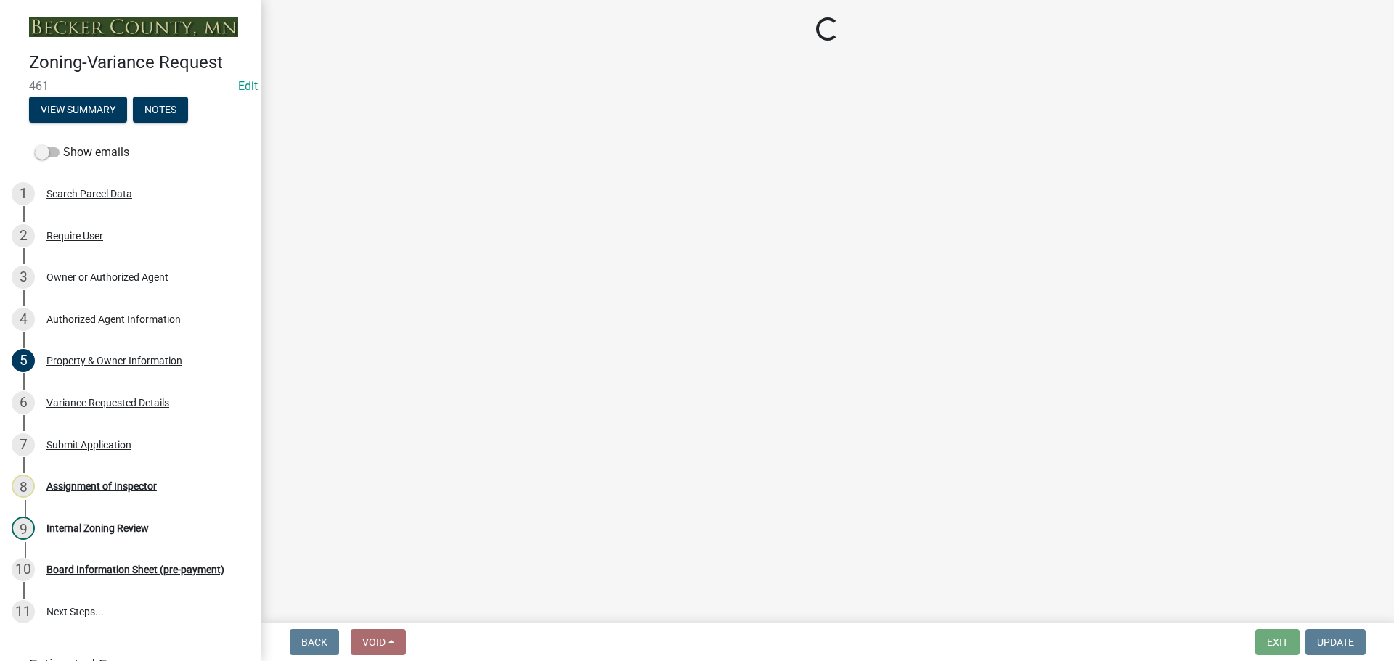
select select "edc6b78d-c029-41a6-a436-e6f76b5f0855"
select select "a5c6235c-6fe0-43e3-9b64-f3566618e99d"
select select "a60f612c-e64d-4767-92b2-cb2f842b6e0b"
select select "bb2b5e43-03c1-4874-9abf-a65f400af928"
select select "8ea3e6c3-8fed-4904-aa20-2f643744aa0c"
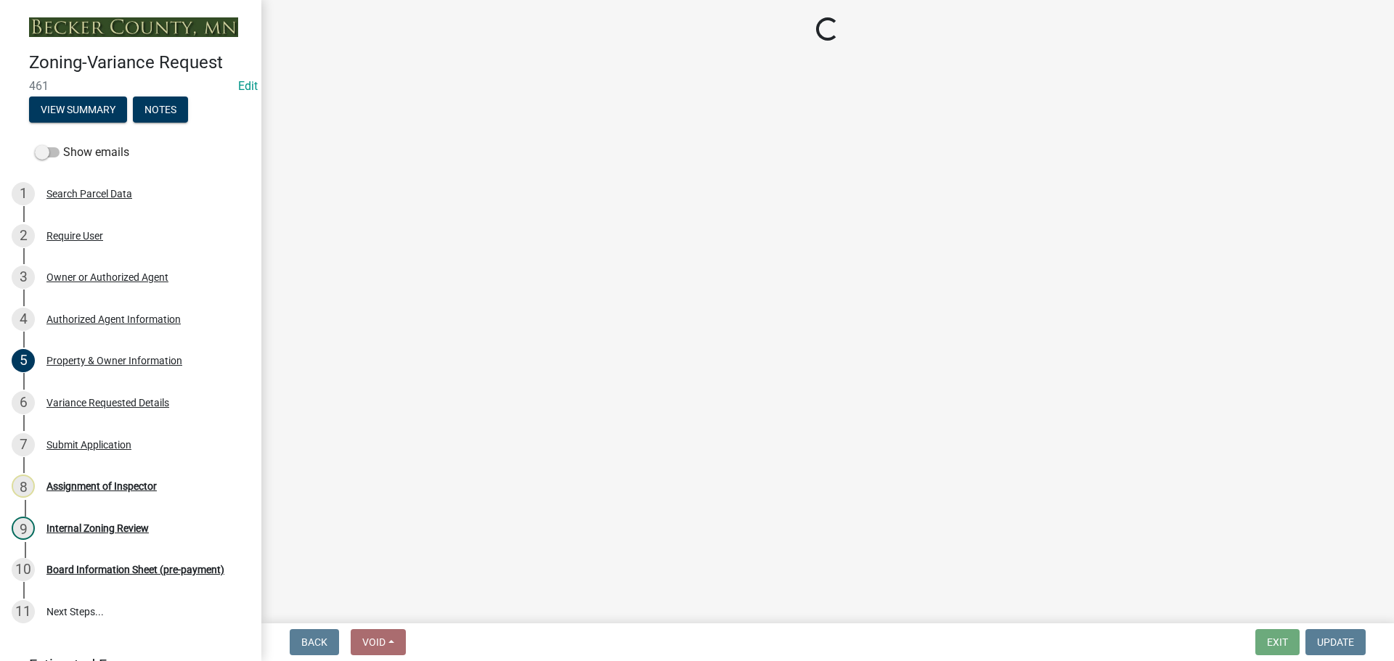
select select "860afd09-da87-482b-bca4-413f5cf53582"
select select "ee8740c3-f4d5-48cf-ad42-c8f7342b480c"
select select "1aa51e34-4f0a-4095-a3f3-287665056048"
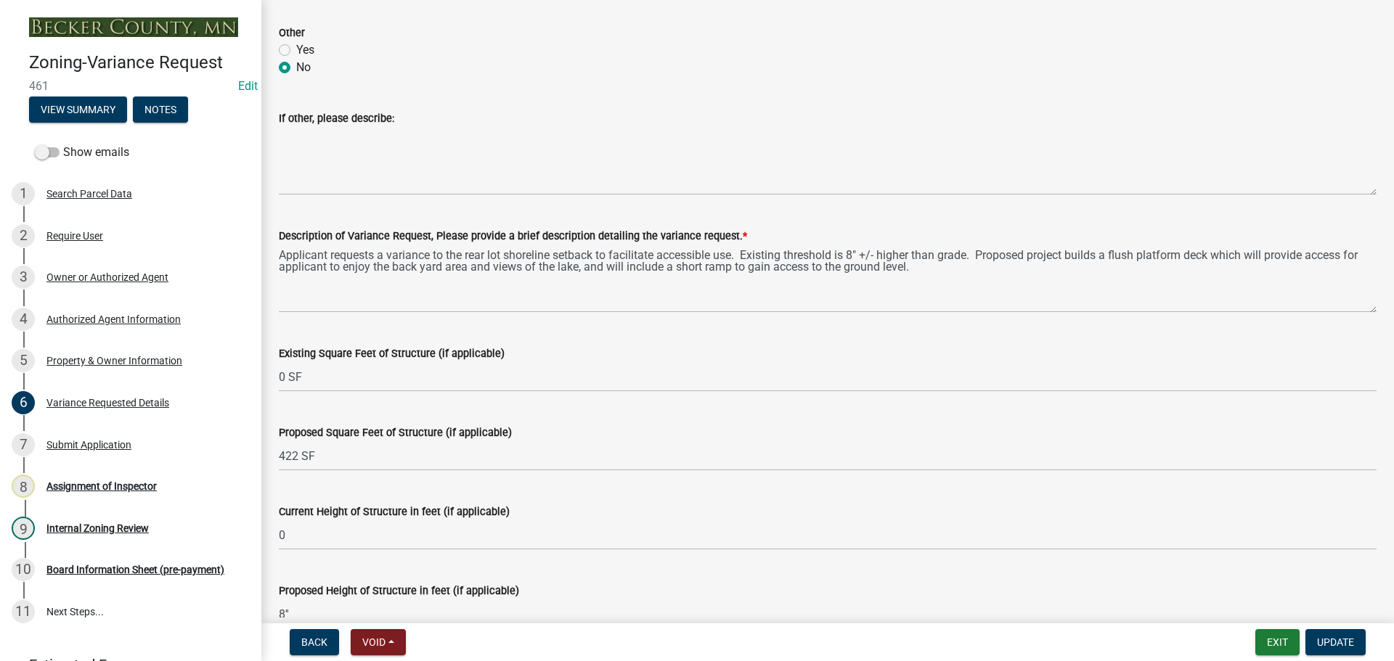
scroll to position [1016, 0]
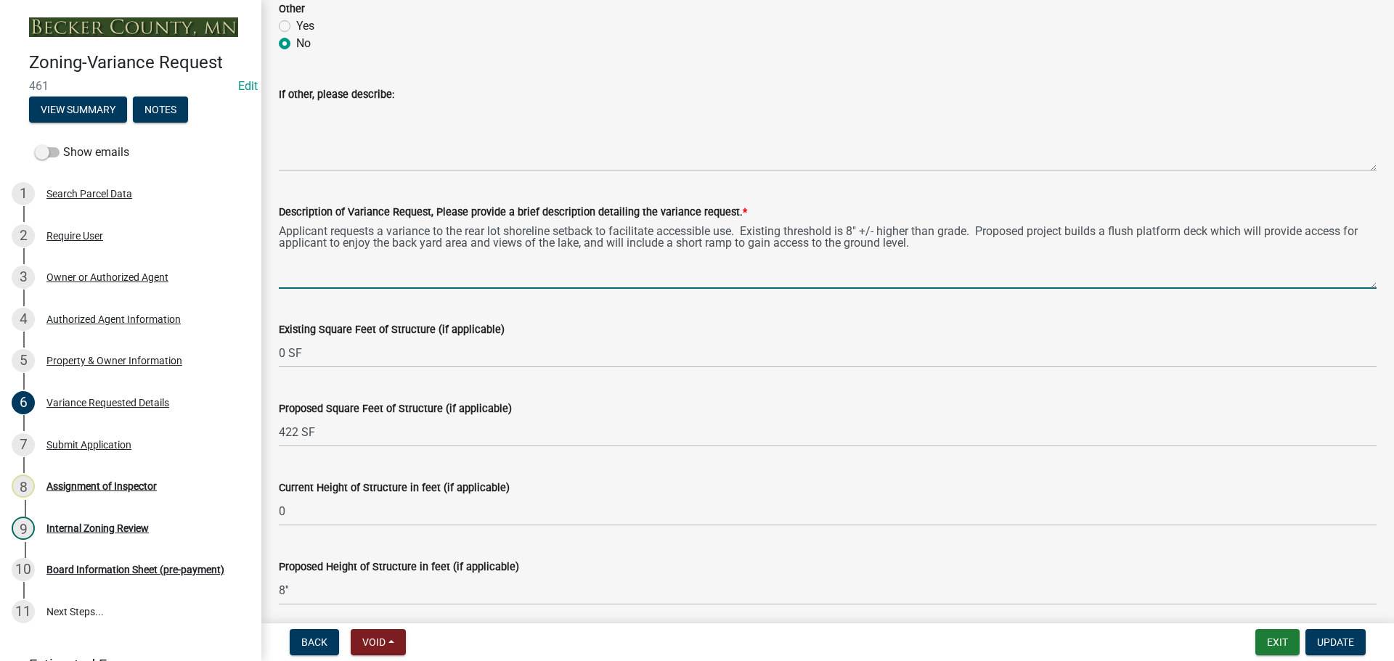
click at [281, 229] on textarea "Applicant requests a variance to the rear lot shoreline setback to facilitate a…" at bounding box center [828, 255] width 1098 height 68
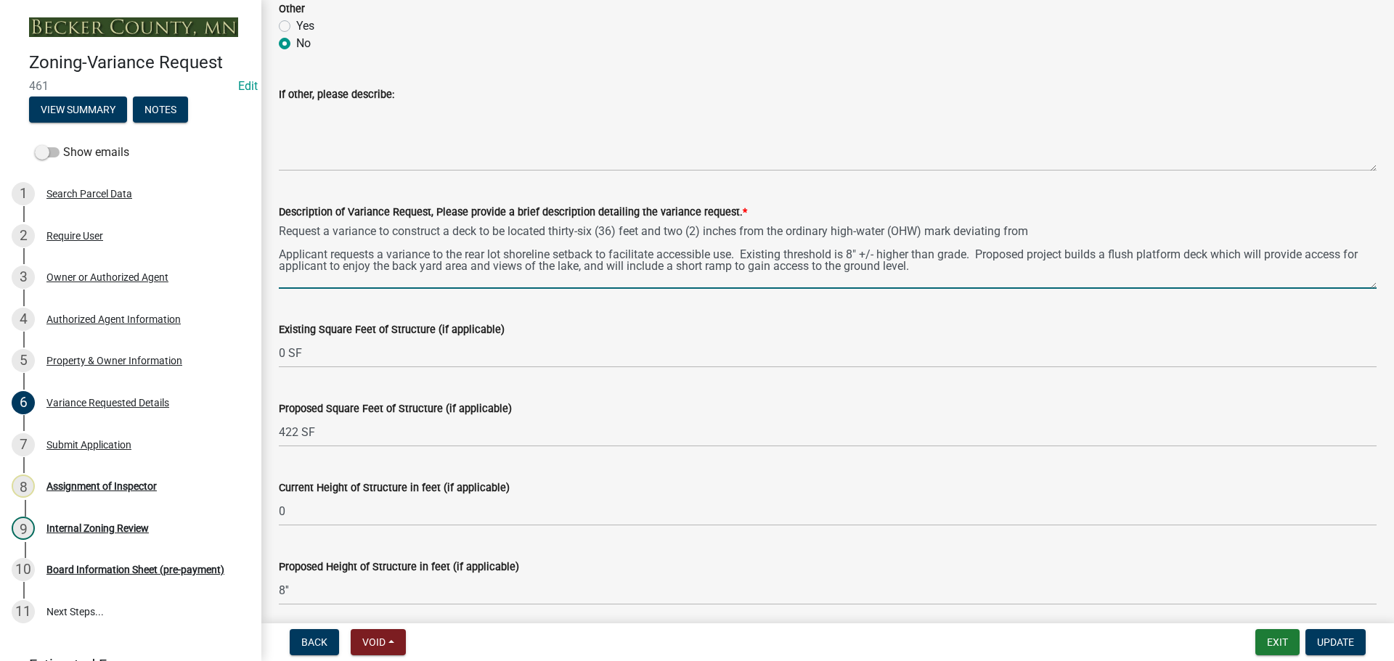
click at [1043, 229] on textarea "Request a variance to construct a deck to be located thirty-six (36) feet and t…" at bounding box center [828, 255] width 1098 height 68
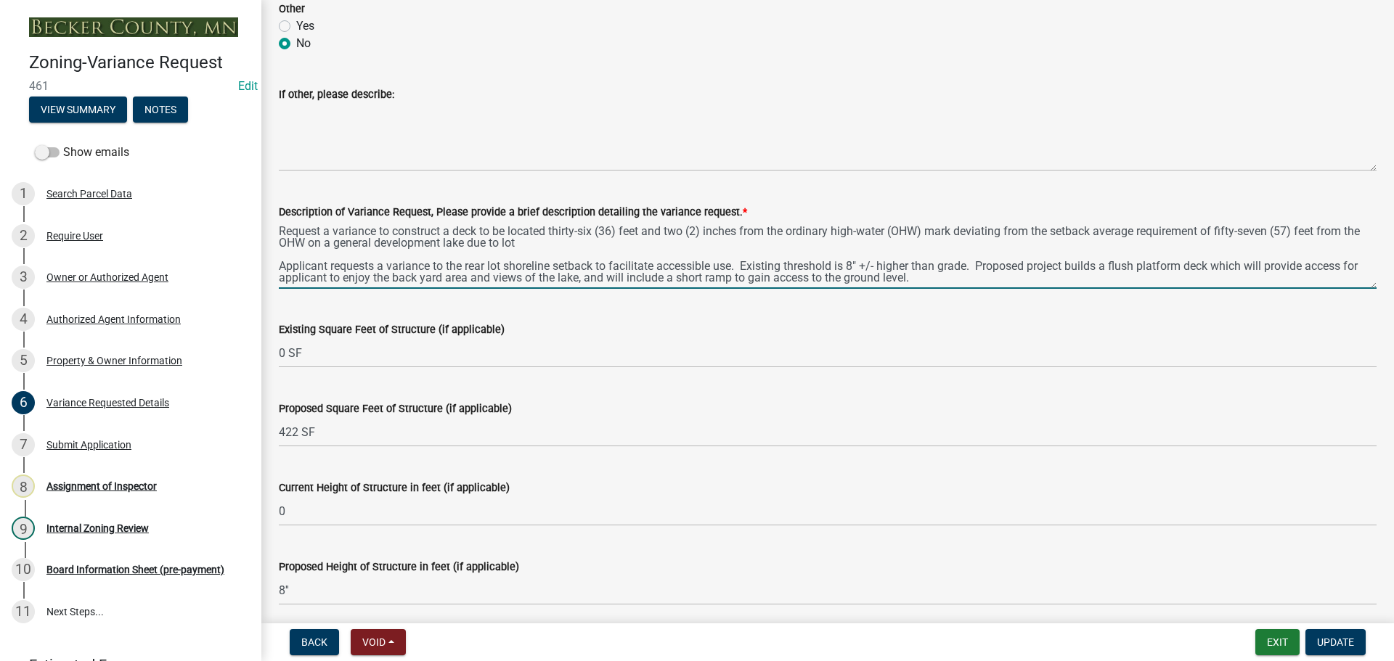
click at [478, 231] on textarea "Request a variance to construct a deck to be located thirty-six (36) feet and t…" at bounding box center [828, 255] width 1098 height 68
click at [765, 245] on textarea "Request a variance to construct a deck to an existing non-conforming dwelling t…" at bounding box center [828, 255] width 1098 height 68
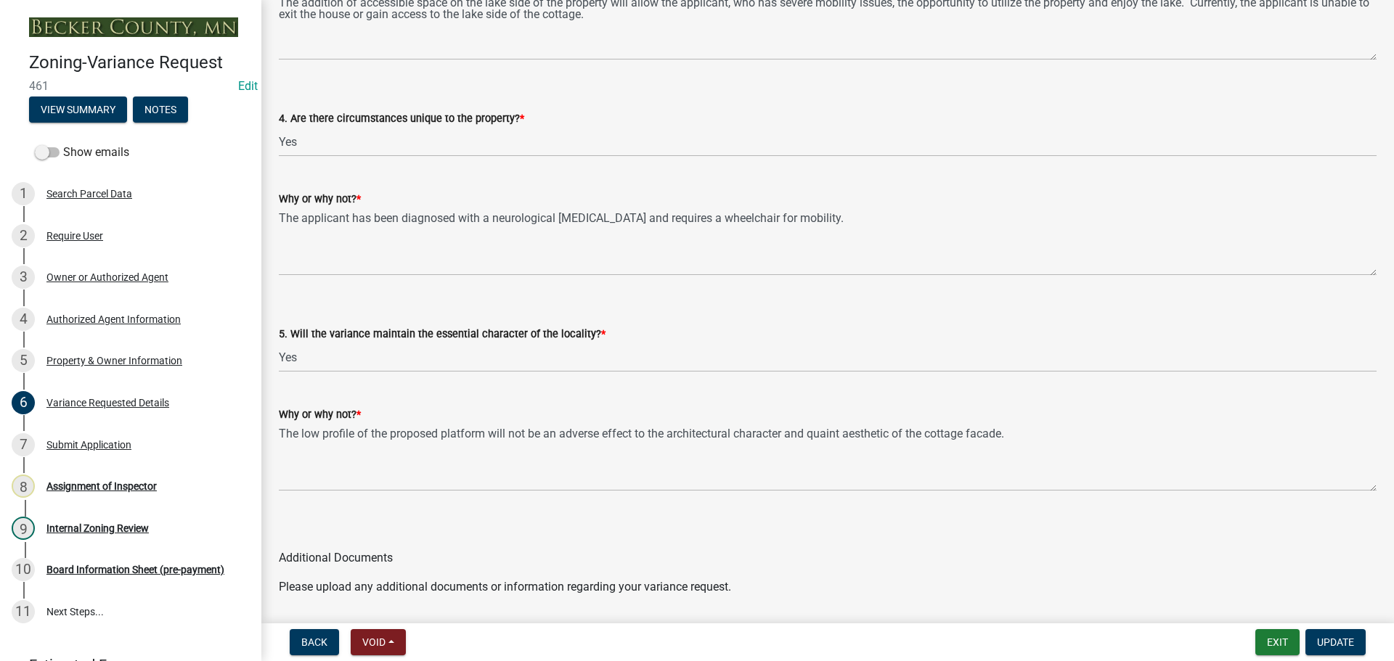
scroll to position [3049, 0]
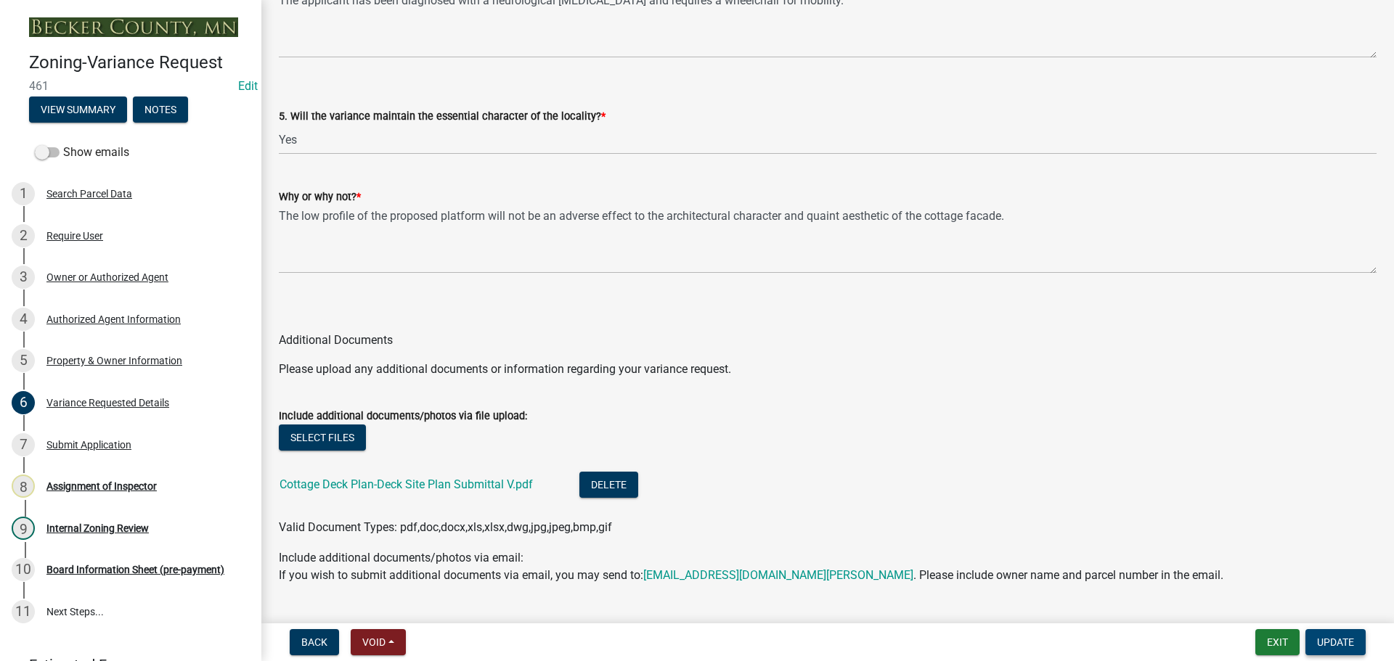
type textarea "Request a variance to construct a deck to an existing non-conforming dwelling t…"
click at [1345, 638] on span "Update" at bounding box center [1335, 643] width 37 height 12
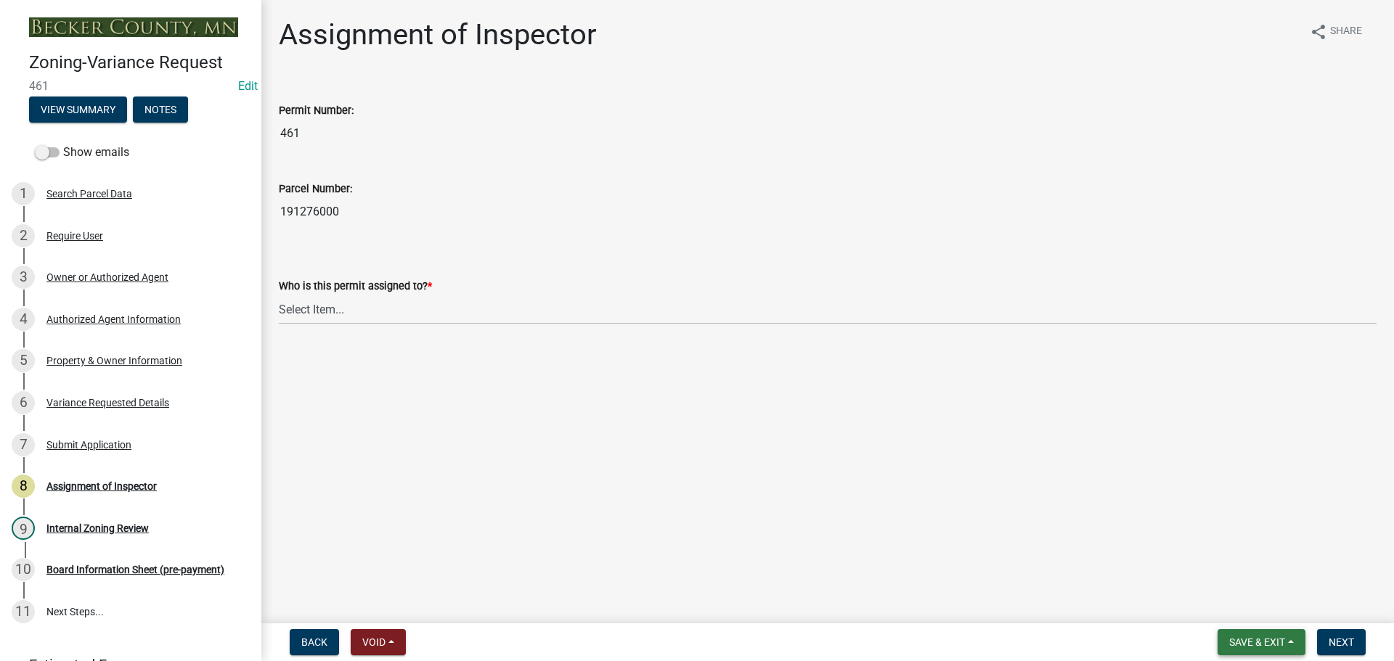
click at [1242, 641] on span "Save & Exit" at bounding box center [1257, 643] width 56 height 12
click at [1235, 609] on button "Save & Exit" at bounding box center [1247, 604] width 116 height 35
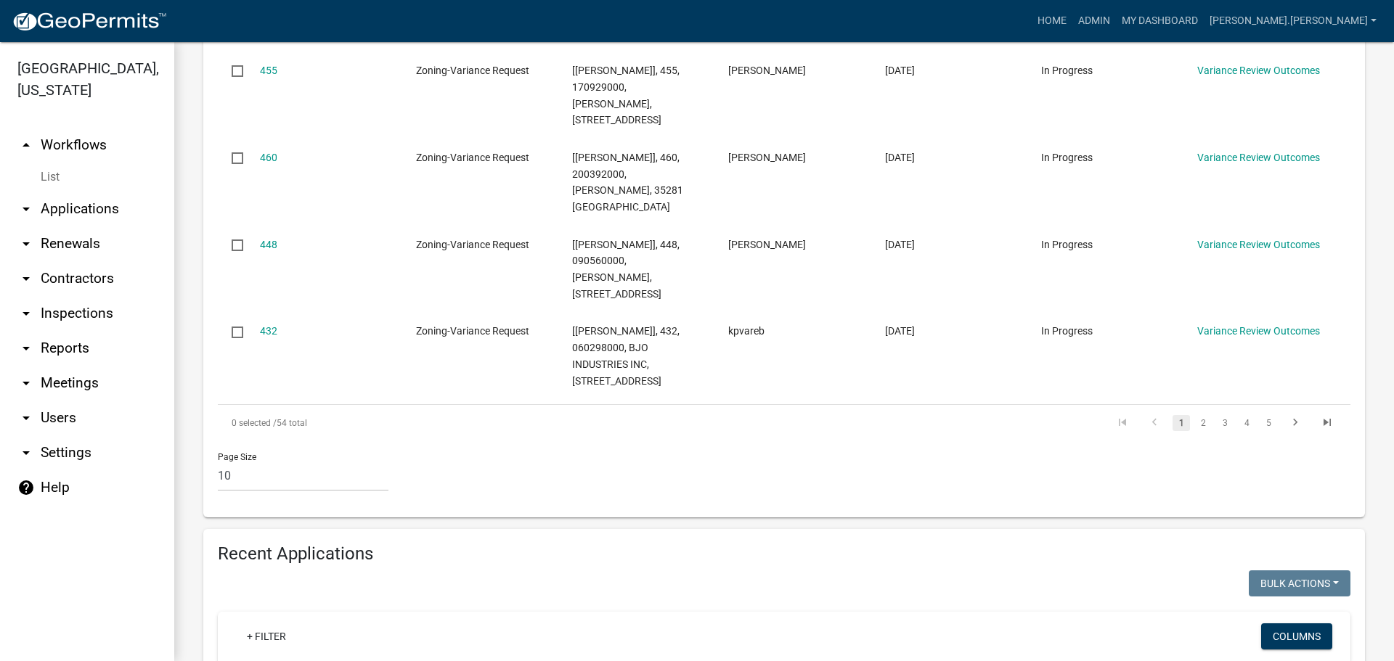
scroll to position [1162, 0]
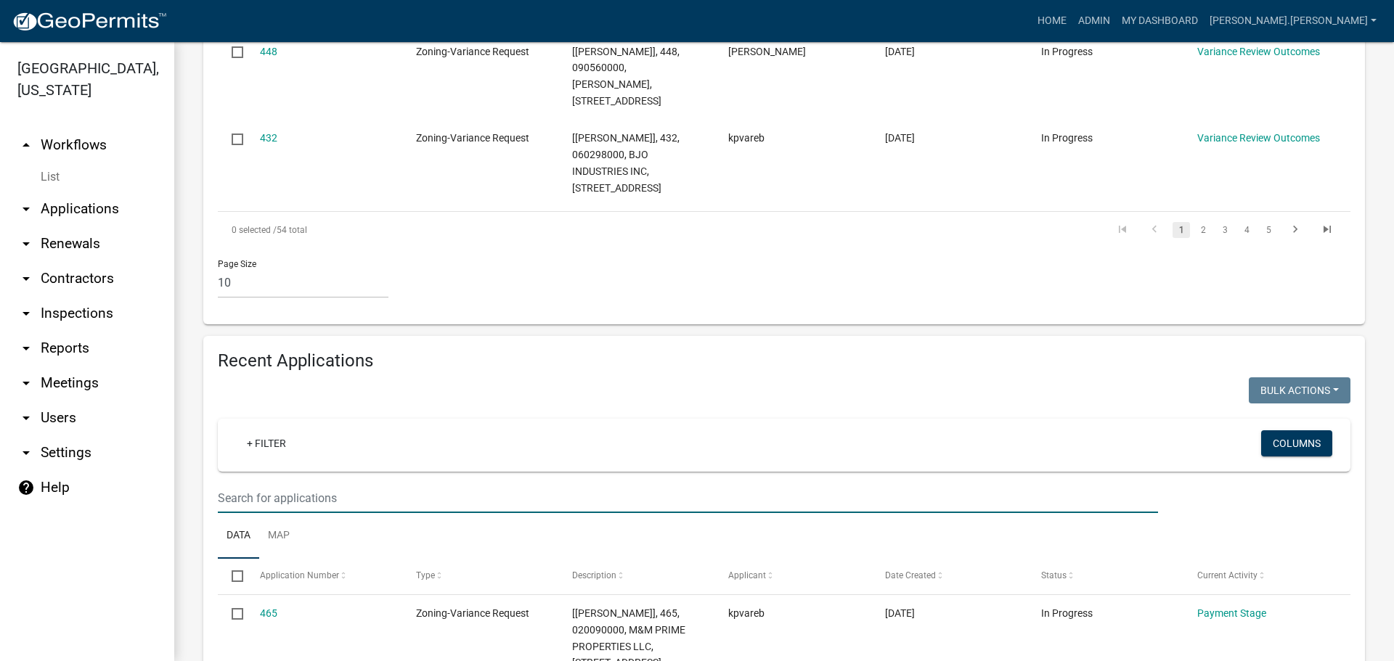
click at [311, 484] on input "text" at bounding box center [688, 499] width 940 height 30
click at [447, 484] on input "text" at bounding box center [688, 499] width 940 height 30
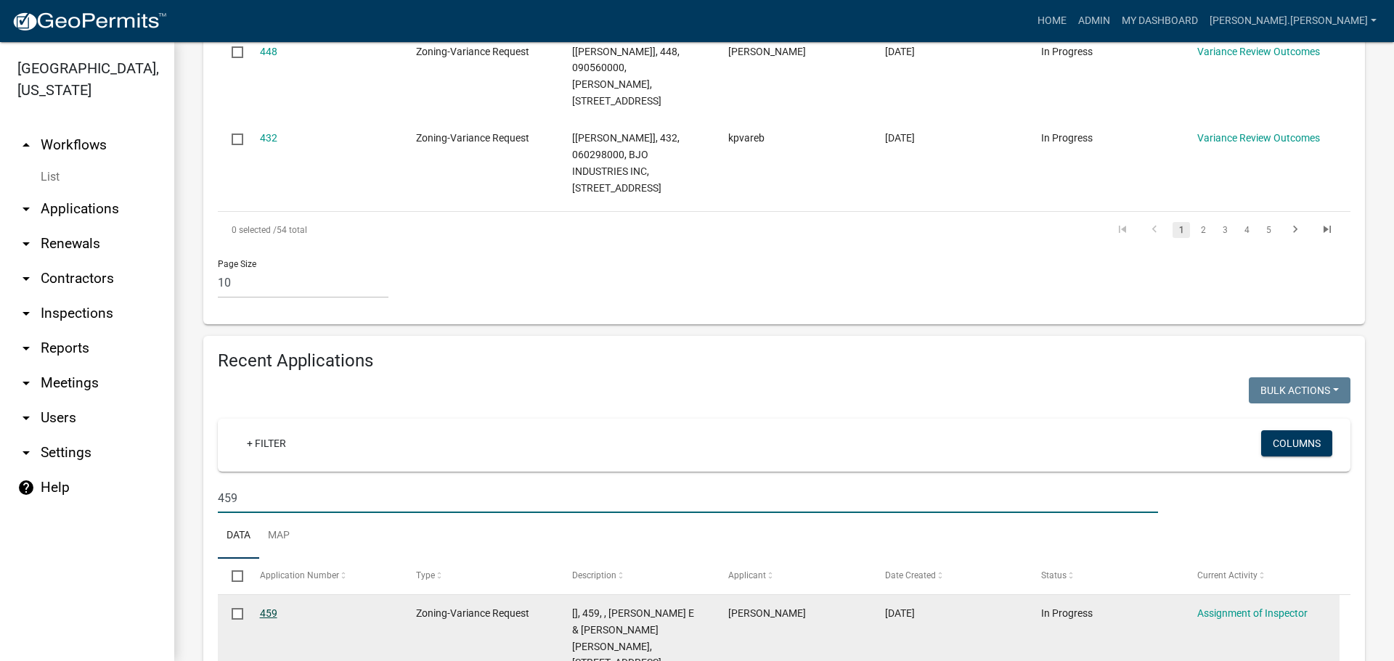
type input "459"
click at [263, 608] on link "459" at bounding box center [268, 614] width 17 height 12
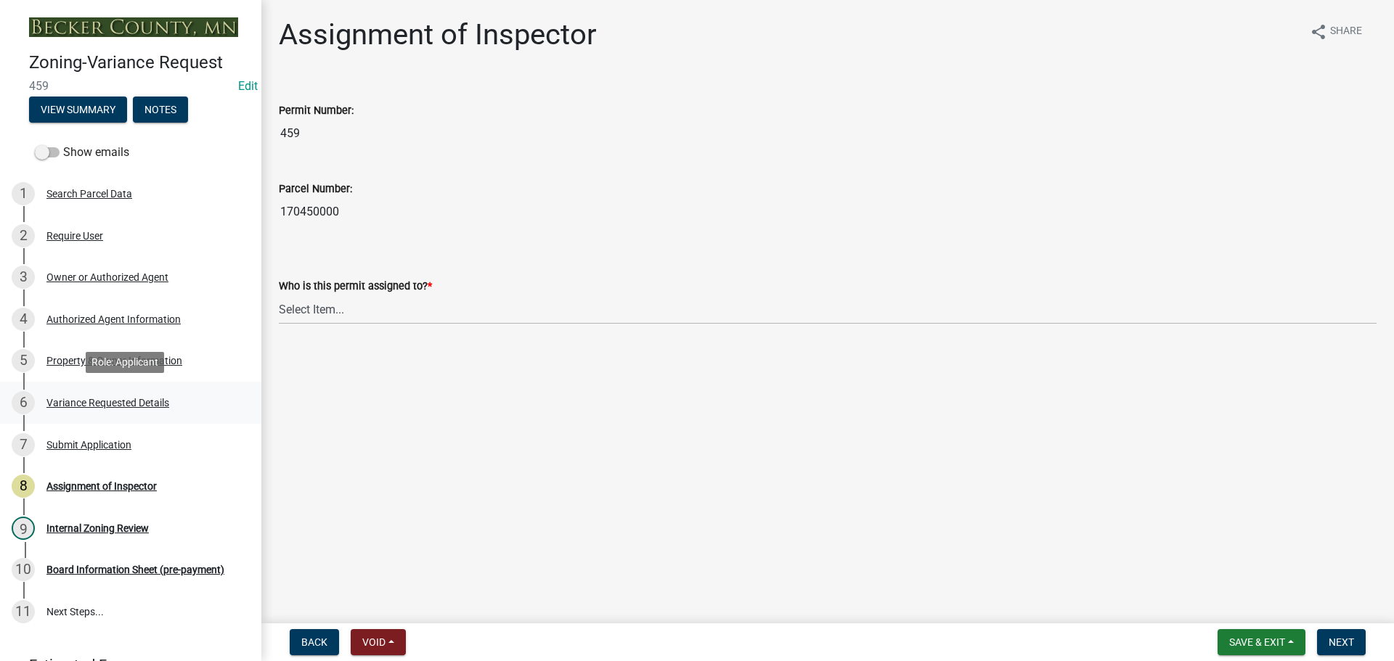
click at [131, 407] on div "Variance Requested Details" at bounding box center [107, 403] width 123 height 10
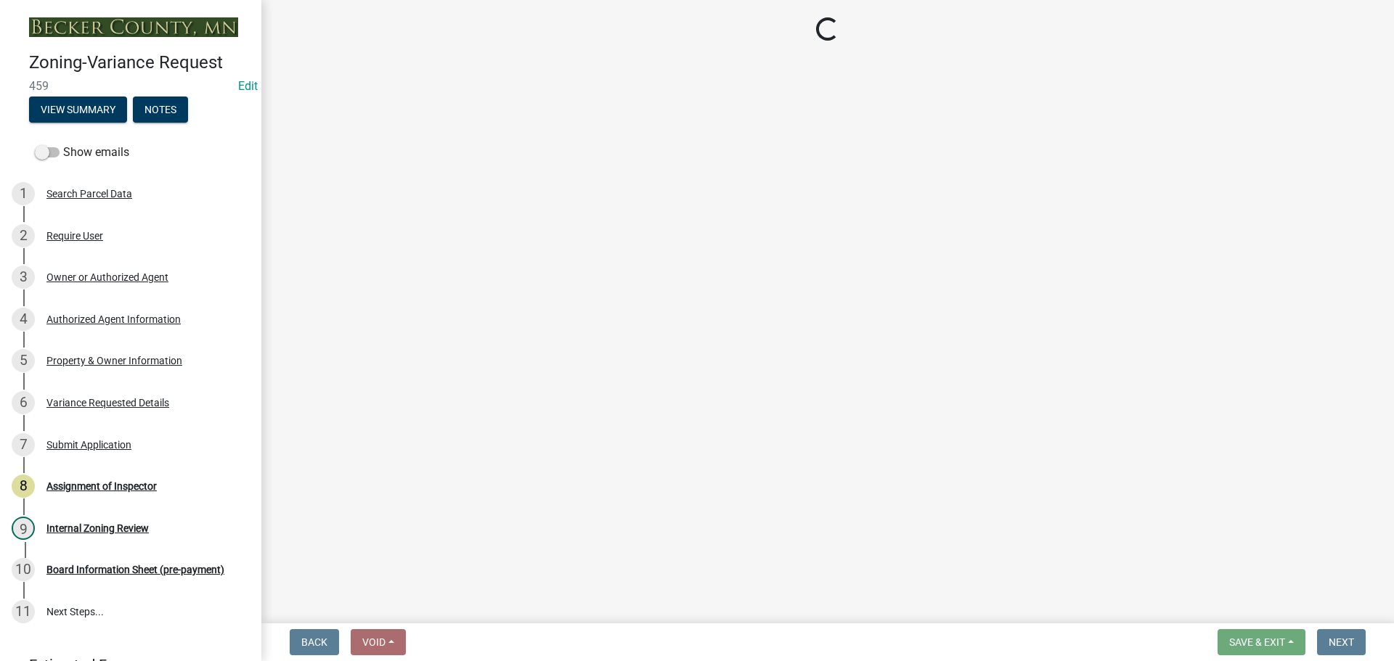
select select "edc6b78d-c029-41a6-a436-e6f76b5f0855"
select select "15bf2cec-1ca8-47a3-85db-999609351cbd"
select select "fa582be9-2d62-4523-84bf-021228ae85a0"
select select "bb2b5e43-03c1-4874-9abf-a65f400af928"
select select "8ea3e6c3-8fed-4904-aa20-2f643744aa0c"
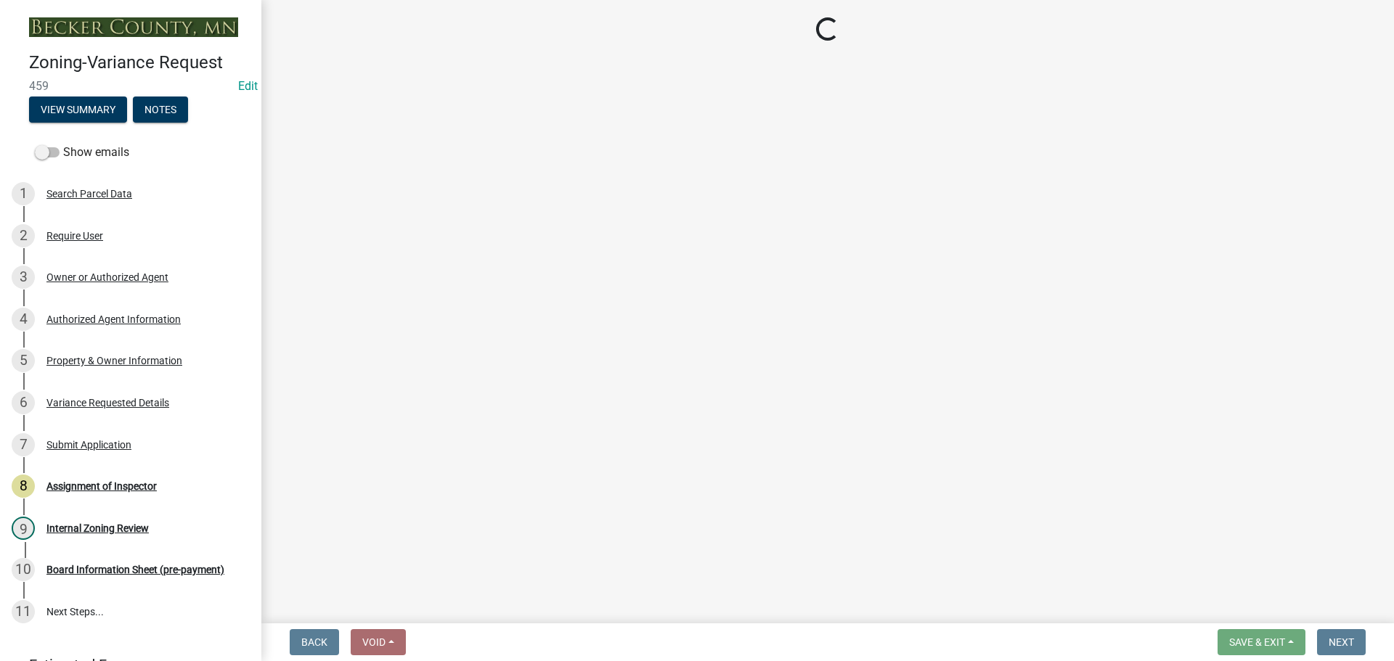
select select "860afd09-da87-482b-bca4-413f5cf53582"
select select "7ceadfd0-f0c9-4b9c-a53d-dc82f9dbdebf"
select select "1aa51e34-4f0a-4095-a3f3-287665056048"
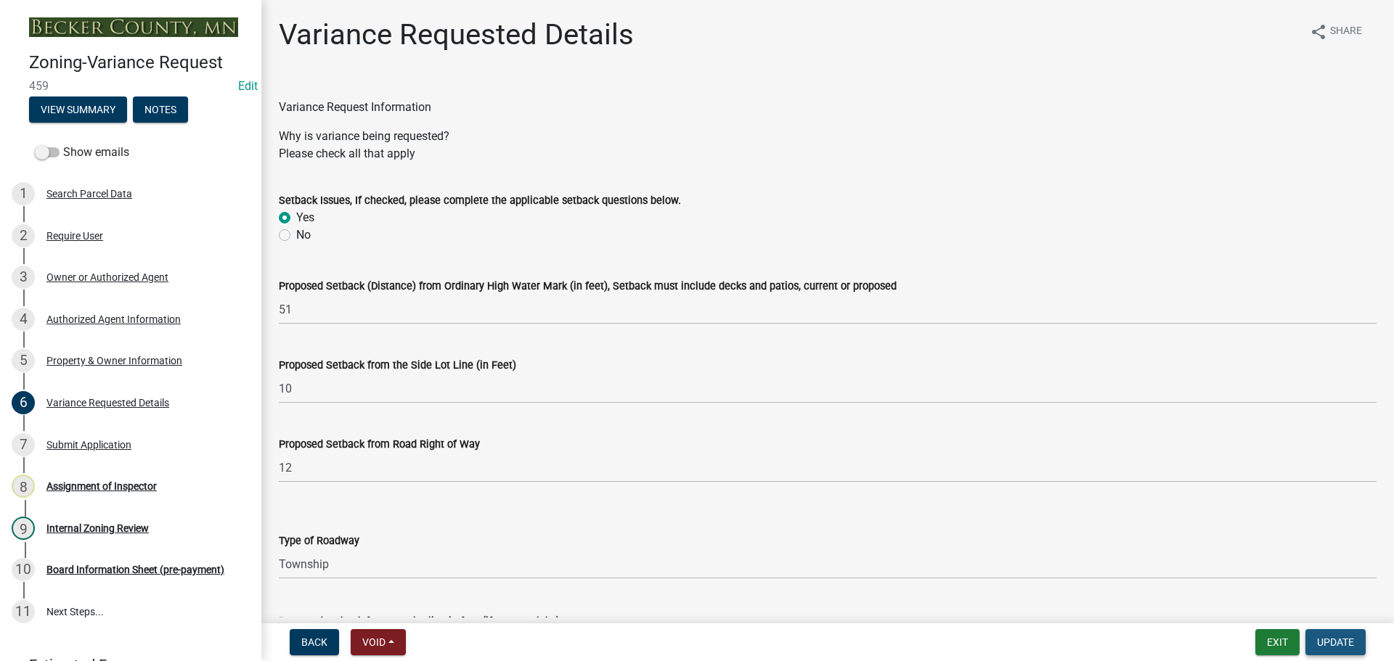
click at [1336, 639] on span "Update" at bounding box center [1335, 643] width 37 height 12
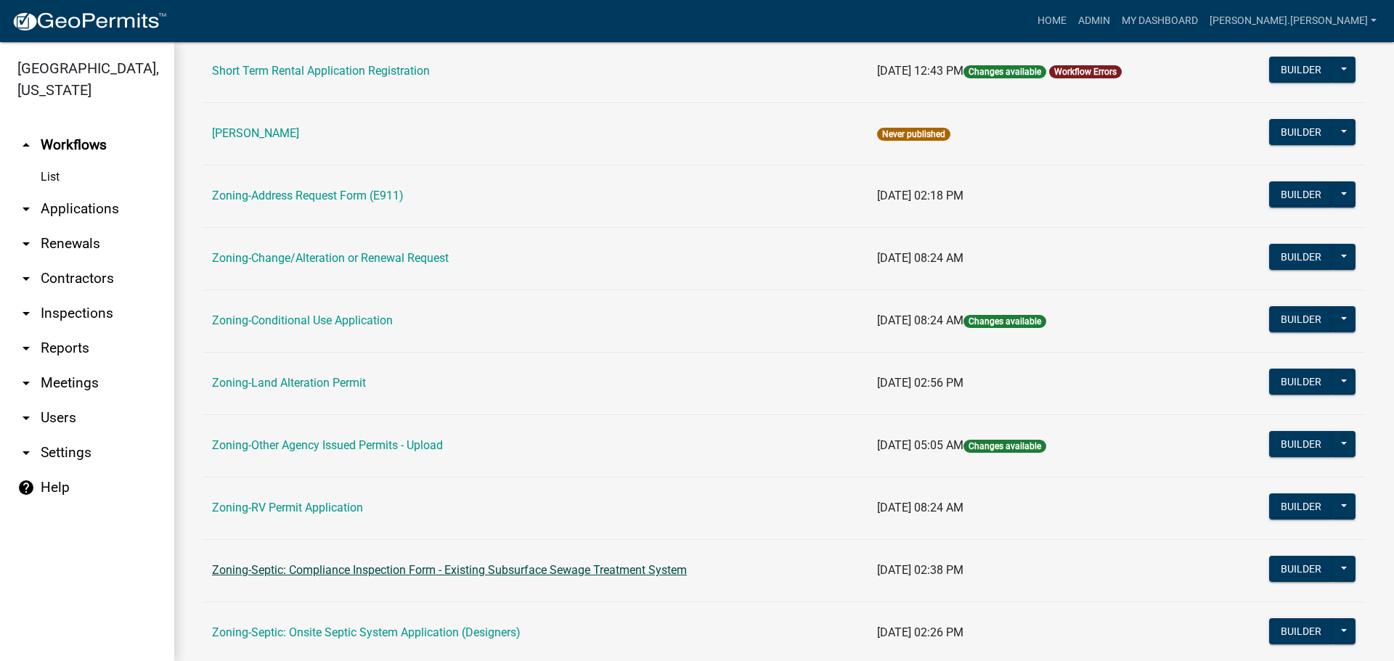
scroll to position [363, 0]
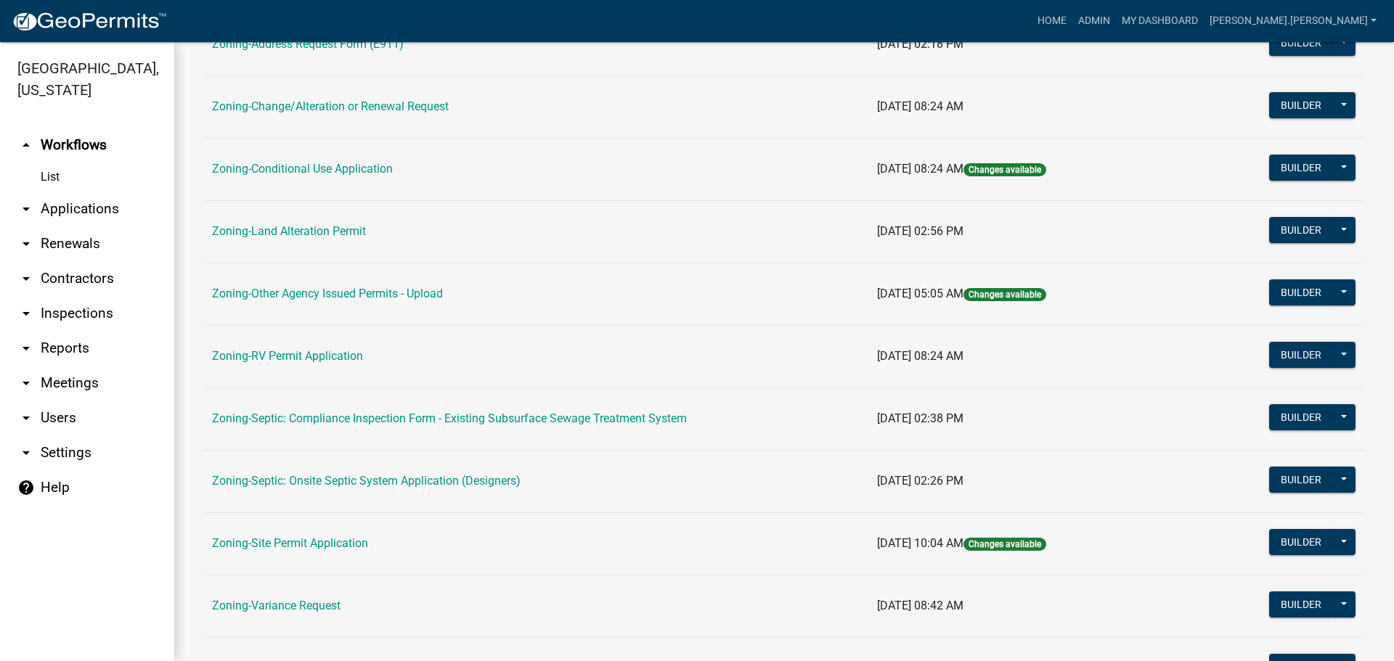
drag, startPoint x: 314, startPoint y: 539, endPoint x: 312, endPoint y: 529, distance: 11.1
click at [314, 539] on link "Zoning-Site Permit Application" at bounding box center [290, 544] width 156 height 14
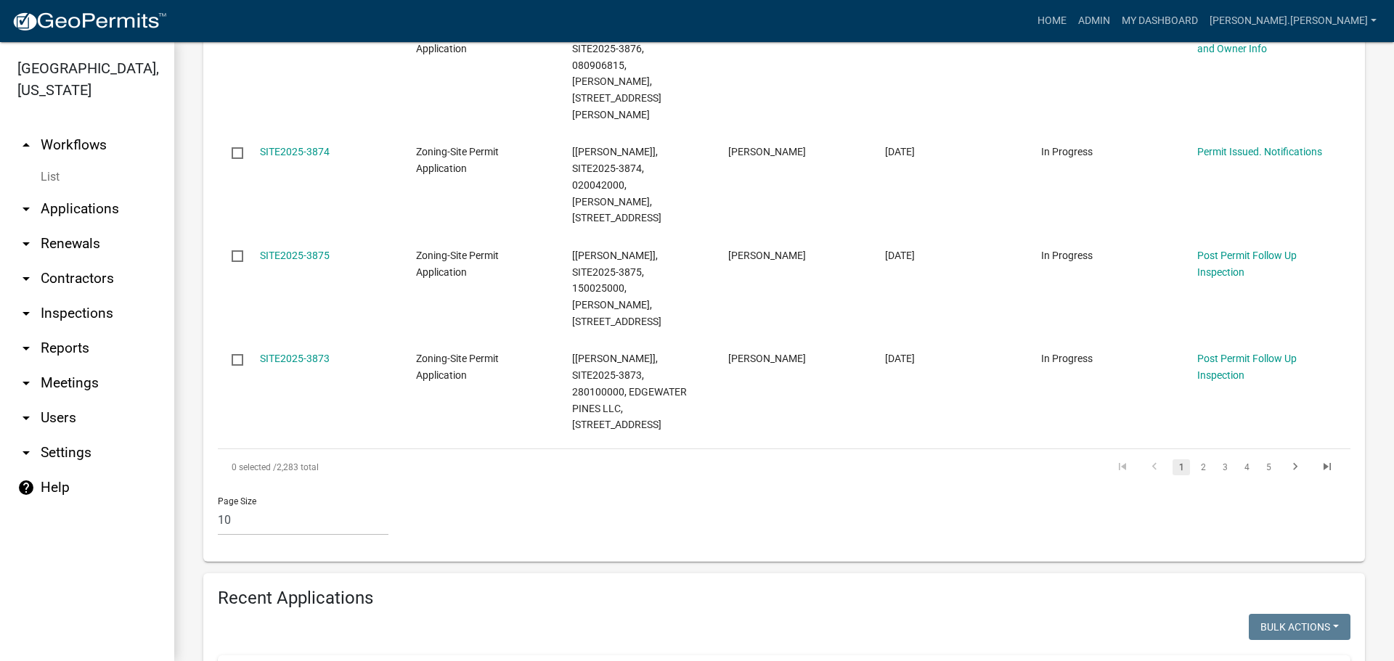
scroll to position [1089, 0]
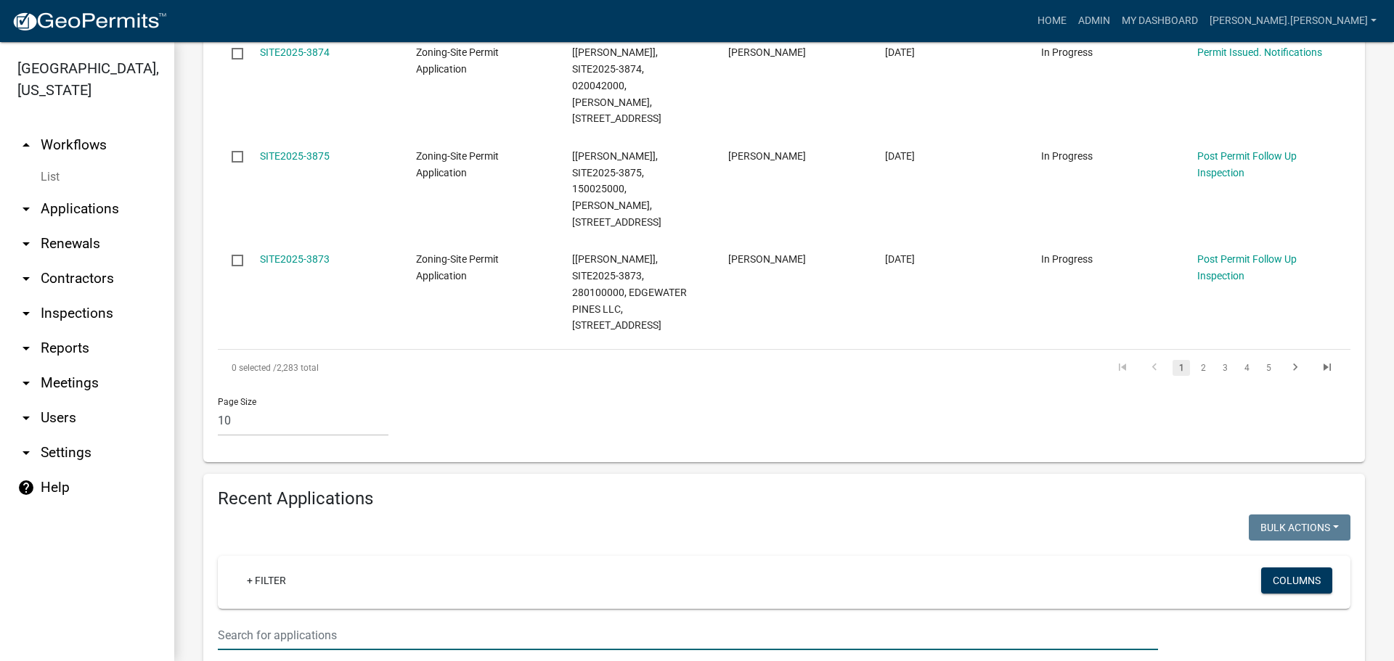
click at [327, 621] on input "text" at bounding box center [688, 636] width 940 height 30
type input "[PERSON_NAME]"
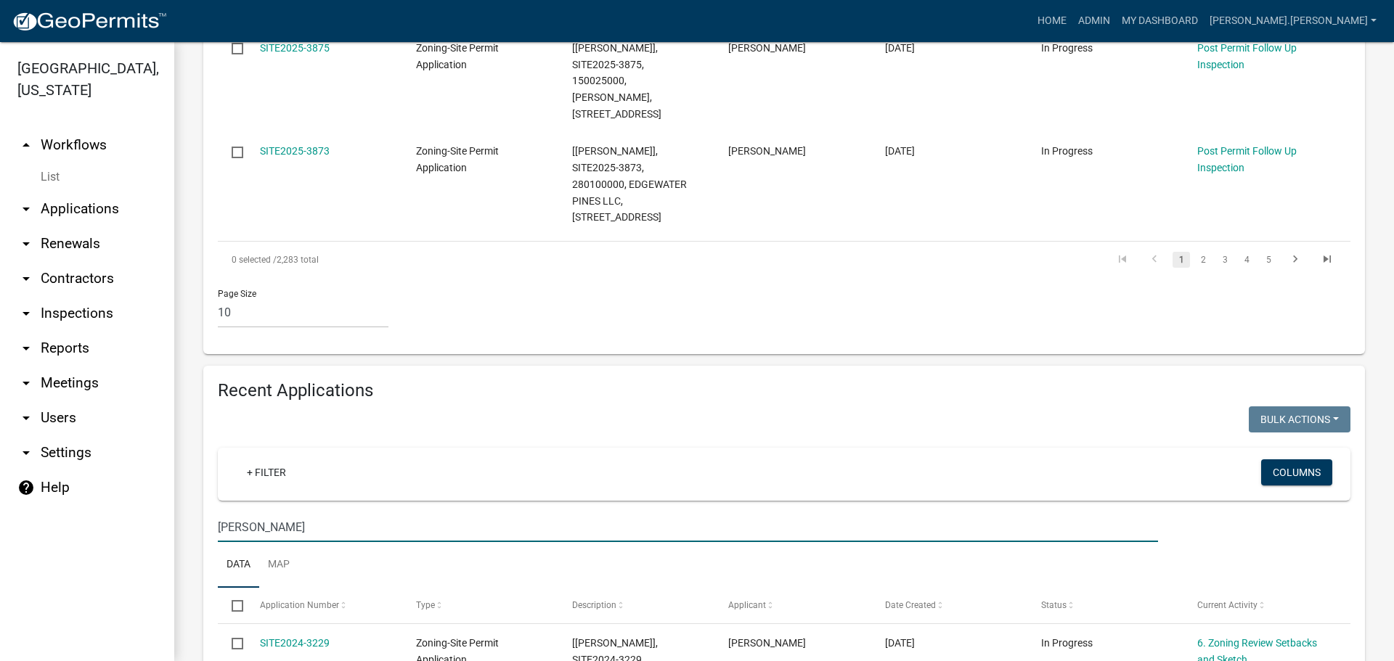
scroll to position [1307, 0]
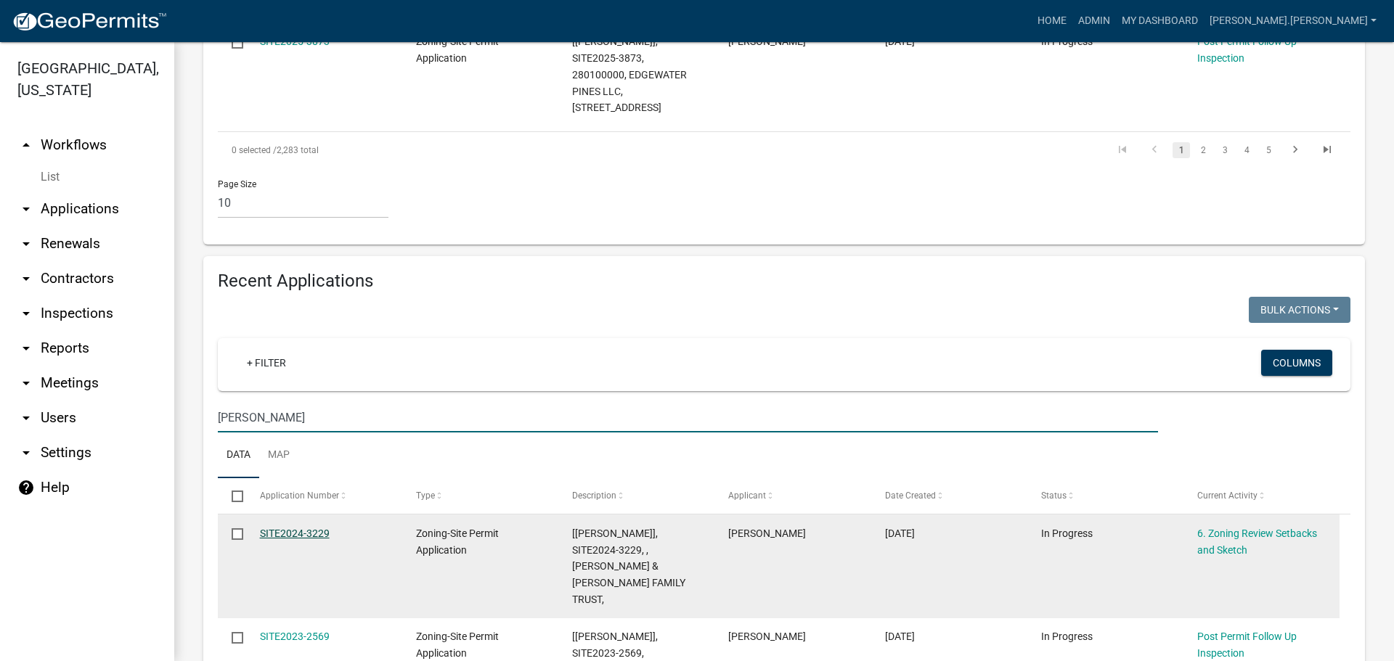
click at [270, 528] on link "SITE2024-3229" at bounding box center [295, 534] width 70 height 12
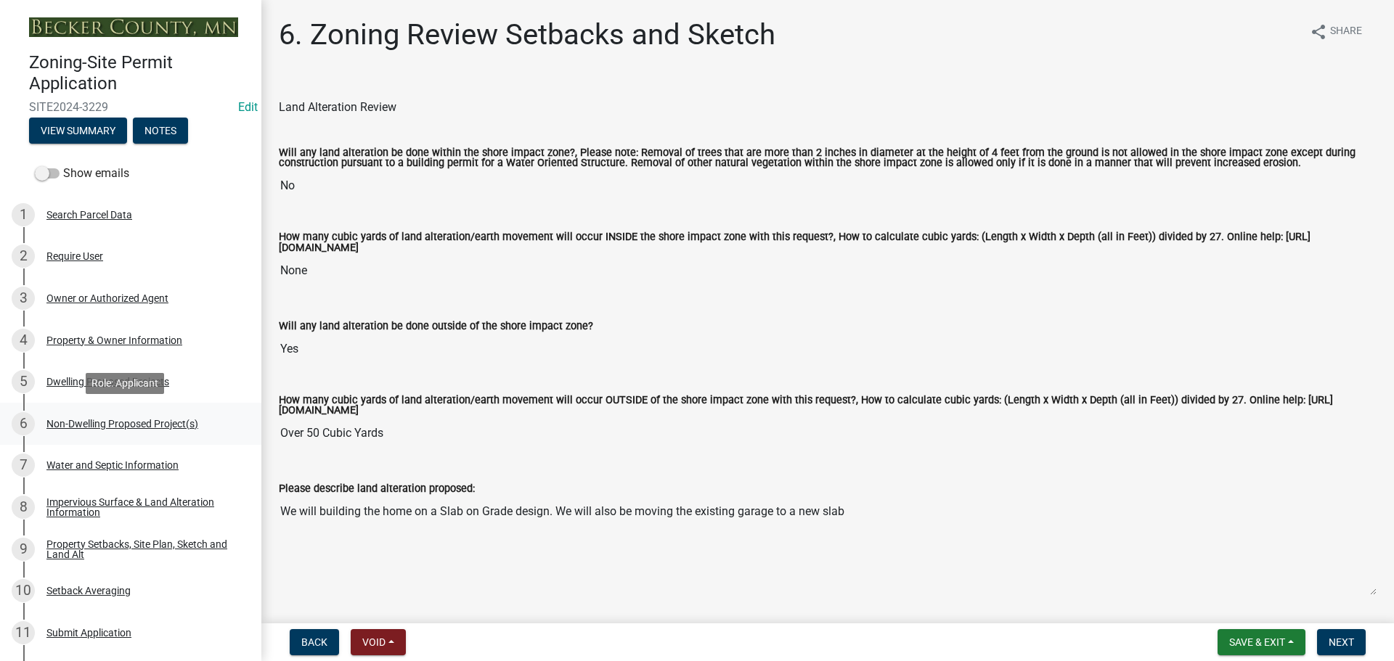
click at [99, 421] on div "Non-Dwelling Proposed Project(s)" at bounding box center [122, 424] width 152 height 10
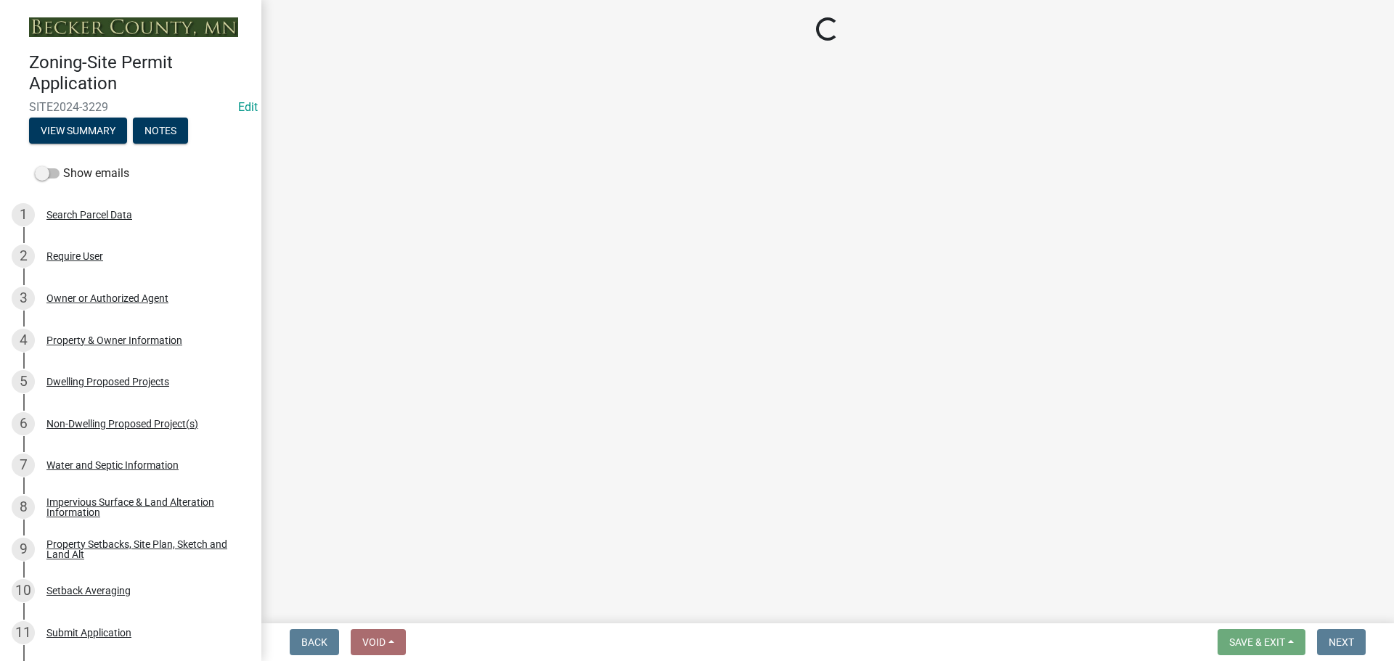
select select "97c48b8f-5b3b-4eb5-baa1-64080d5416e1"
select select "36a8dc7e-5287-4fe3-b802-0764a7c76875"
select select "6094bfe3-a997-46d7-8224-ceb3abf7e49e"
select select "ae391dbd-f41d-43ca-bdf1-092bd9136923"
select select "258cbdbc-8629-455d-9fed-6a57bf82144e"
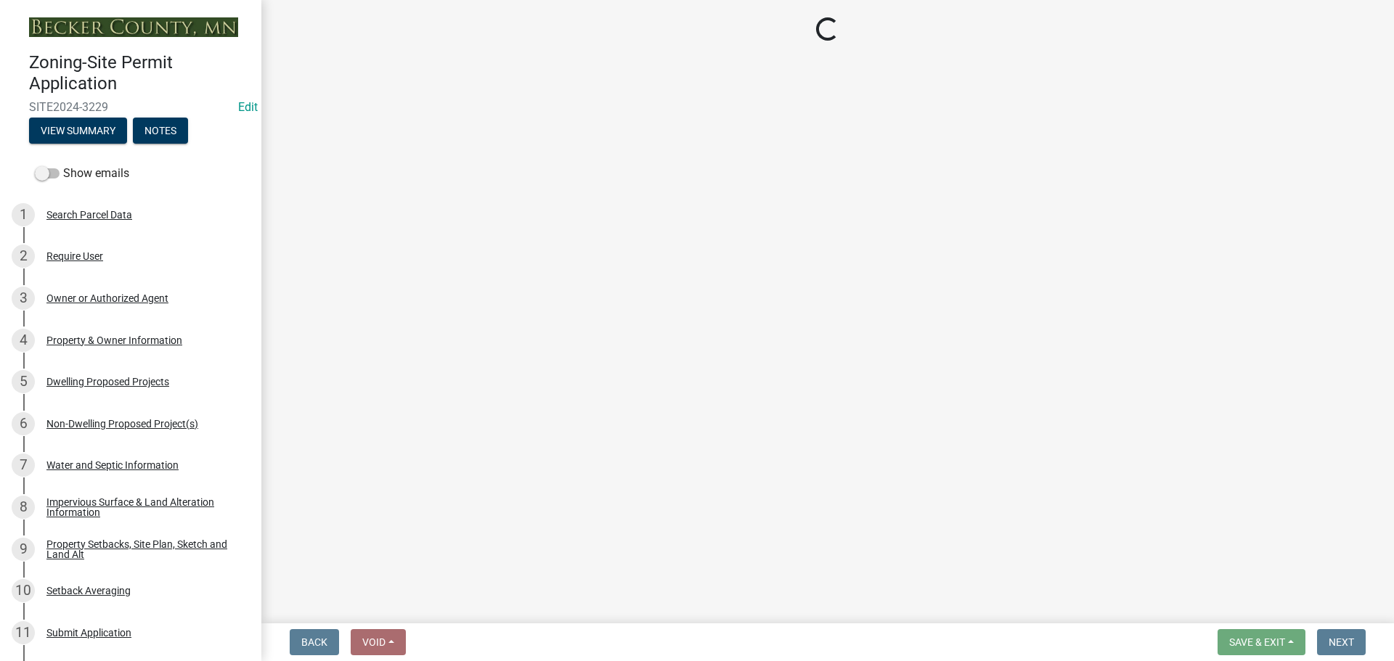
select select "a9a8393f-3c28-47b8-b6d9-84c94641c3fc"
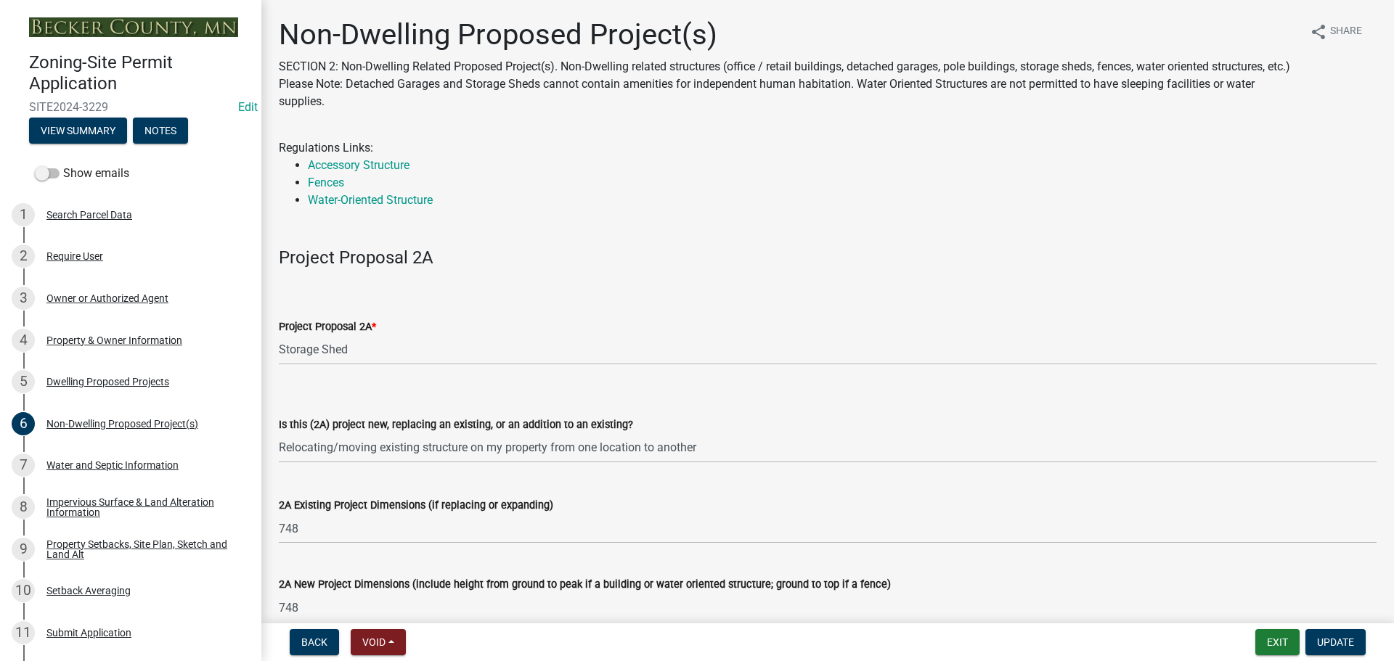
scroll to position [290, 0]
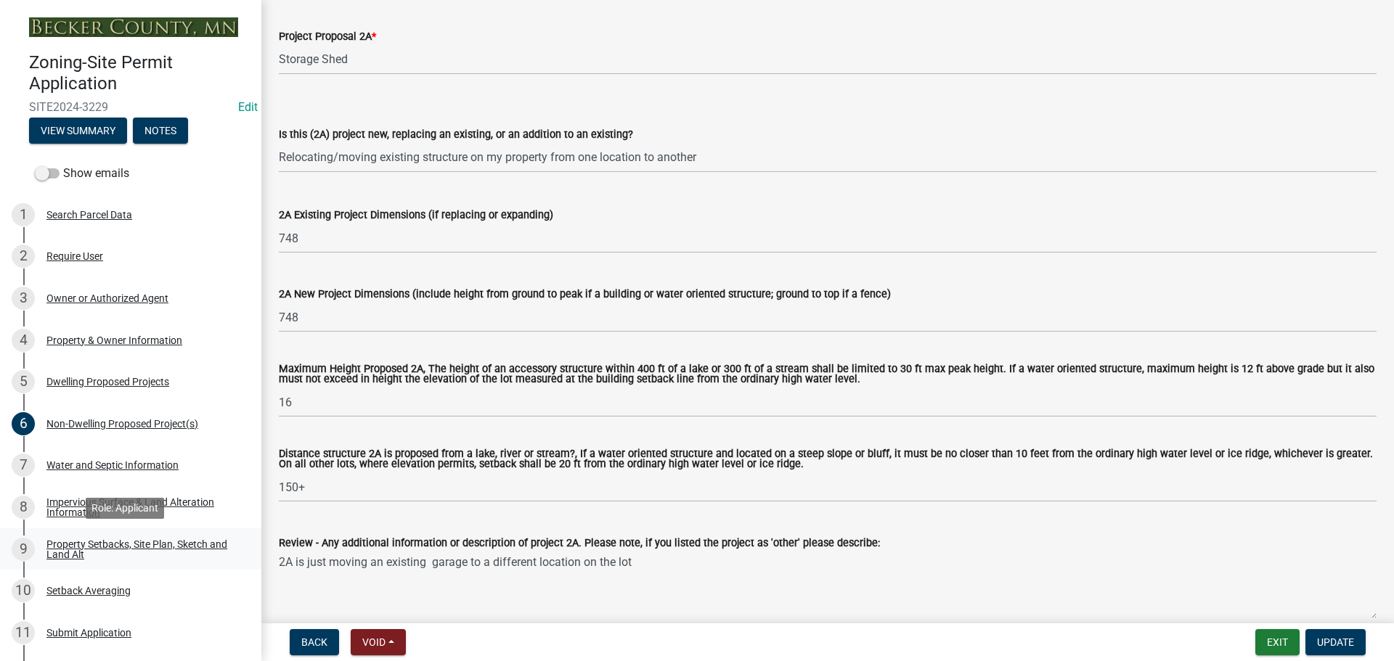
click at [112, 545] on div "Property Setbacks, Site Plan, Sketch and Land Alt" at bounding box center [142, 549] width 192 height 20
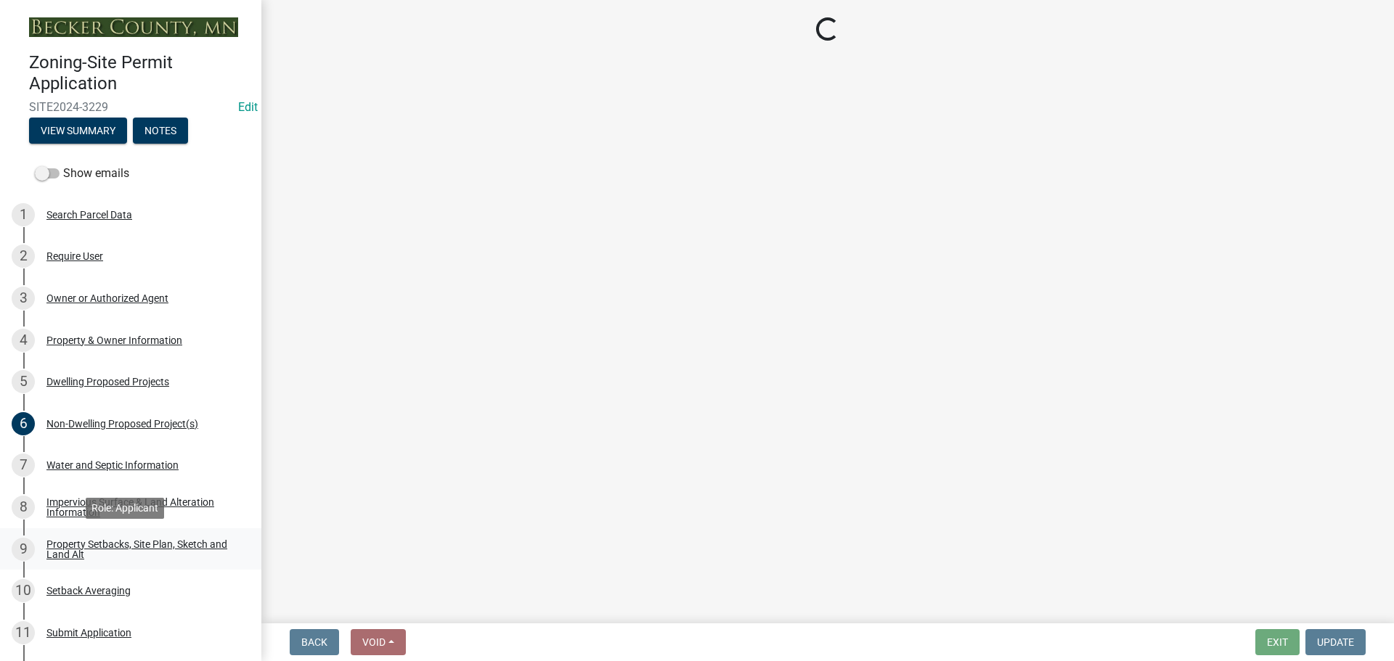
scroll to position [0, 0]
select select "7b13c63f-e699-4112-b373-98fbd28ec536"
select select "5f2b9799-b439-4eeb-815a-4195303a3125"
select select "b56a4575-9846-47cf-8067-c59a4853da22"
select select "12f785fb-c378-4b18-841c-21c73dc99083"
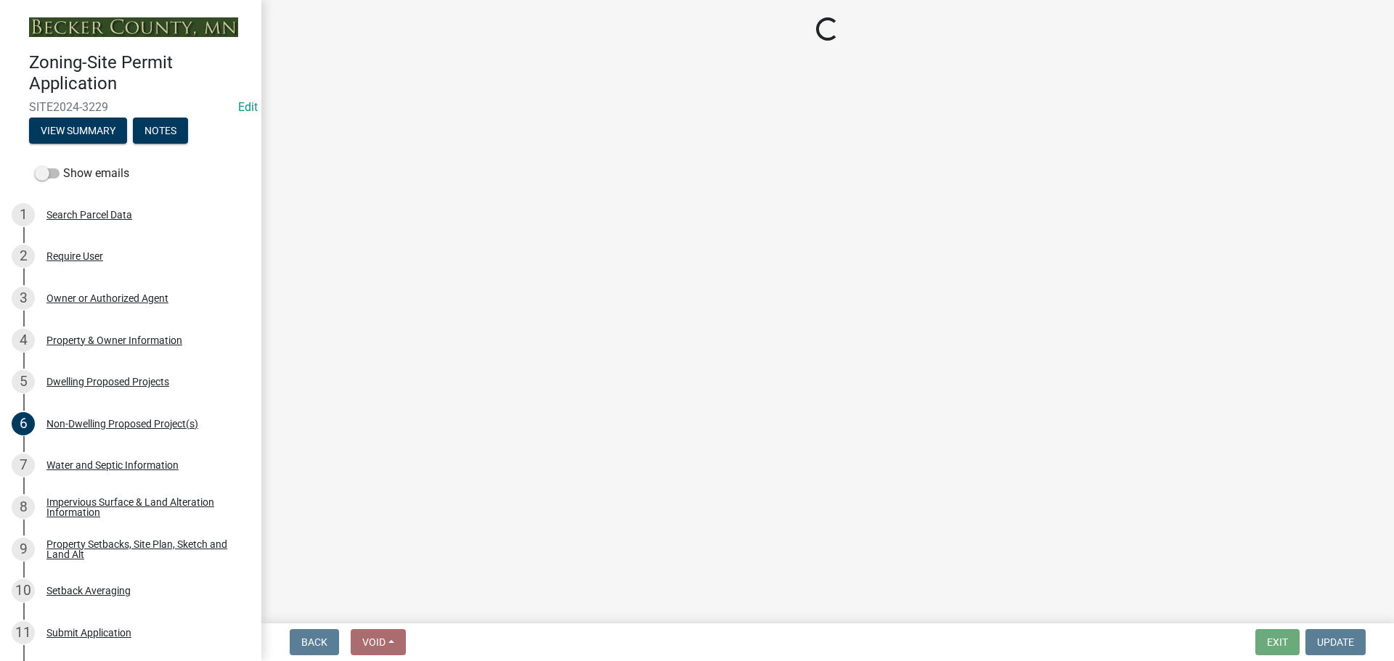
select select "e8ab2dc3-aa3f-46f3-9b4a-37eb25ad84af"
select select "27b2a8b4-abf6-463e-8c0c-7c5d2b4fe26f"
select select "5ad4ab64-b44e-481c-9000-9e5907aa74e1"
select select "e019de12-4845-45f2-ad10-5fb76eee0e55"
select select "c8b8ea71-7088-4e87-a493-7bc88cc2835b"
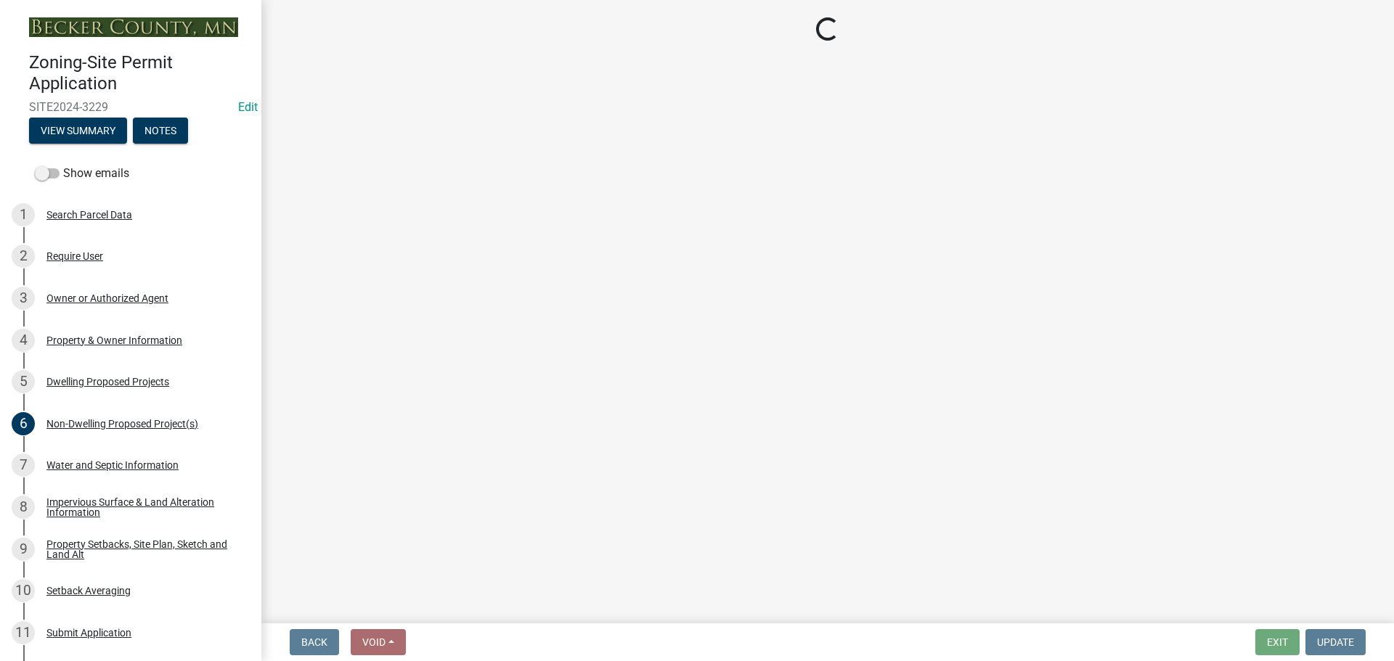
select select "1418c7e3-4054-4b00-84b5-d09b9560f30a"
select select "f51aecae-0421-4f67-bd2d-0cff8a85c7cd"
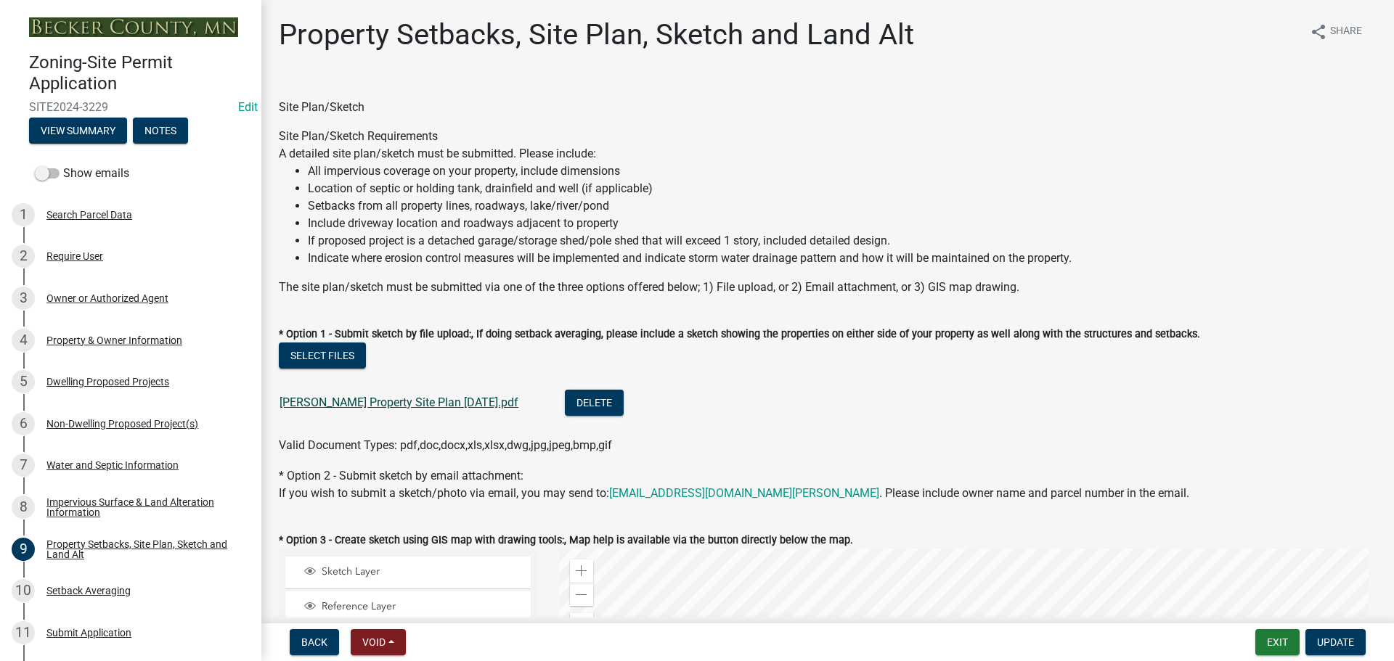
click at [447, 402] on link "VAN RADEN Property Site Plan 08-04-2024.pdf" at bounding box center [399, 403] width 239 height 14
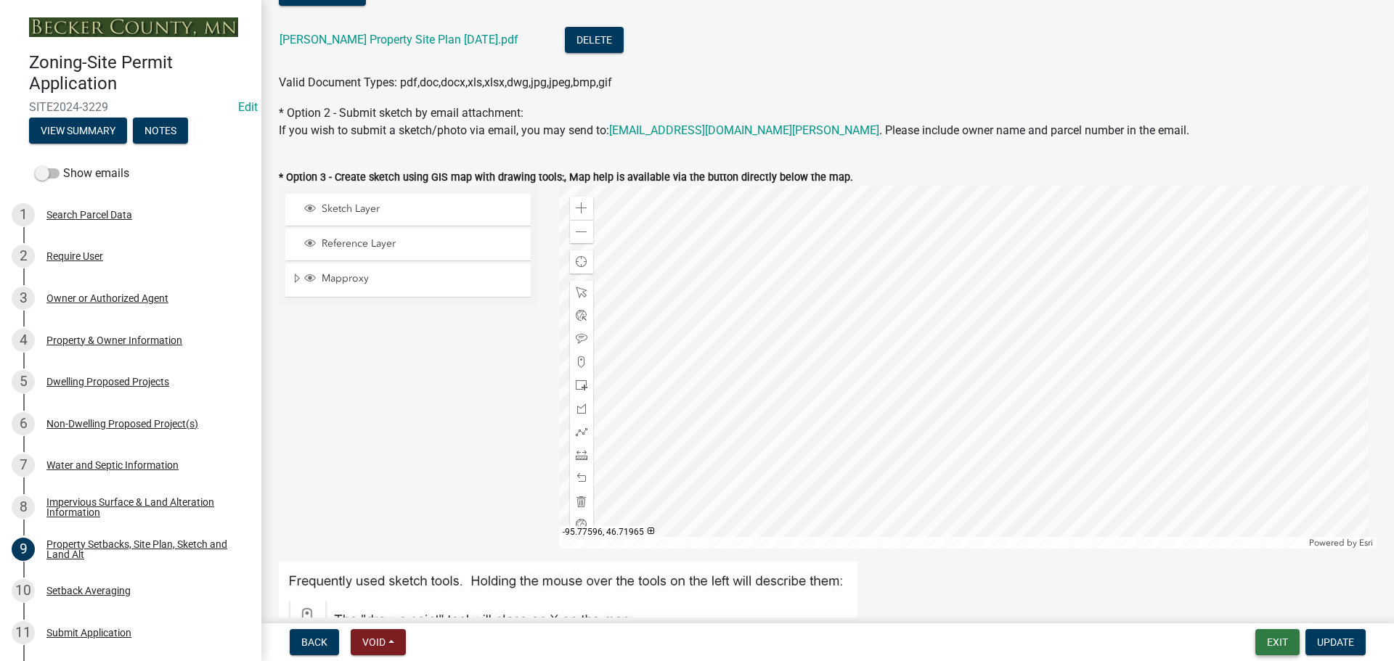
click at [1278, 643] on button "Exit" at bounding box center [1277, 642] width 44 height 26
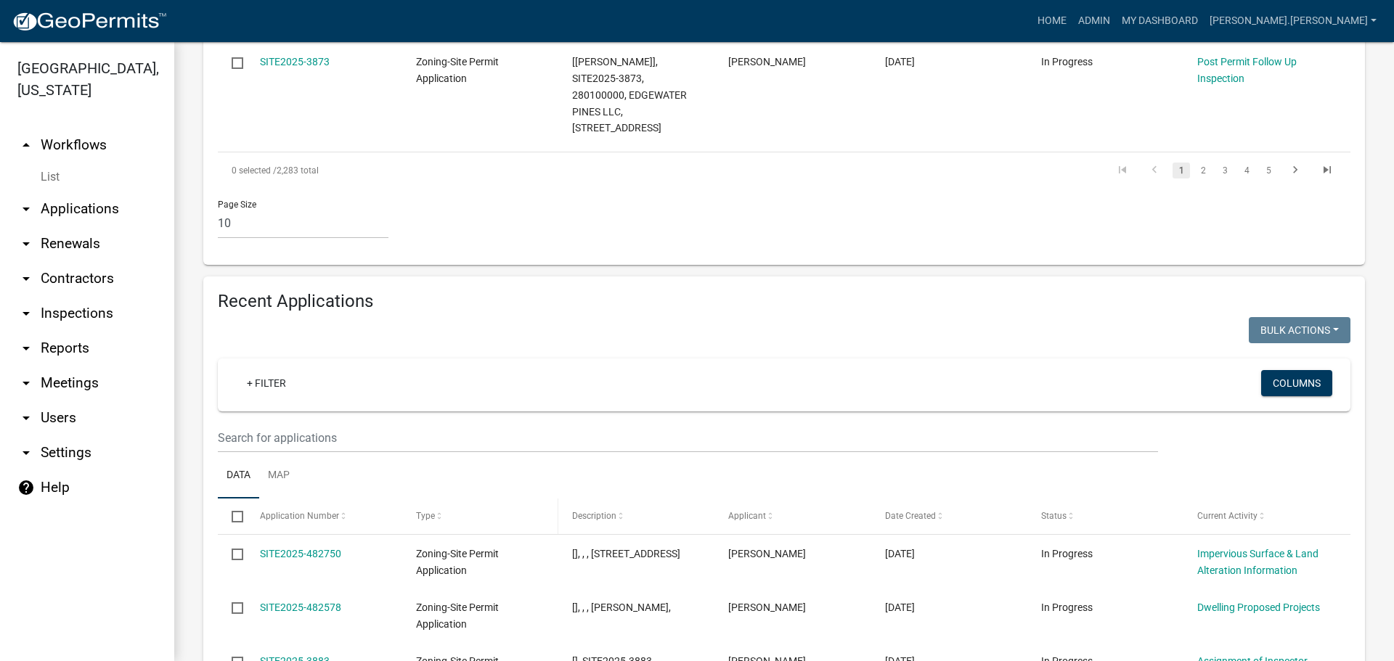
scroll to position [1279, 0]
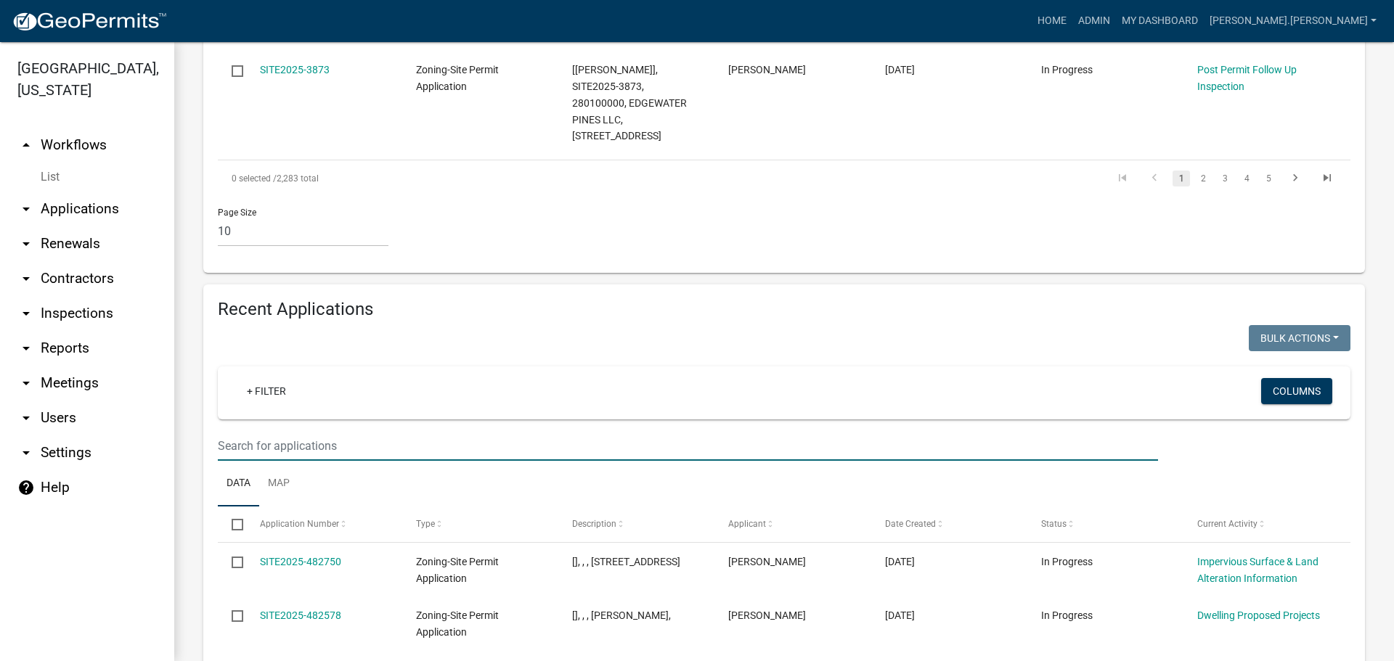
click at [344, 431] on input "text" at bounding box center [688, 446] width 940 height 30
type input "lehman"
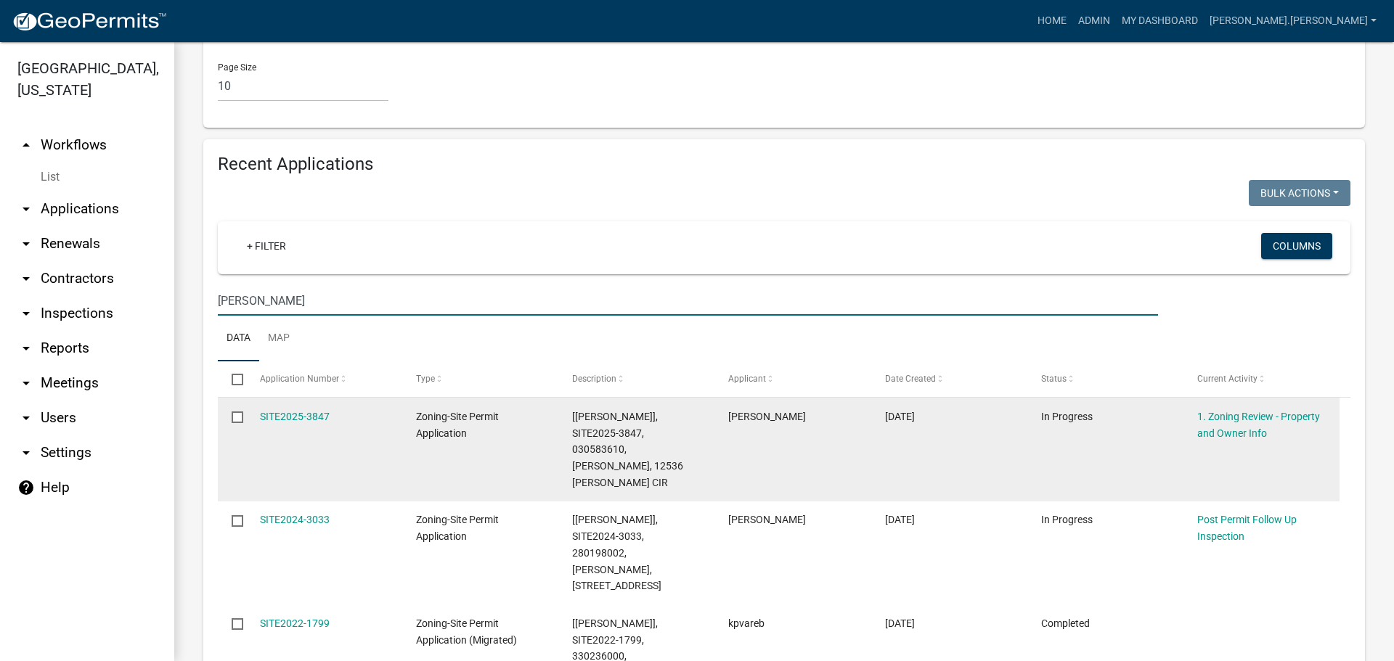
scroll to position [1351, 0]
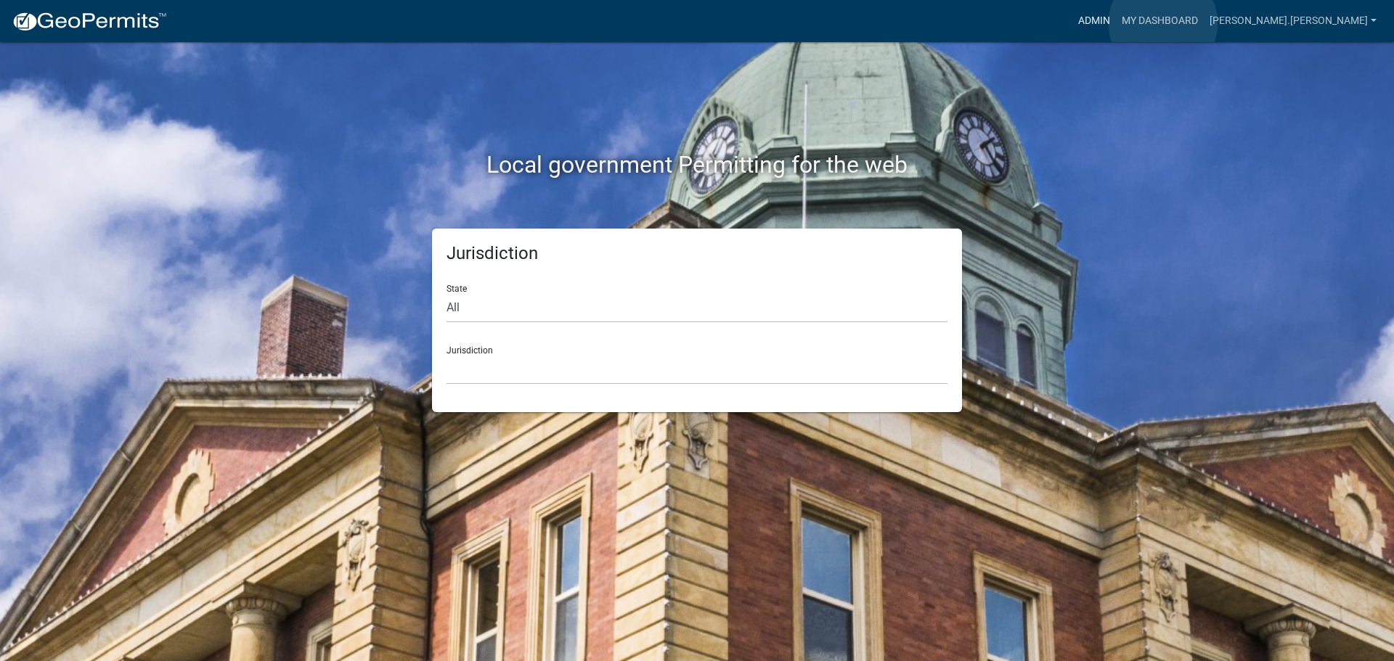
click at [1116, 23] on link "Admin" at bounding box center [1094, 21] width 44 height 28
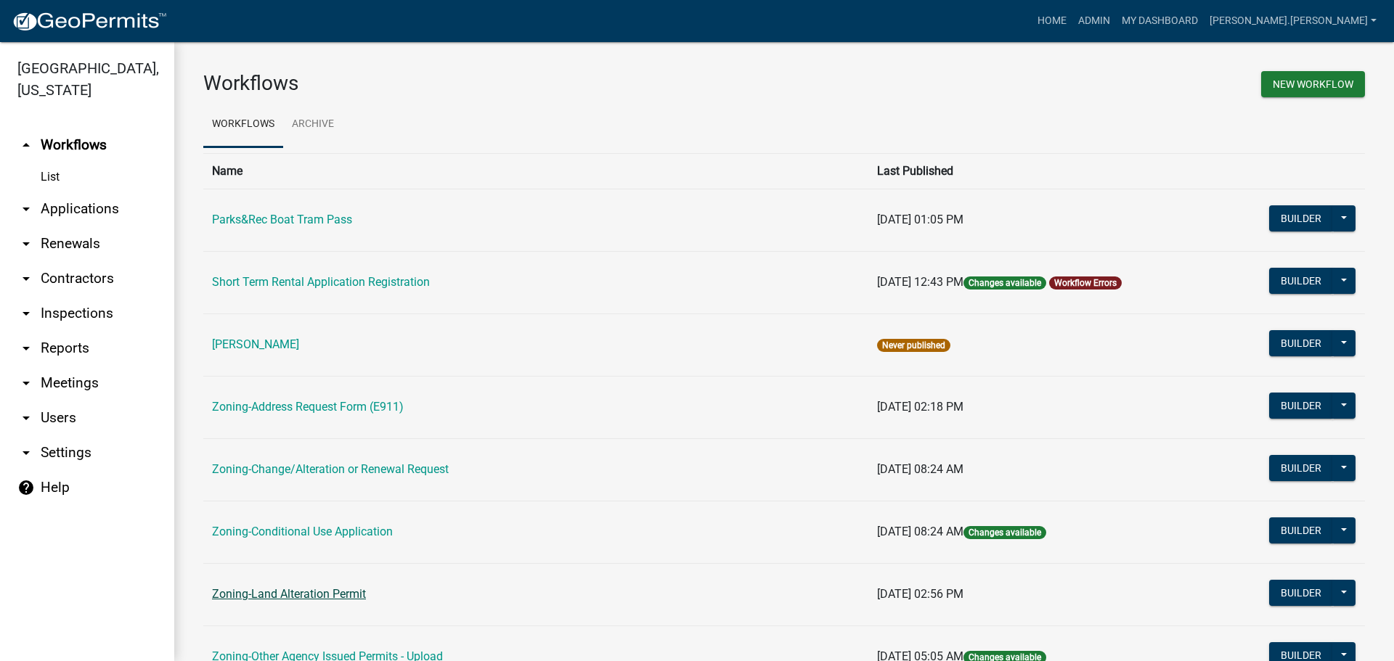
click at [306, 596] on link "Zoning-Land Alteration Permit" at bounding box center [289, 594] width 154 height 14
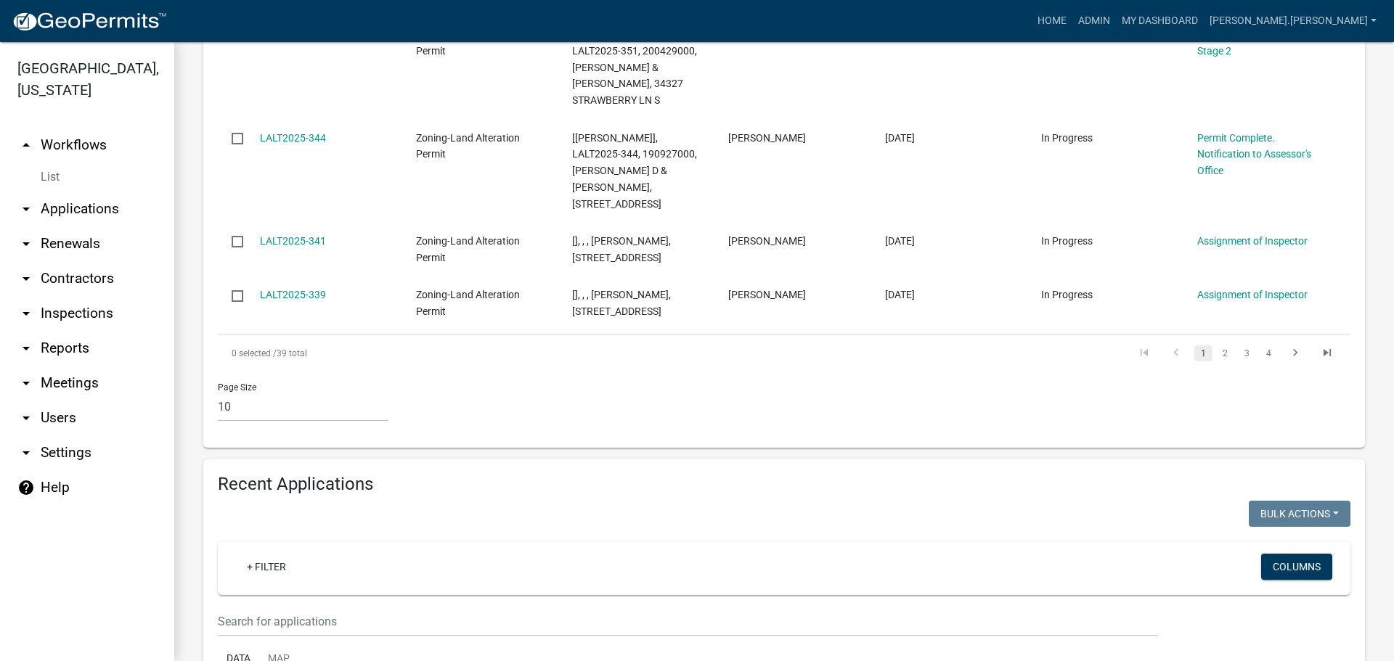
scroll to position [1089, 0]
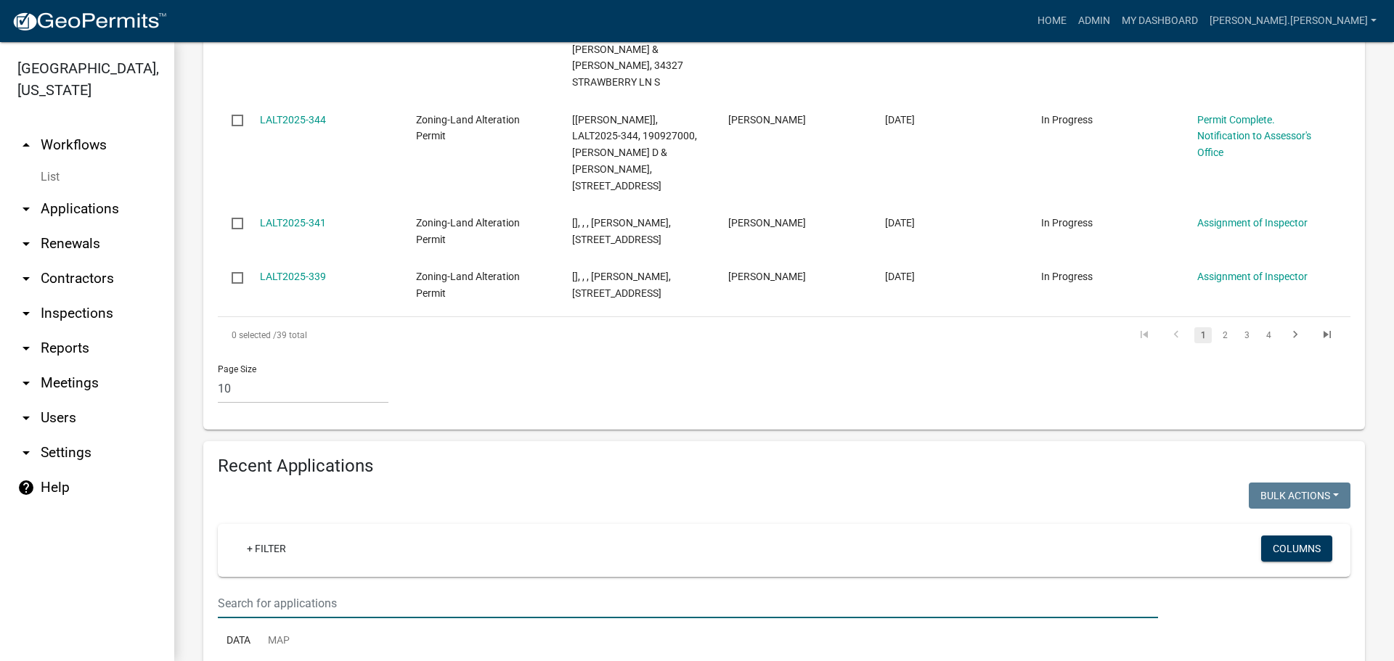
click at [383, 596] on input "text" at bounding box center [688, 604] width 940 height 30
click at [277, 589] on input "100" at bounding box center [688, 604] width 940 height 30
type input "100096001"
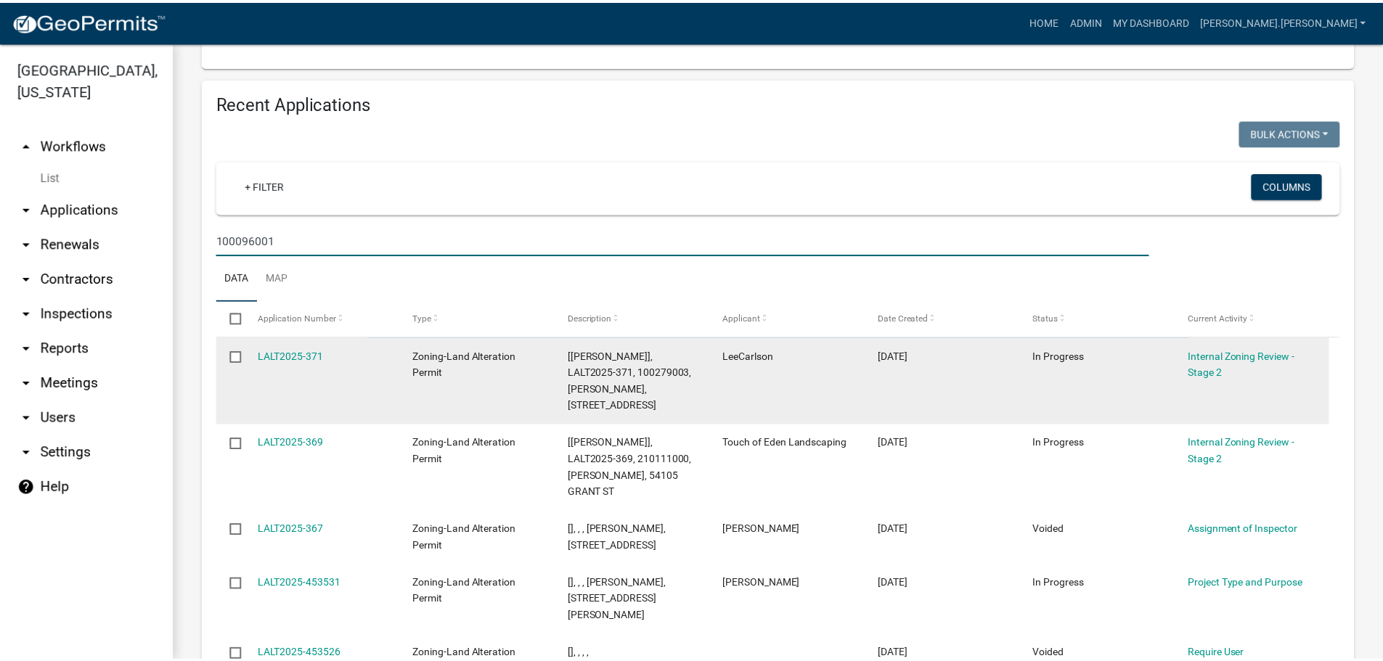
scroll to position [1267, 0]
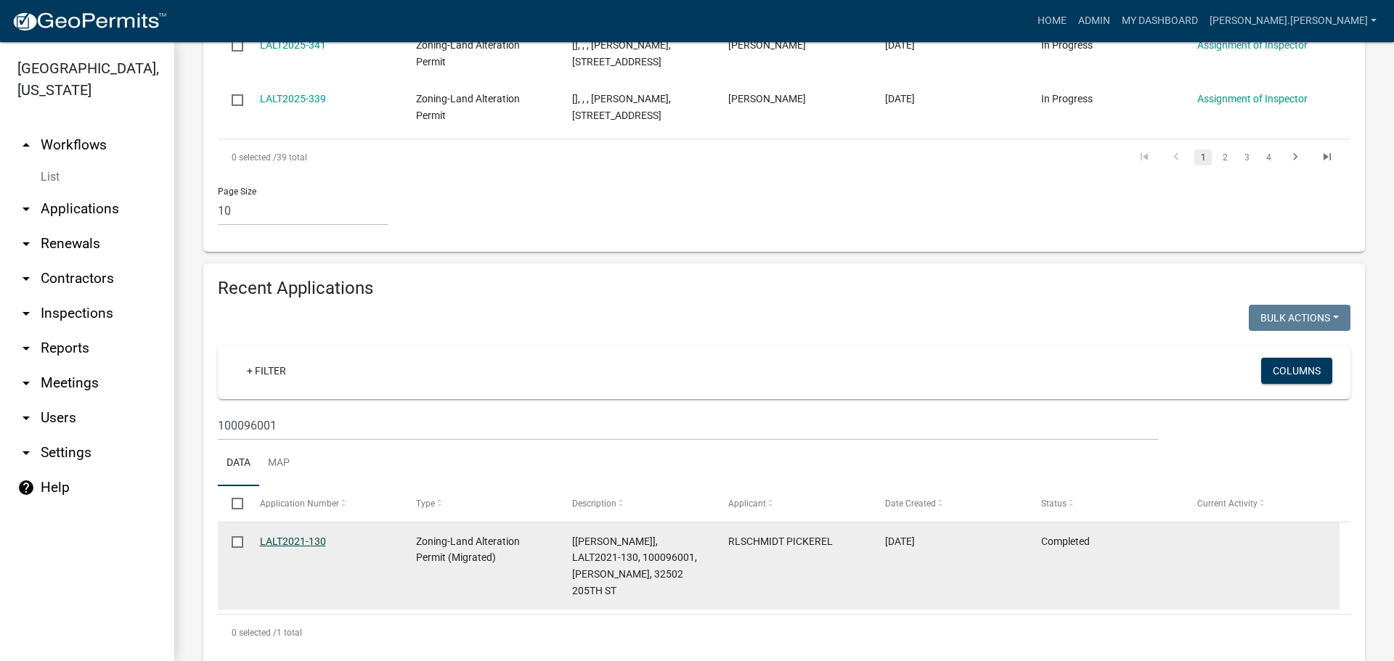
click at [280, 536] on link "LALT2021-130" at bounding box center [293, 542] width 66 height 12
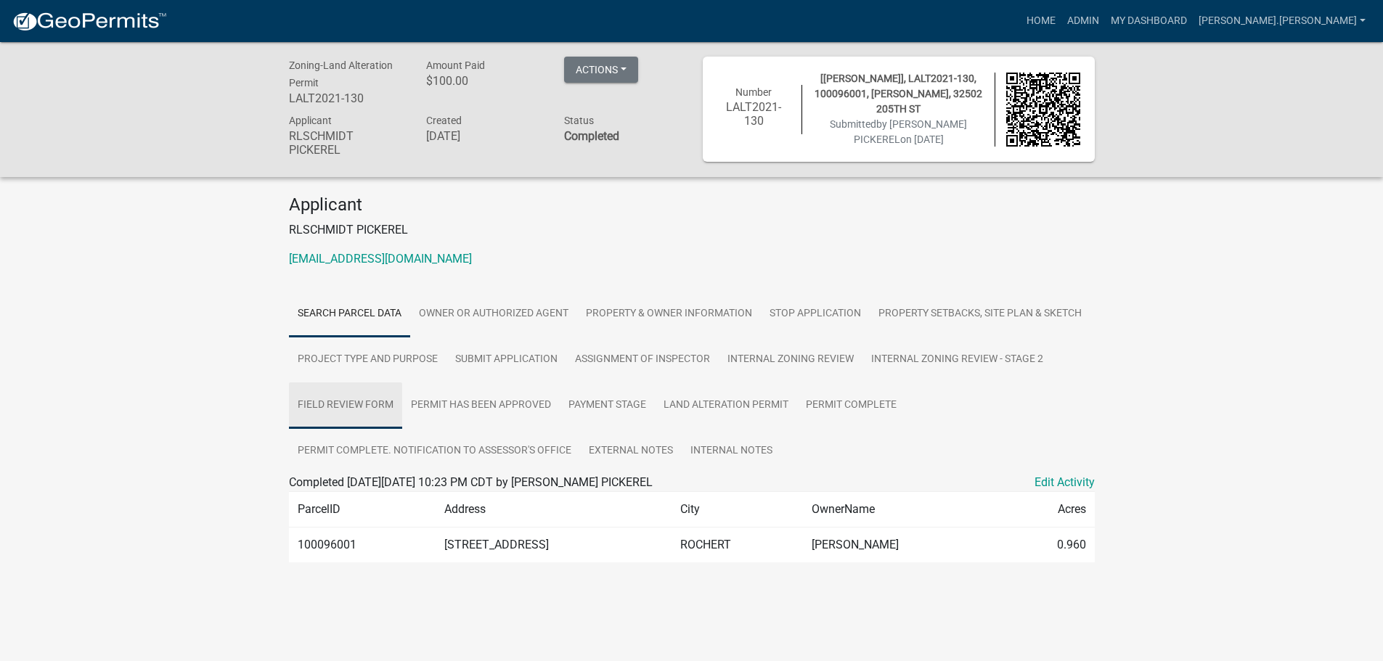
click at [345, 409] on link "Field Review Form" at bounding box center [345, 406] width 113 height 46
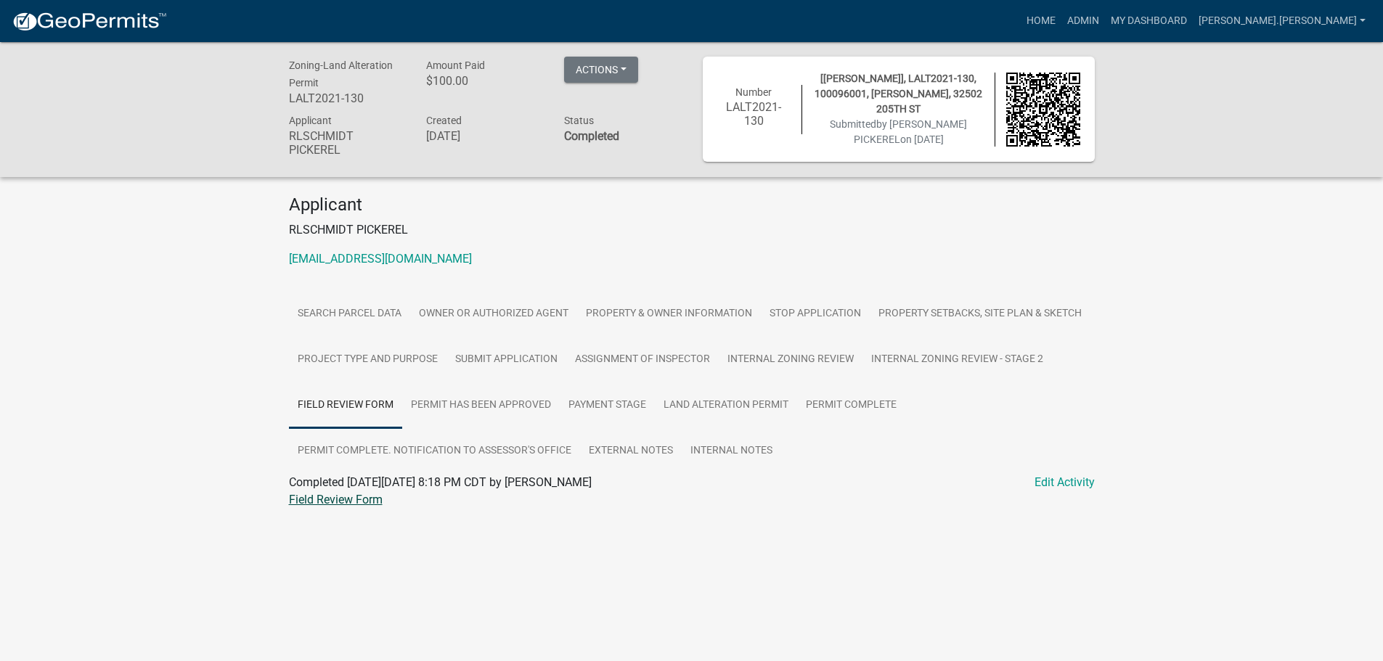
click at [354, 496] on link "Field Review Form" at bounding box center [336, 500] width 94 height 14
click at [702, 404] on link "Land Alteration Permit" at bounding box center [726, 406] width 142 height 46
click at [297, 505] on link "Land Alteration Permit" at bounding box center [346, 500] width 115 height 14
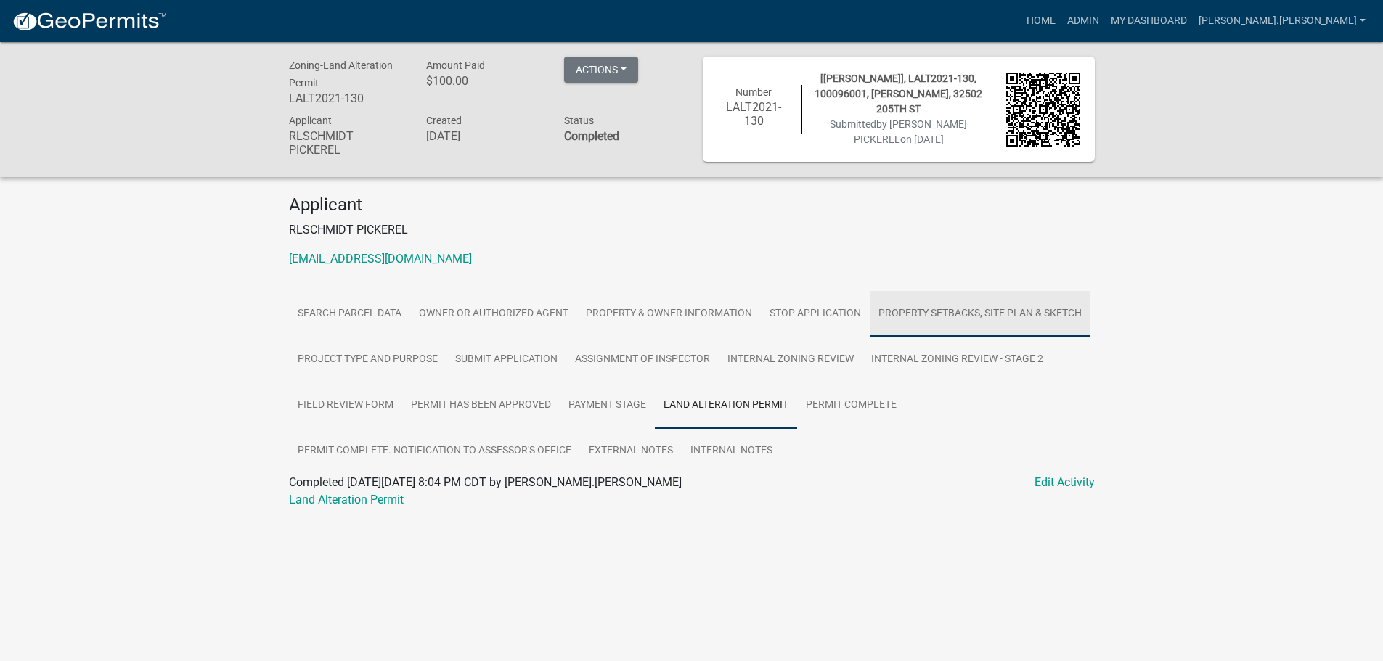
click at [907, 314] on link "Property Setbacks, Site Plan & Sketch" at bounding box center [980, 314] width 221 height 46
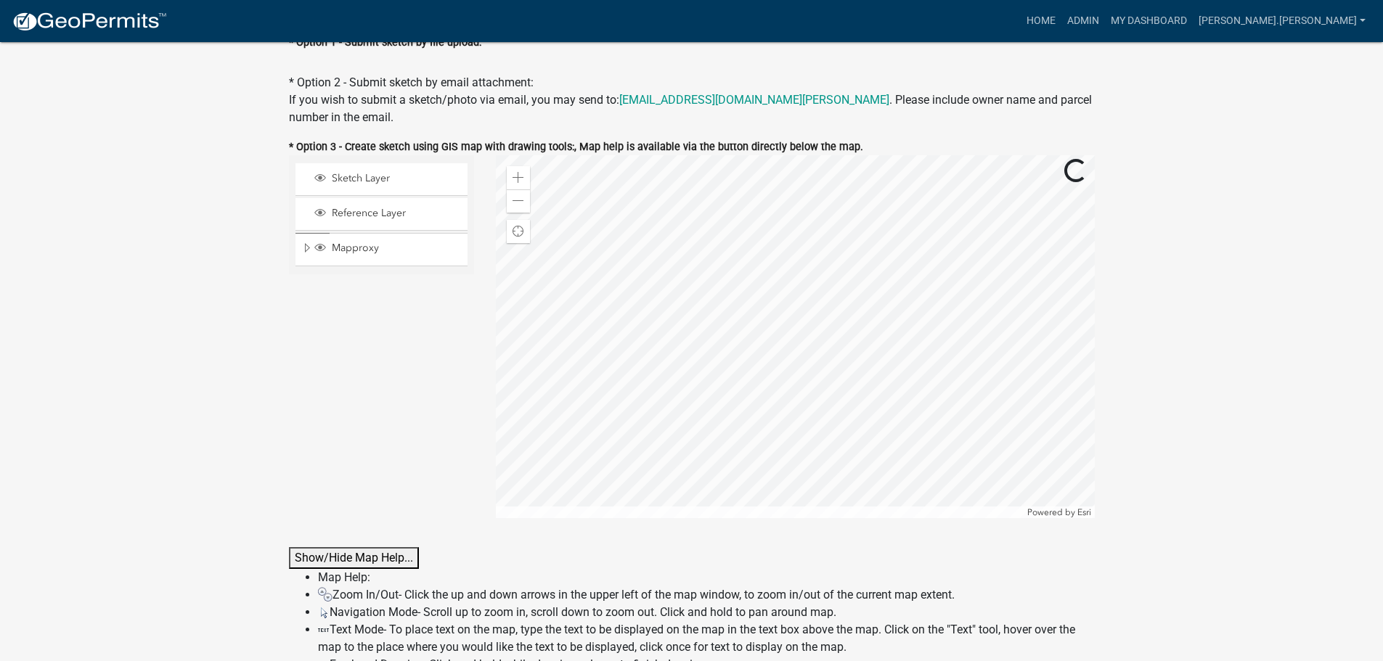
scroll to position [726, 0]
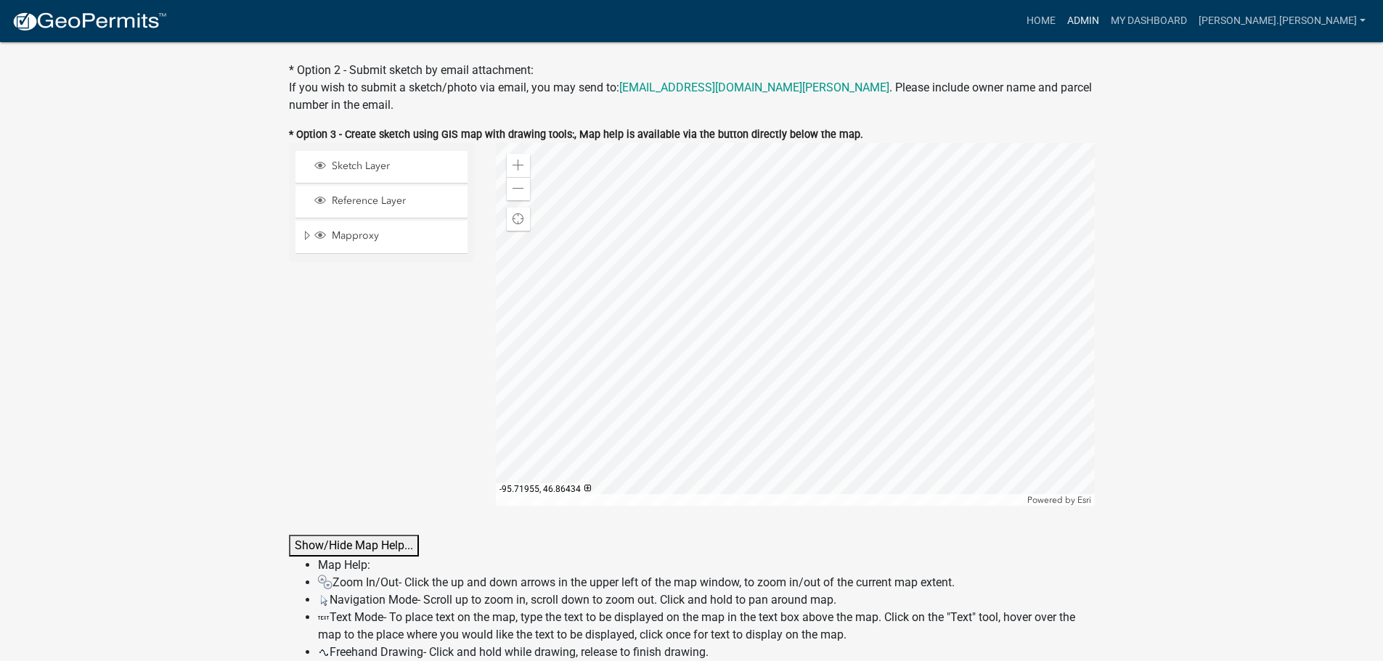
click at [1105, 23] on link "Admin" at bounding box center [1083, 21] width 44 height 28
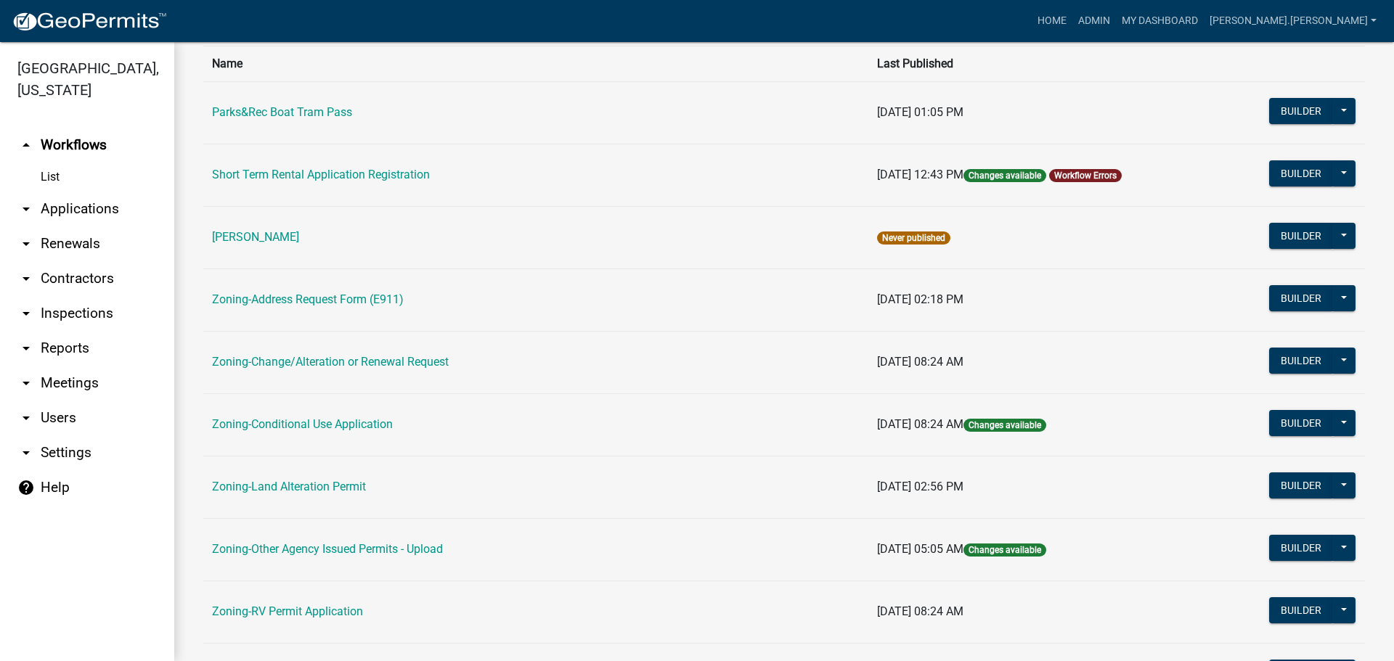
scroll to position [290, 0]
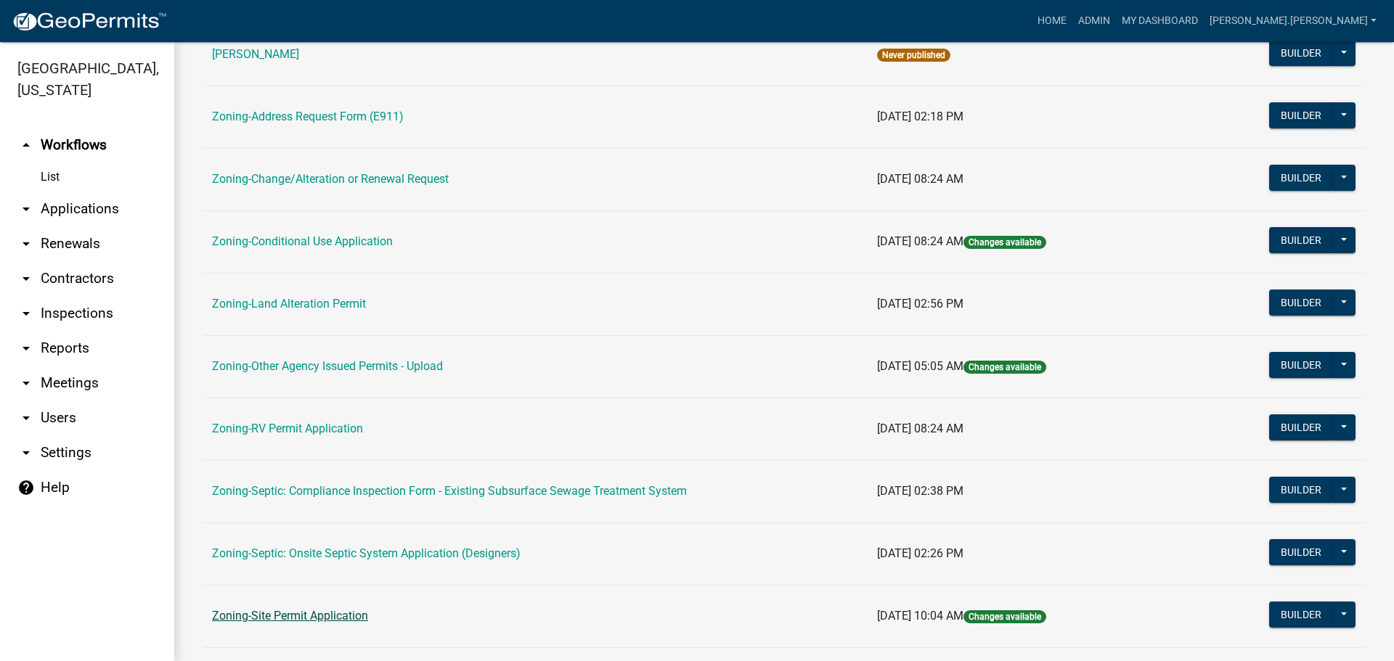
click at [298, 620] on link "Zoning-Site Permit Application" at bounding box center [290, 616] width 156 height 14
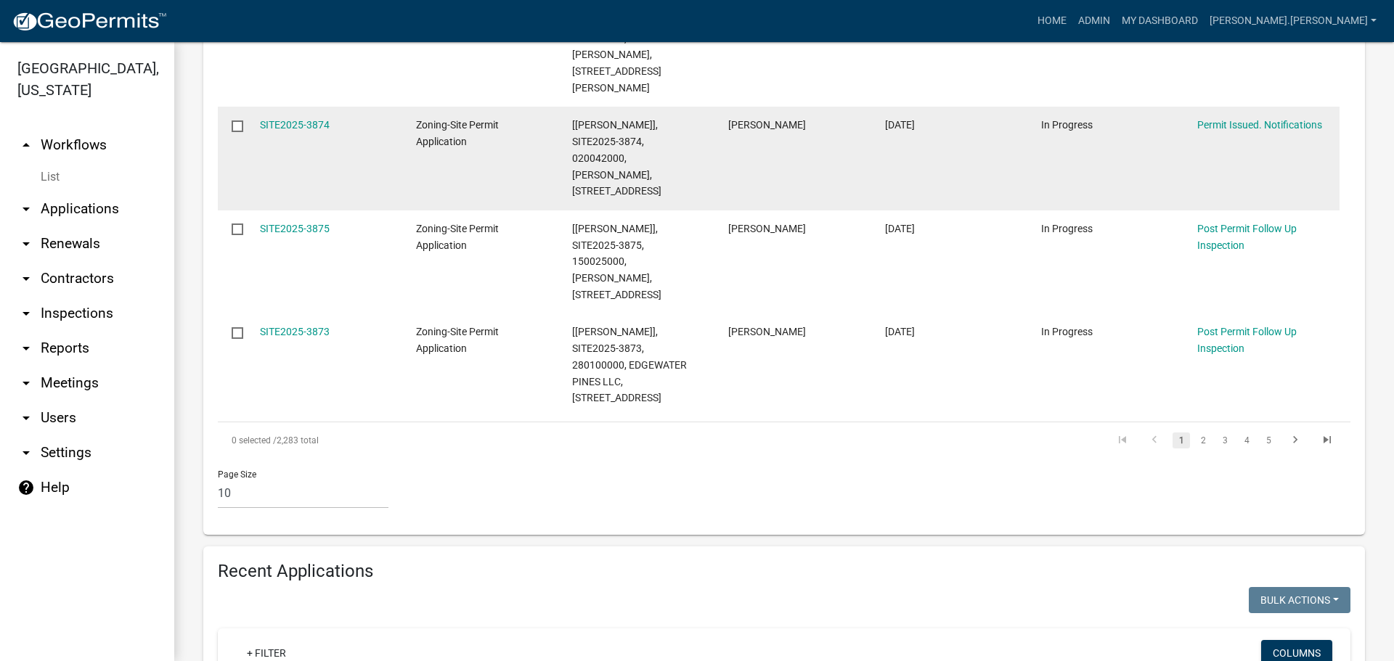
scroll to position [1307, 0]
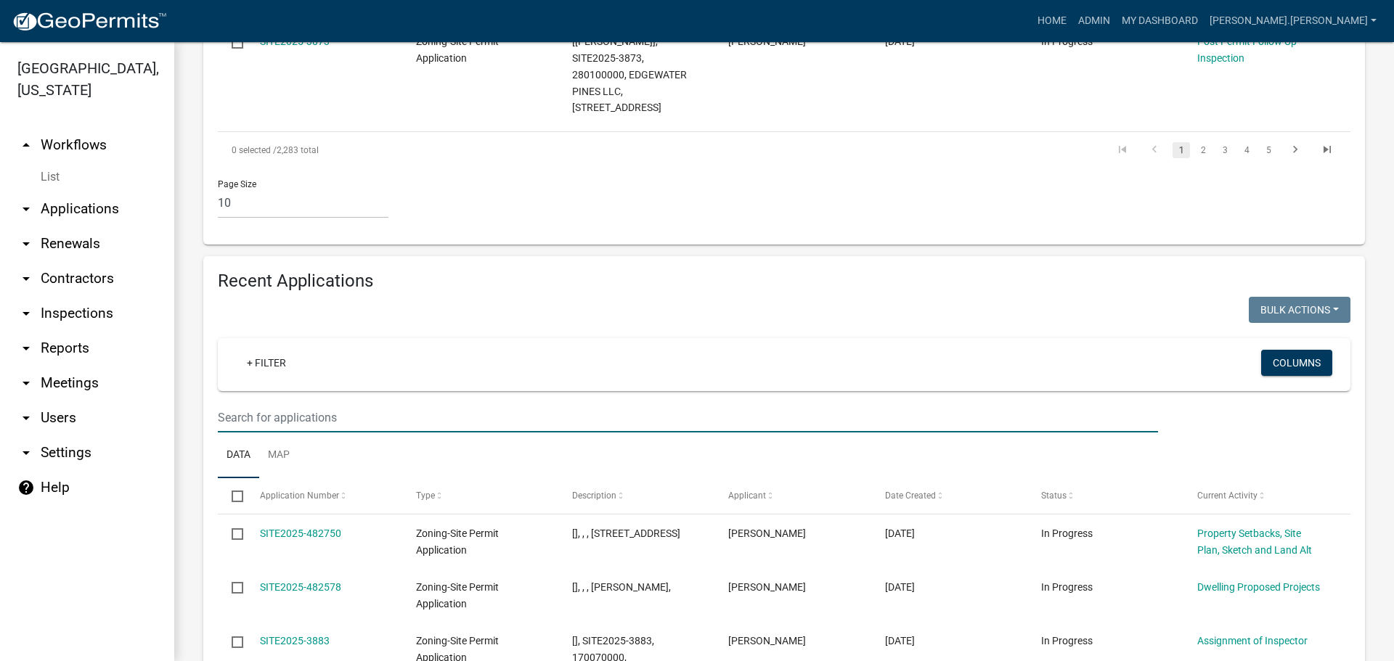
click at [299, 403] on input "text" at bounding box center [688, 418] width 940 height 30
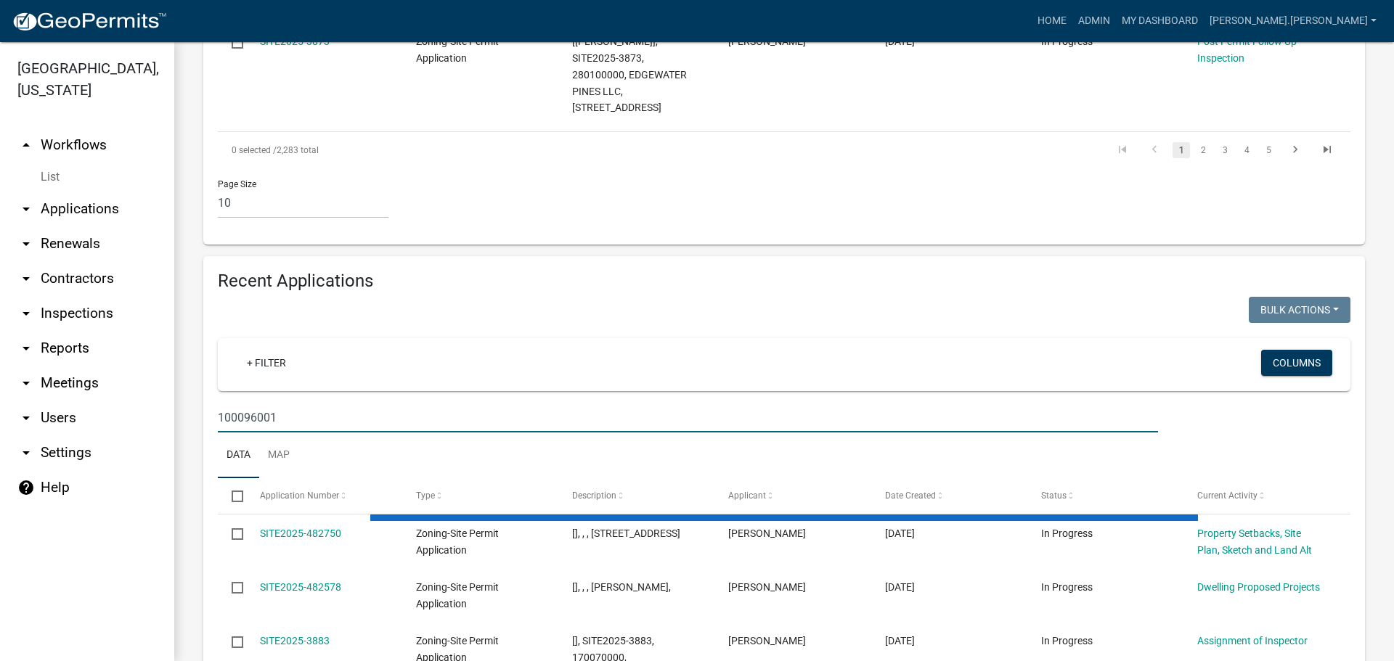
type input "100096001"
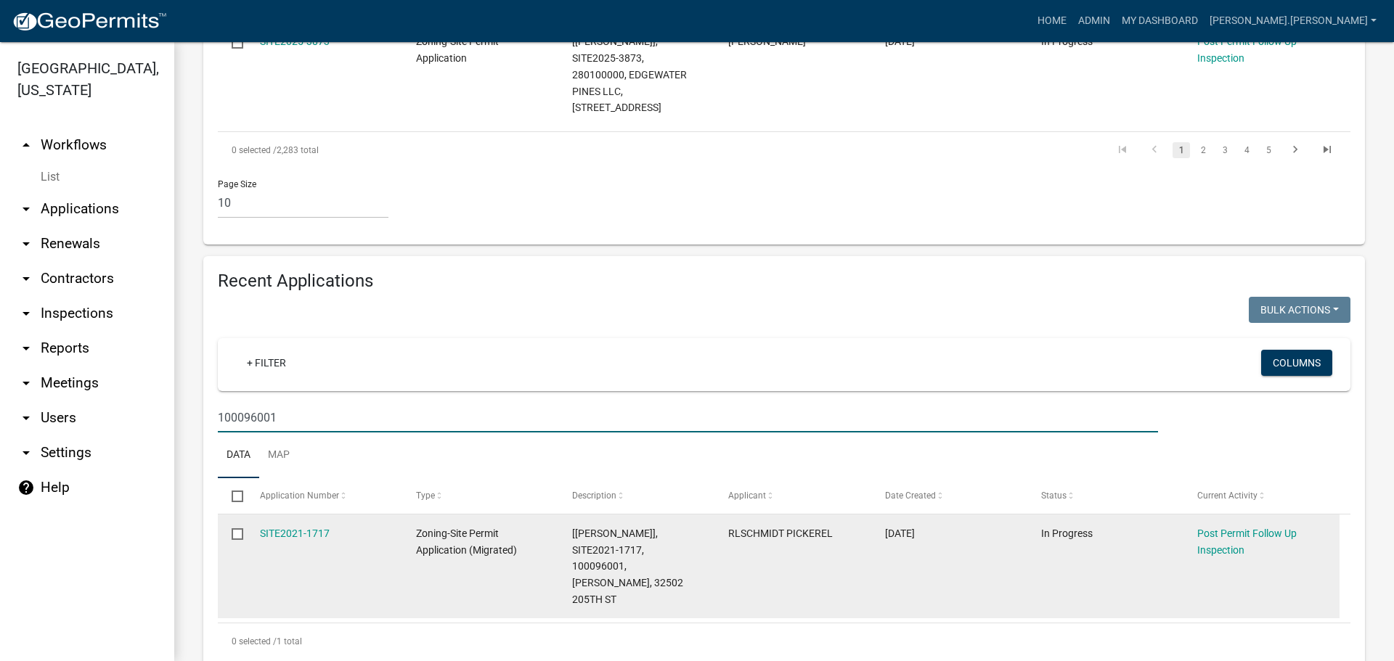
scroll to position [1167, 0]
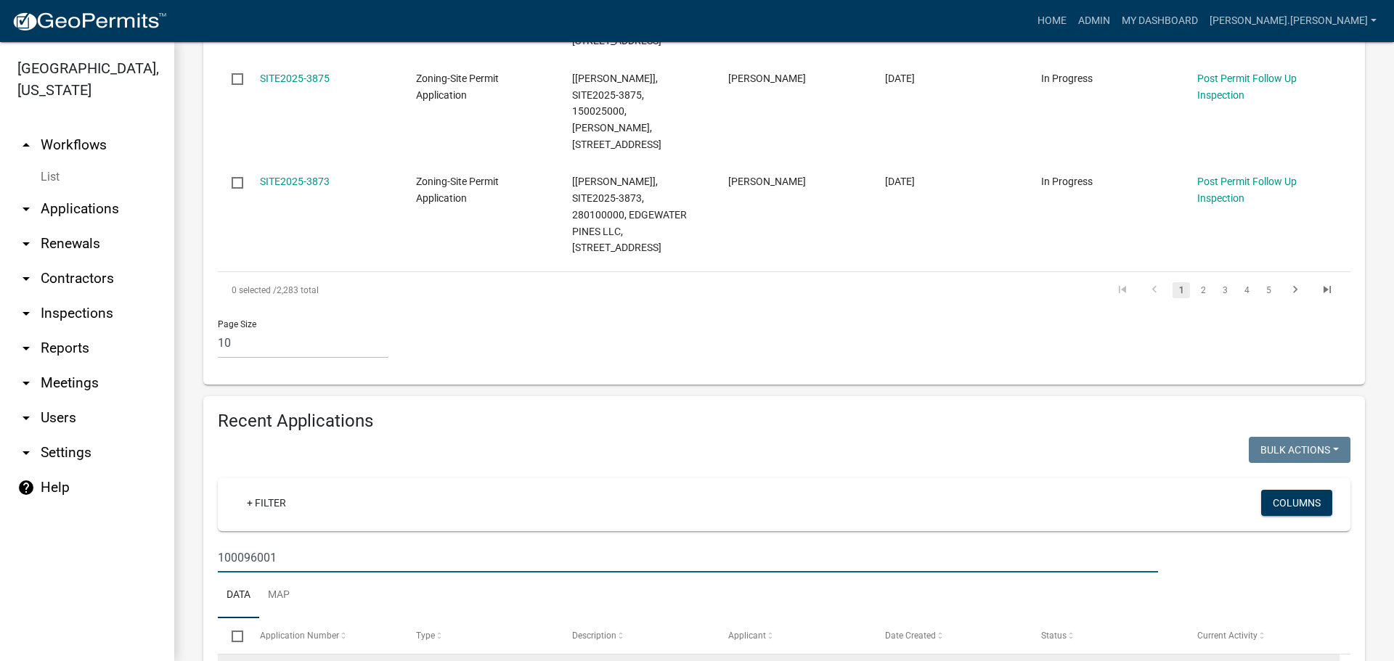
click at [302, 661] on link "SITE2021-1717" at bounding box center [295, 674] width 70 height 12
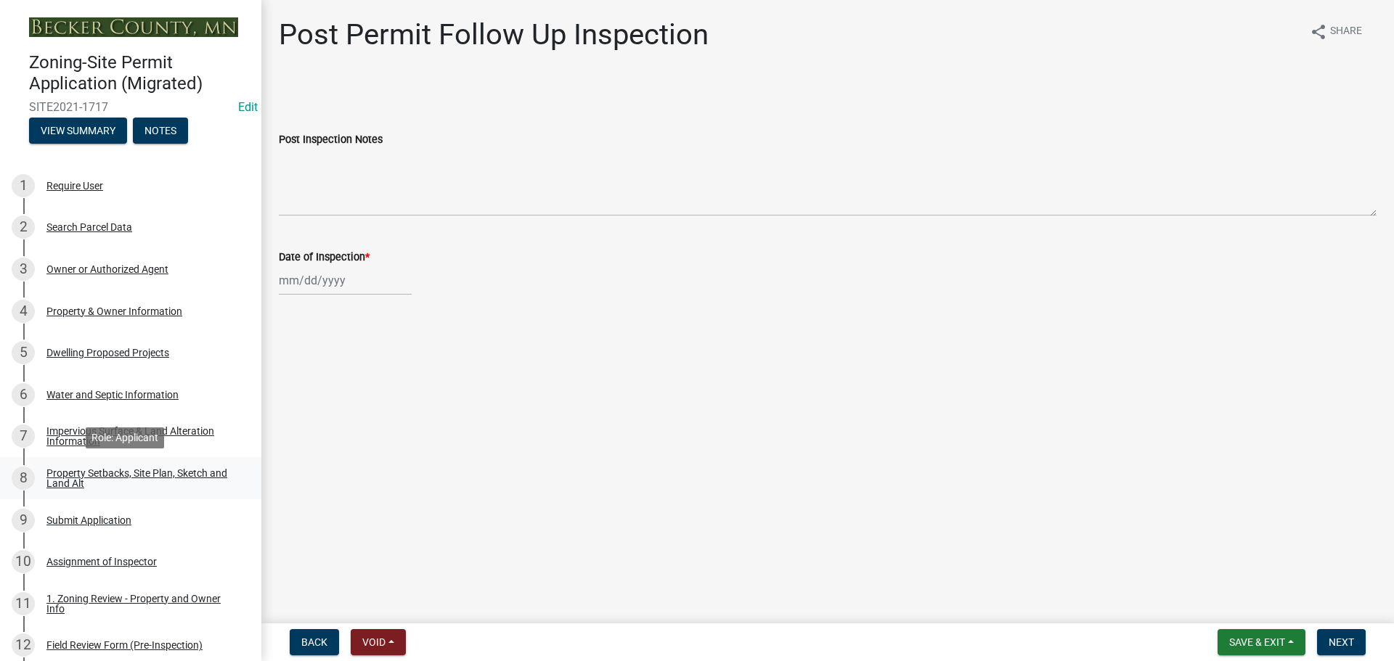
click at [96, 474] on div "Property Setbacks, Site Plan, Sketch and Land Alt" at bounding box center [142, 478] width 192 height 20
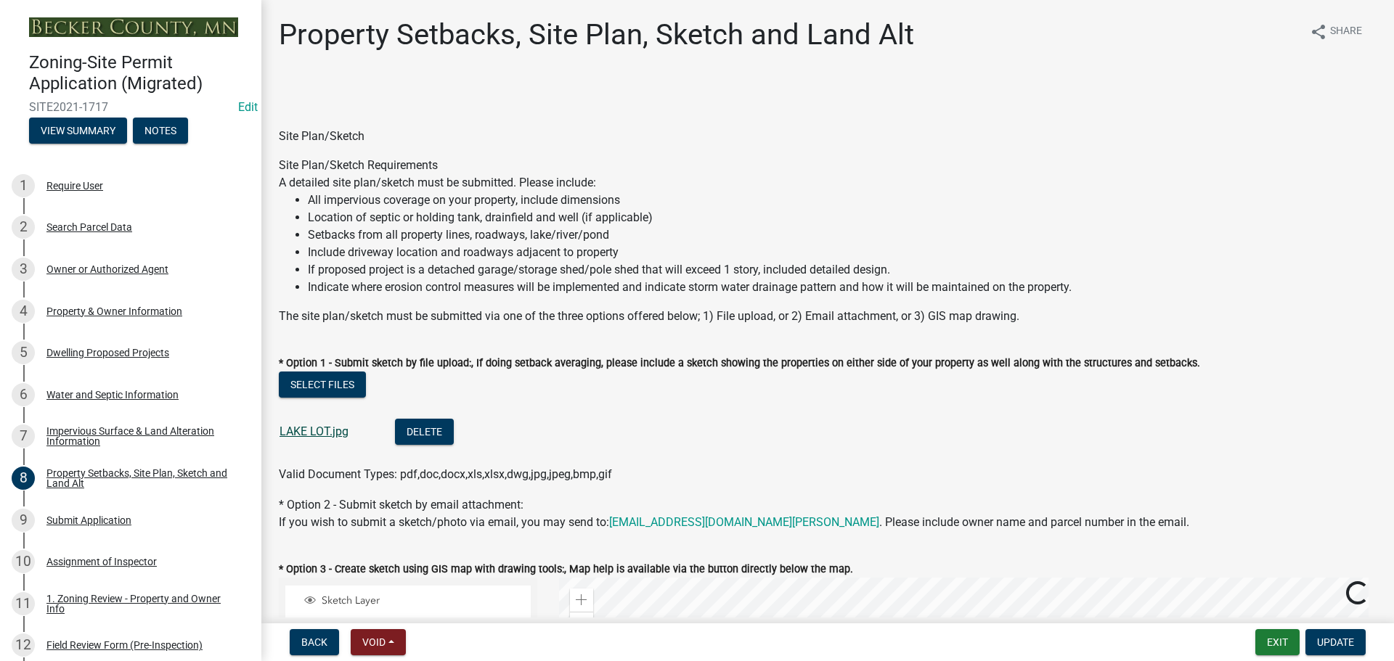
click at [319, 432] on link "LAKE LOT.jpg" at bounding box center [314, 432] width 69 height 14
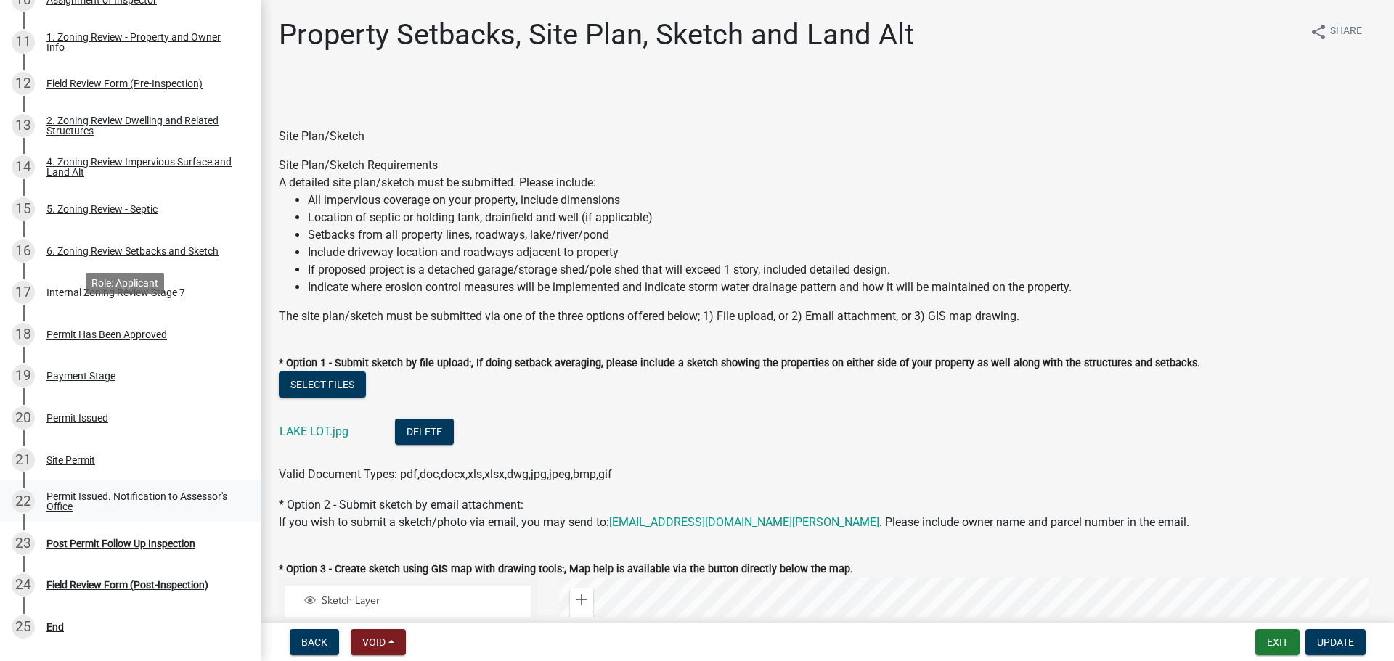
scroll to position [581, 0]
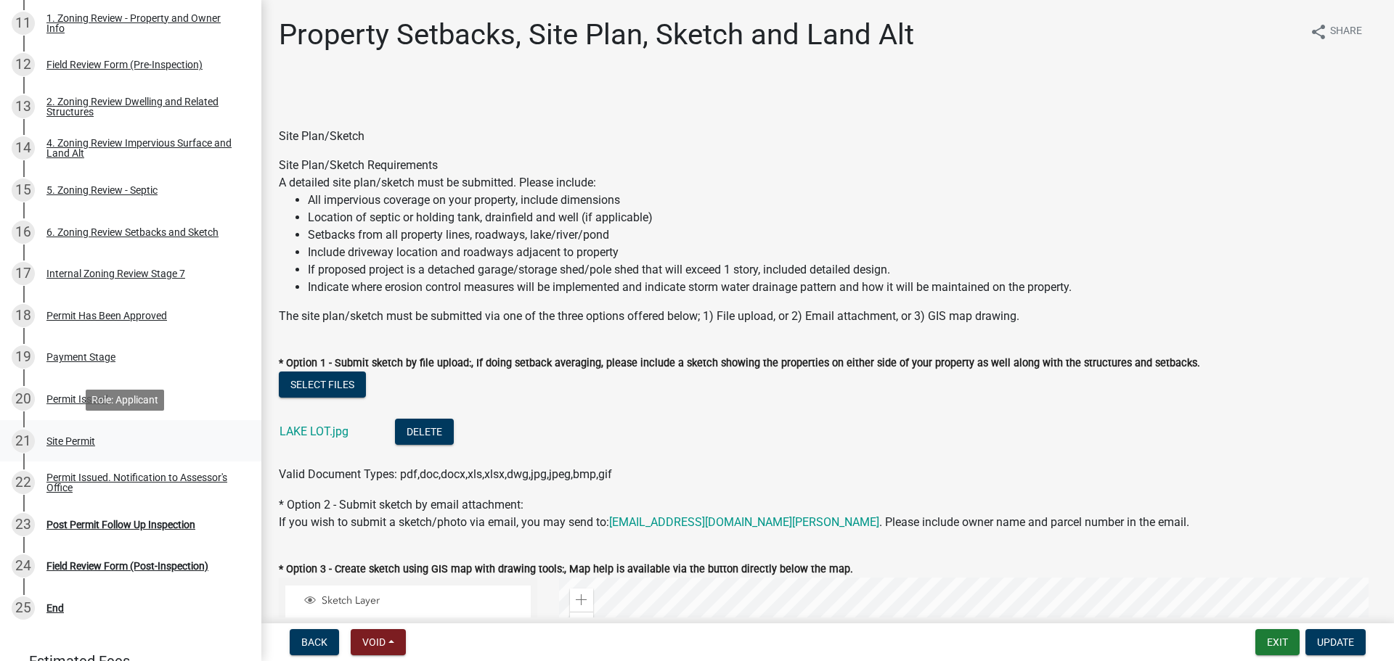
click at [80, 438] on div "Site Permit" at bounding box center [70, 441] width 49 height 10
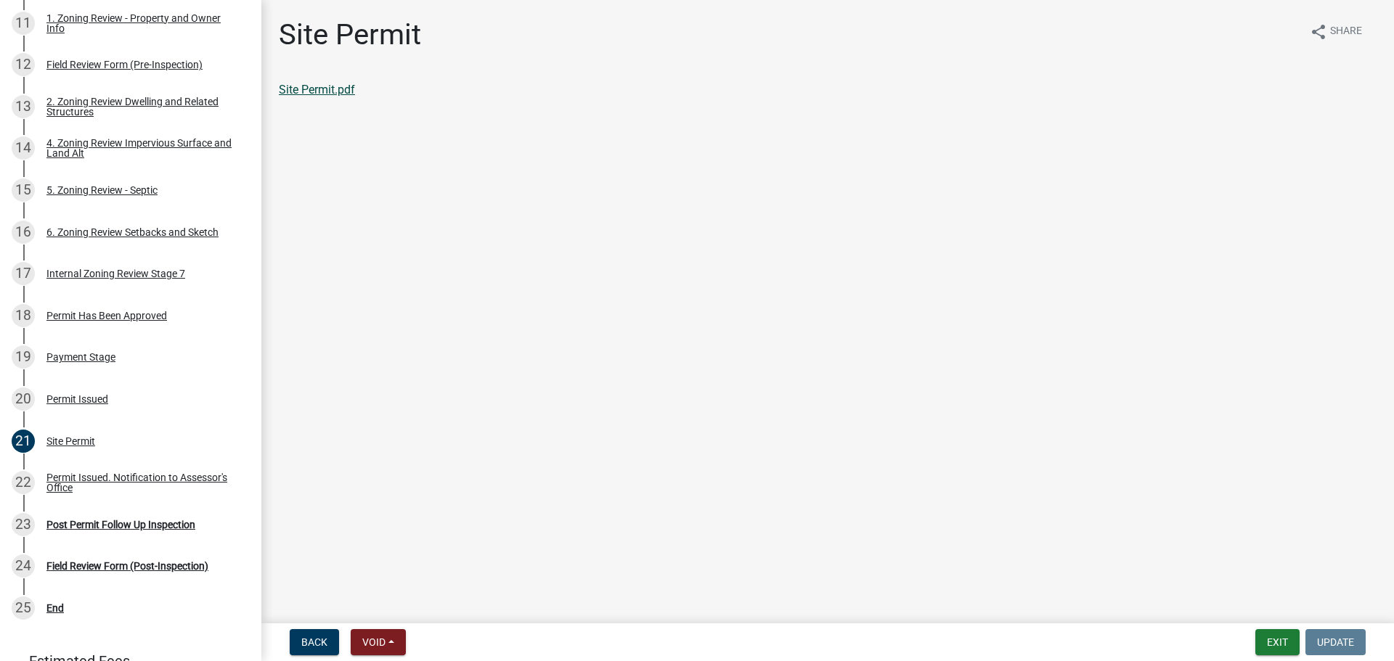
click at [337, 93] on link "Site Permit.pdf" at bounding box center [317, 90] width 76 height 14
click at [114, 525] on div "Post Permit Follow Up Inspection" at bounding box center [120, 525] width 149 height 10
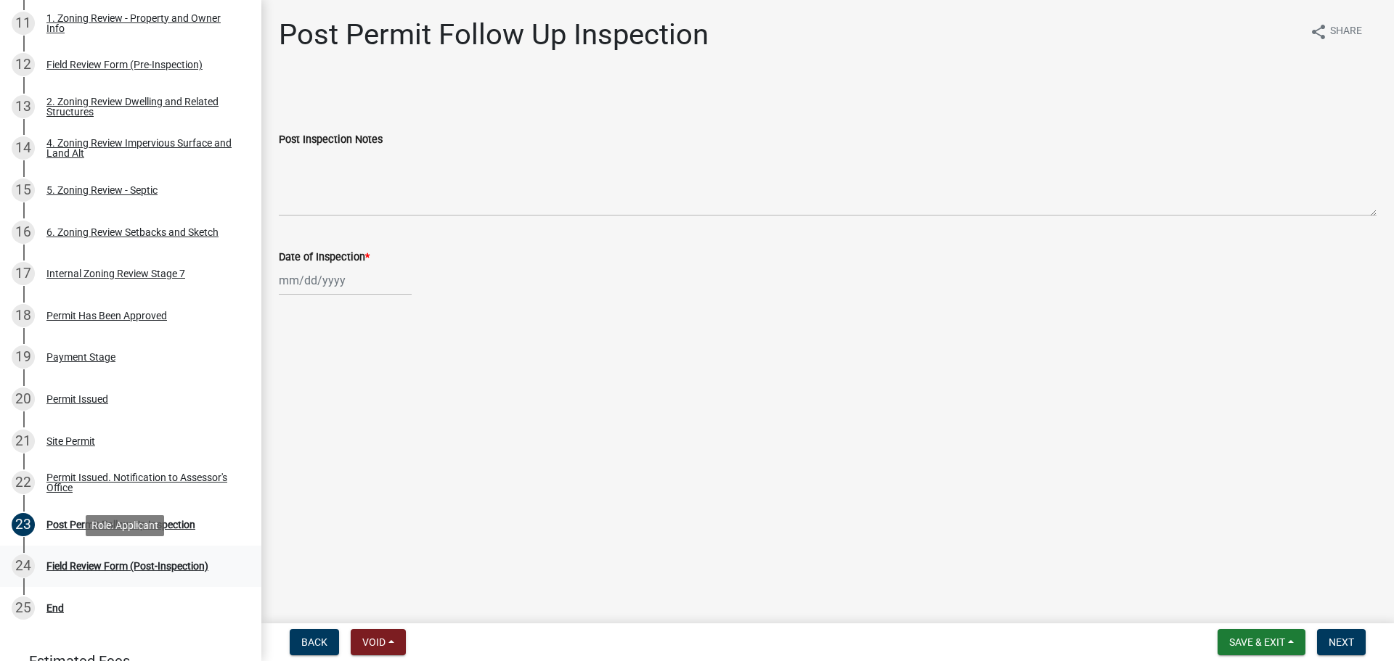
click at [112, 566] on div "Field Review Form (Post-Inspection)" at bounding box center [127, 566] width 162 height 10
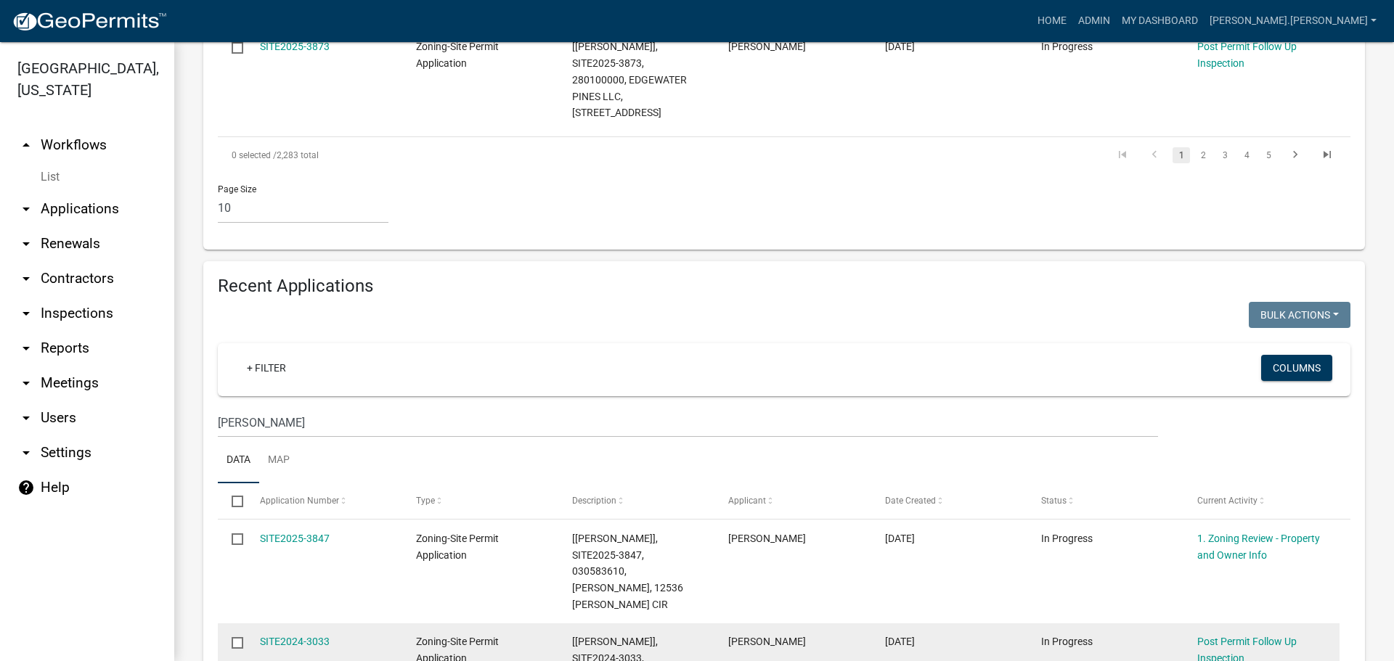
scroll to position [1119, 0]
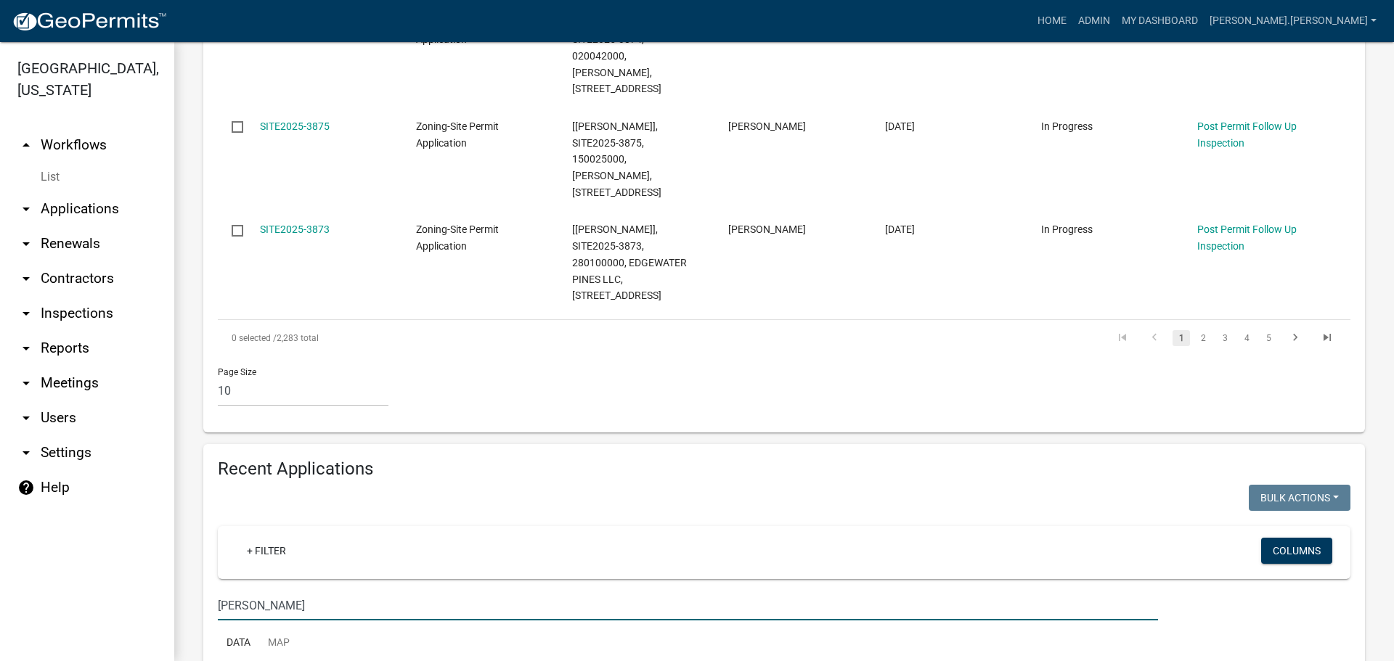
drag, startPoint x: 314, startPoint y: 449, endPoint x: 89, endPoint y: 458, distance: 226.0
click at [89, 458] on div "[GEOGRAPHIC_DATA], [US_STATE] arrow_drop_up Workflows List arrow_drop_down Appl…" at bounding box center [697, 351] width 1394 height 619
drag, startPoint x: 301, startPoint y: 457, endPoint x: 127, endPoint y: 455, distance: 173.5
click at [127, 455] on div "[GEOGRAPHIC_DATA], [US_STATE] arrow_drop_up Workflows List arrow_drop_down Appl…" at bounding box center [697, 351] width 1394 height 619
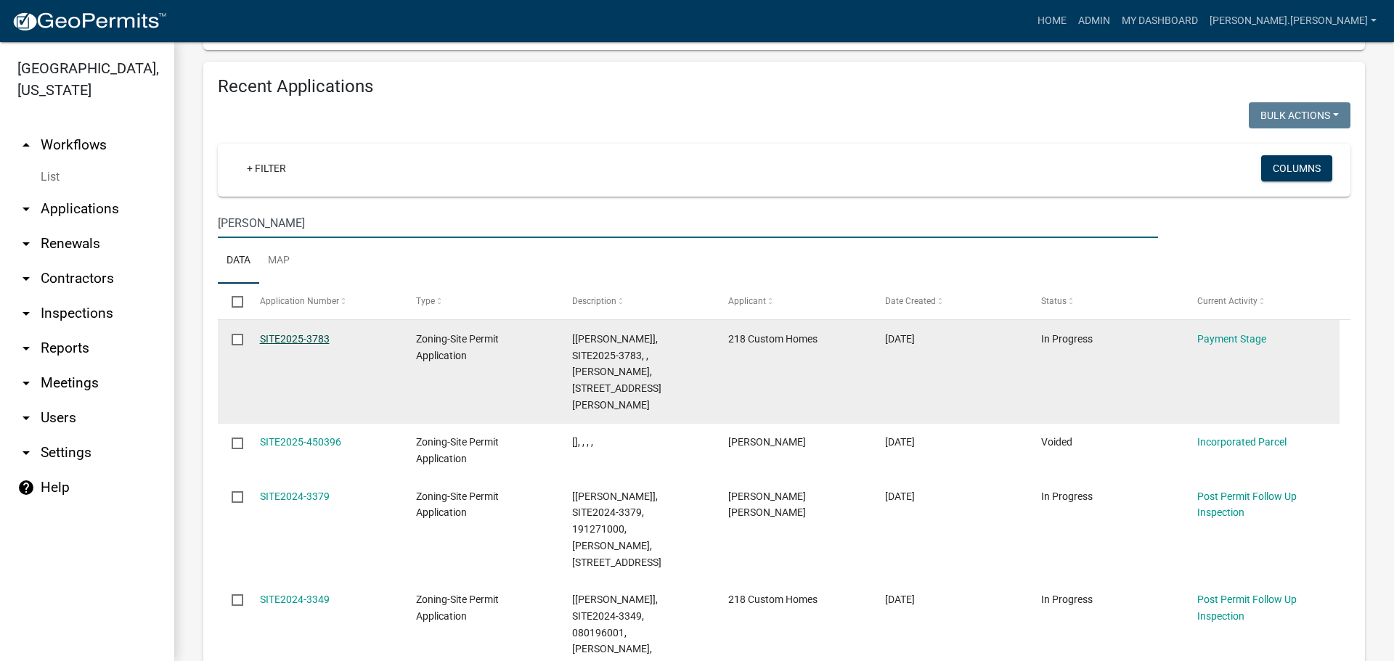
scroll to position [1371, 0]
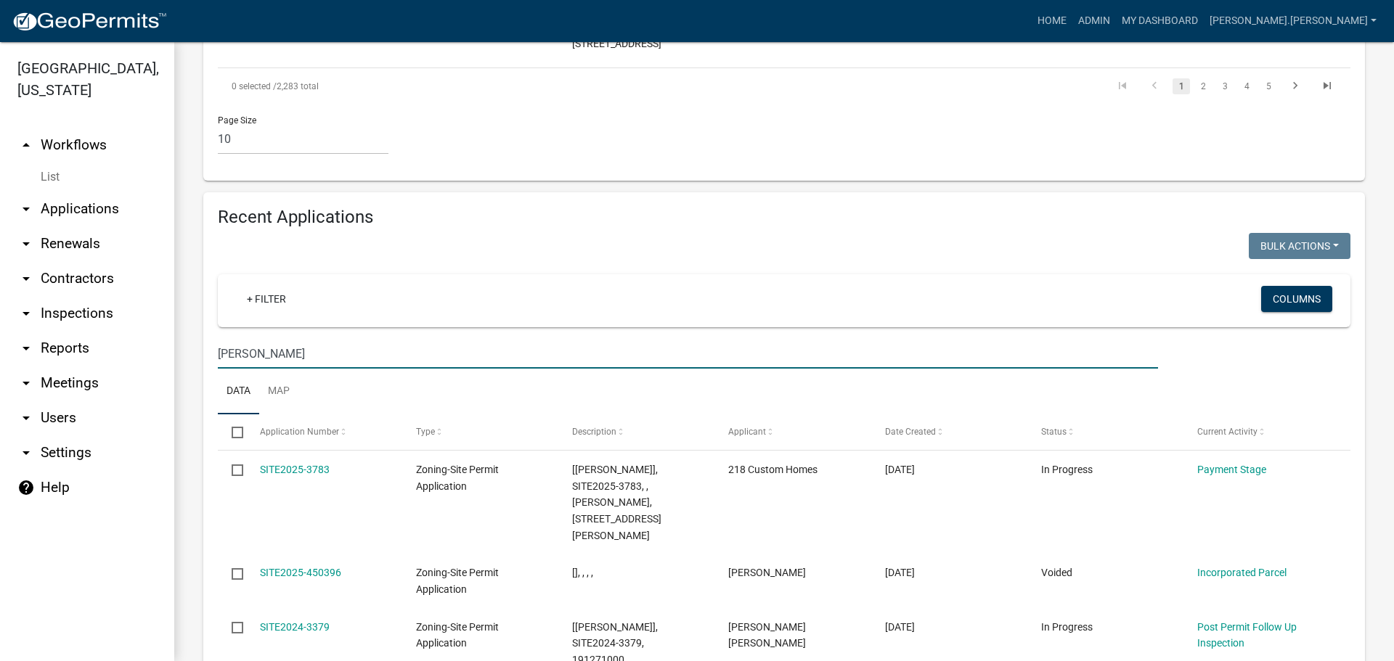
drag, startPoint x: 303, startPoint y: 214, endPoint x: 0, endPoint y: 219, distance: 302.8
click at [0, 219] on div "[GEOGRAPHIC_DATA], [US_STATE] arrow_drop_up Workflows List arrow_drop_down Appl…" at bounding box center [697, 351] width 1394 height 619
type input "[PERSON_NAME]"
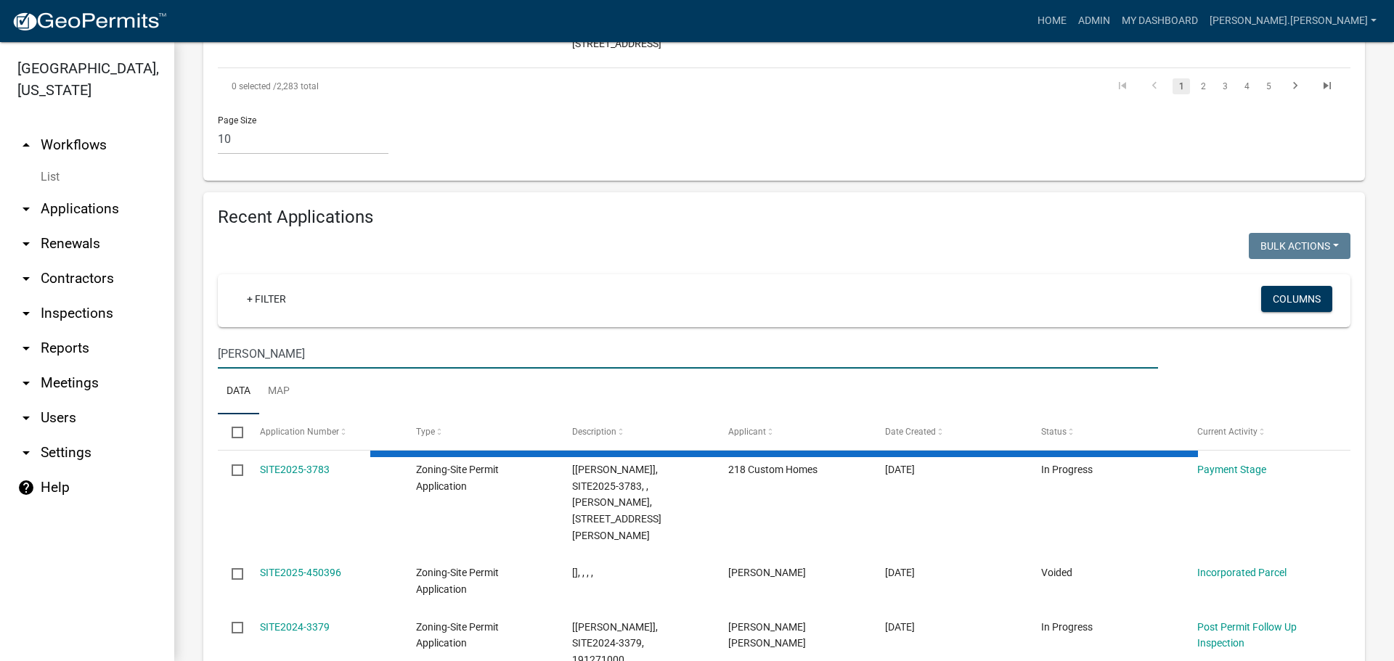
scroll to position [1200, 0]
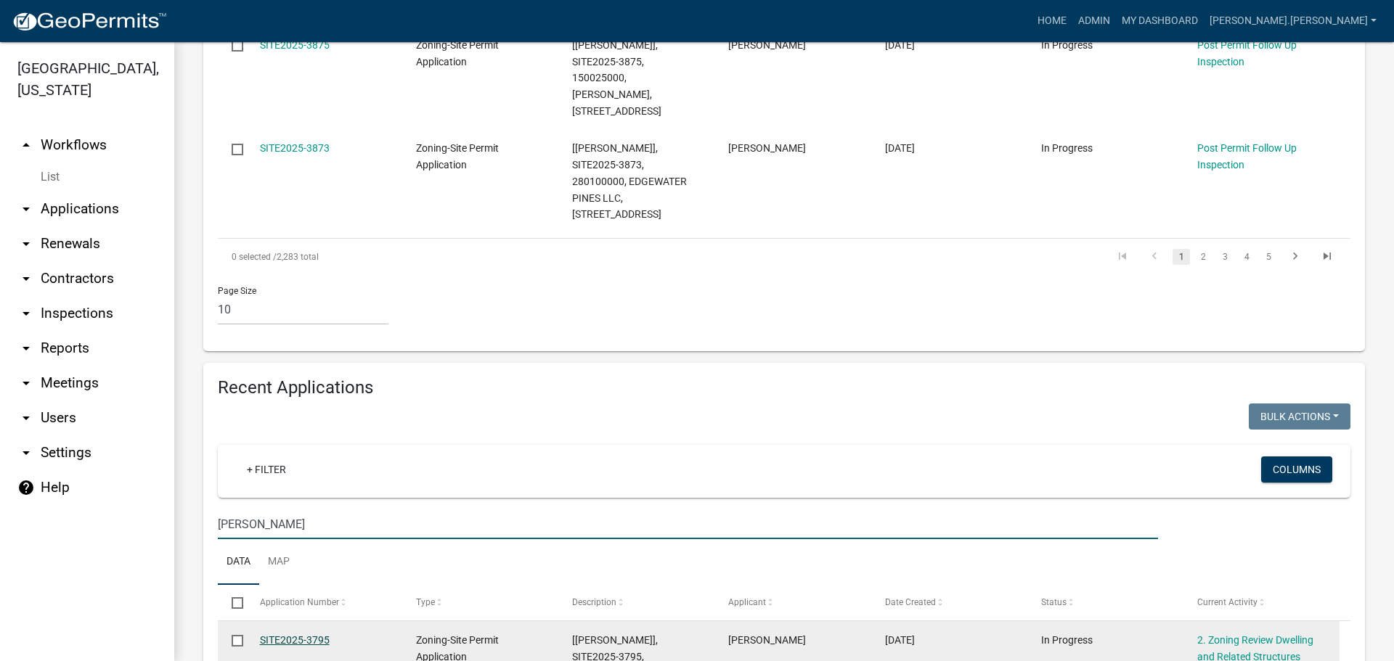
click at [306, 635] on link "SITE2025-3795" at bounding box center [295, 641] width 70 height 12
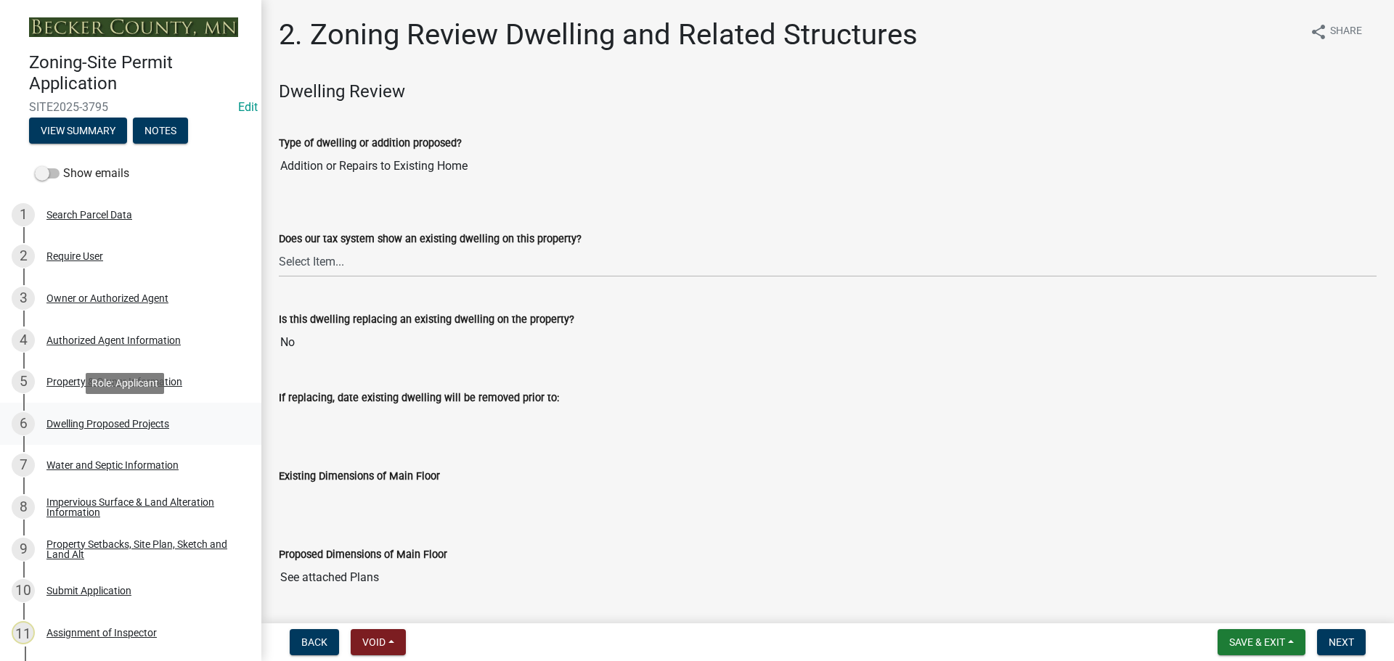
click at [122, 415] on div "6 Dwelling Proposed Projects" at bounding box center [125, 423] width 227 height 23
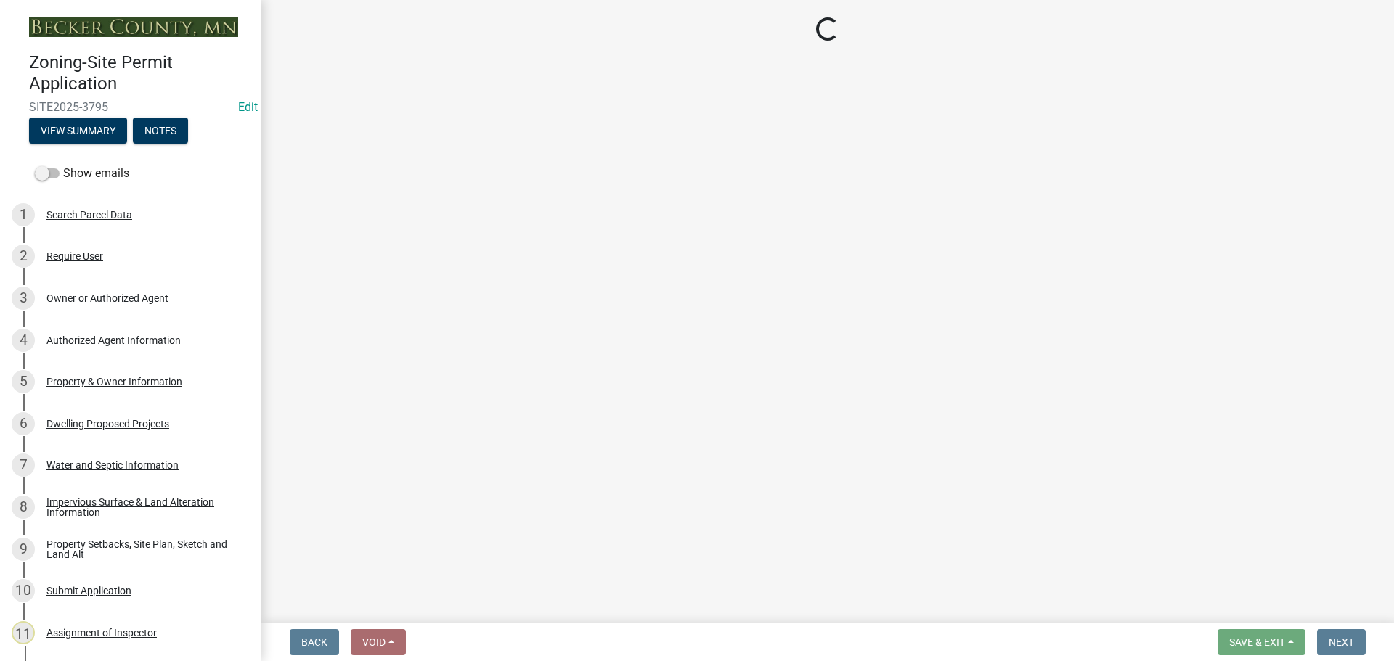
select select "b76c2e3f-c59d-4748-8205-29623accd873"
select select "566f81cc-4b3f-4ecb-9f16-a2b313352c61"
select select "03c1fec4-1fbe-4331-bc18-34e24145556f"
select select "e13aacd2-5b16-46a8-9c16-26b3d7b1c810"
select select "5dd6cdd5-8b7d-4534-b791-478230f7b8b7"
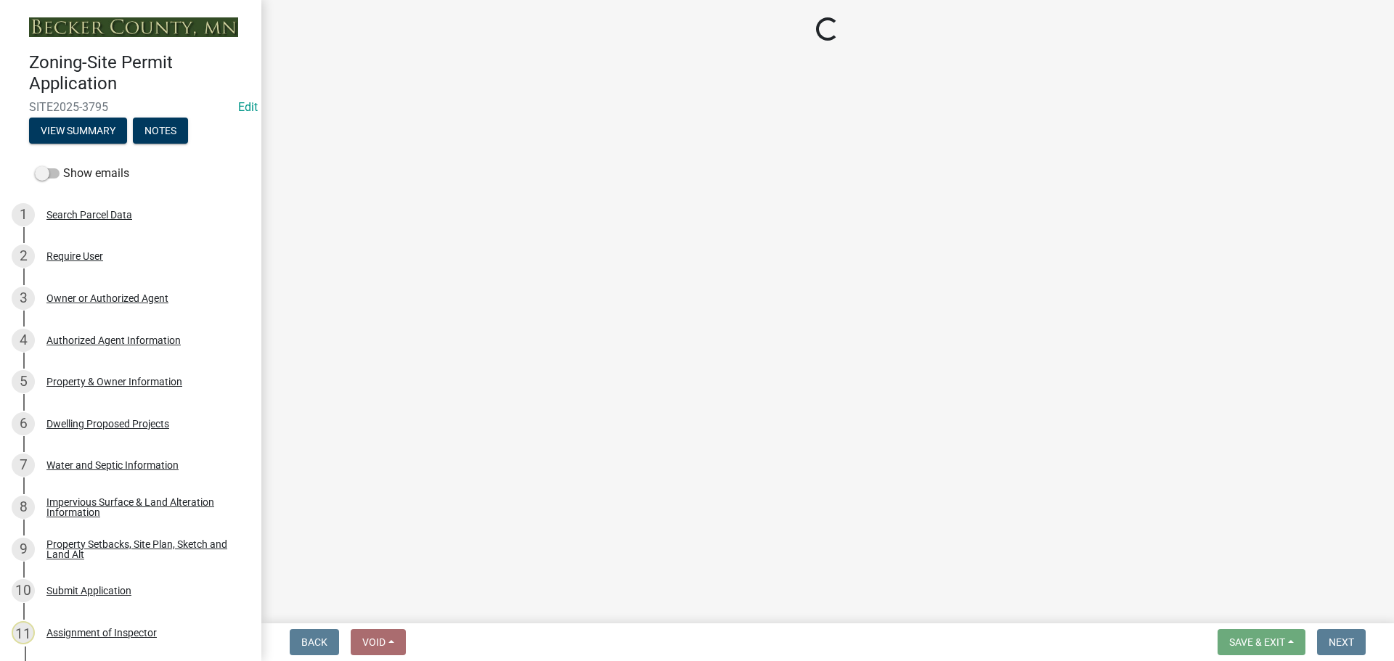
select select "e9b8a31e-e3fd-4a95-ab32-acf8bf819ee6"
select select "5c3531b8-bc96-4b07-92f8-845cfe46d7fc"
select select "beadd2dd-8960-4720-a713-fac19c5075c6"
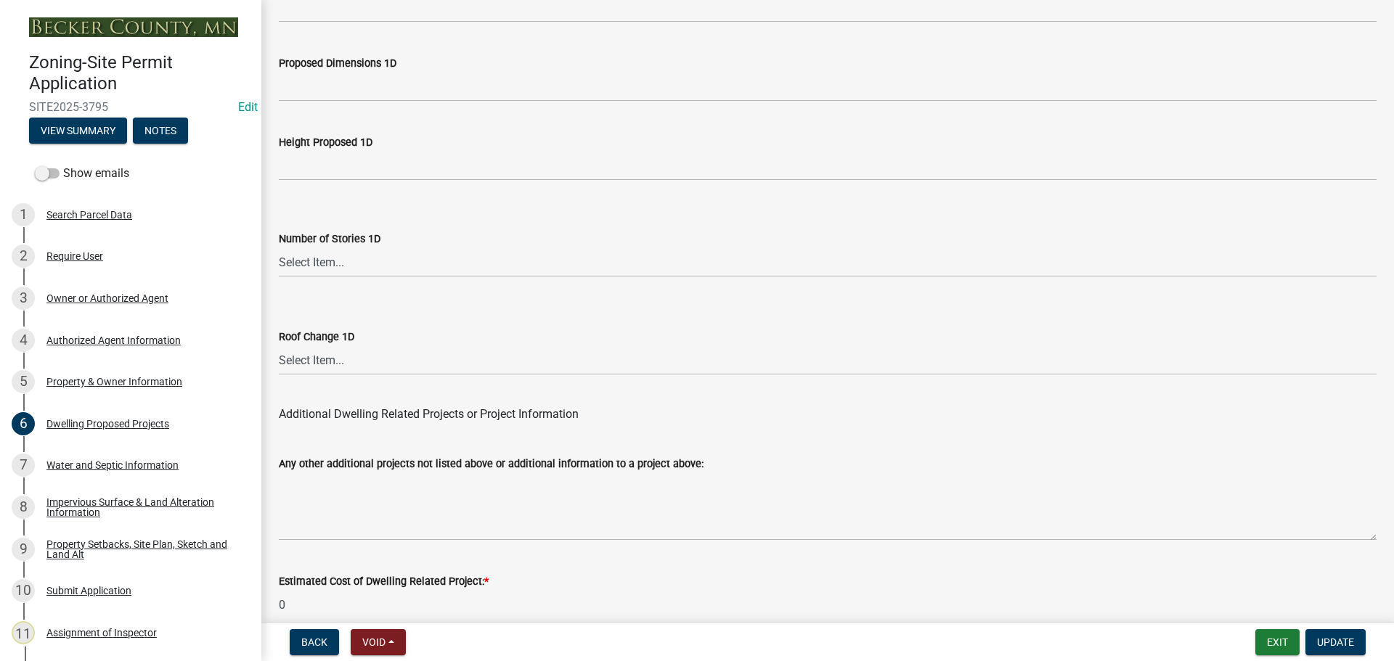
scroll to position [3481, 0]
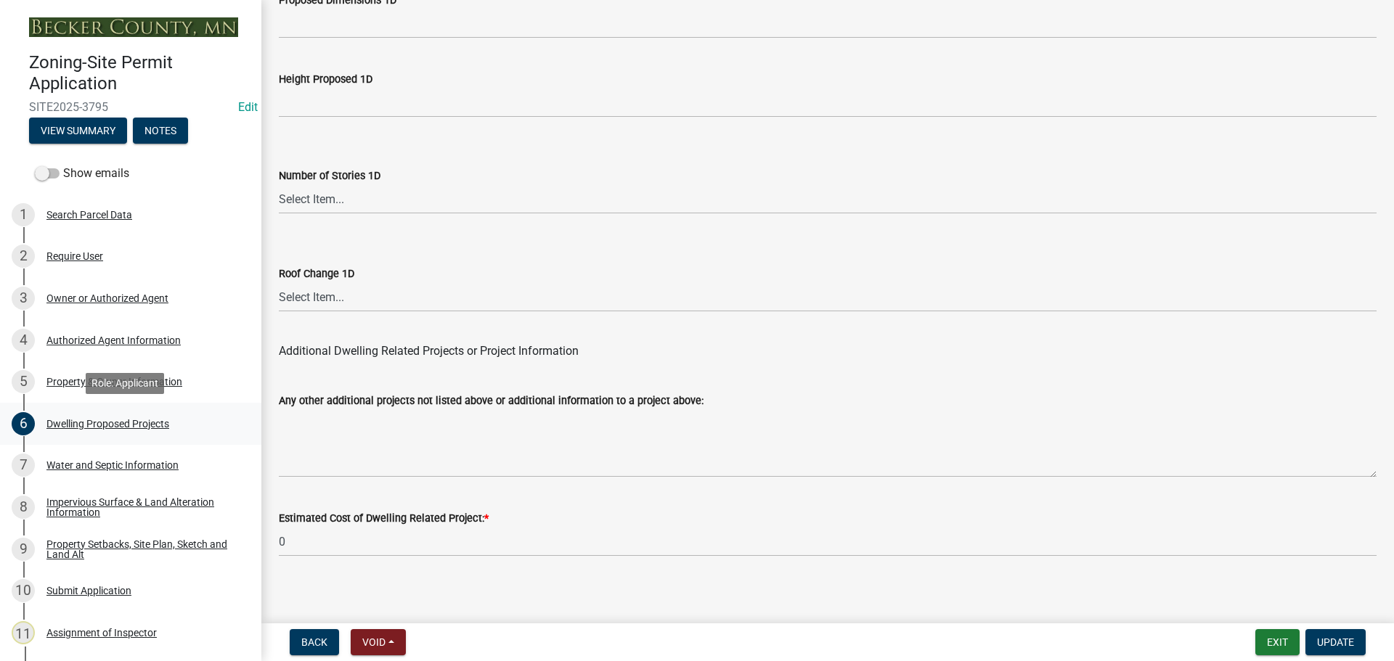
click at [152, 419] on div "Dwelling Proposed Projects" at bounding box center [107, 424] width 123 height 10
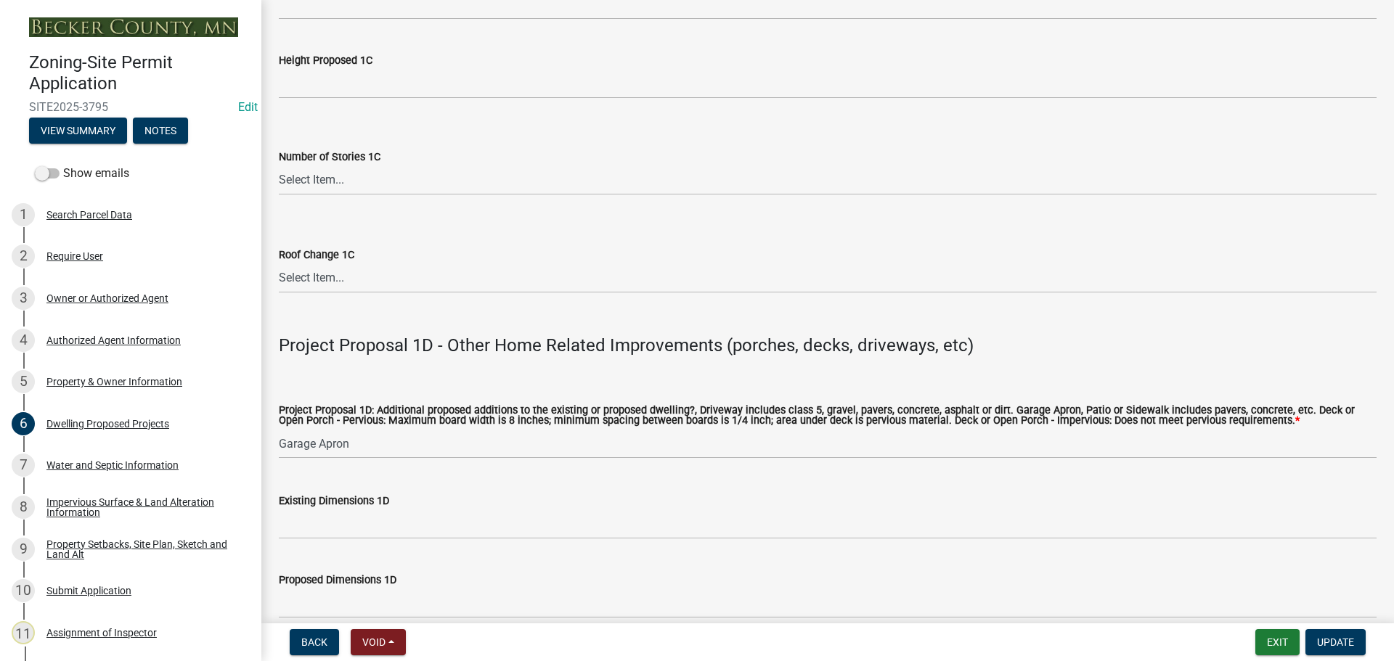
scroll to position [2683, 0]
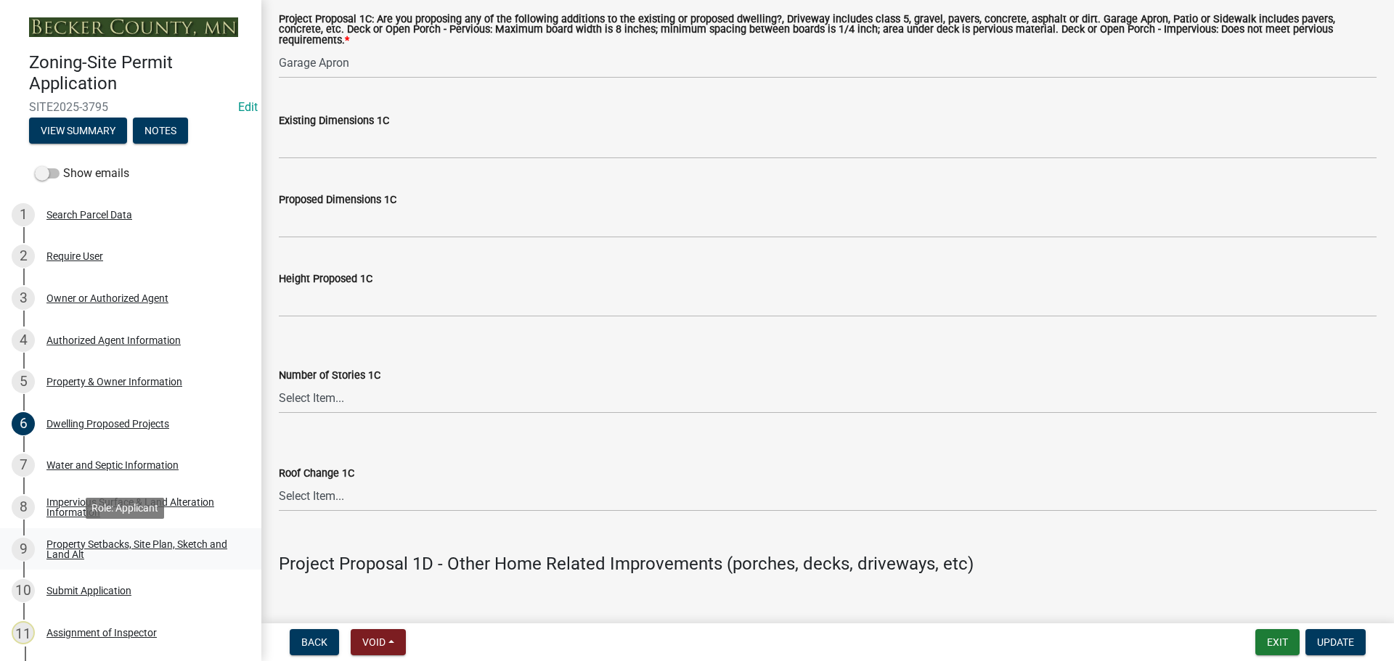
click at [99, 547] on div "Property Setbacks, Site Plan, Sketch and Land Alt" at bounding box center [142, 549] width 192 height 20
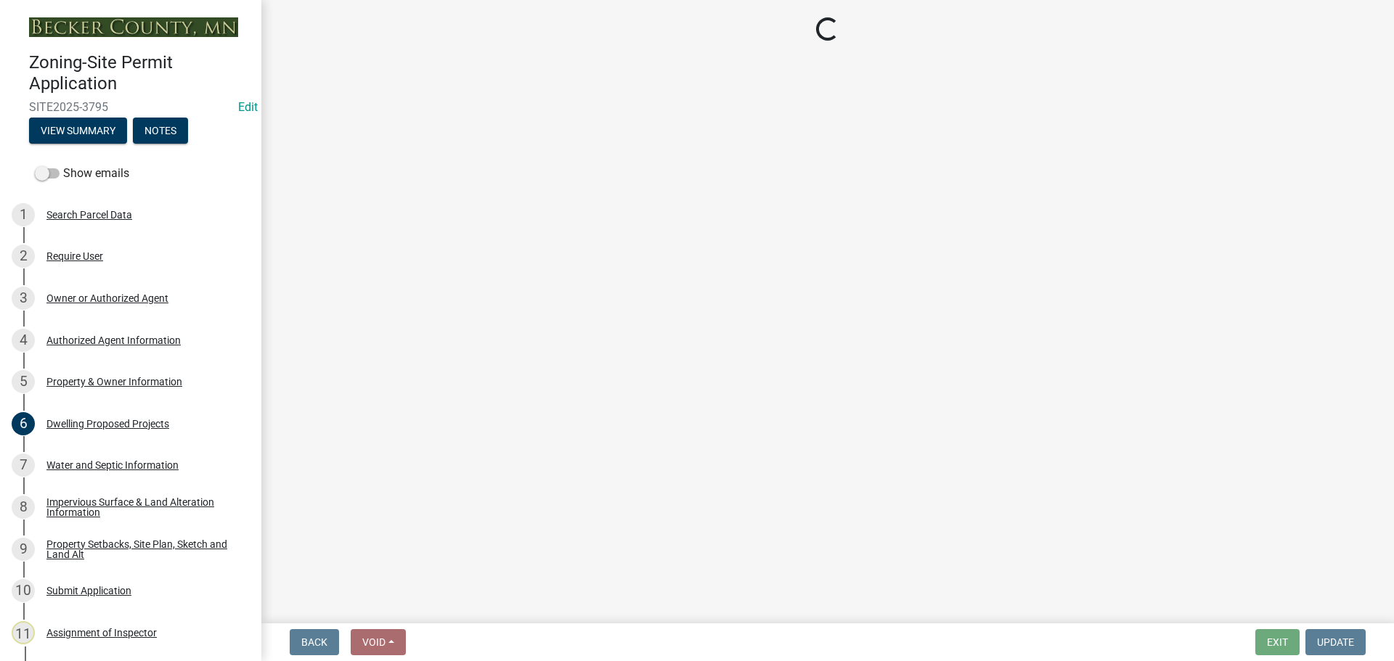
select select "7b13c63f-e699-4112-b373-98fbd28ec536"
select select "d7ed81d3-cd60-4660-969c-0852c303b075"
select select "b56a4575-9846-47cf-8067-c59a4853da22"
select select "12f785fb-c378-4b18-841c-21c73dc99083"
select select "e8ab2dc3-aa3f-46f3-9b4a-37eb25ad84af"
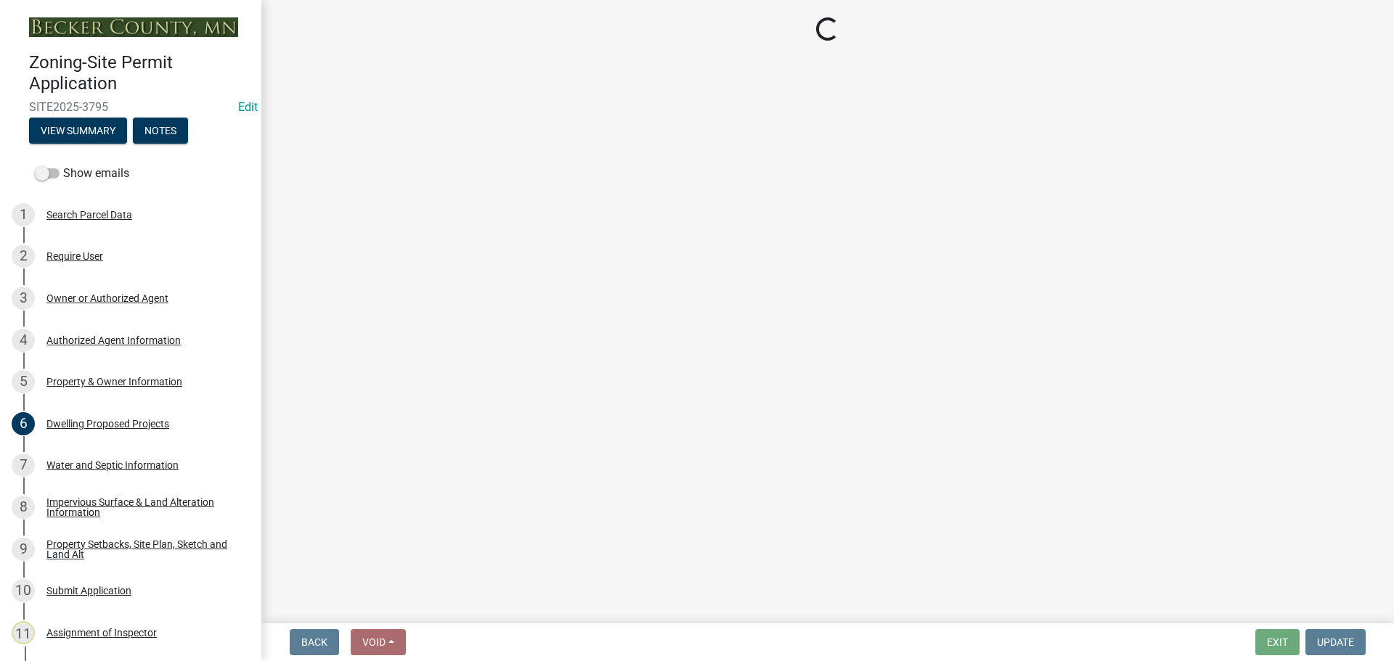
select select "b98836ba-4715-455d-97ab-be9a9df498a8"
select select "c8b8ea71-7088-4e87-a493-7bc88cc2835b"
select select "a4ce8fad-3c47-4e2b-9375-28a8f2ee630b"
select select "19d13e65-c93d-443e-910a-7a17299544cc"
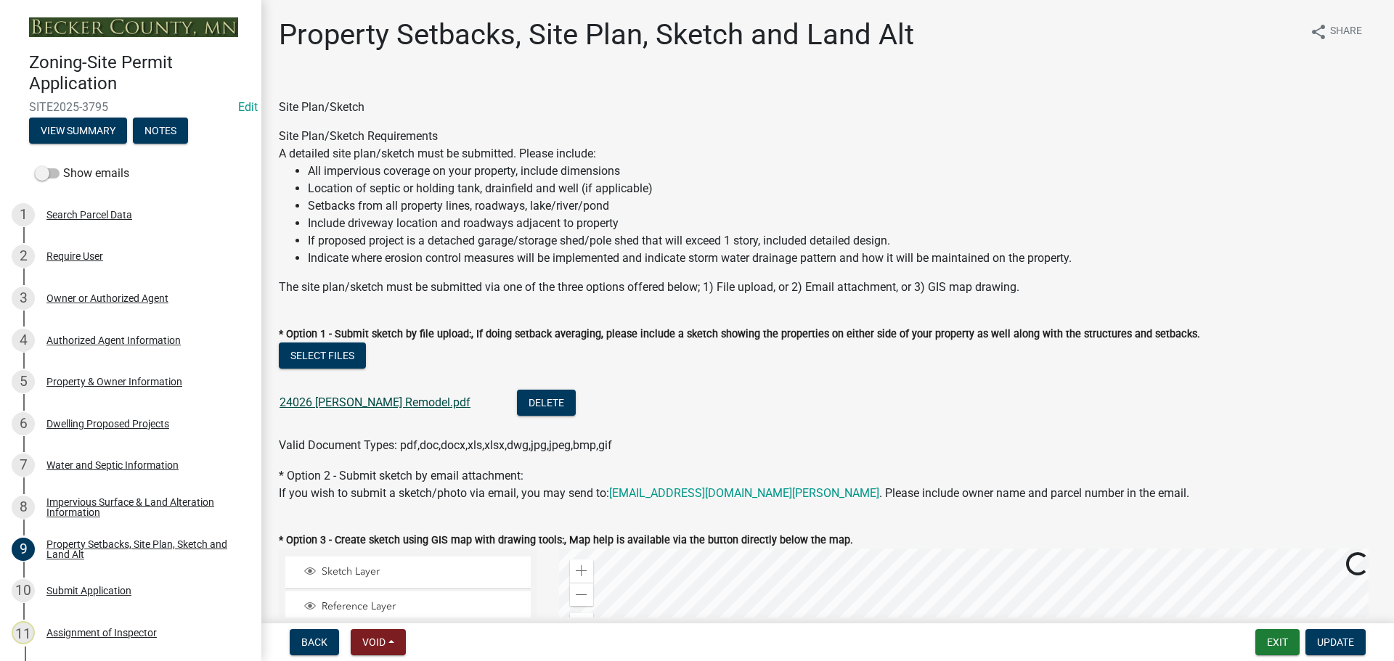
click at [396, 404] on link "24026 Gramer Remodel.pdf" at bounding box center [375, 403] width 191 height 14
click at [1271, 643] on button "Exit" at bounding box center [1277, 642] width 44 height 26
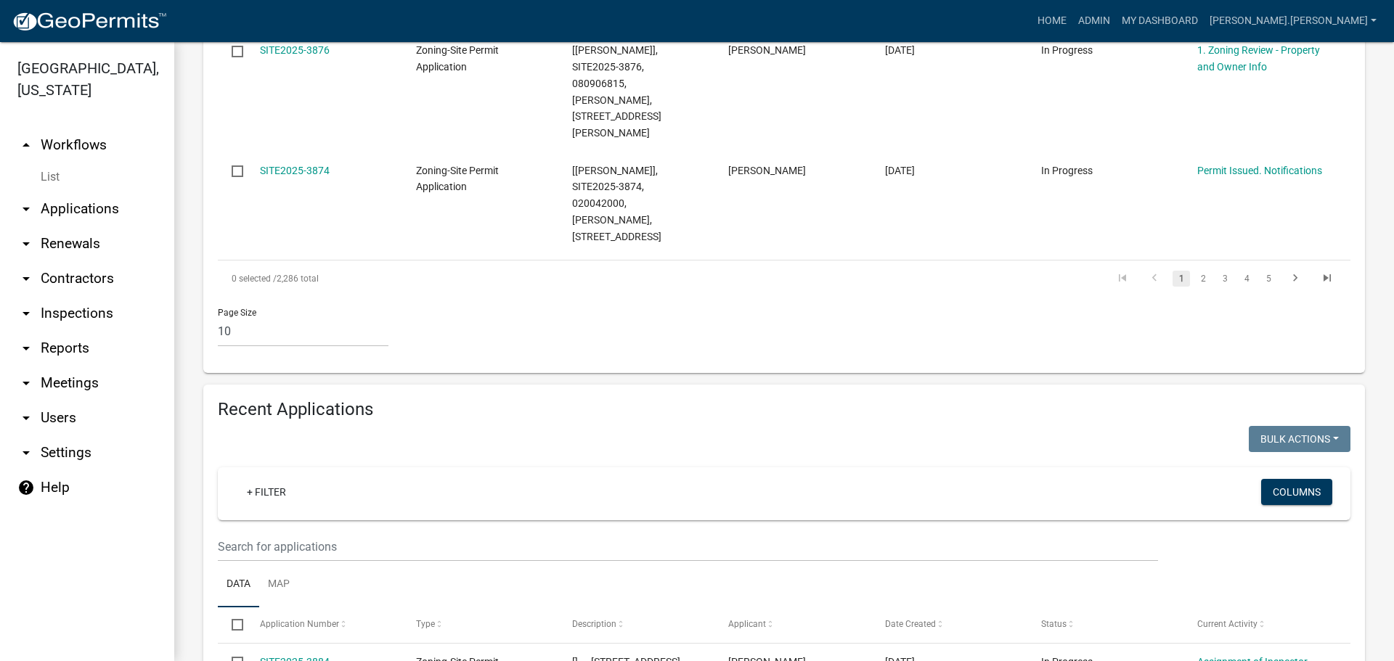
scroll to position [922, 0]
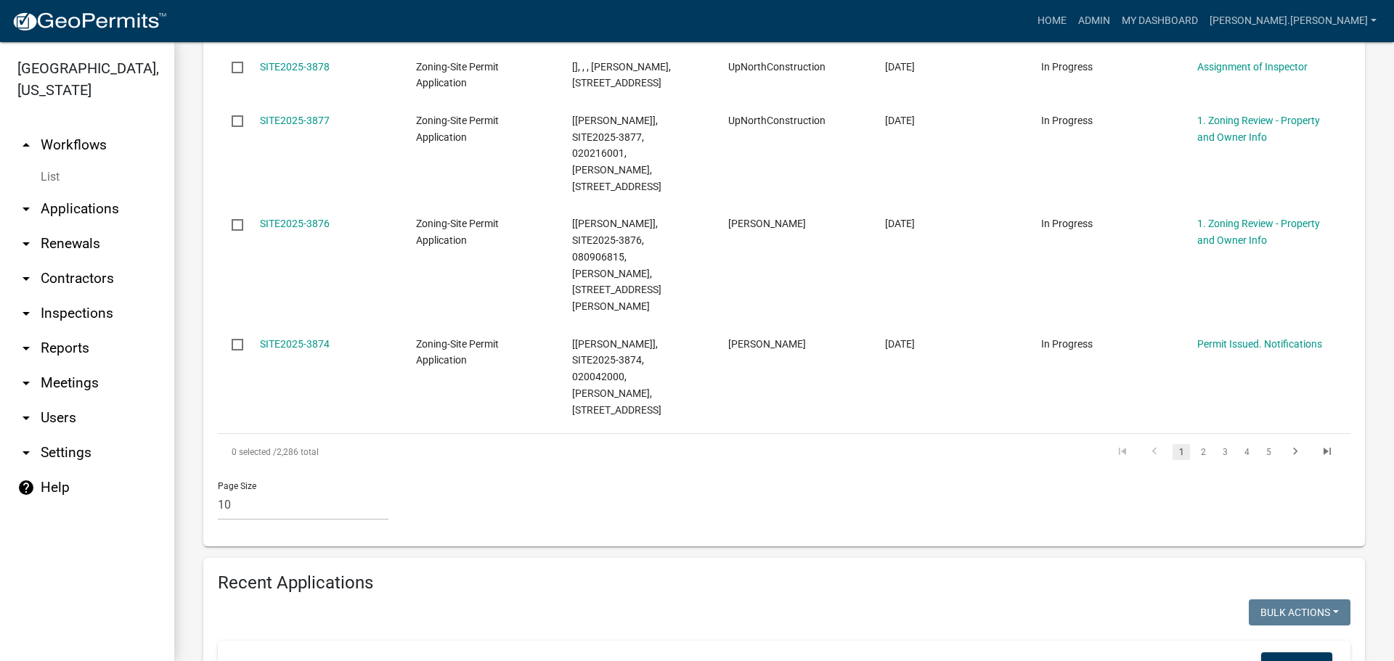
type input "callahan"
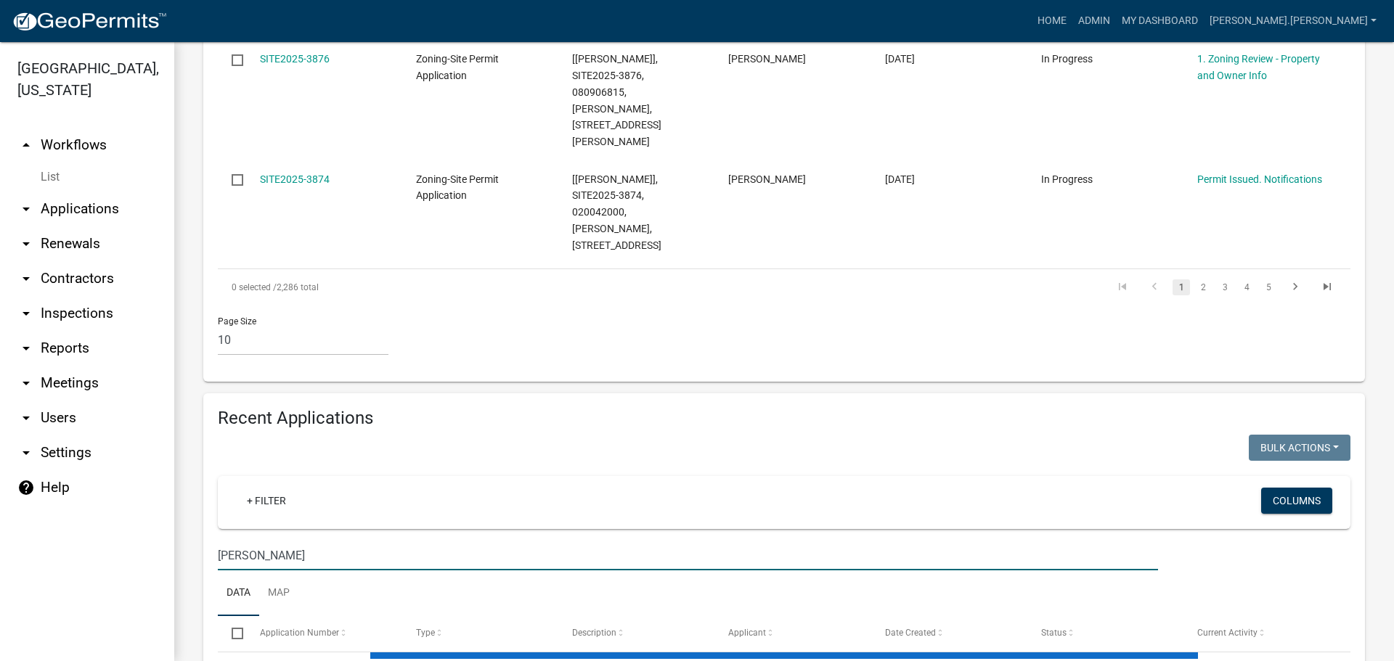
scroll to position [1212, 0]
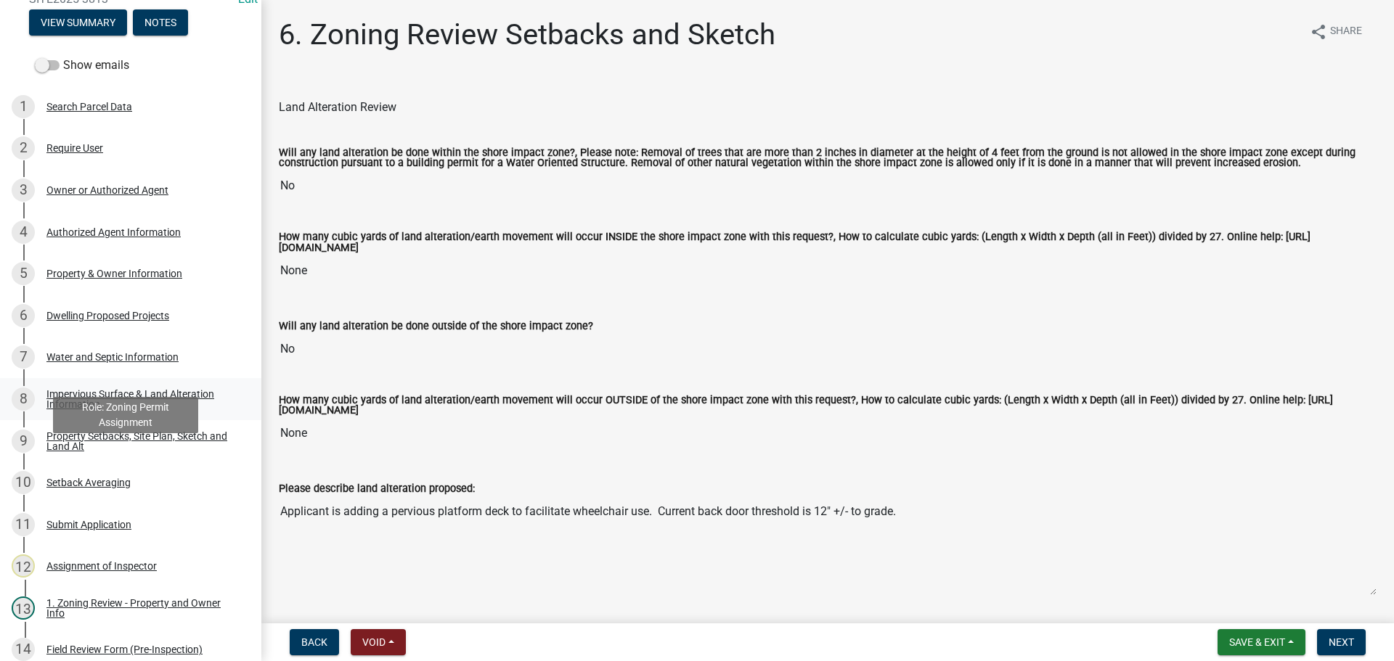
scroll to position [218, 0]
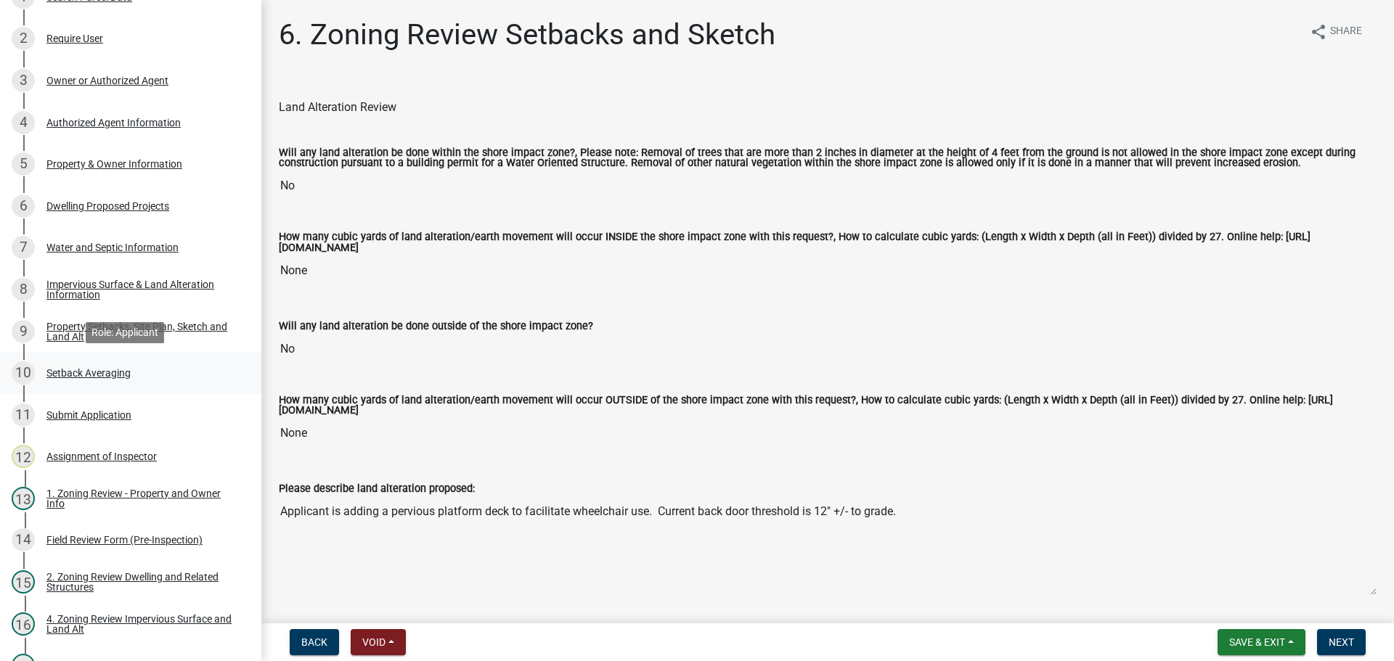
click at [116, 372] on div "Setback Averaging" at bounding box center [88, 373] width 84 height 10
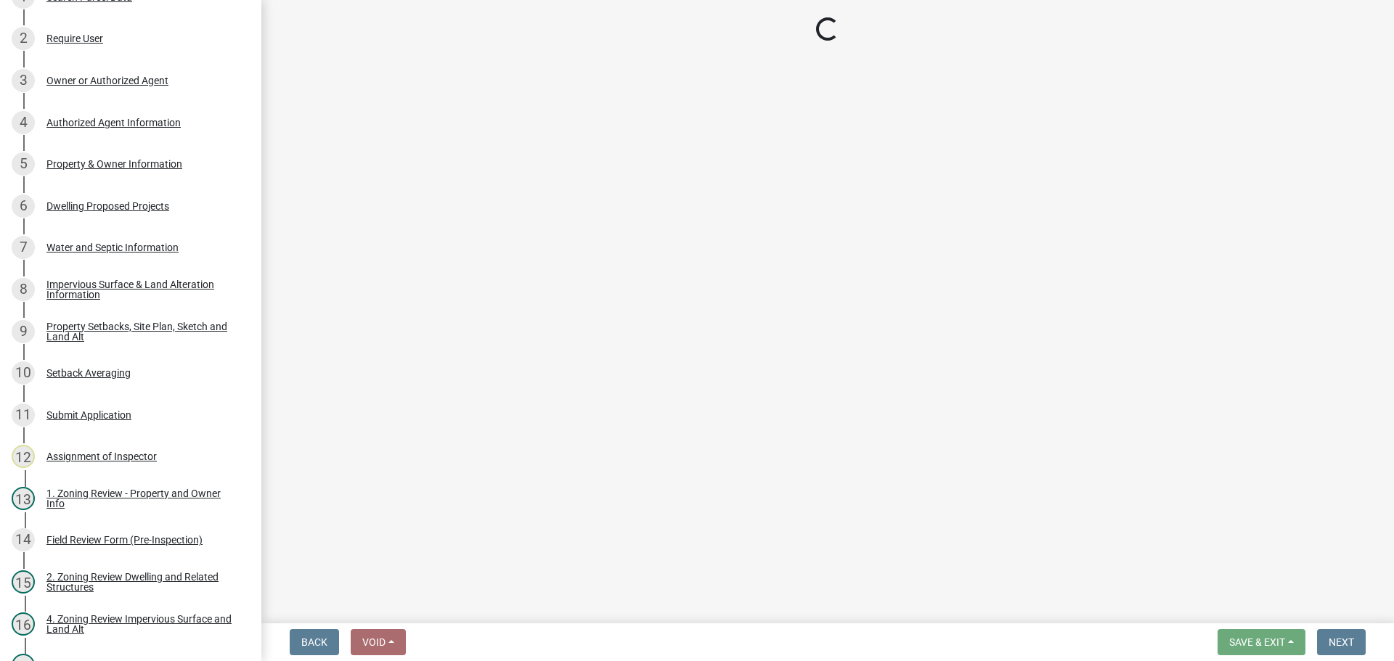
select select "329572f6-75bd-4676-be69-7dda04ea5a2b"
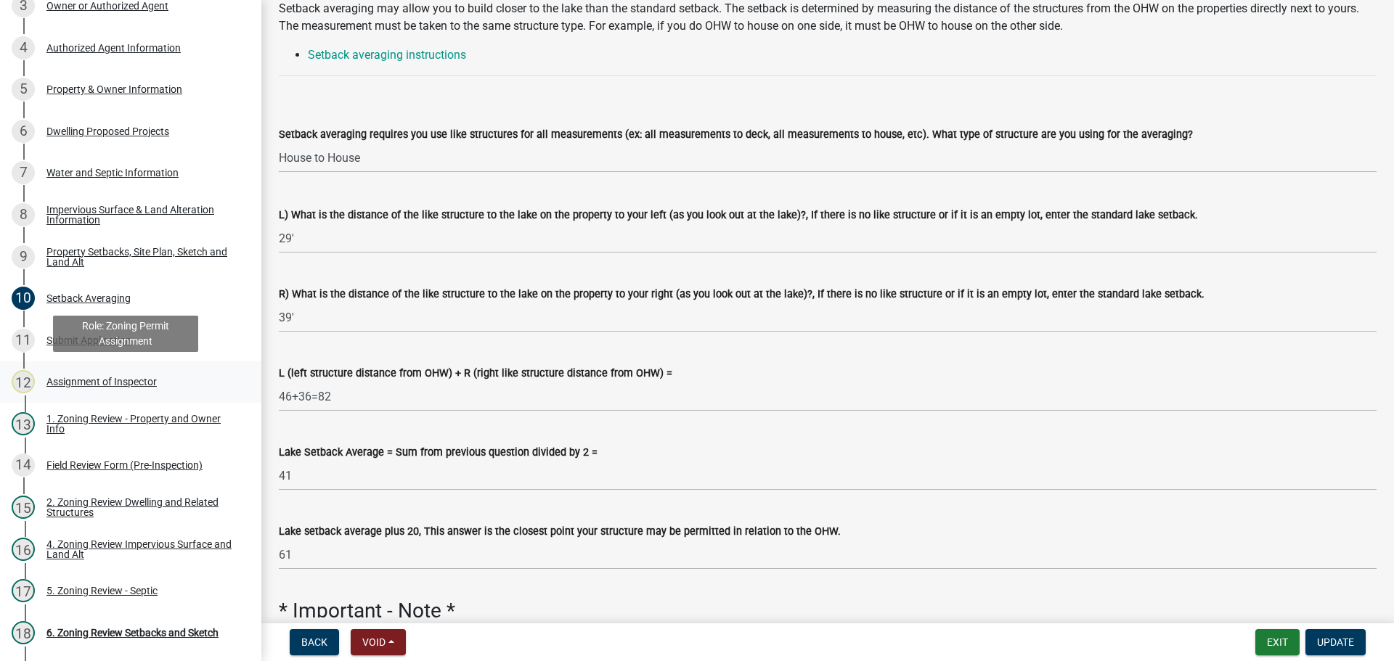
scroll to position [429, 0]
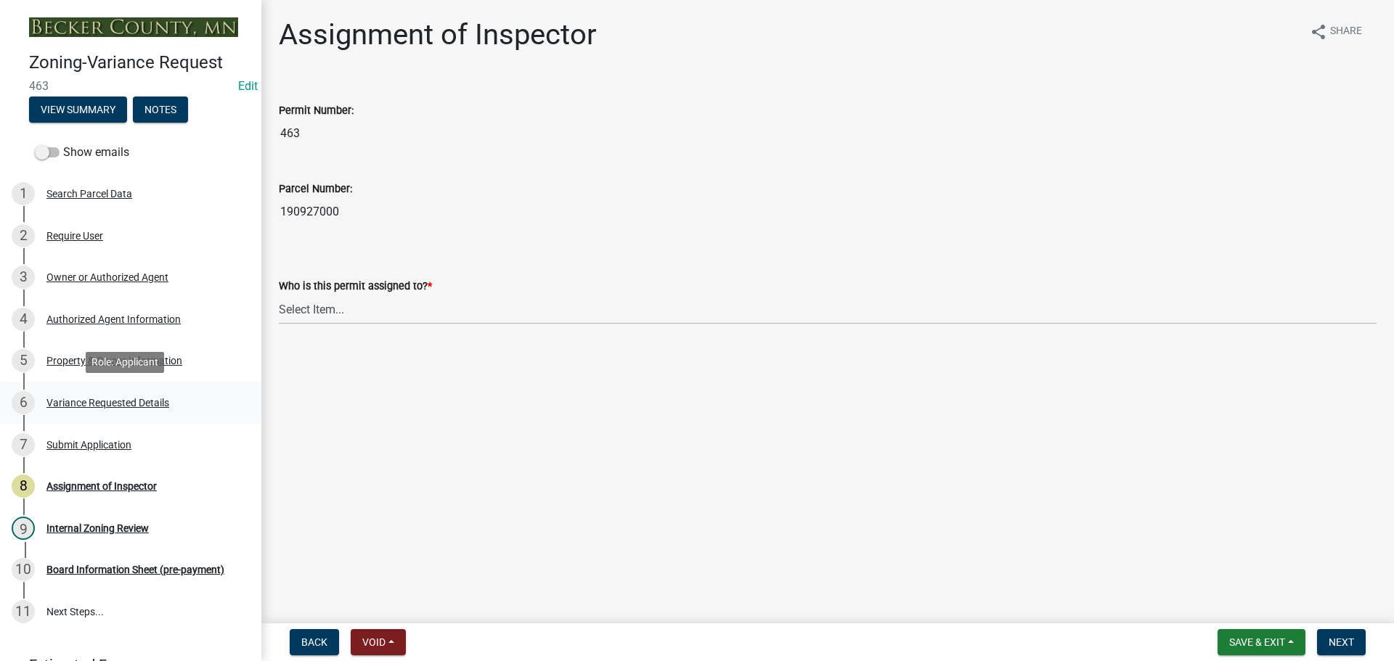
click at [92, 402] on div "Variance Requested Details" at bounding box center [107, 403] width 123 height 10
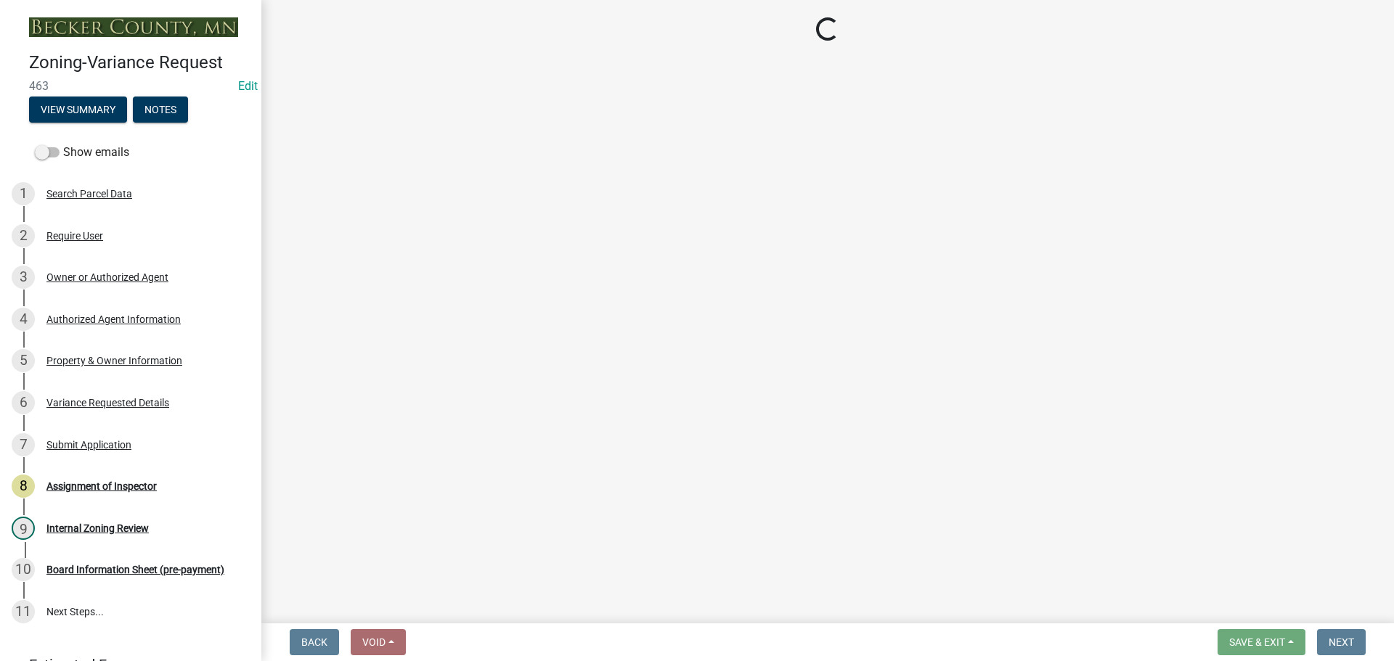
select select "96e126f4-40c4-47d1-a8f7-50b92e69dbaa"
select select "a5c6235c-6fe0-43e3-9b64-f3566618e99d"
select select "a60f612c-e64d-4767-92b2-cb2f842b6e0b"
select select "bb2b5e43-03c1-4874-9abf-a65f400af928"
select select "8ea3e6c3-8fed-4904-aa20-2f643744aa0c"
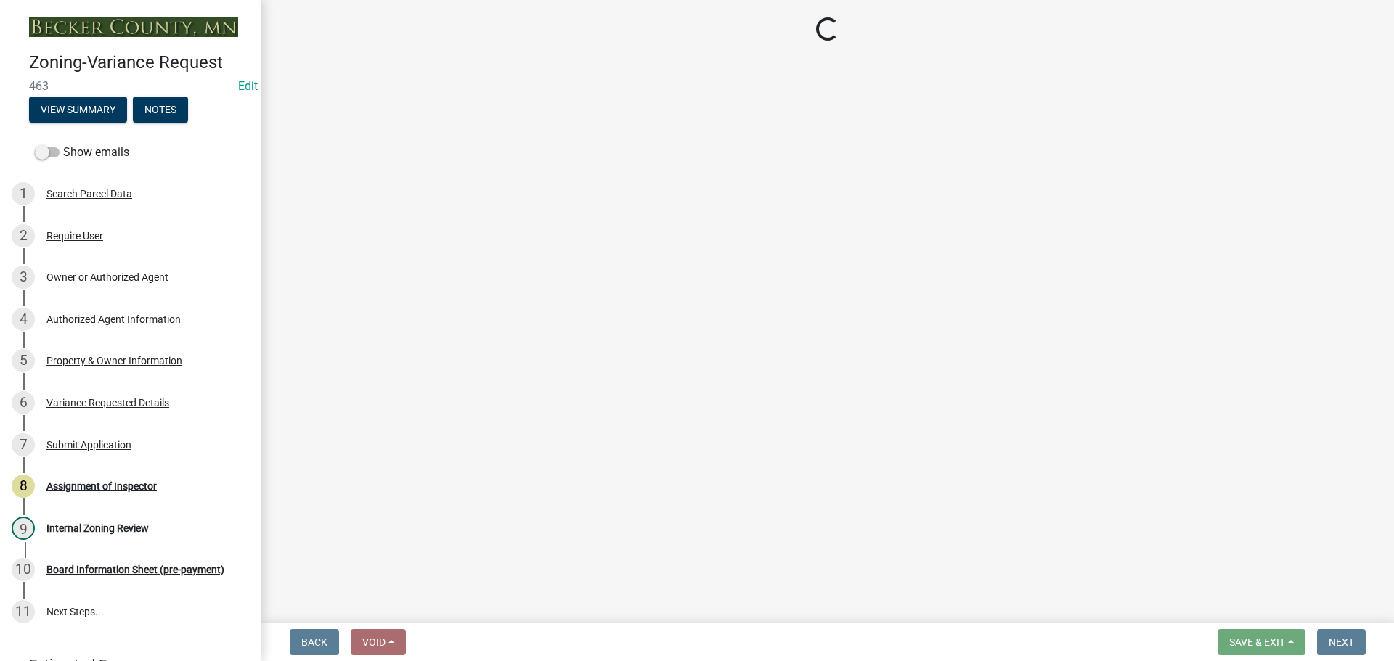
select select "860afd09-da87-482b-bca4-413f5cf53582"
select select "ee8740c3-f4d5-48cf-ad42-c8f7342b480c"
select select "1aa51e34-4f0a-4095-a3f3-287665056048"
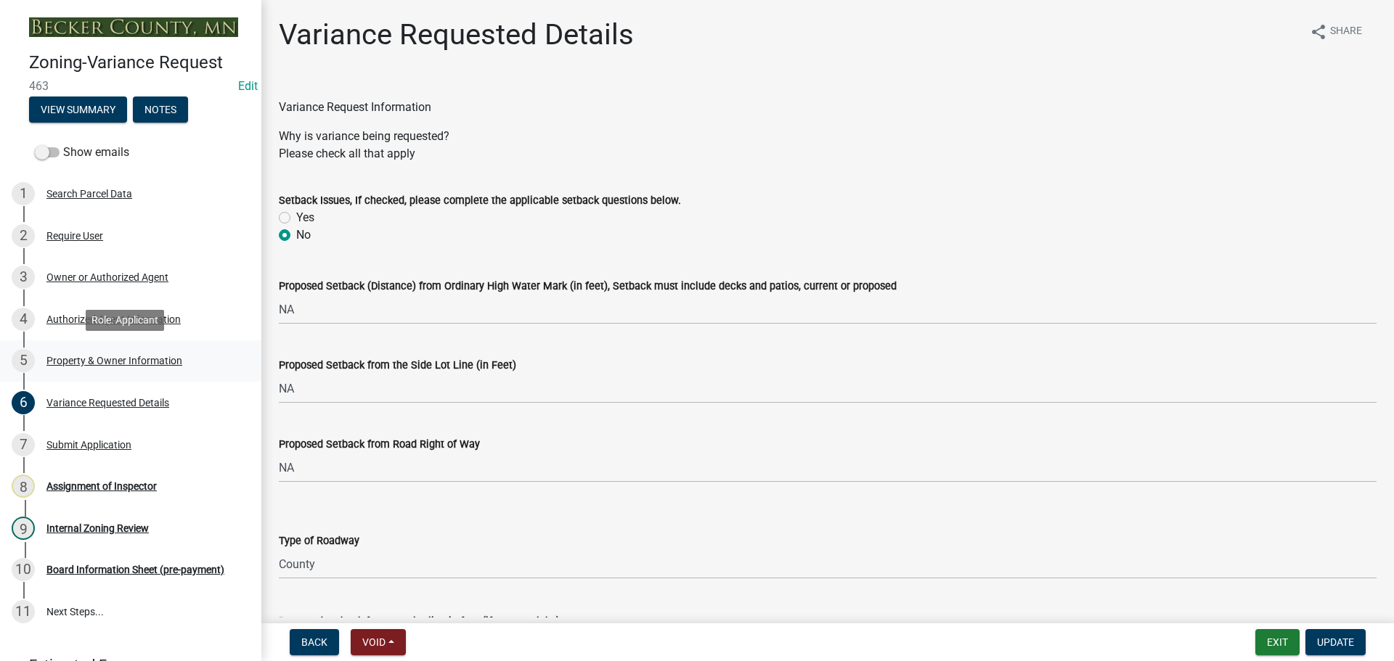
click at [122, 362] on div "Property & Owner Information" at bounding box center [114, 361] width 136 height 10
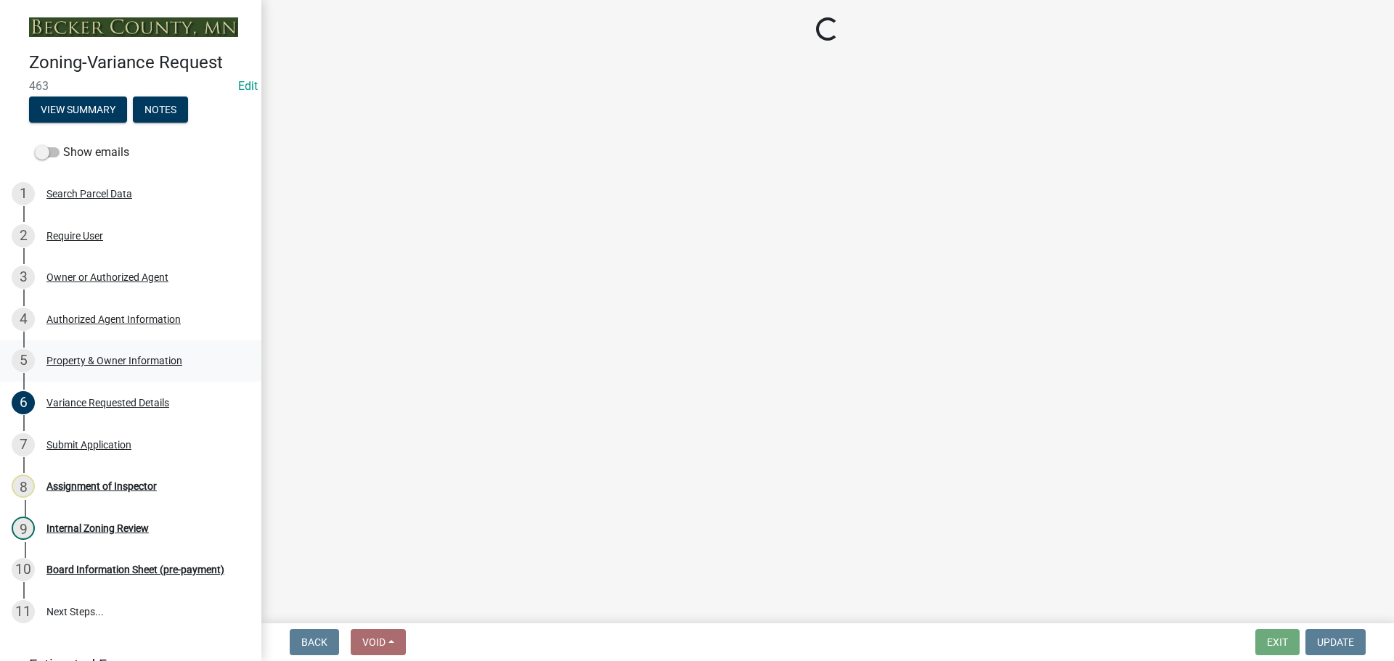
select select "bd6c4c96-e8c1-49bc-ade5-b37215bb1ac6"
select select "2b9210e5-8cac-47c3-9819-0b9c3513b258"
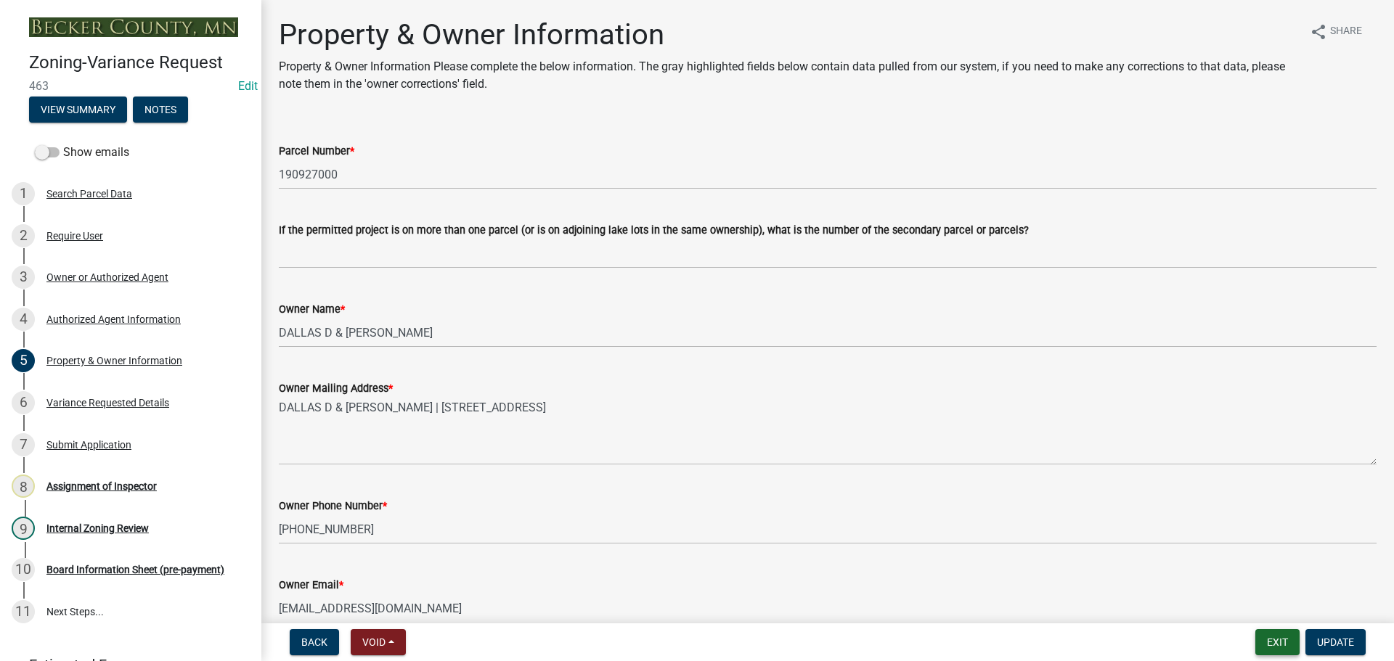
click at [1273, 642] on button "Exit" at bounding box center [1277, 642] width 44 height 26
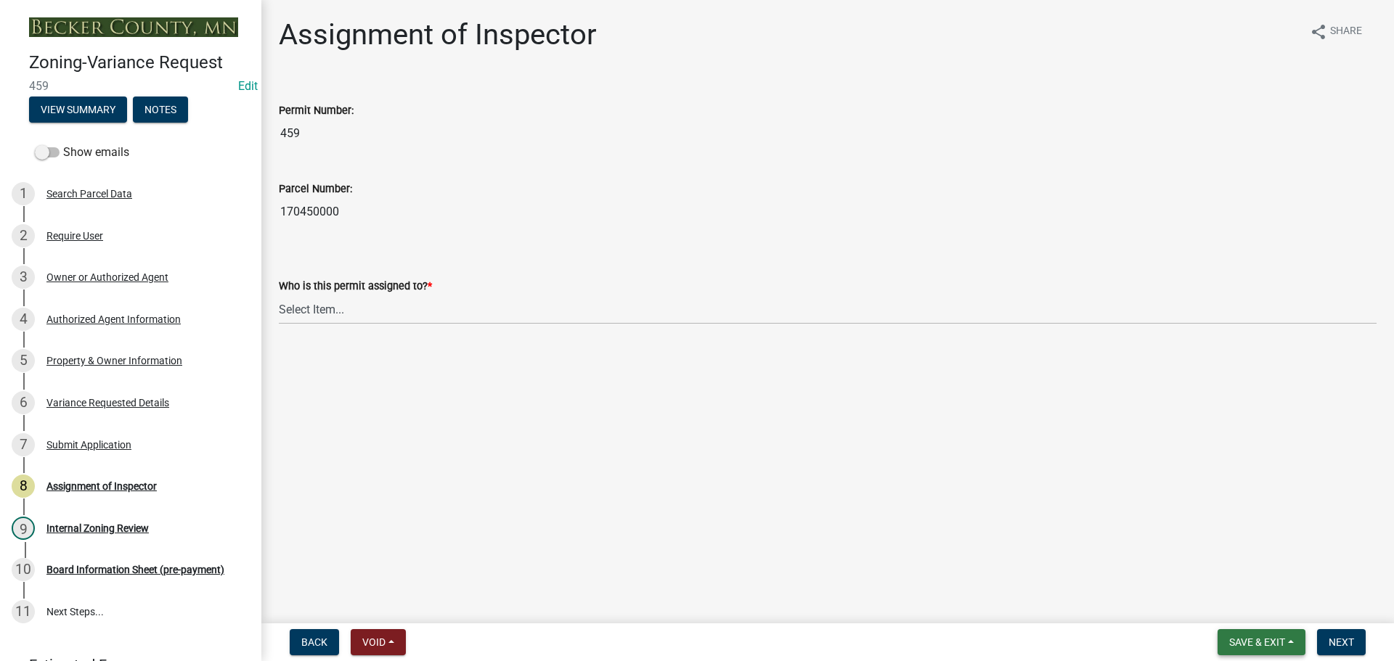
click at [1276, 647] on span "Save & Exit" at bounding box center [1257, 643] width 56 height 12
click at [1260, 596] on button "Save & Exit" at bounding box center [1247, 604] width 116 height 35
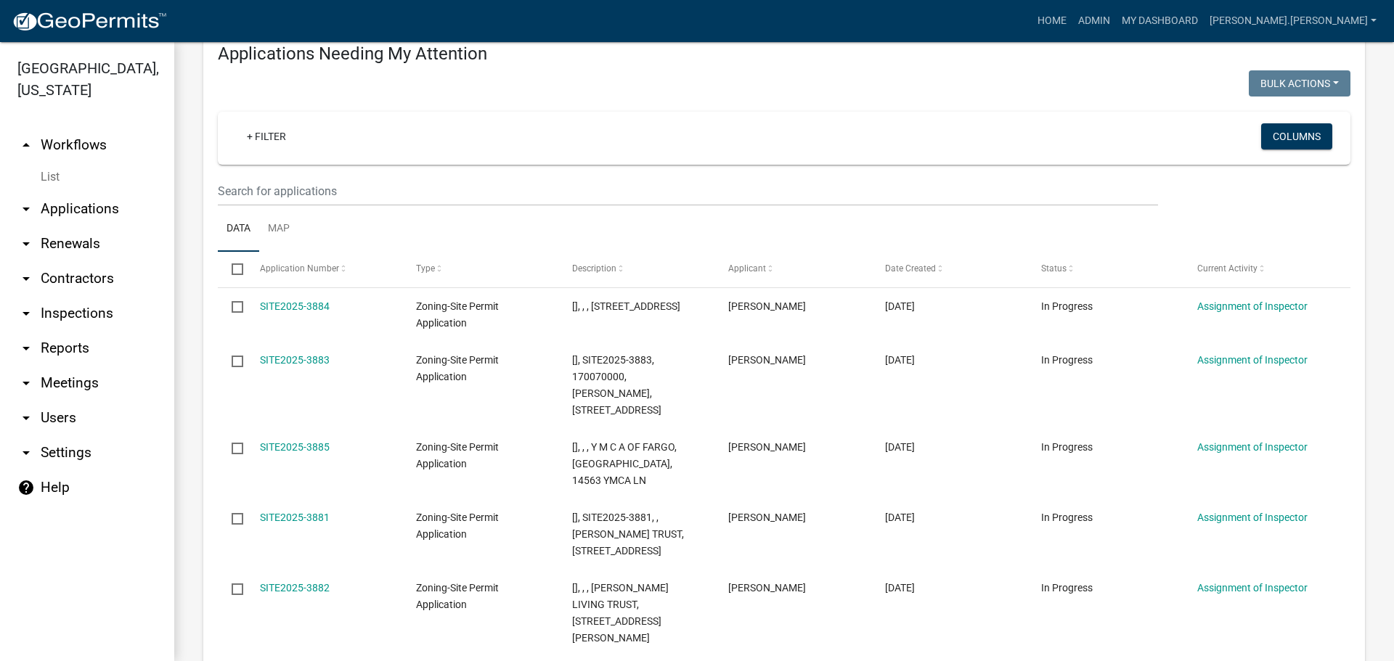
scroll to position [218, 0]
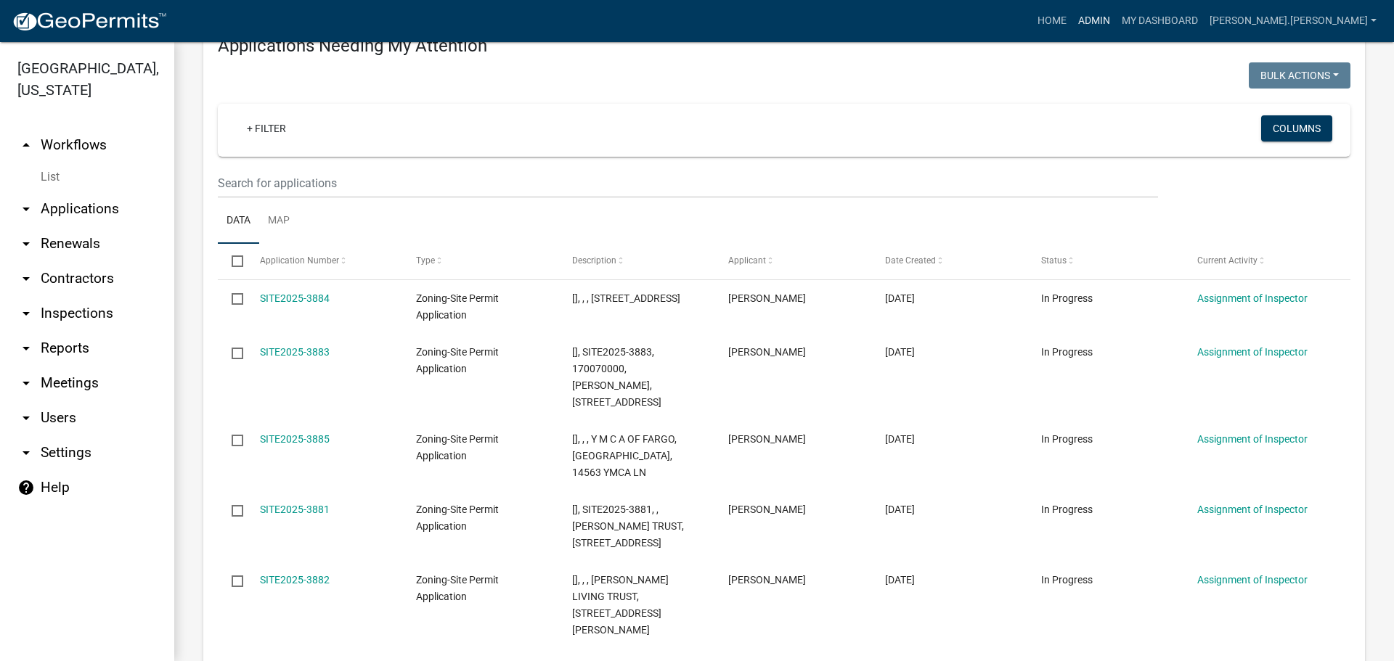
click at [1116, 17] on link "Admin" at bounding box center [1094, 21] width 44 height 28
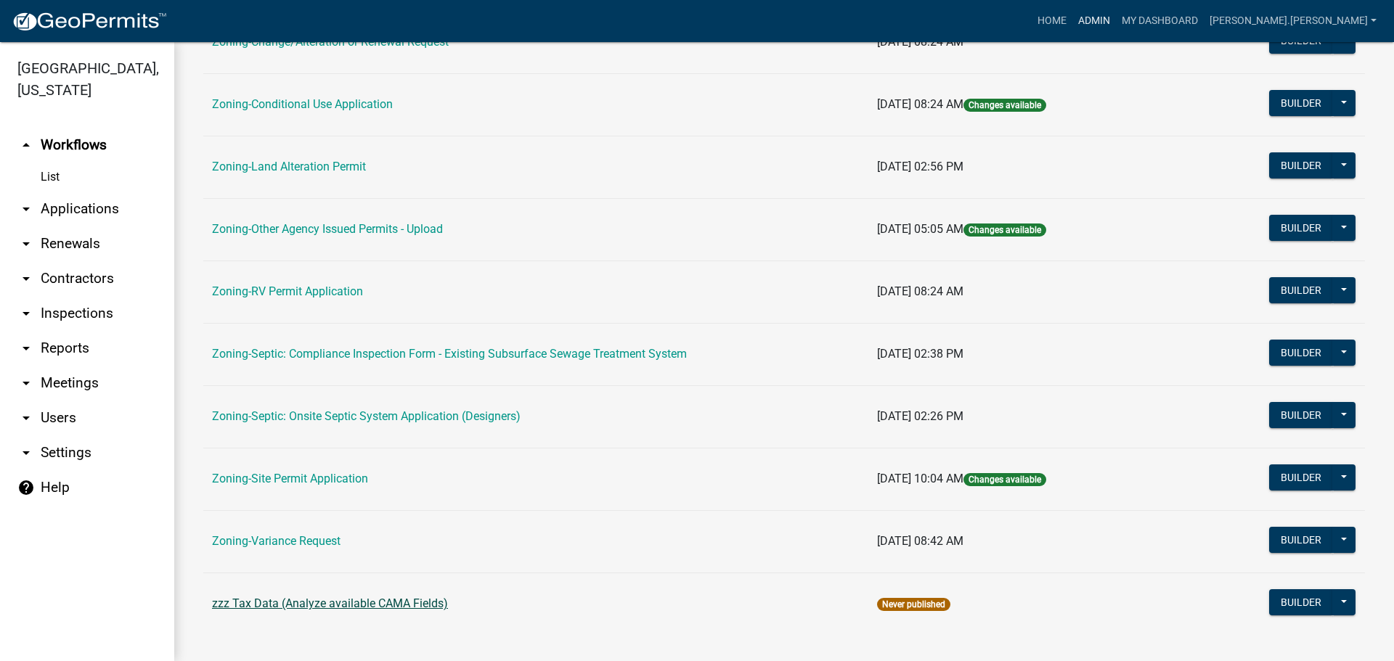
scroll to position [442, 0]
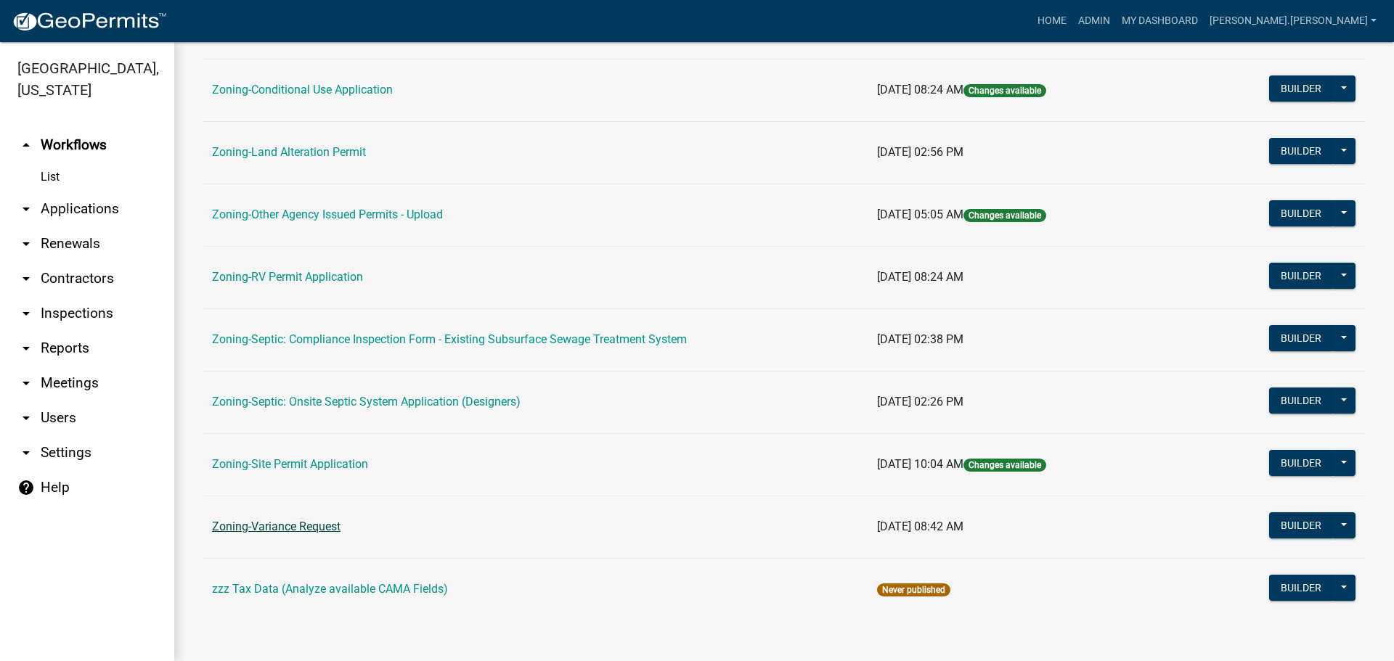
click at [261, 524] on link "Zoning-Variance Request" at bounding box center [276, 527] width 129 height 14
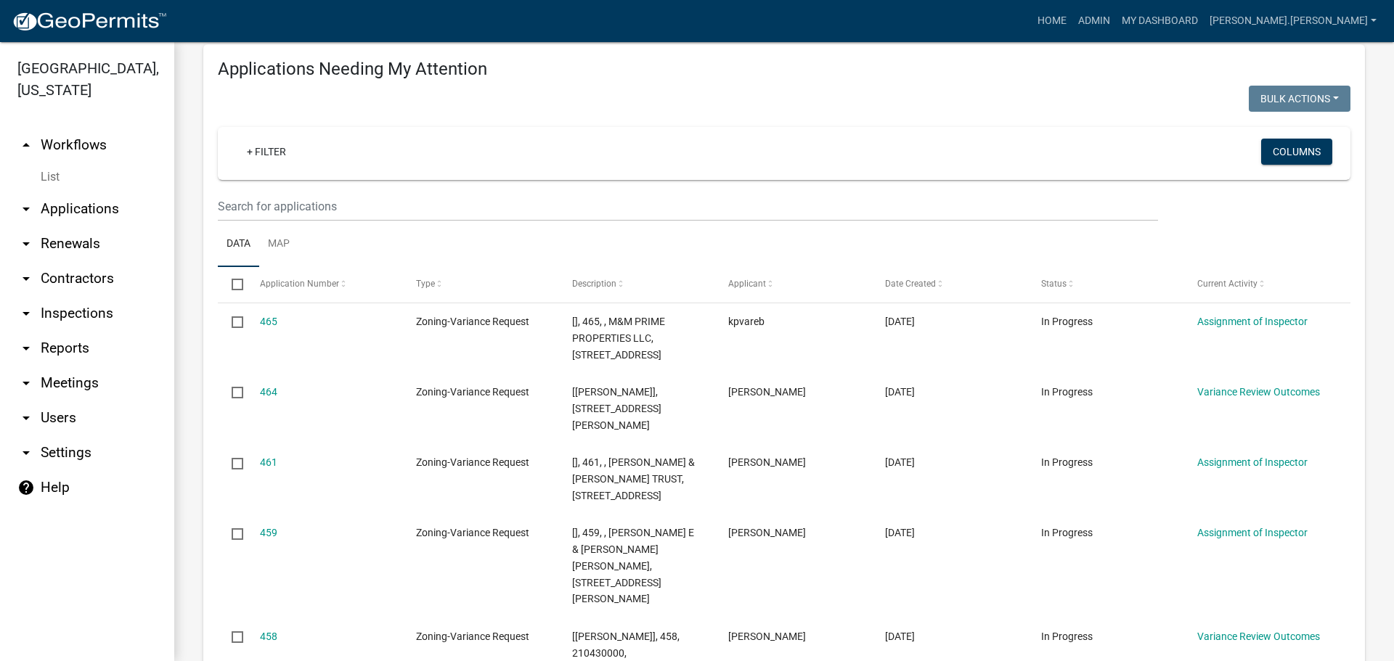
scroll to position [218, 0]
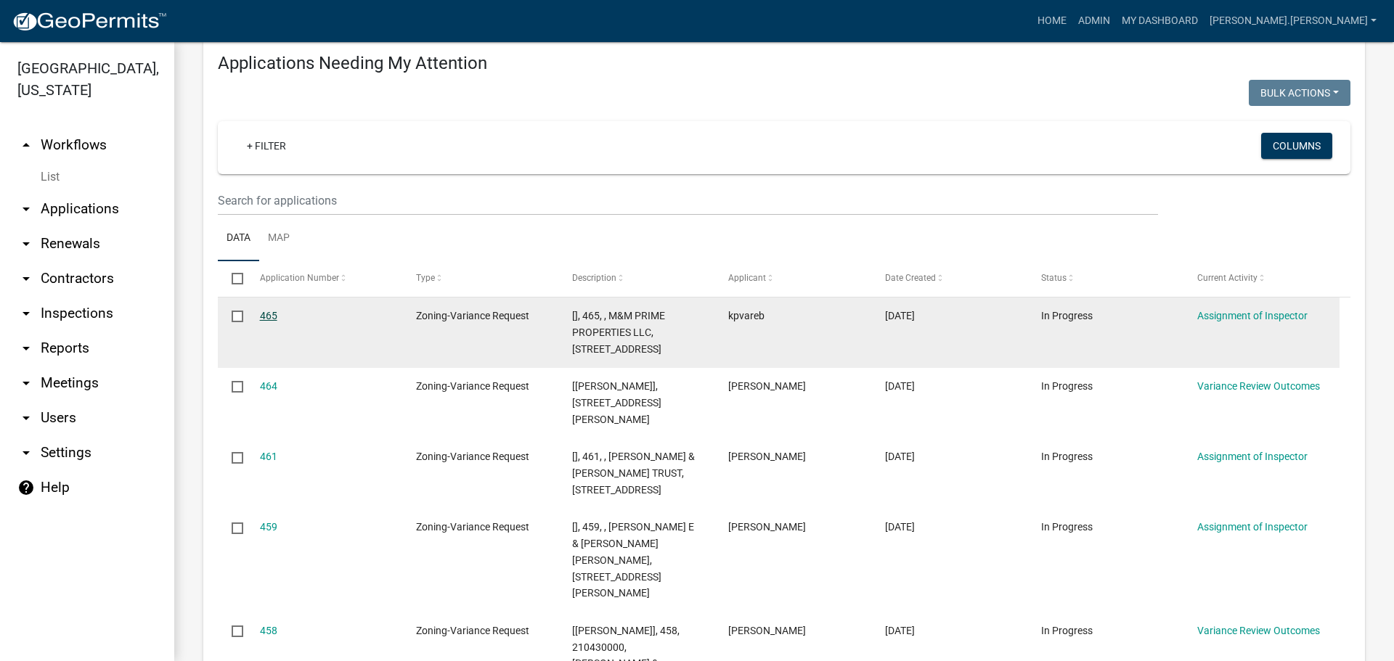
click at [272, 311] on link "465" at bounding box center [268, 316] width 17 height 12
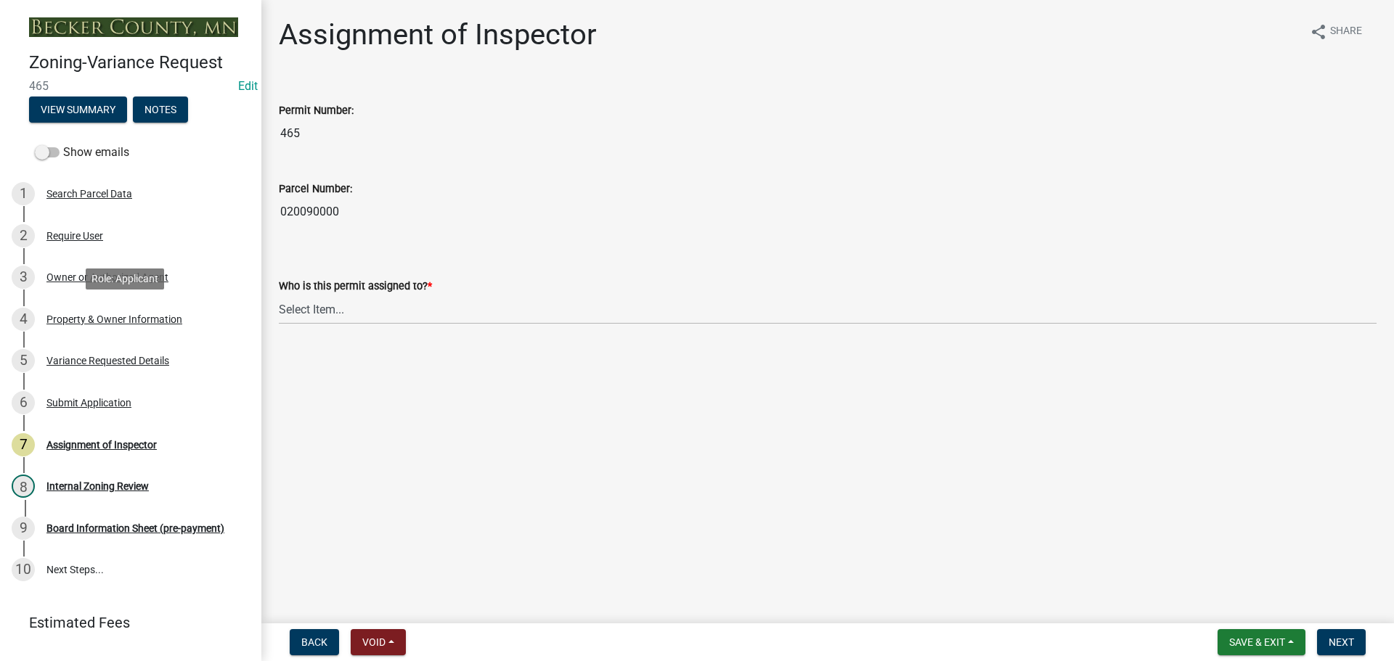
click at [123, 315] on div "Property & Owner Information" at bounding box center [114, 319] width 136 height 10
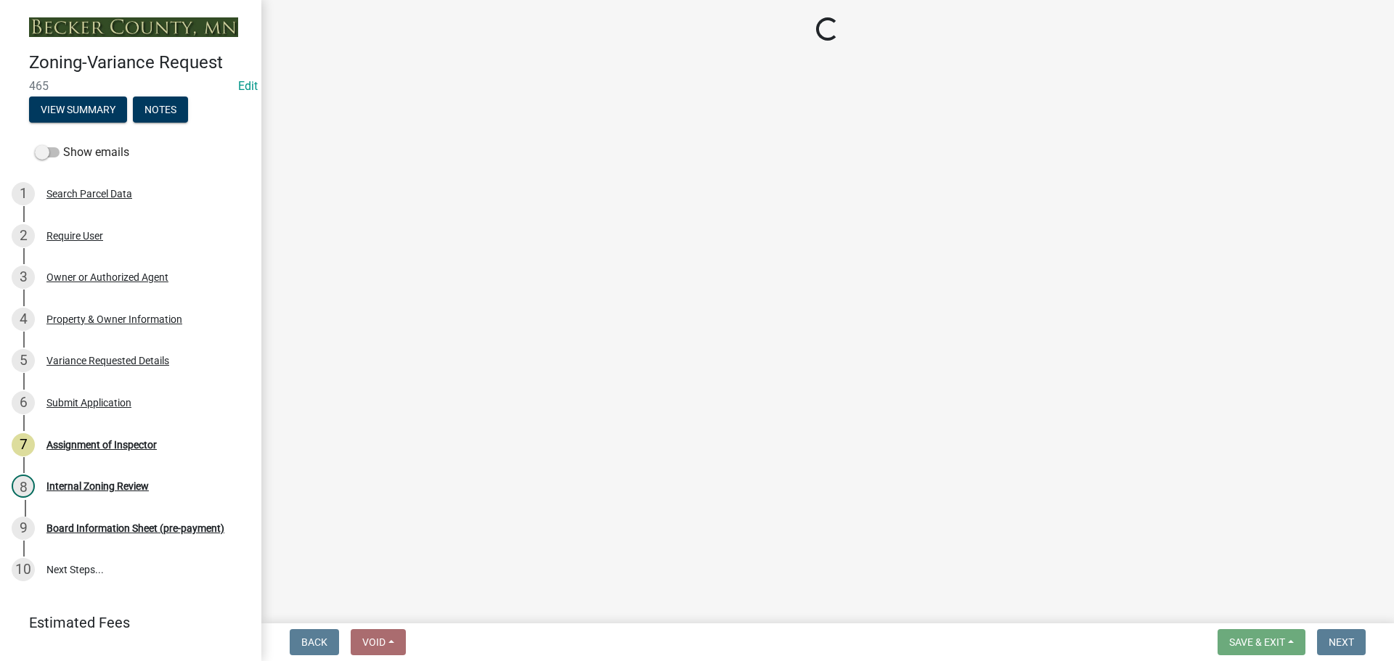
select select "86f6bbc2-da91-496d-b55e-92456f44c4fe"
select select "303247f2-d14b-4cd3-9fdc-6e6670bf7763"
select select "e1509b63-faad-48b6-a727-dce88822a300"
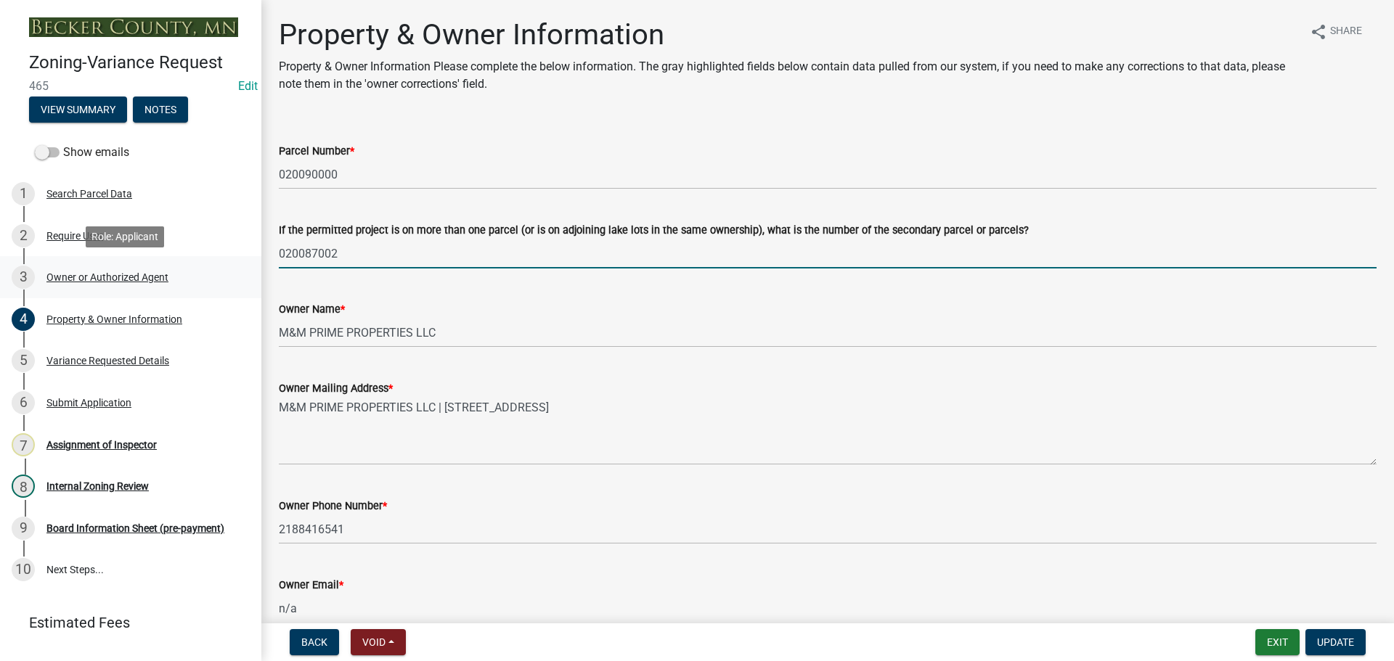
drag, startPoint x: 386, startPoint y: 258, endPoint x: 220, endPoint y: 260, distance: 165.5
click at [222, 259] on div "Zoning-Variance Request 465 Edit View Summary Notes Show emails 1 Search Parcel…" at bounding box center [697, 330] width 1394 height 661
click at [1339, 648] on span "Update" at bounding box center [1335, 643] width 37 height 12
